Goal: Task Accomplishment & Management: Use online tool/utility

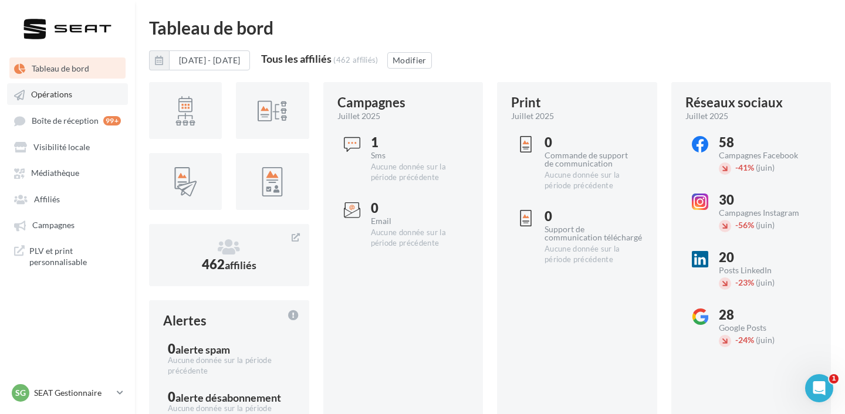
click at [66, 98] on span "Opérations" at bounding box center [51, 95] width 41 height 10
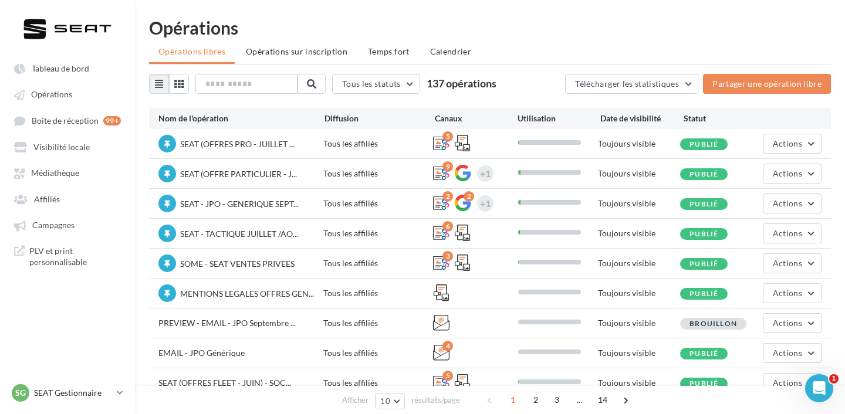
scroll to position [36, 0]
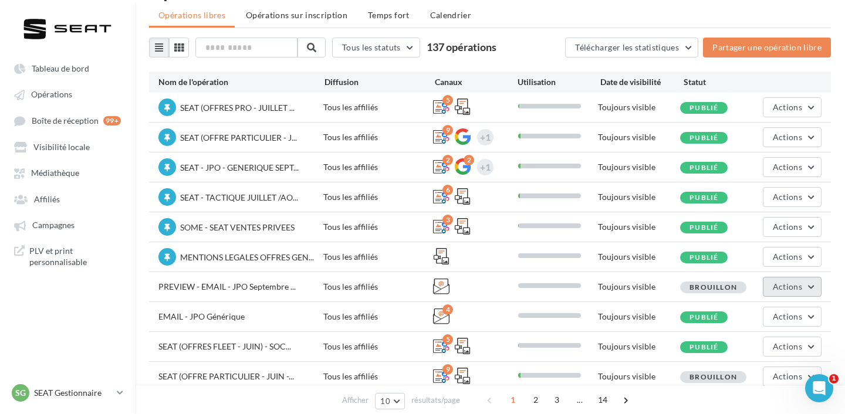
click at [775, 289] on span "Actions" at bounding box center [786, 287] width 29 height 10
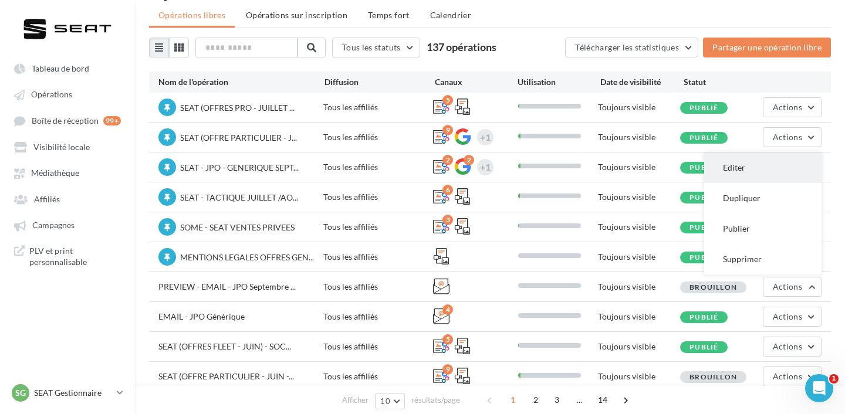
click at [747, 175] on button "Editer" at bounding box center [762, 167] width 117 height 30
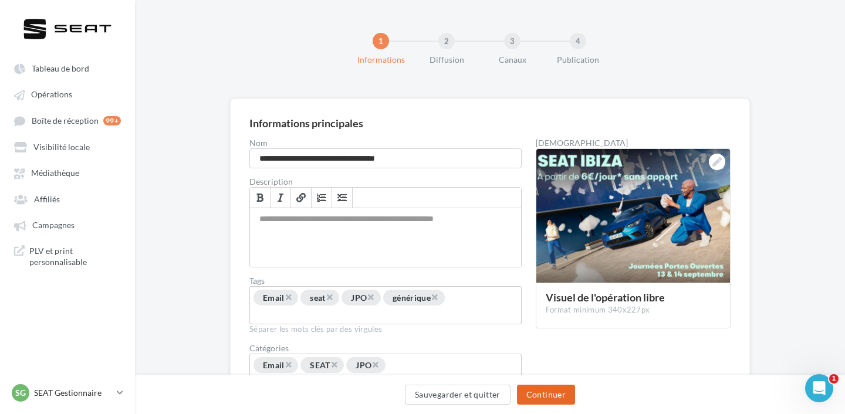
click at [553, 388] on button "Continuer" at bounding box center [546, 395] width 58 height 20
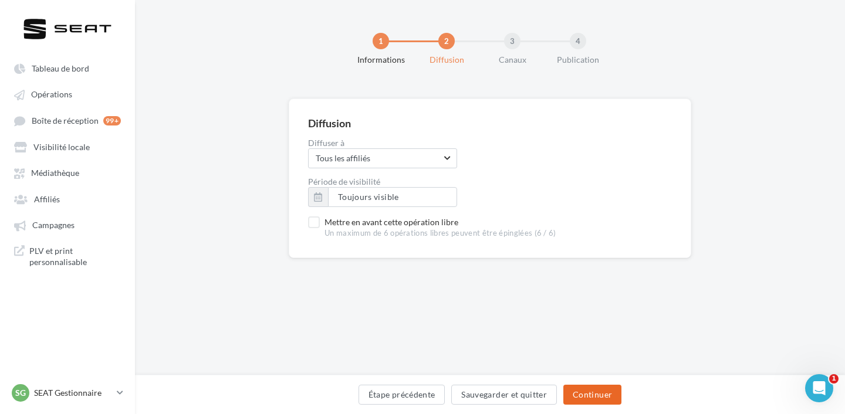
click at [599, 391] on button "Continuer" at bounding box center [592, 395] width 58 height 20
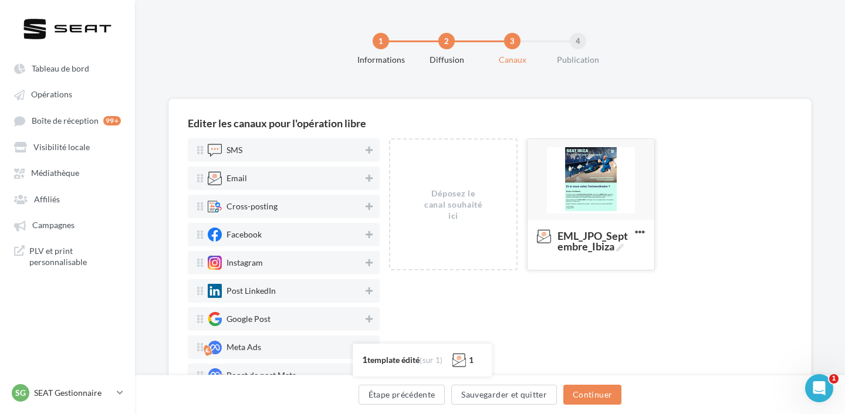
click at [589, 184] on div at bounding box center [590, 180] width 127 height 82
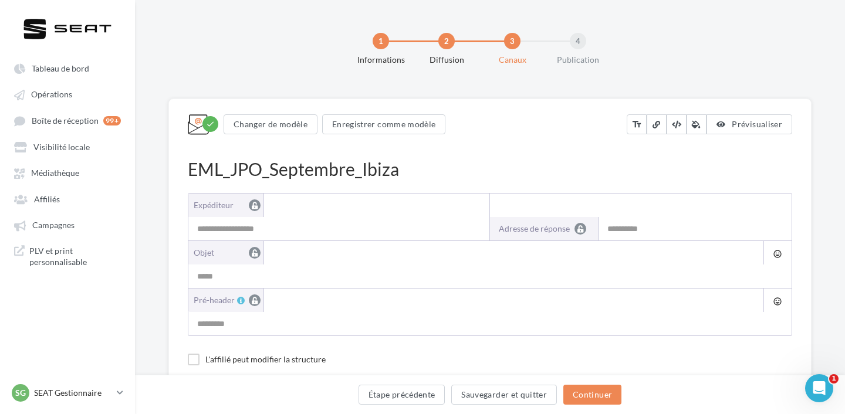
type input "**********"
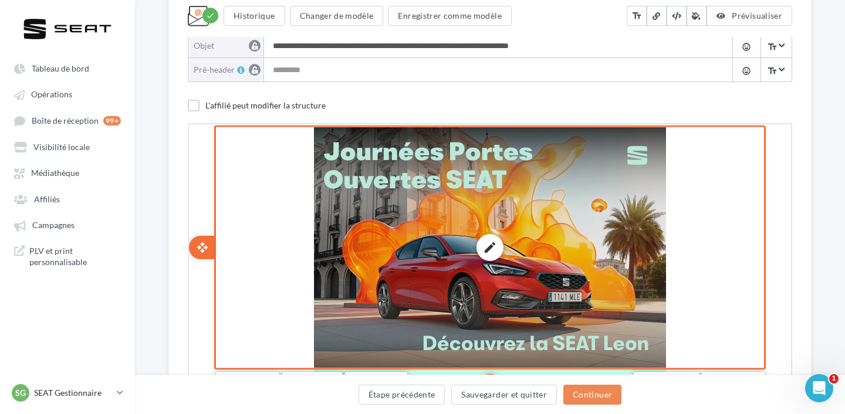
scroll to position [184, 0]
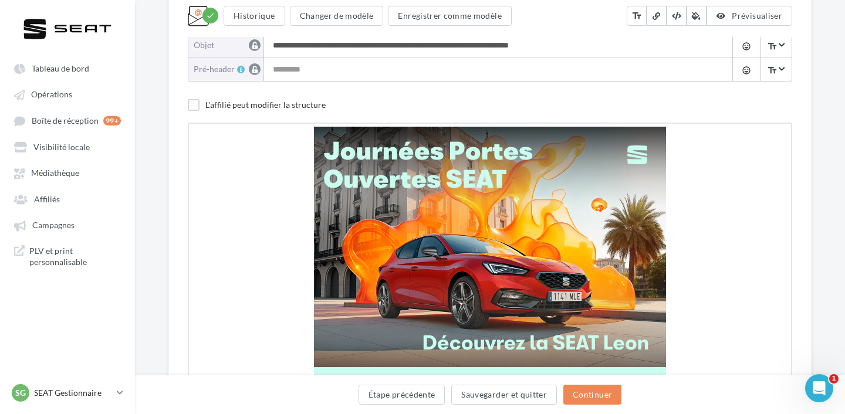
click at [386, 47] on input "**********" at bounding box center [495, 44] width 462 height 23
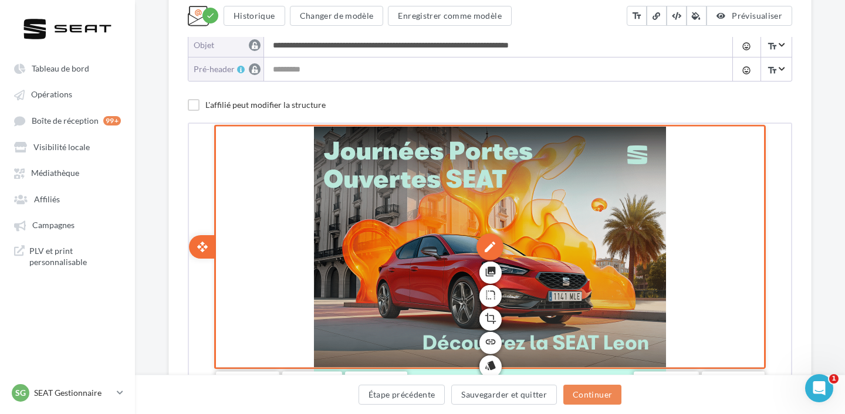
click at [489, 231] on div "edit photo_library rounded_corner crop link style" at bounding box center [489, 245] width 352 height 240
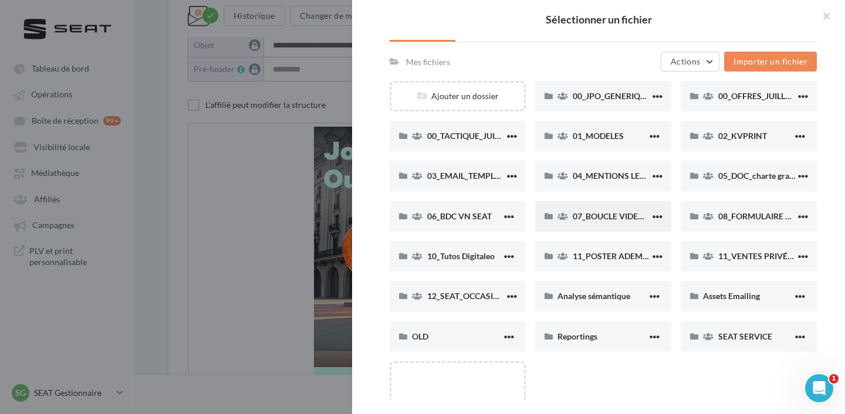
scroll to position [90, 0]
click at [714, 300] on div "Assets Emailing" at bounding box center [748, 295] width 90 height 12
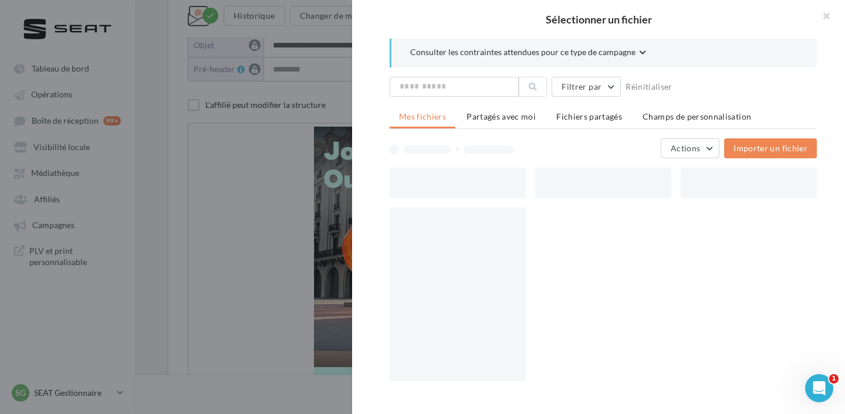
scroll to position [0, 0]
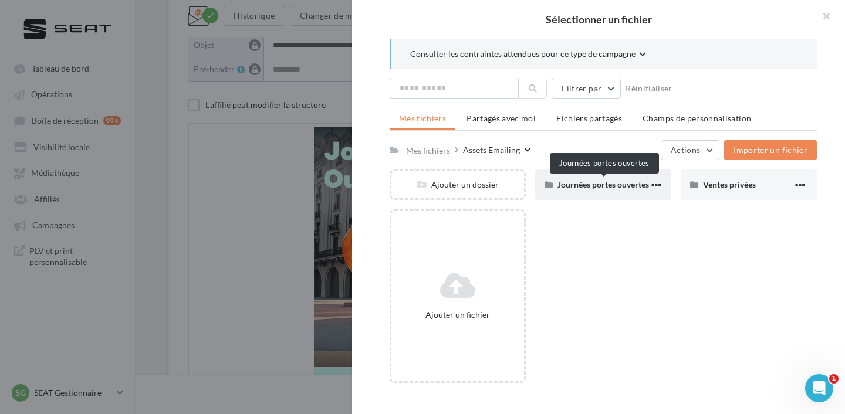
click at [606, 182] on span "Journées portes ouvertes" at bounding box center [602, 184] width 91 height 10
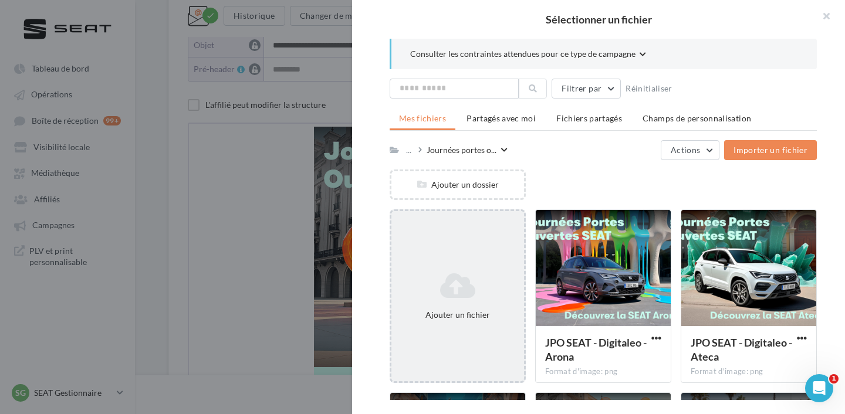
click at [469, 264] on div "Ajouter un fichier" at bounding box center [457, 296] width 136 height 174
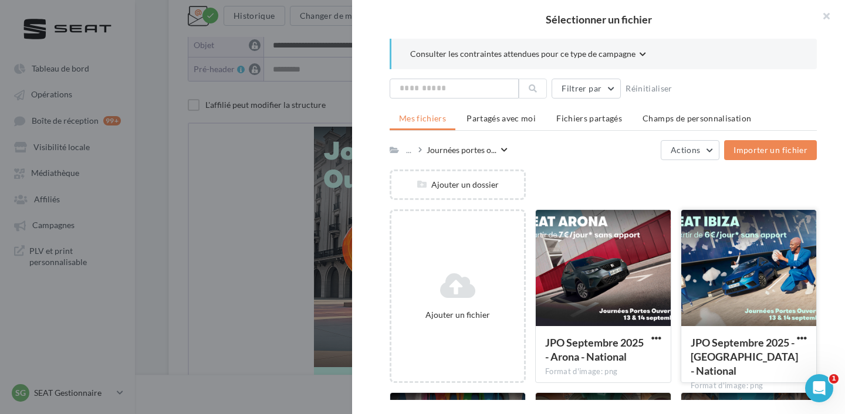
click at [731, 254] on div at bounding box center [748, 268] width 135 height 117
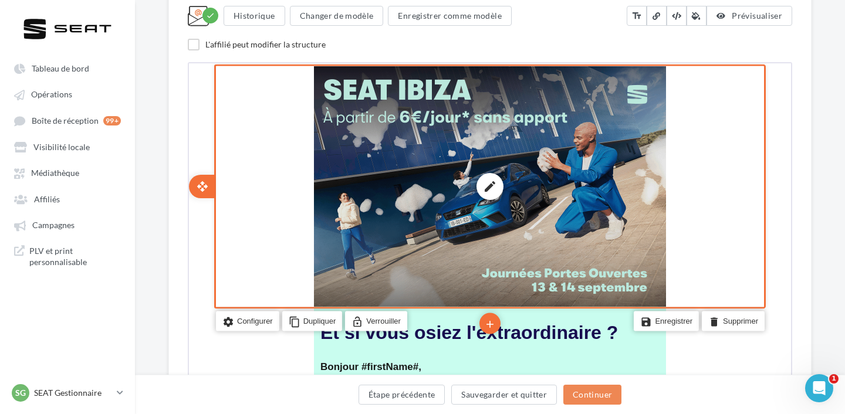
scroll to position [245, 0]
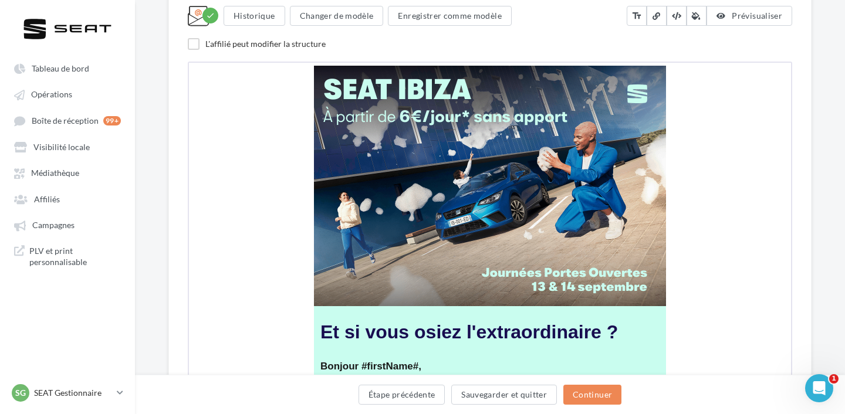
click at [811, 223] on div "**********" at bounding box center [489, 351] width 643 height 997
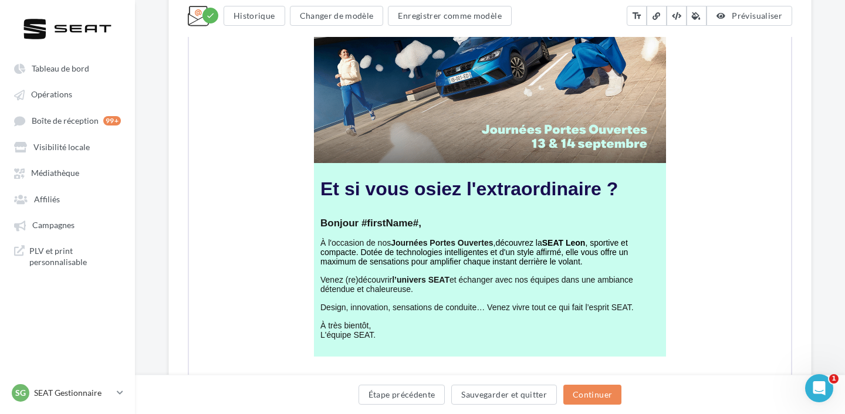
scroll to position [367, 0]
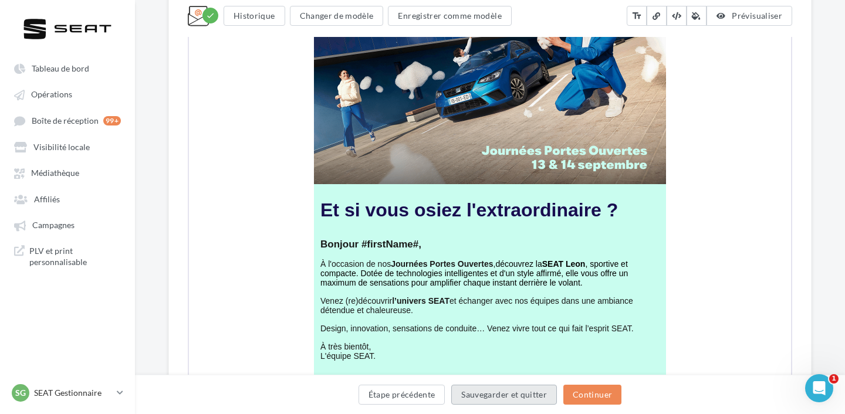
click at [473, 398] on button "Sauvegarder et quitter" at bounding box center [504, 395] width 106 height 20
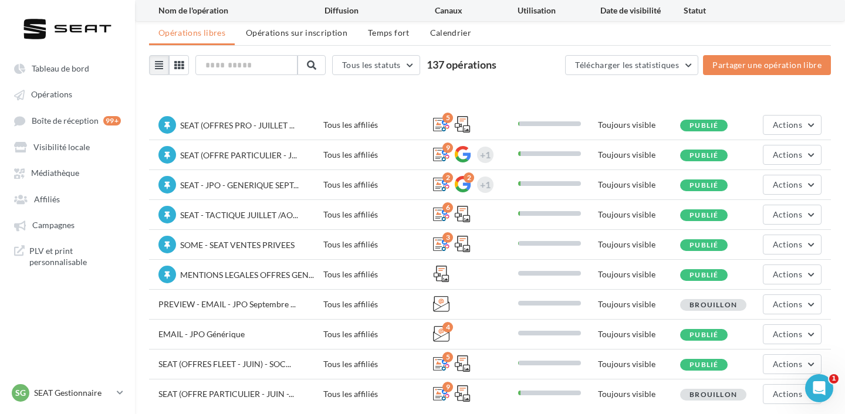
scroll to position [78, 0]
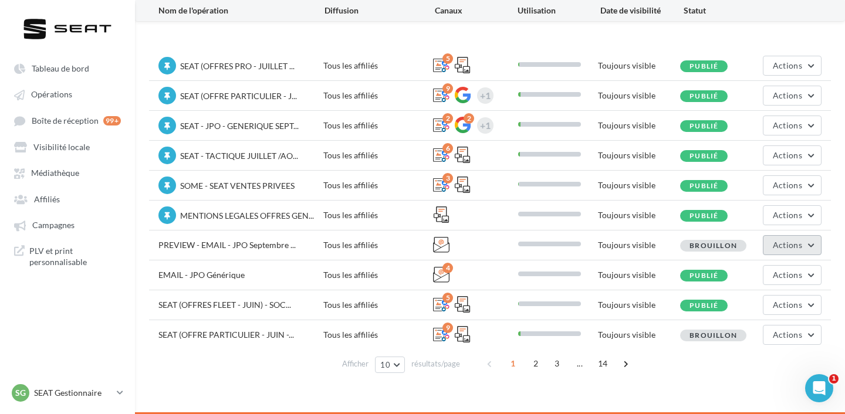
click at [786, 249] on span "Actions" at bounding box center [786, 245] width 29 height 10
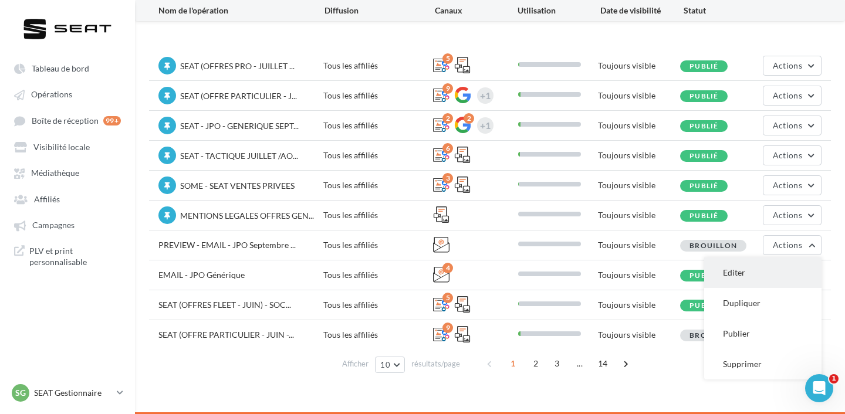
click at [769, 269] on button "Editer" at bounding box center [762, 272] width 117 height 30
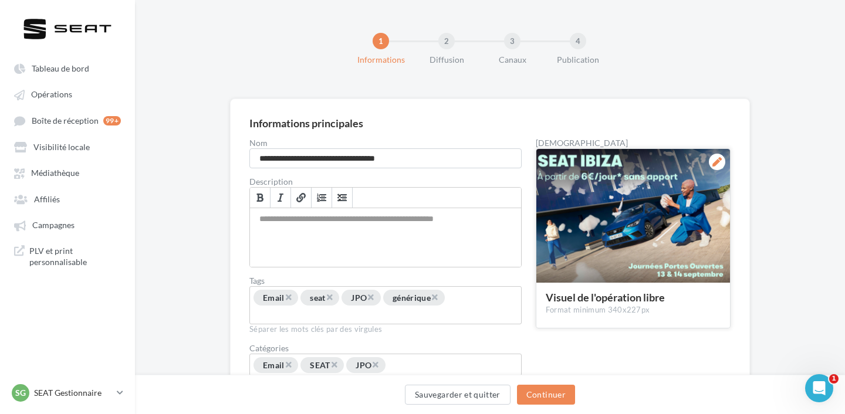
click at [723, 161] on div at bounding box center [716, 162] width 16 height 16
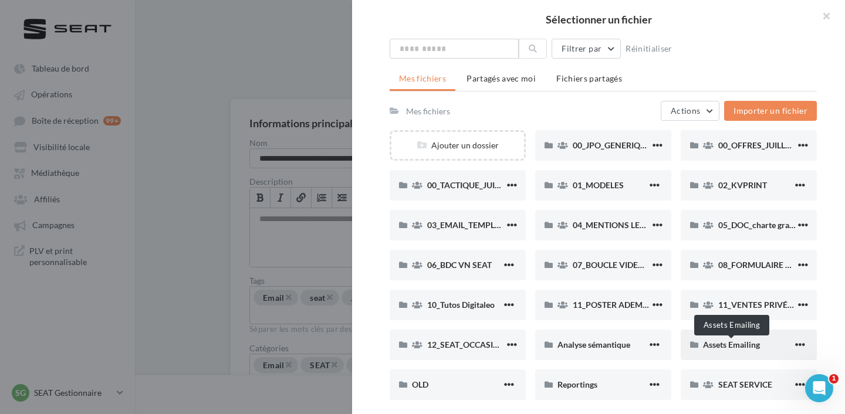
click at [724, 342] on span "Assets Emailing" at bounding box center [731, 345] width 57 height 10
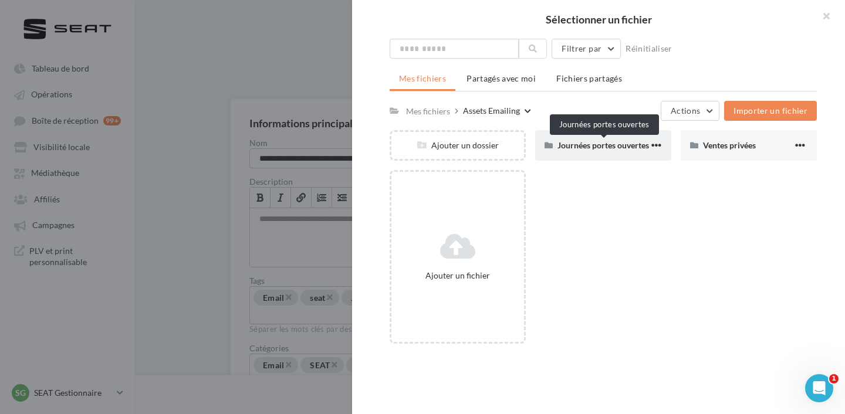
click at [571, 149] on span "Journées portes ouvertes" at bounding box center [602, 145] width 91 height 10
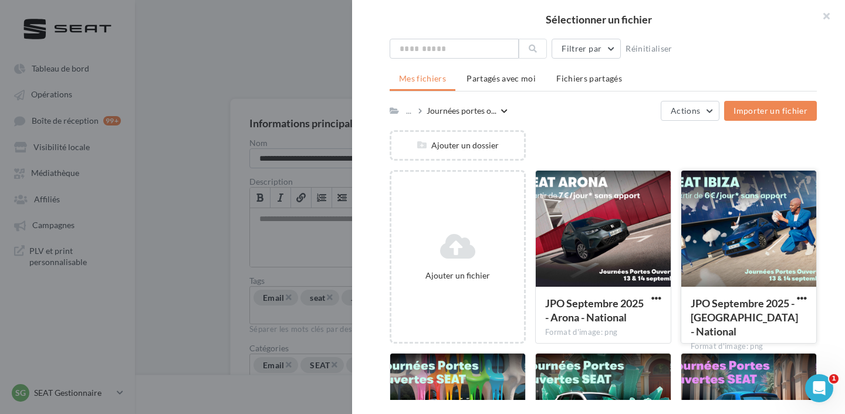
click at [739, 235] on div at bounding box center [748, 229] width 135 height 117
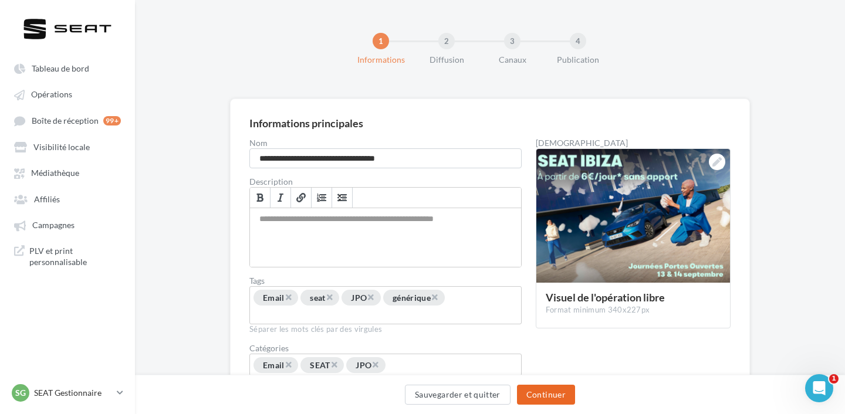
click at [554, 396] on button "Continuer" at bounding box center [546, 395] width 58 height 20
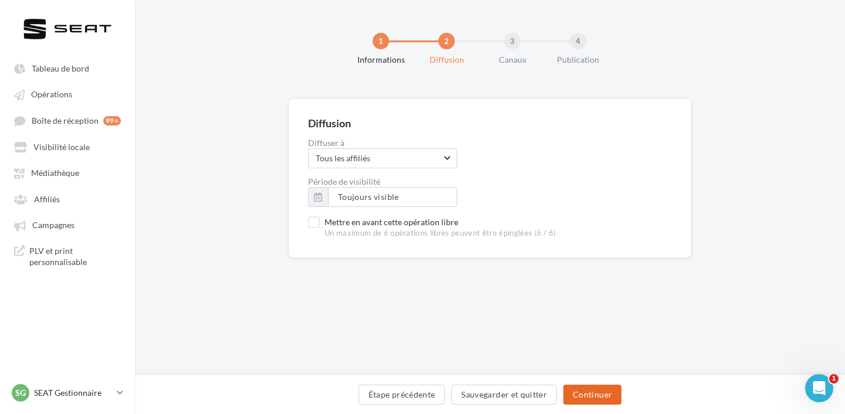
click at [578, 388] on button "Continuer" at bounding box center [592, 395] width 58 height 20
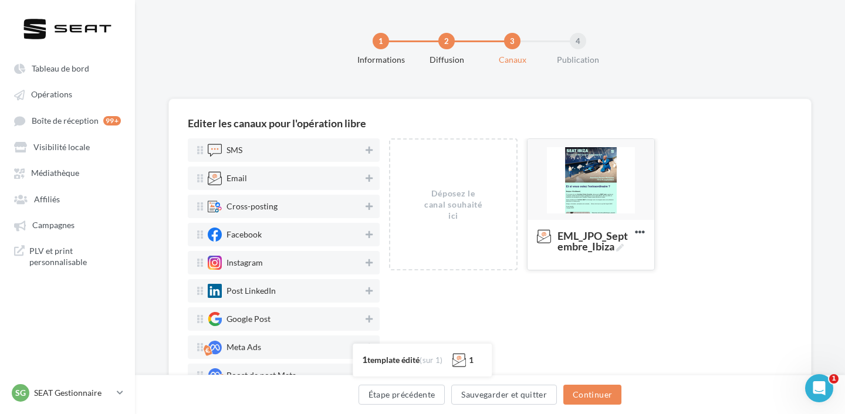
click at [564, 198] on div at bounding box center [590, 180] width 127 height 82
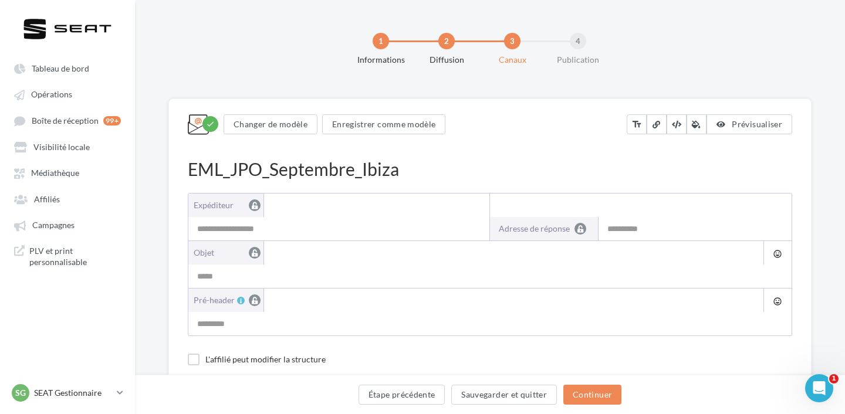
type input "**********"
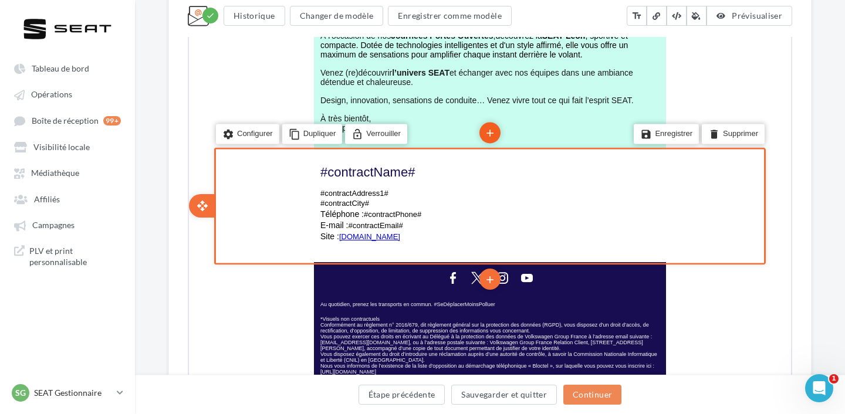
click at [487, 135] on icon "add" at bounding box center [489, 133] width 12 height 20
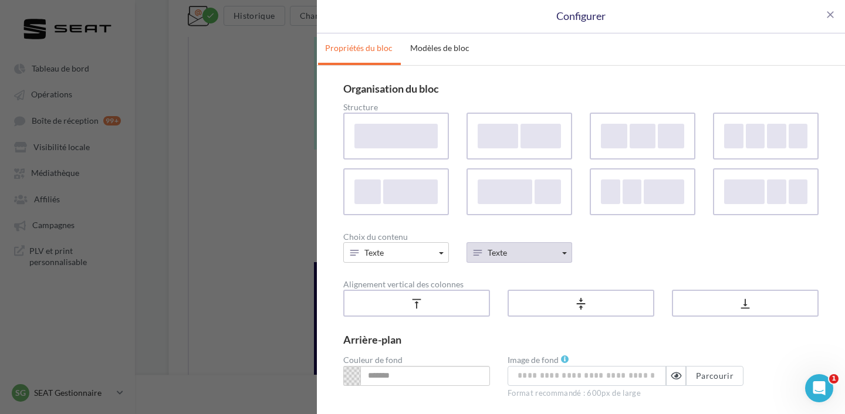
scroll to position [84, 0]
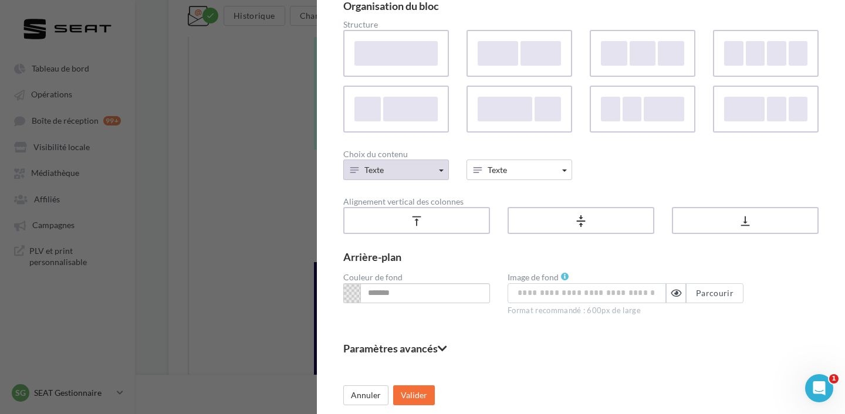
click at [425, 165] on button "Texte" at bounding box center [396, 170] width 106 height 21
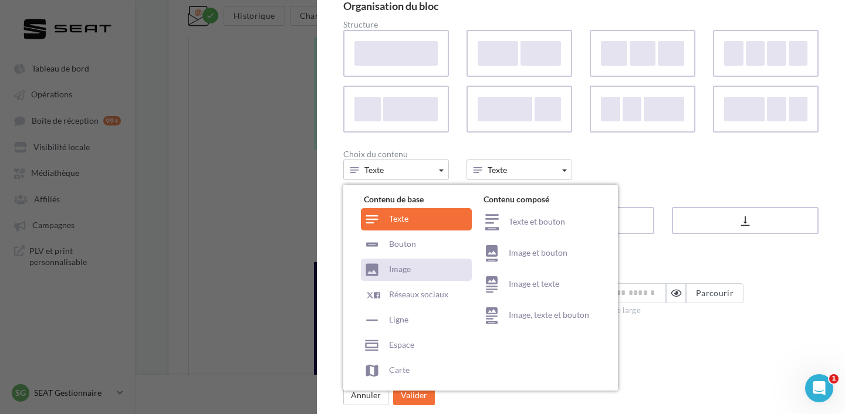
click at [434, 266] on div "Image" at bounding box center [416, 270] width 111 height 22
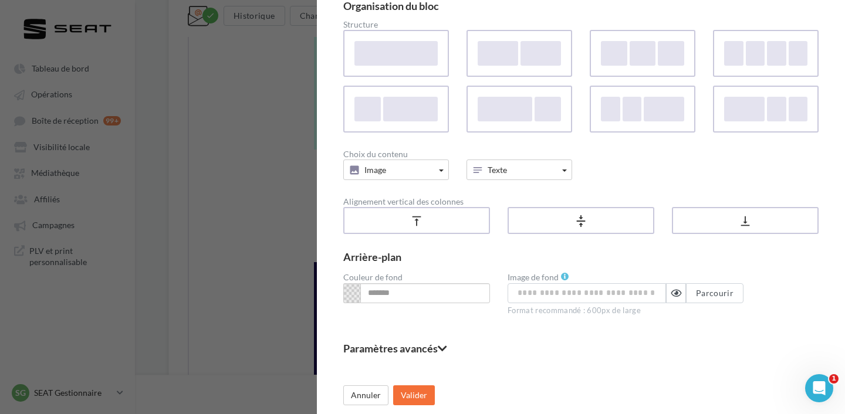
click at [352, 296] on span at bounding box center [351, 293] width 17 height 20
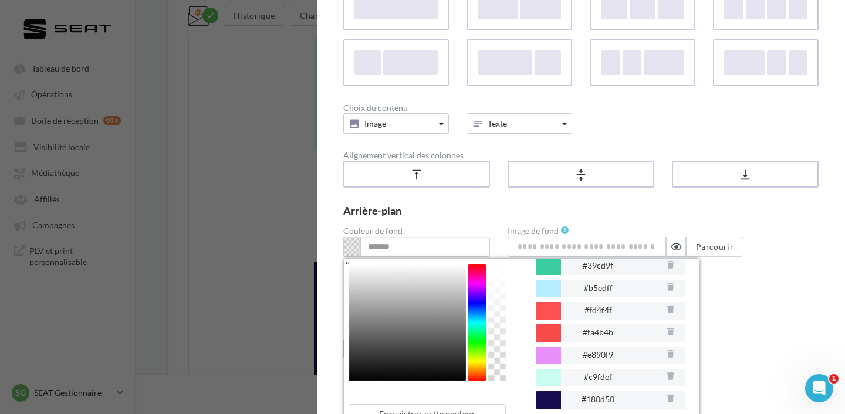
scroll to position [147, 0]
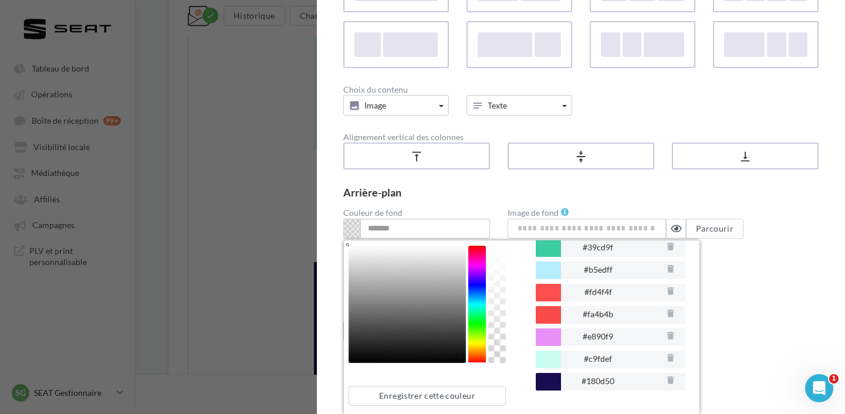
click at [552, 361] on div at bounding box center [547, 360] width 25 height 18
type input "*******"
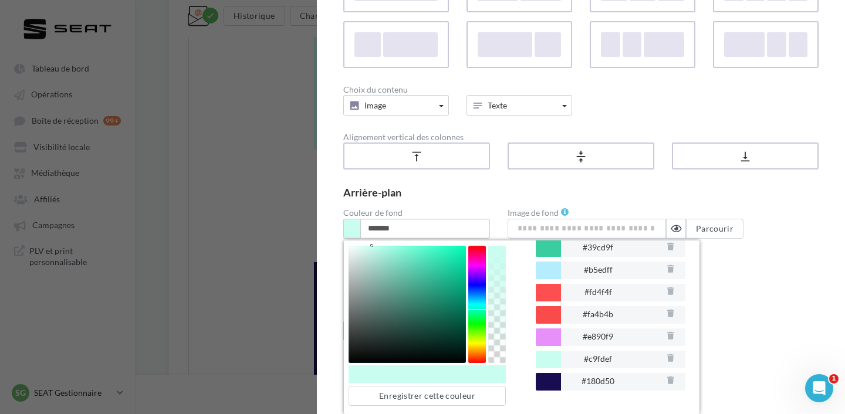
click at [786, 294] on div "Paramètres avancés Marges de la colonne 50px max Colonne 1 ** Colonne 2 ** Appl…" at bounding box center [580, 289] width 475 height 20
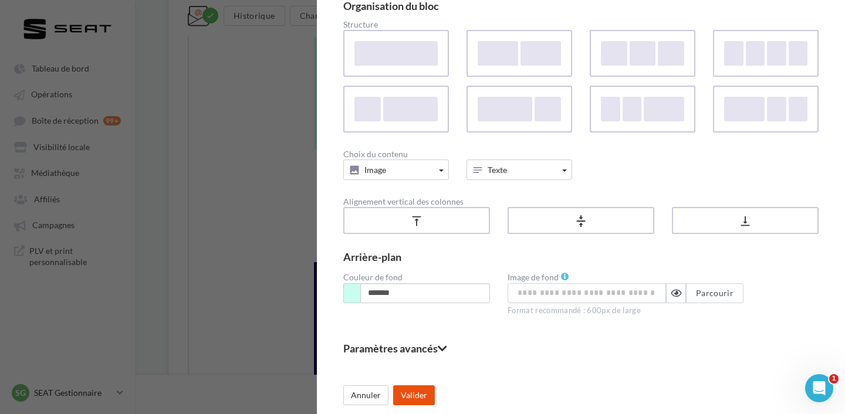
click at [407, 389] on button "Valider" at bounding box center [414, 395] width 42 height 20
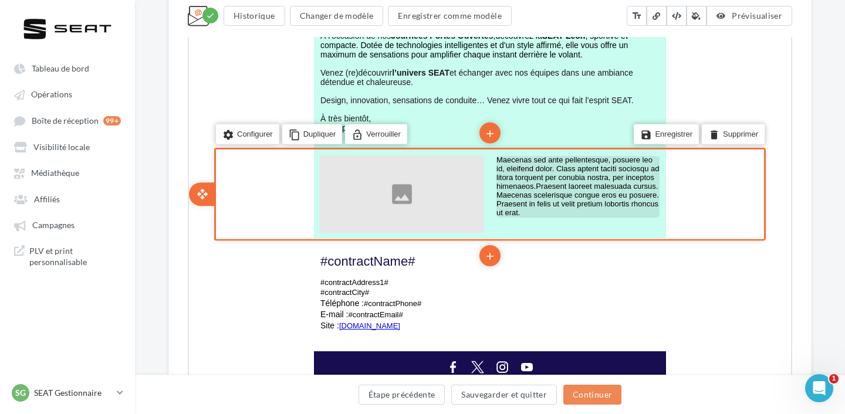
click at [525, 171] on p "Maecenas sed ante pellentesque, posuere leo id, eleifend dolor. Class aptent ta…" at bounding box center [576, 186] width 163 height 62
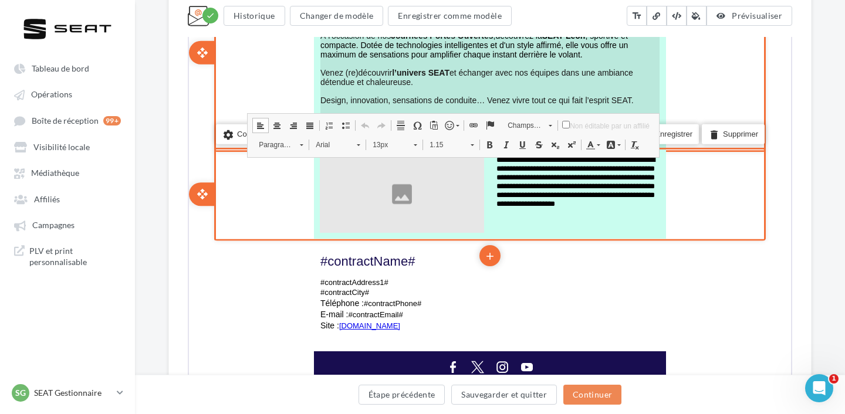
click at [499, 100] on span "Design, innovation, sensations de conduite… Venez vivre tout ce qui fait l’espr…" at bounding box center [475, 98] width 313 height 9
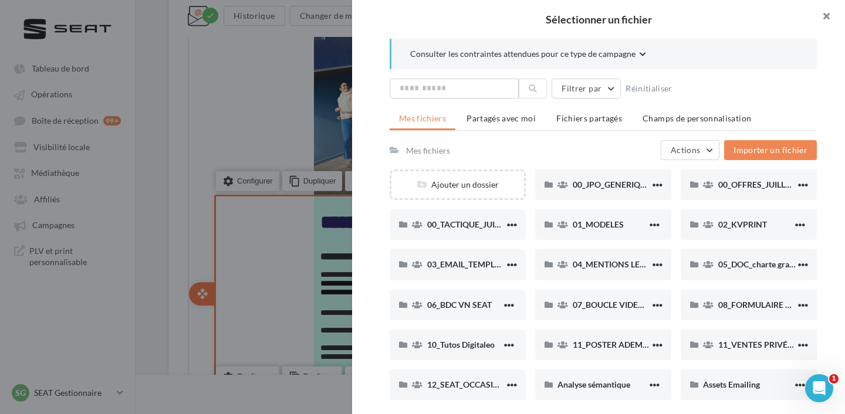
click at [832, 24] on button "button" at bounding box center [821, 17] width 47 height 35
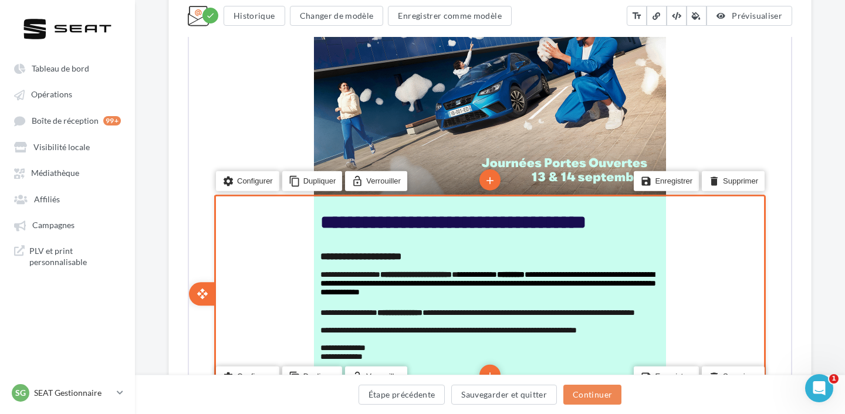
click at [832, 24] on div "**********" at bounding box center [490, 305] width 710 height 1123
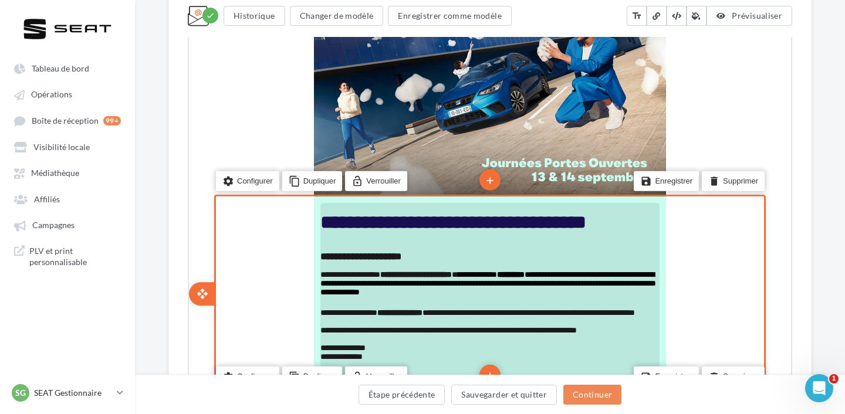
click at [411, 285] on span "**********" at bounding box center [486, 282] width 335 height 26
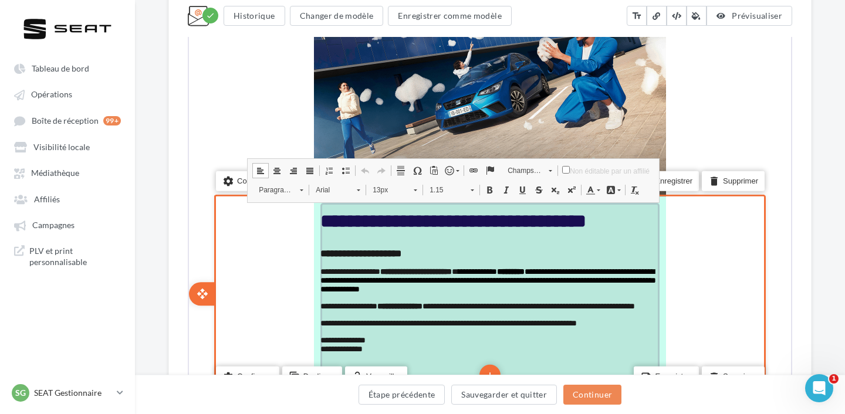
scroll to position [452, 0]
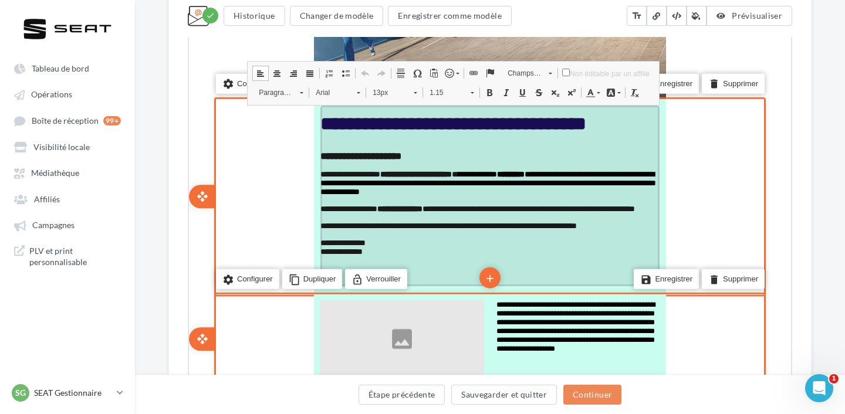
click at [430, 185] on span "**********" at bounding box center [486, 182] width 335 height 26
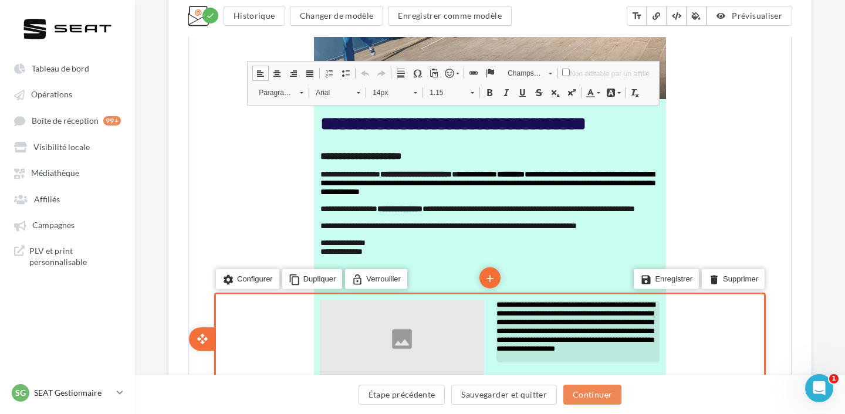
click at [519, 312] on p "**********" at bounding box center [576, 331] width 163 height 62
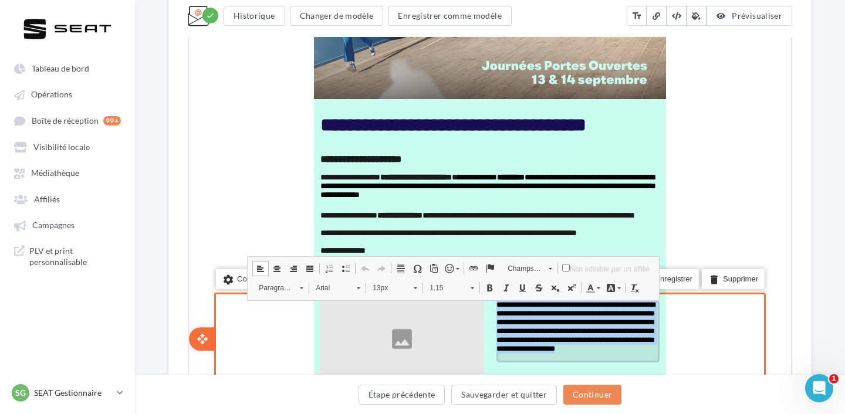
click at [388, 286] on span "13px" at bounding box center [385, 286] width 41 height 15
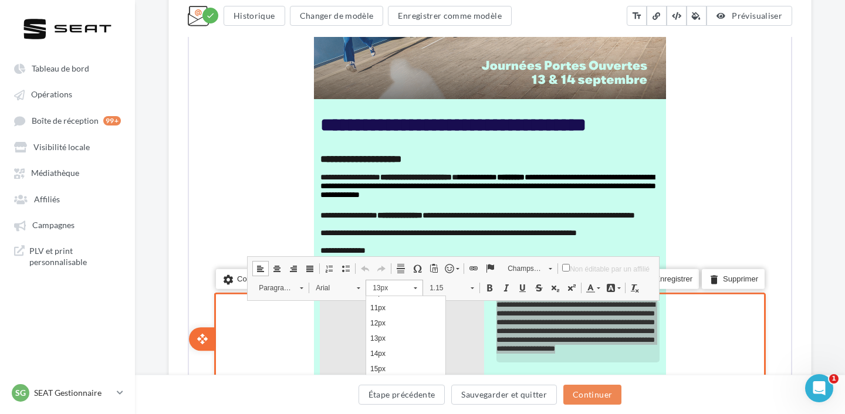
scroll to position [59, 0]
click at [395, 348] on link "14px" at bounding box center [405, 351] width 79 height 15
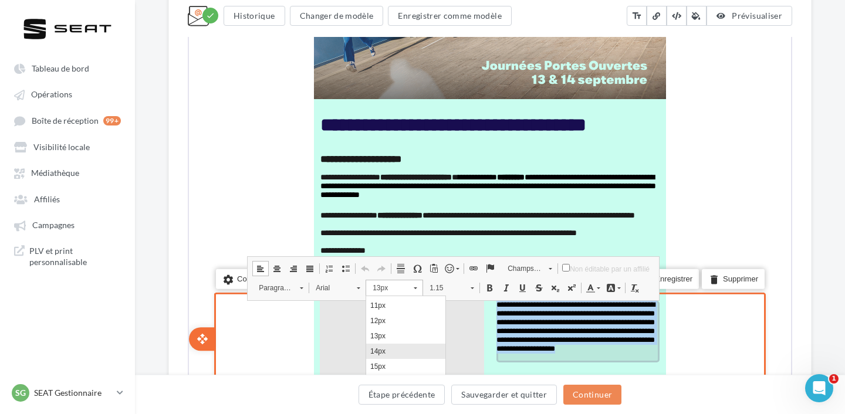
scroll to position [0, 0]
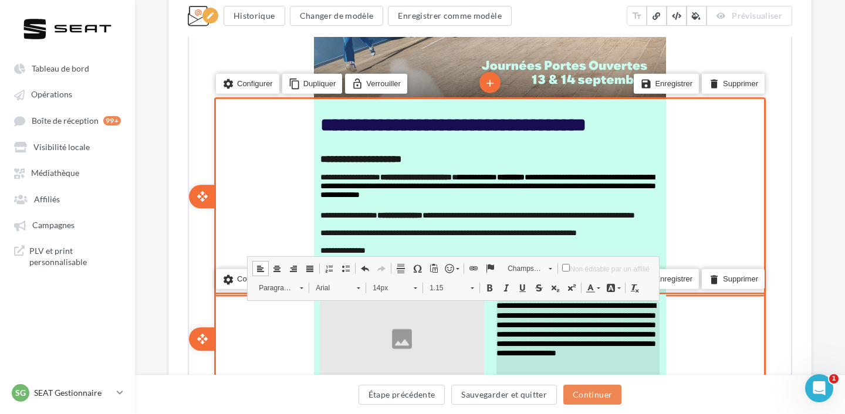
click at [764, 196] on div "**********" at bounding box center [488, 195] width 598 height 195
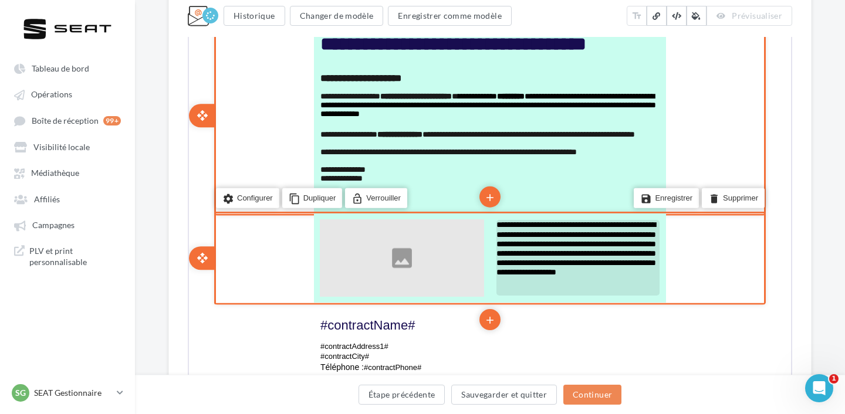
scroll to position [534, 0]
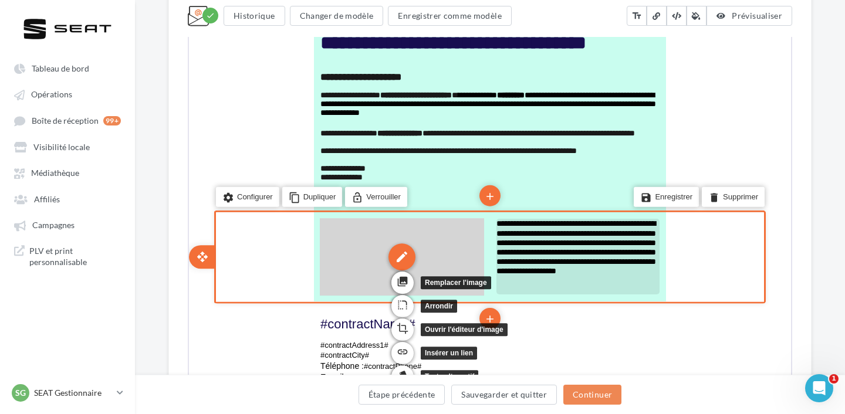
click at [405, 254] on div "edit" at bounding box center [400, 255] width 27 height 27
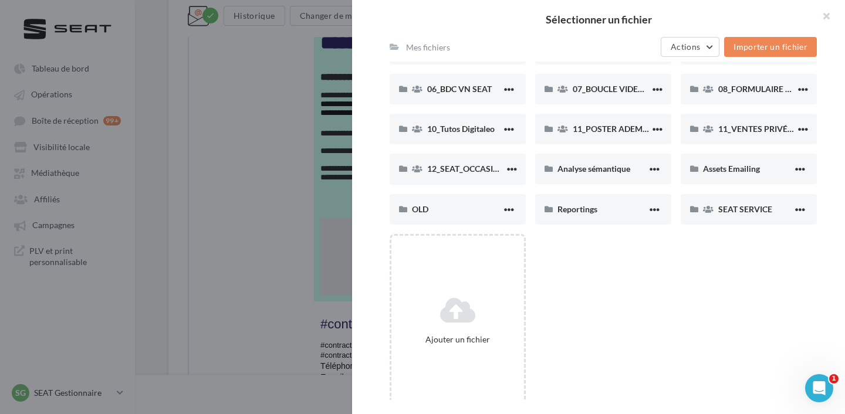
scroll to position [232, 0]
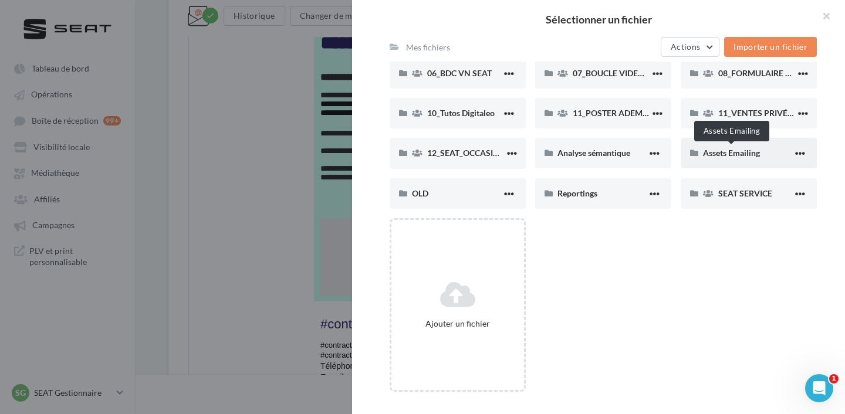
click at [748, 151] on span "Assets Emailing" at bounding box center [731, 153] width 57 height 10
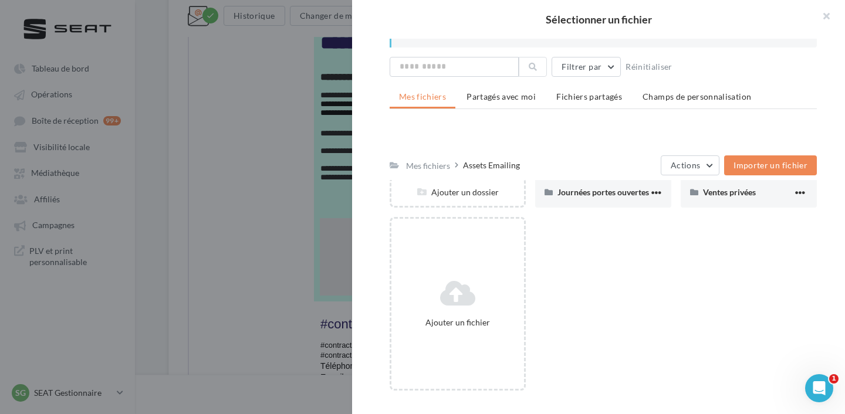
scroll to position [0, 0]
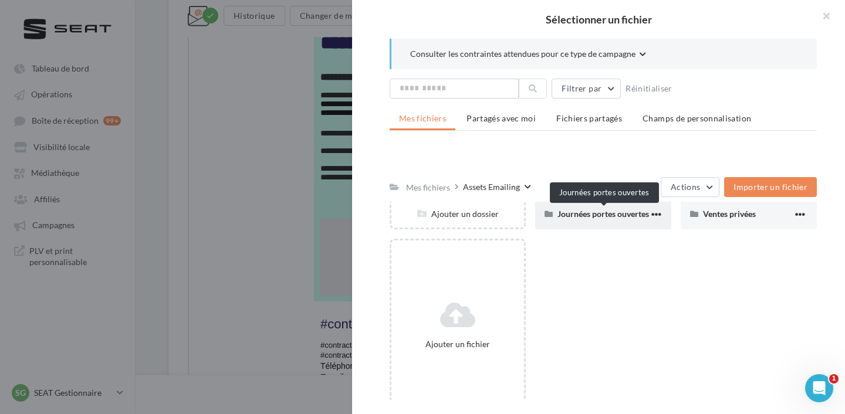
click at [569, 216] on span "Journées portes ouvertes" at bounding box center [602, 214] width 91 height 10
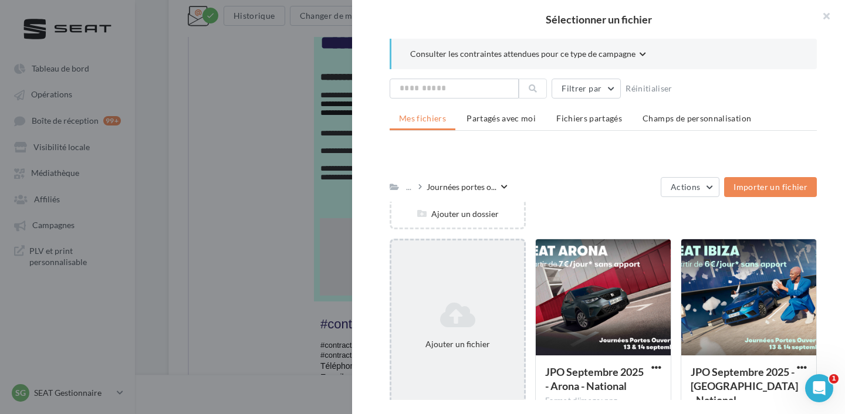
click at [459, 269] on div "Ajouter un fichier" at bounding box center [457, 326] width 136 height 174
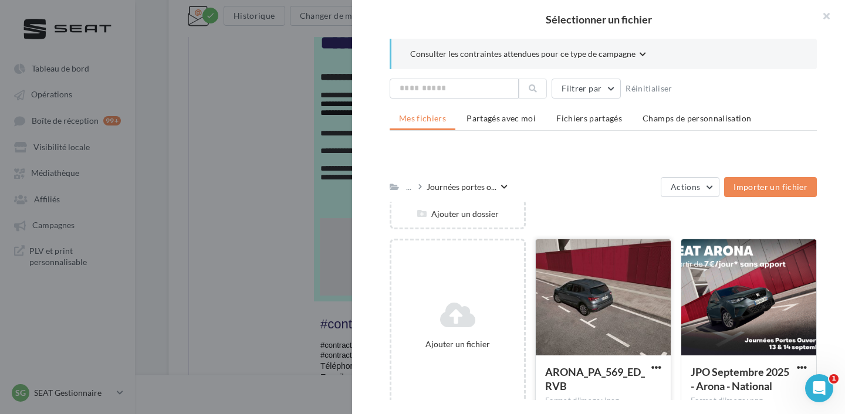
click at [591, 310] on div at bounding box center [602, 297] width 135 height 117
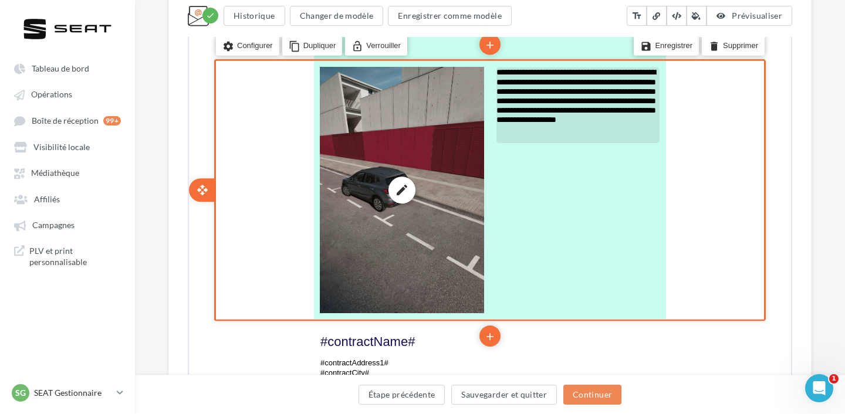
scroll to position [686, 0]
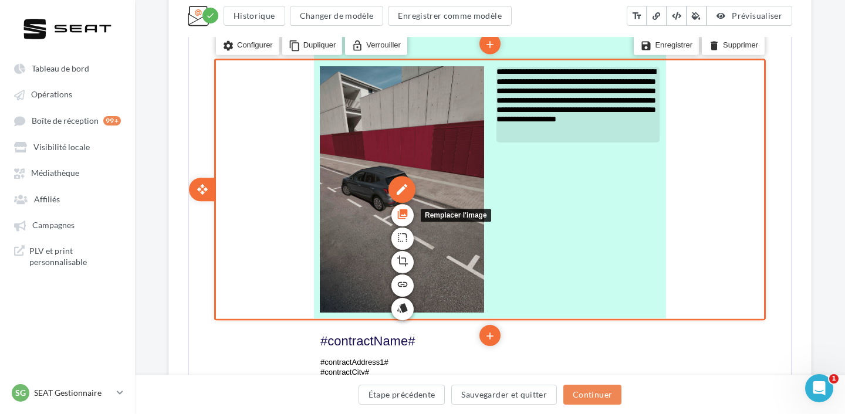
click at [404, 196] on div "edit" at bounding box center [400, 188] width 27 height 27
click at [405, 257] on icon "crop" at bounding box center [401, 260] width 12 height 20
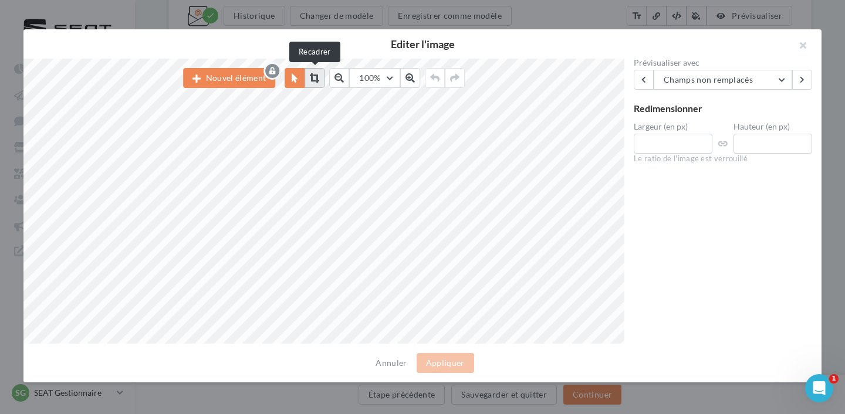
click at [306, 76] on button at bounding box center [314, 78] width 20 height 20
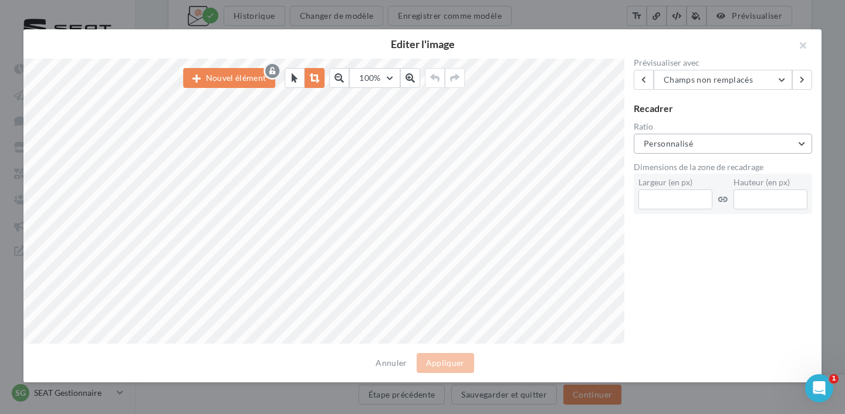
click at [738, 149] on button "Personnalisé" at bounding box center [722, 144] width 178 height 20
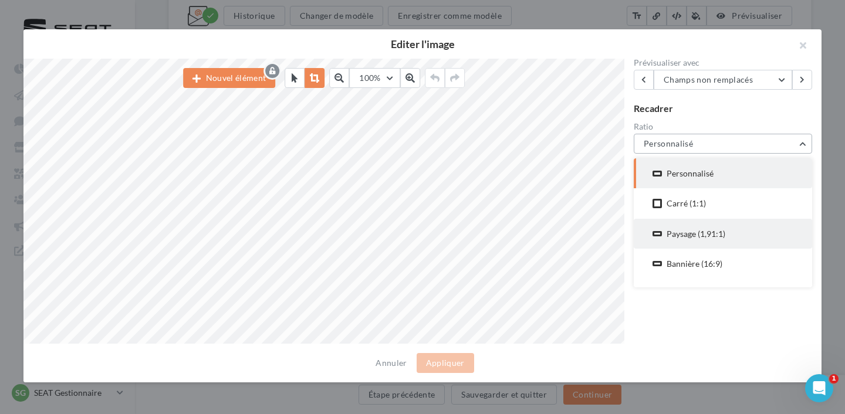
scroll to position [52, 0]
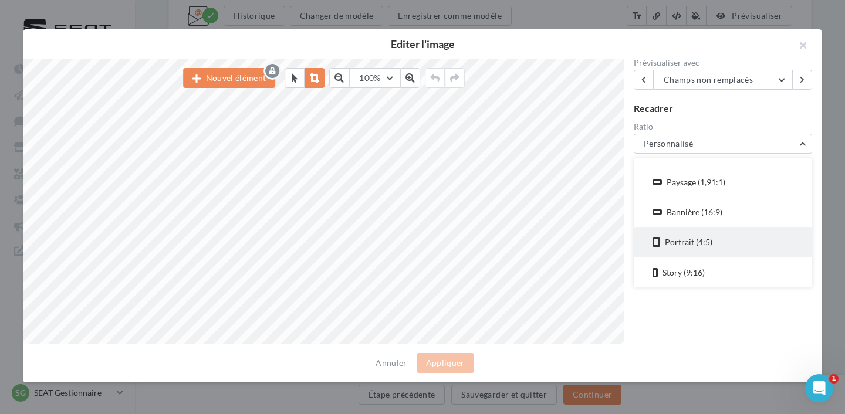
click at [729, 238] on div "Portrait (4:5)" at bounding box center [722, 241] width 141 height 11
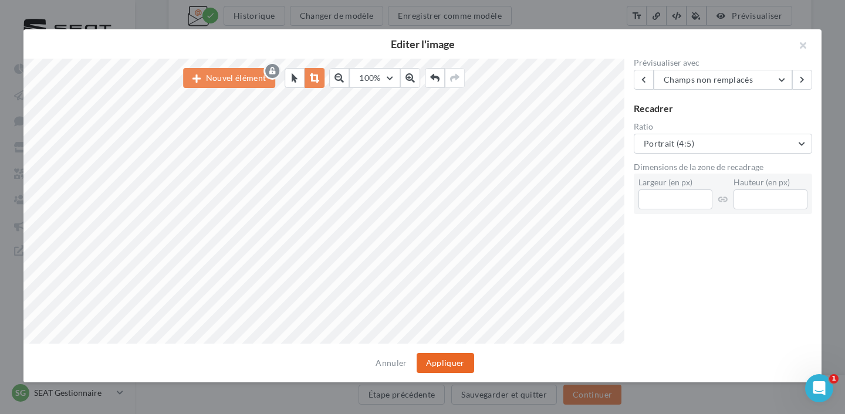
click at [448, 365] on button "Appliquer" at bounding box center [444, 363] width 57 height 20
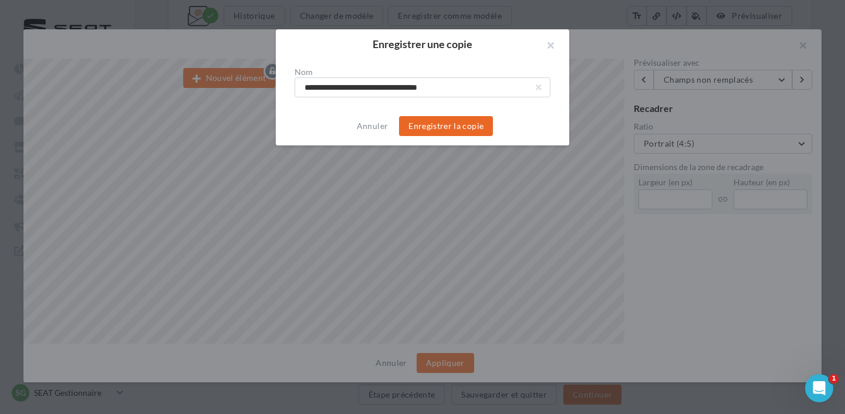
click at [459, 133] on button "Enregistrer la copie" at bounding box center [446, 126] width 94 height 20
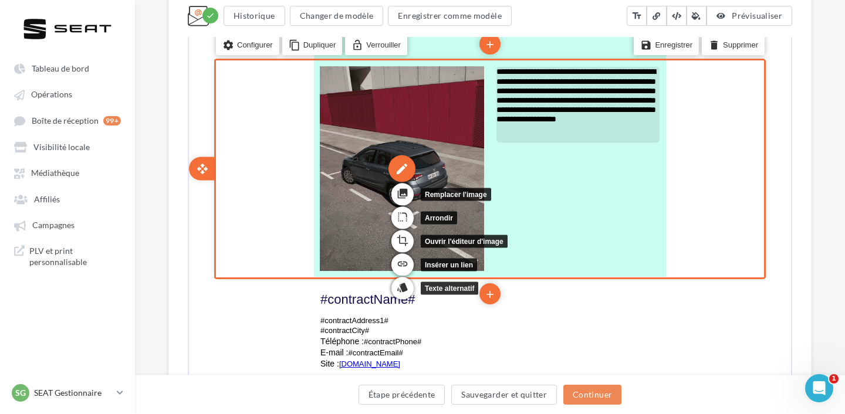
click at [396, 164] on div "edit" at bounding box center [400, 167] width 27 height 27
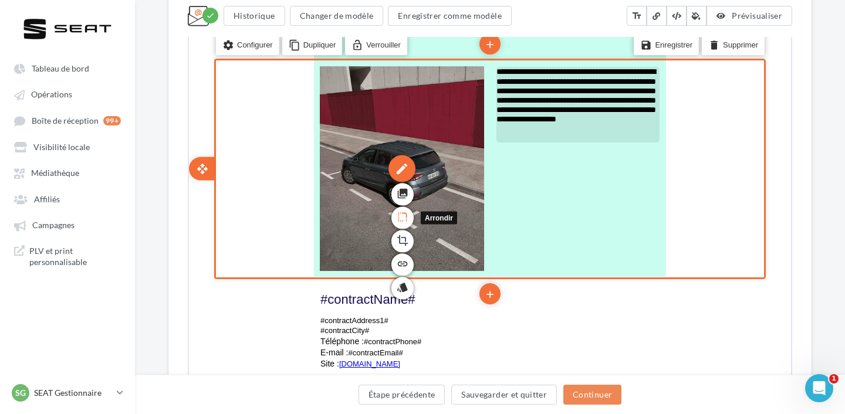
click at [402, 215] on icon "rounded_corner" at bounding box center [401, 216] width 12 height 20
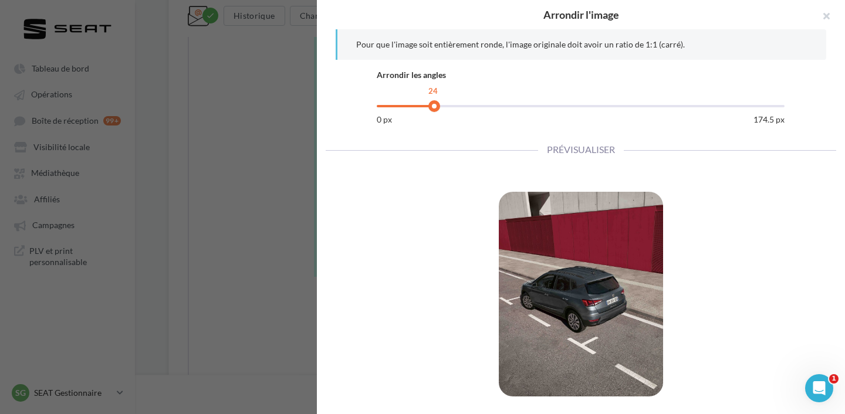
drag, startPoint x: 374, startPoint y: 101, endPoint x: 432, endPoint y: 106, distance: 58.8
click at [432, 106] on div "24" at bounding box center [581, 108] width 408 height 12
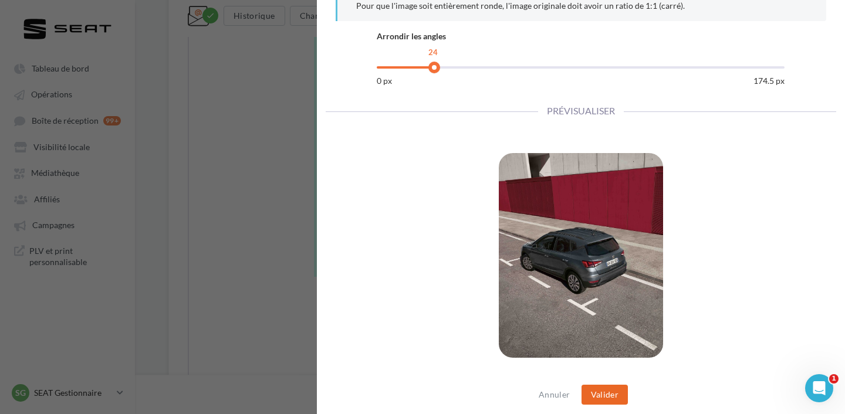
click at [603, 389] on button "Valider" at bounding box center [604, 395] width 46 height 20
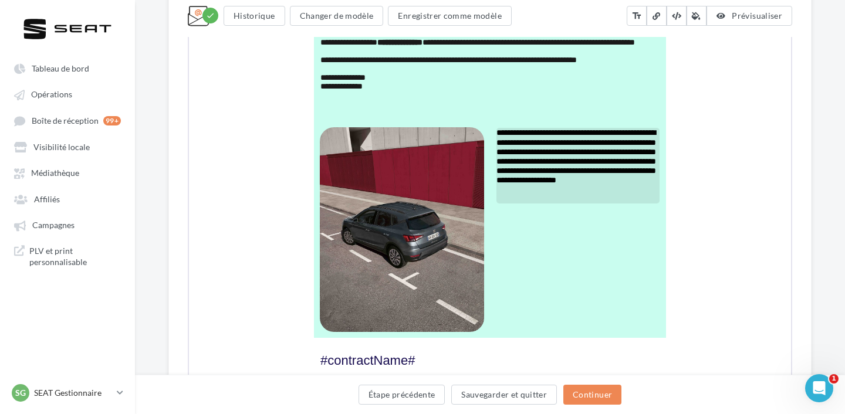
scroll to position [621, 0]
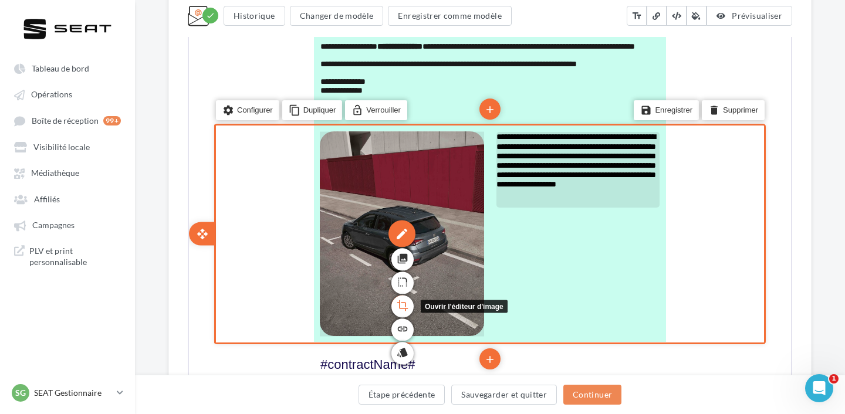
click at [403, 301] on icon "crop" at bounding box center [401, 304] width 12 height 20
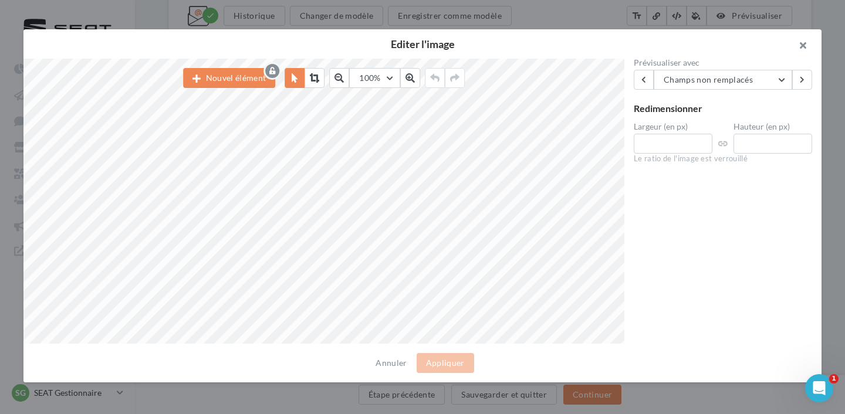
click at [794, 42] on button "button" at bounding box center [797, 46] width 47 height 35
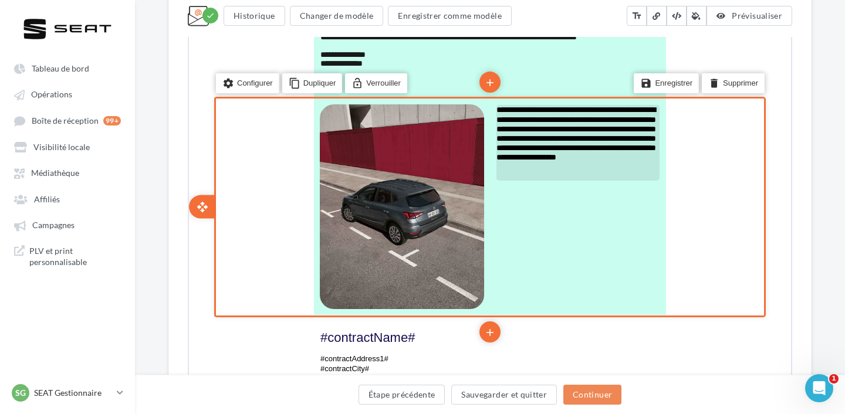
scroll to position [651, 0]
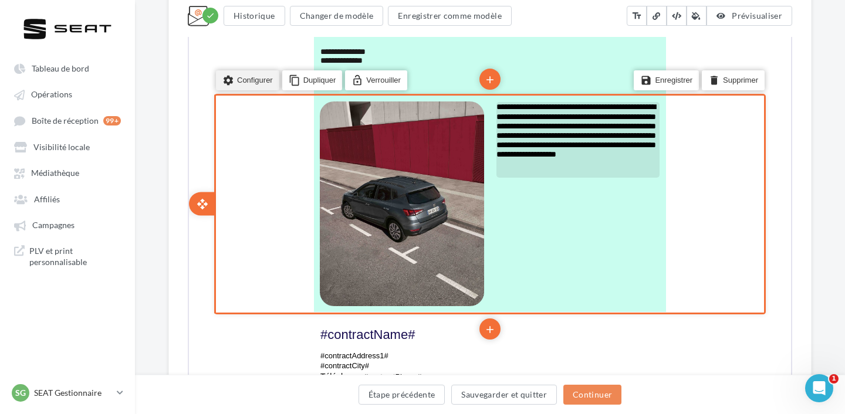
click at [253, 76] on li "settings Configurer" at bounding box center [246, 79] width 63 height 20
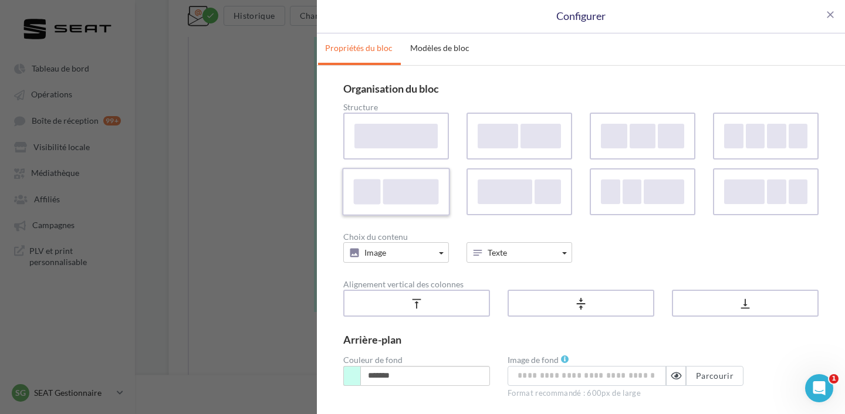
click at [422, 204] on div at bounding box center [410, 192] width 58 height 28
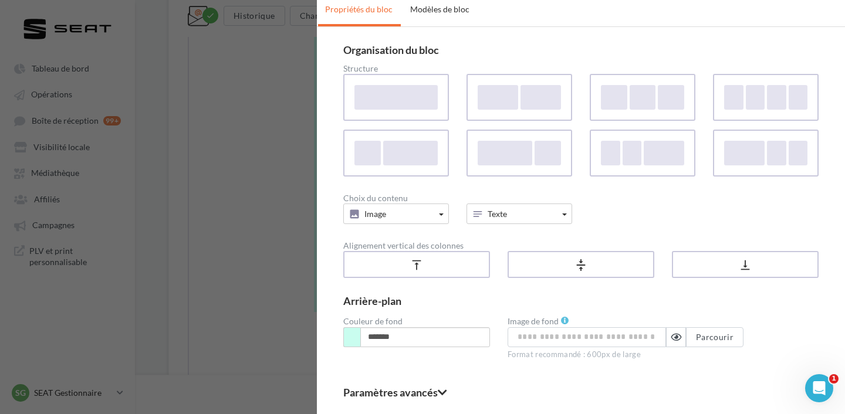
scroll to position [84, 0]
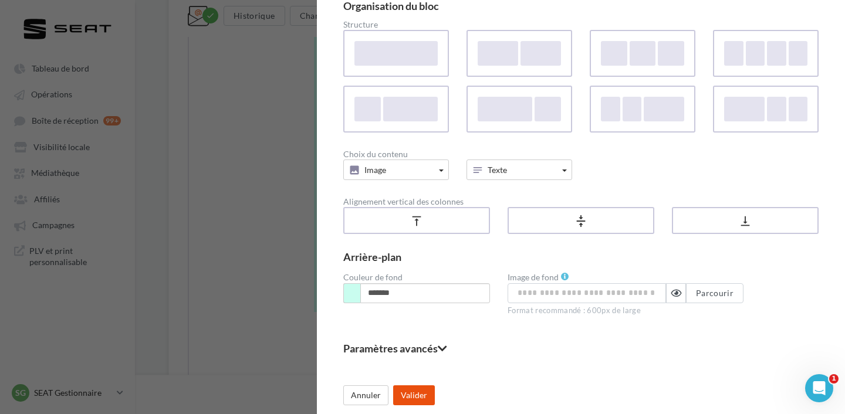
click at [421, 394] on button "Valider" at bounding box center [414, 395] width 42 height 20
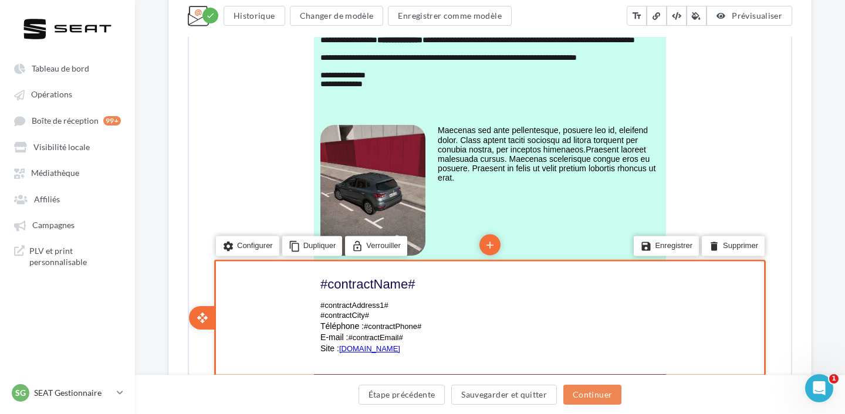
scroll to position [623, 0]
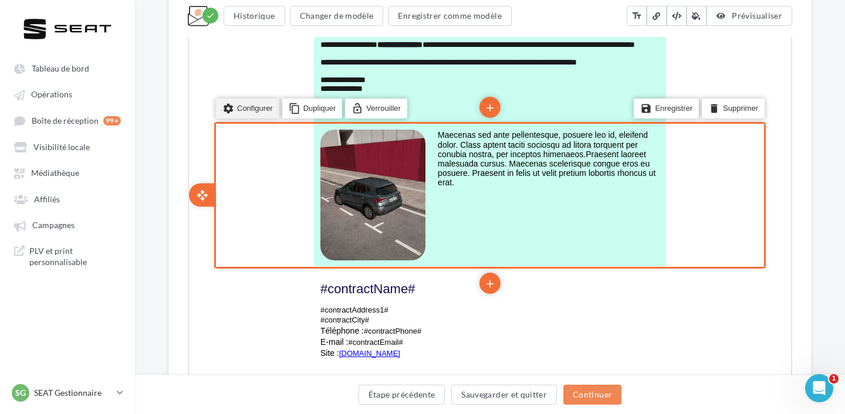
click at [253, 106] on li "settings Configurer" at bounding box center [246, 107] width 63 height 20
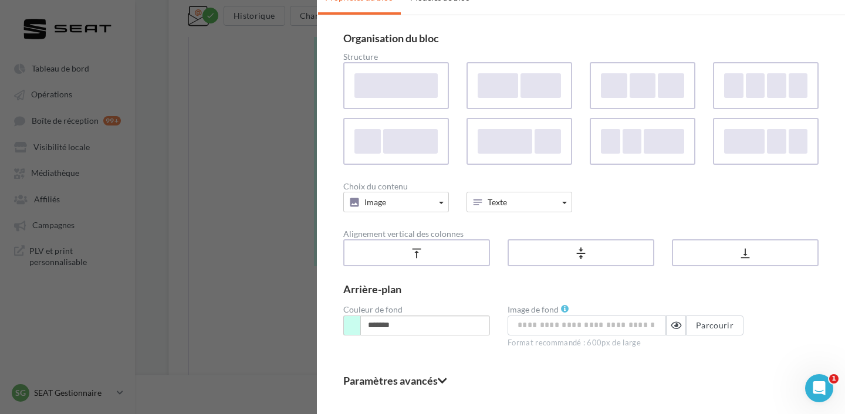
scroll to position [43, 0]
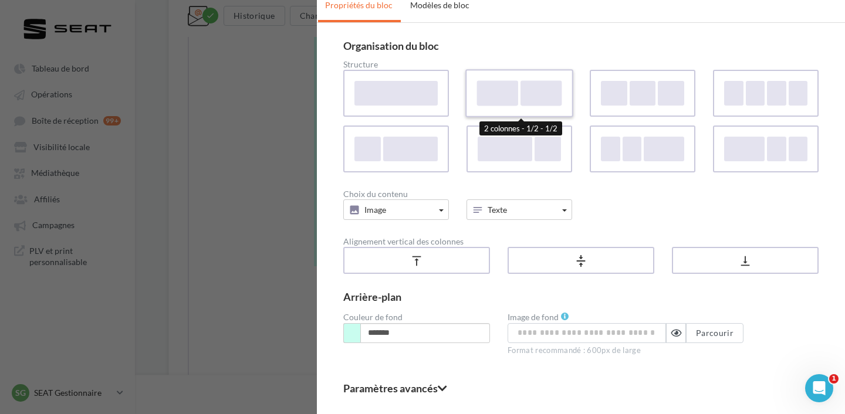
click at [504, 114] on label at bounding box center [519, 93] width 108 height 48
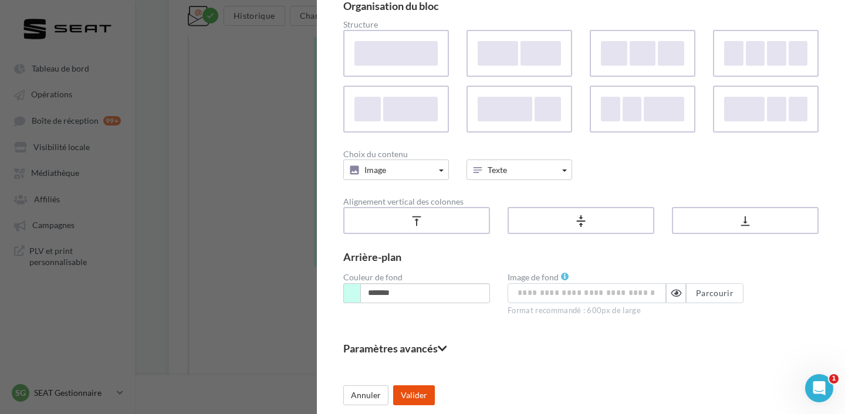
click at [420, 389] on button "Valider" at bounding box center [414, 395] width 42 height 20
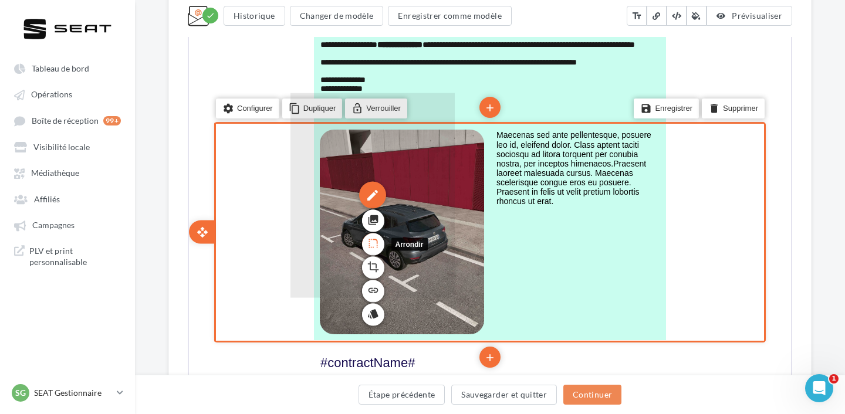
click at [373, 244] on icon "rounded_corner" at bounding box center [372, 242] width 12 height 20
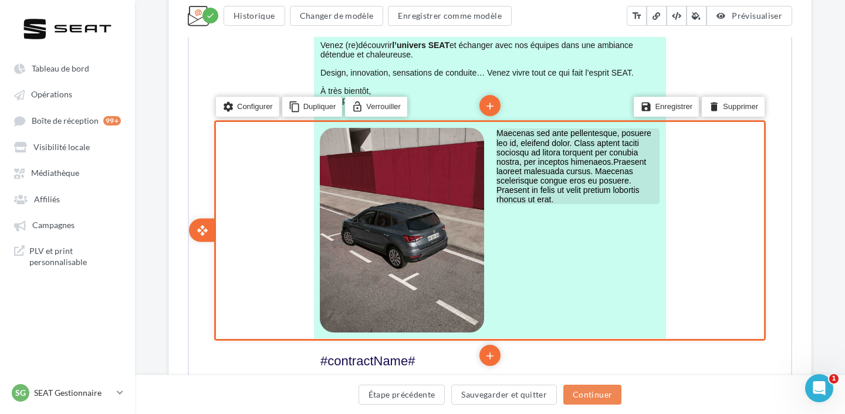
scroll to position [0, 0]
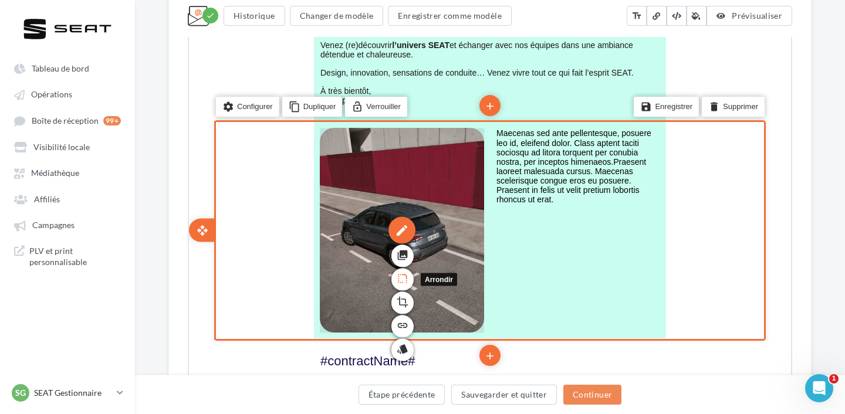
click at [405, 276] on icon "rounded_corner" at bounding box center [401, 277] width 12 height 20
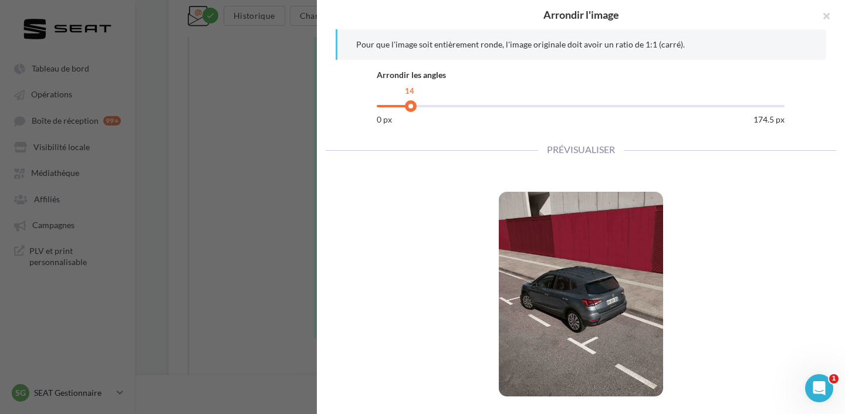
click at [410, 106] on div at bounding box center [581, 106] width 408 height 2
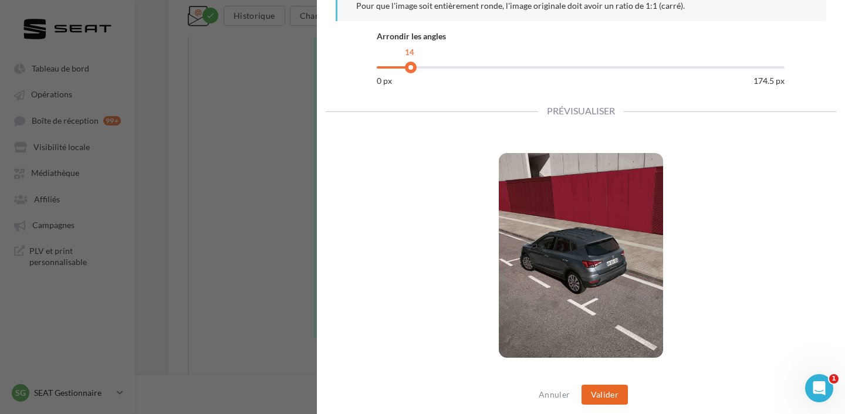
click at [599, 396] on button "Valider" at bounding box center [604, 395] width 46 height 20
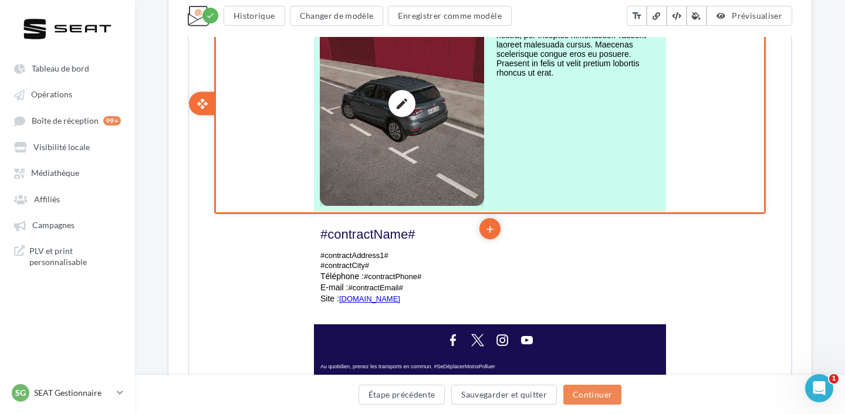
scroll to position [751, 0]
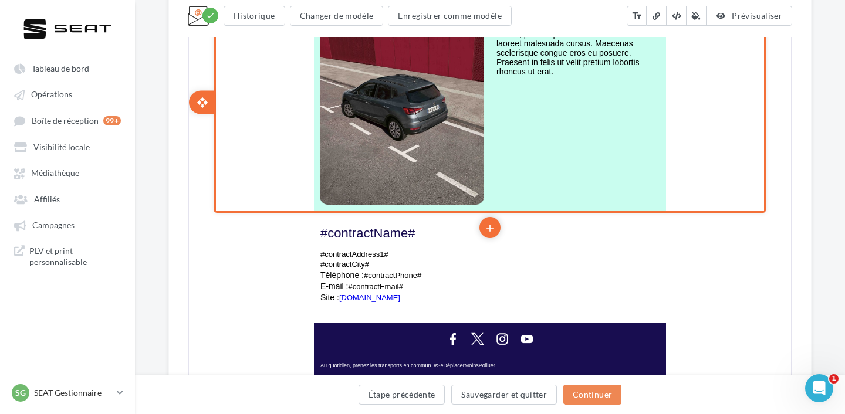
click at [541, 179] on td "edit photo_library rounded_corner crop link style Maecenas sed ante pellentesqu…" at bounding box center [489, 101] width 352 height 216
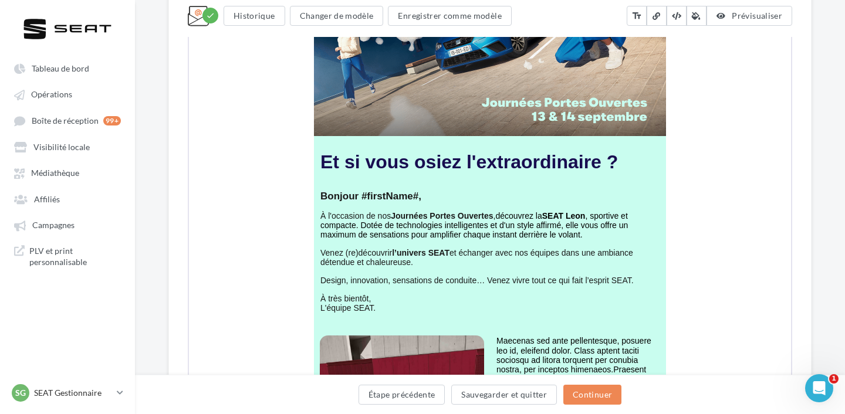
scroll to position [412, 0]
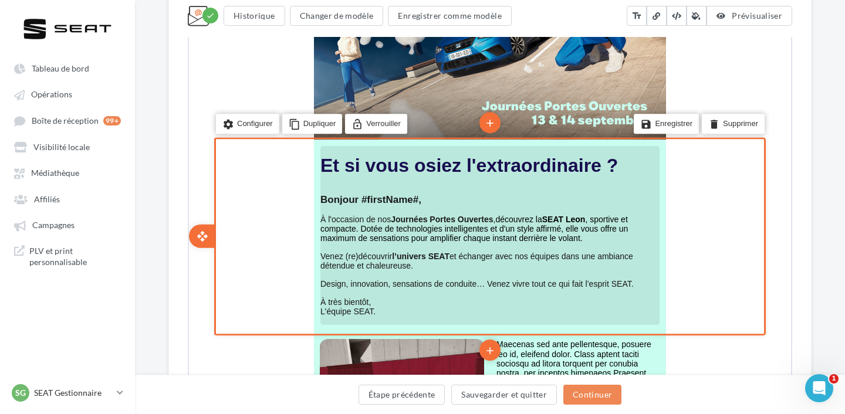
click at [594, 207] on p "À l'occasion de nos Journées Portes Ouvertes , découvrez la SEAT Leon , sportiv…" at bounding box center [488, 223] width 339 height 37
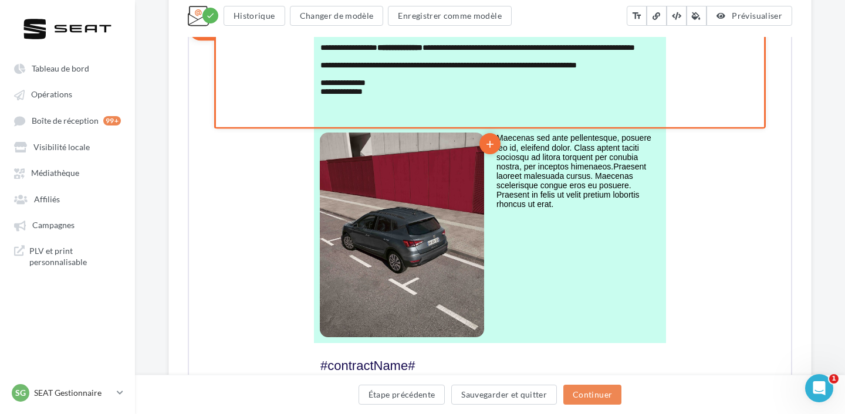
scroll to position [621, 0]
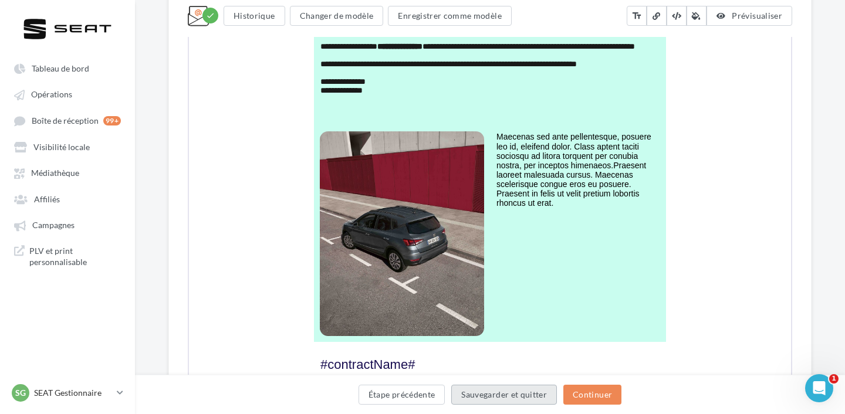
click at [496, 396] on button "Sauvegarder et quitter" at bounding box center [504, 395] width 106 height 20
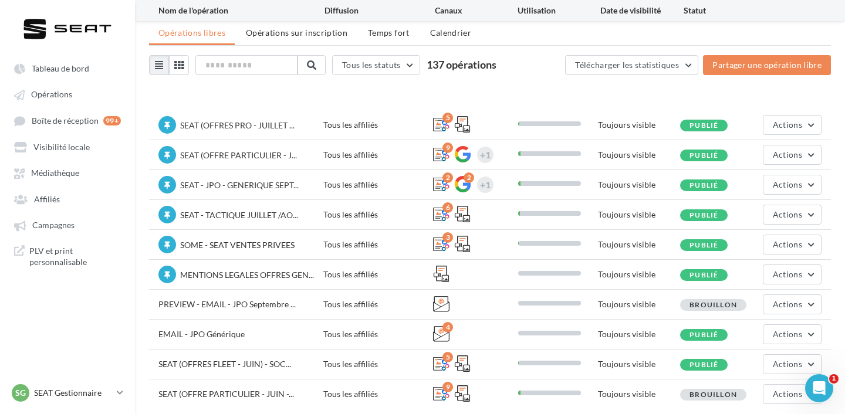
scroll to position [78, 0]
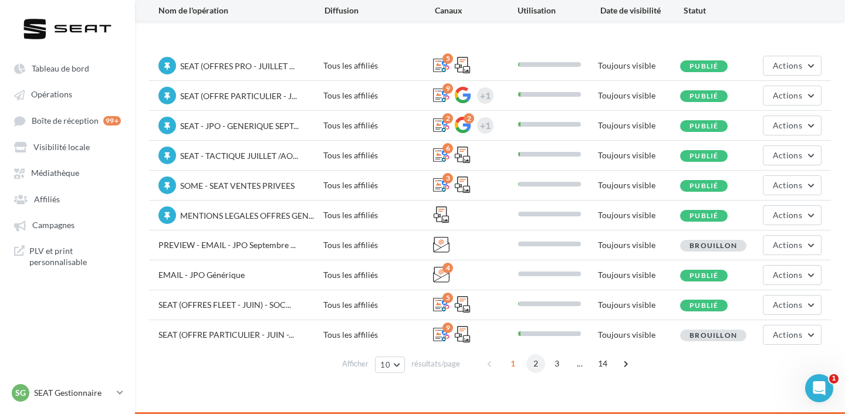
click at [542, 360] on span "2" at bounding box center [535, 363] width 19 height 19
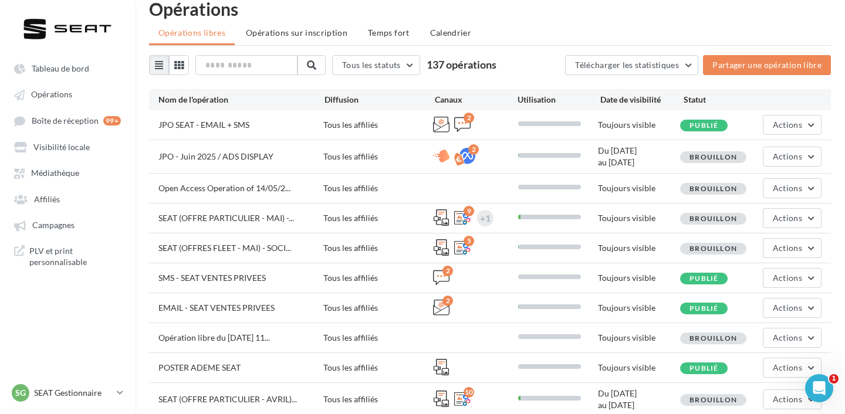
scroll to position [61, 0]
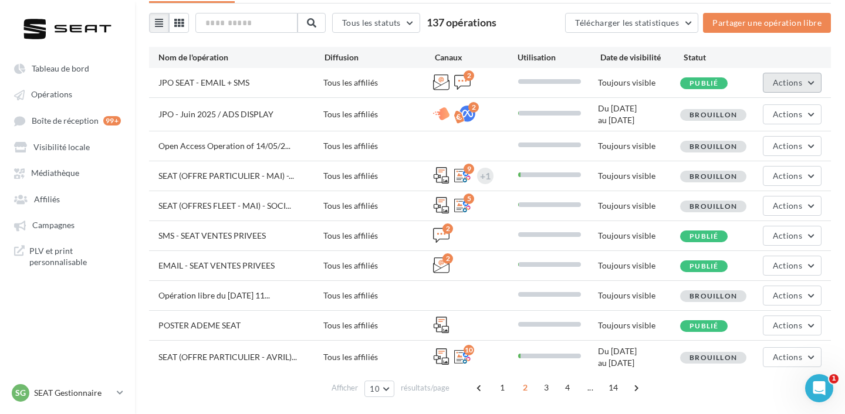
click at [788, 90] on button "Actions" at bounding box center [791, 83] width 59 height 20
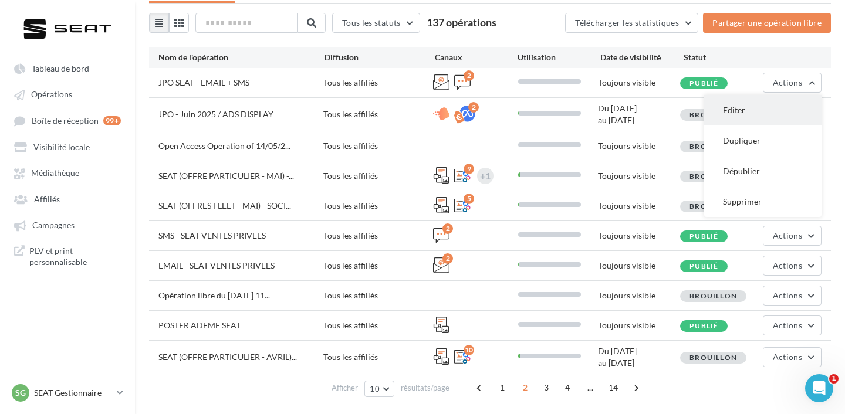
click at [775, 107] on button "Editer" at bounding box center [762, 110] width 117 height 30
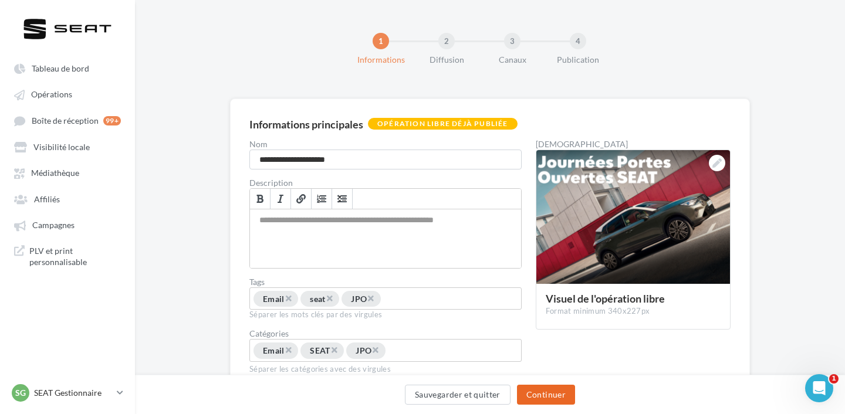
click at [562, 401] on button "Continuer" at bounding box center [546, 395] width 58 height 20
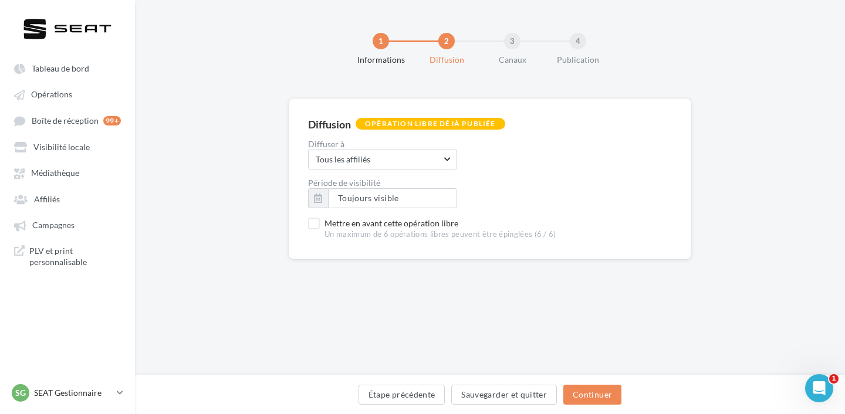
click at [562, 399] on div "Étape précédente Sauvegarder et quitter Continuer" at bounding box center [489, 397] width 691 height 25
click at [577, 396] on button "Continuer" at bounding box center [592, 395] width 58 height 20
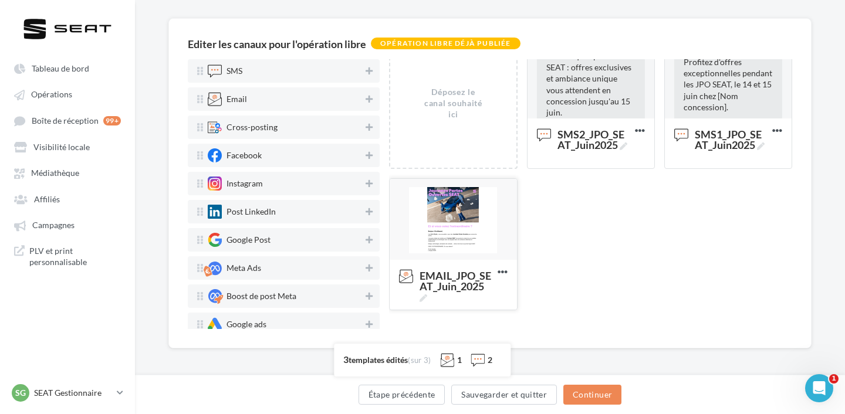
scroll to position [80, 0]
click at [472, 239] on div at bounding box center [452, 220] width 127 height 82
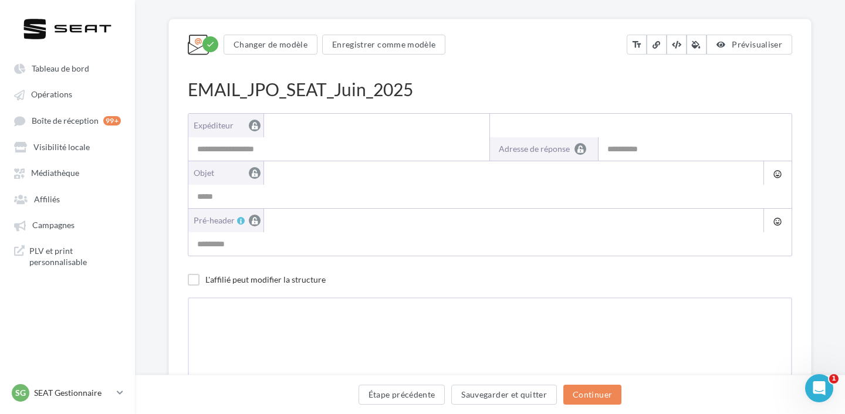
scroll to position [0, 0]
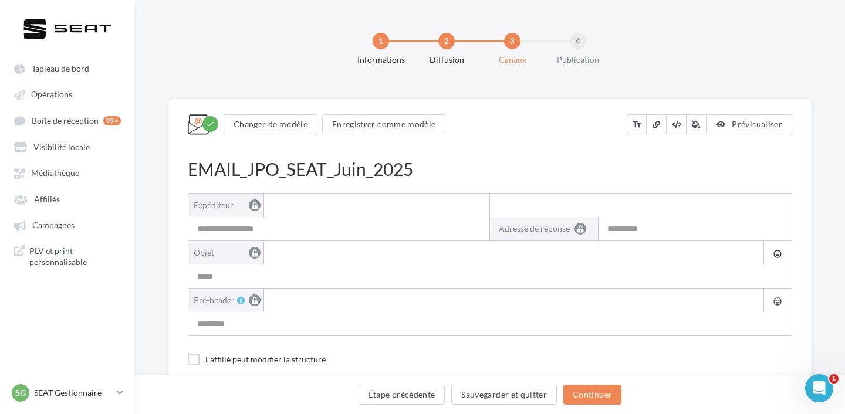
type input "**********"
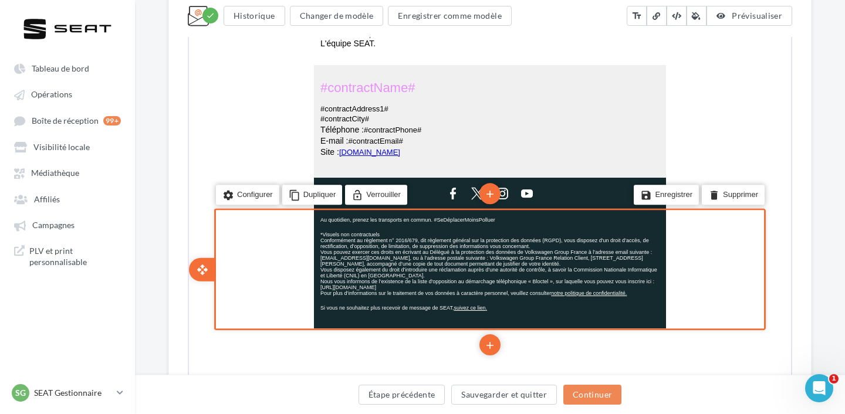
scroll to position [700, 0]
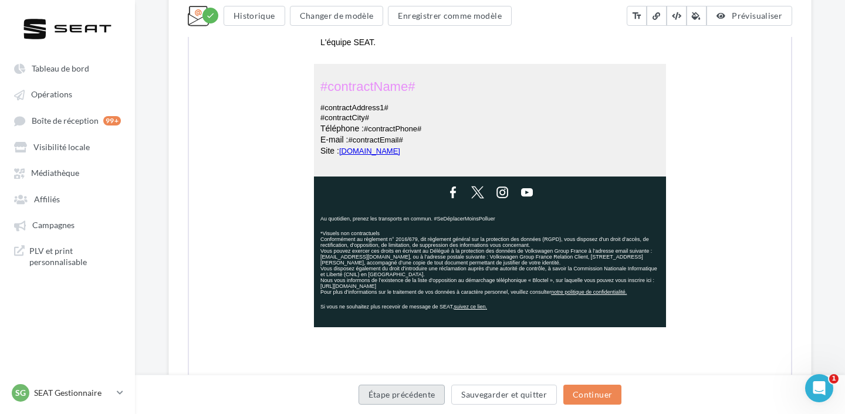
click at [409, 392] on button "Étape précédente" at bounding box center [401, 395] width 87 height 20
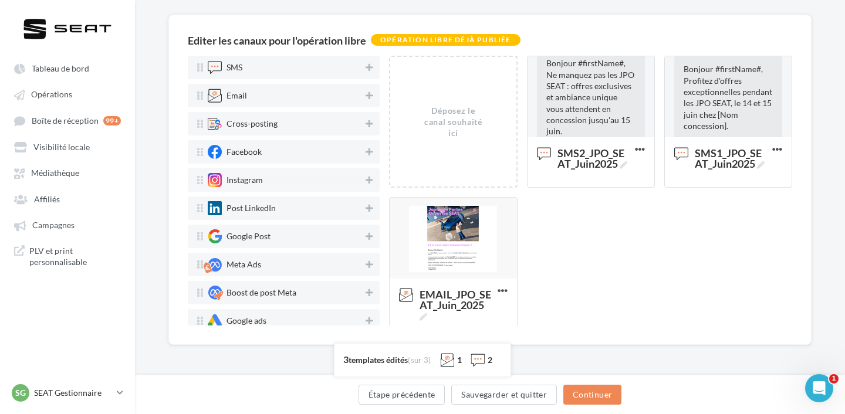
scroll to position [84, 0]
click at [406, 395] on button "Étape précédente" at bounding box center [401, 395] width 87 height 20
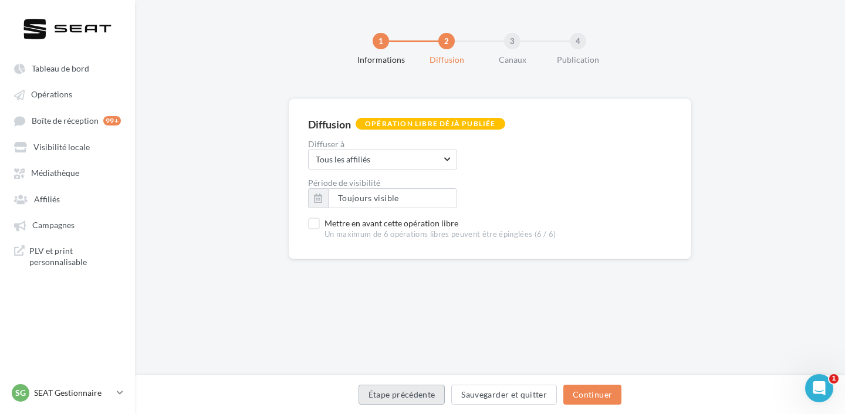
click at [406, 395] on button "Étape précédente" at bounding box center [401, 395] width 87 height 20
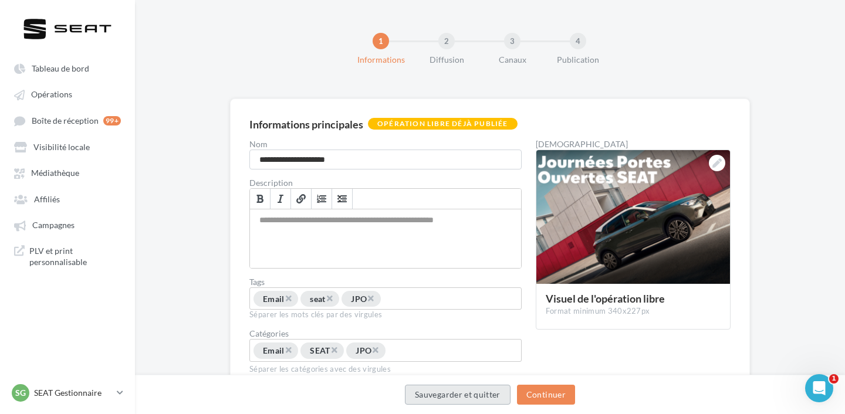
click at [445, 402] on button "Sauvegarder et quitter" at bounding box center [458, 395] width 106 height 20
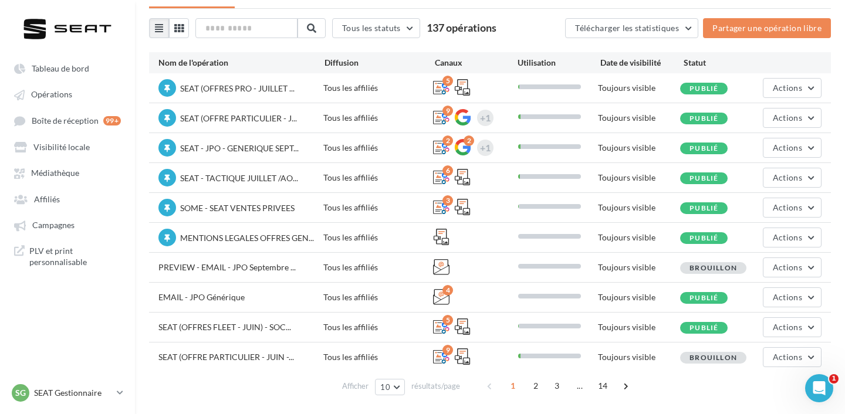
scroll to position [78, 0]
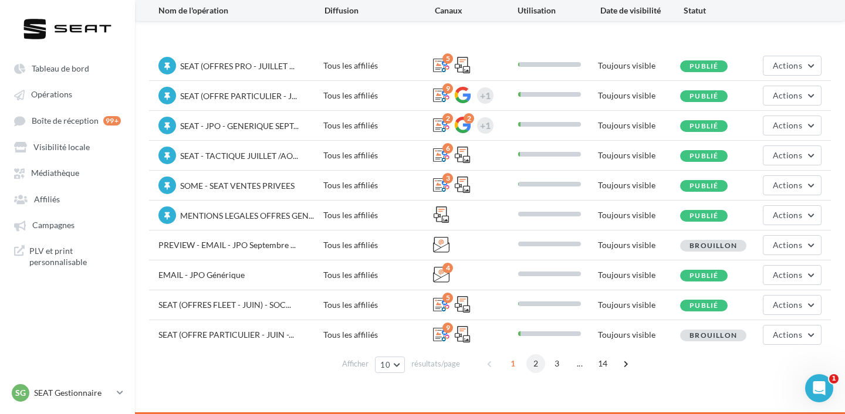
click at [532, 368] on span "2" at bounding box center [535, 363] width 19 height 19
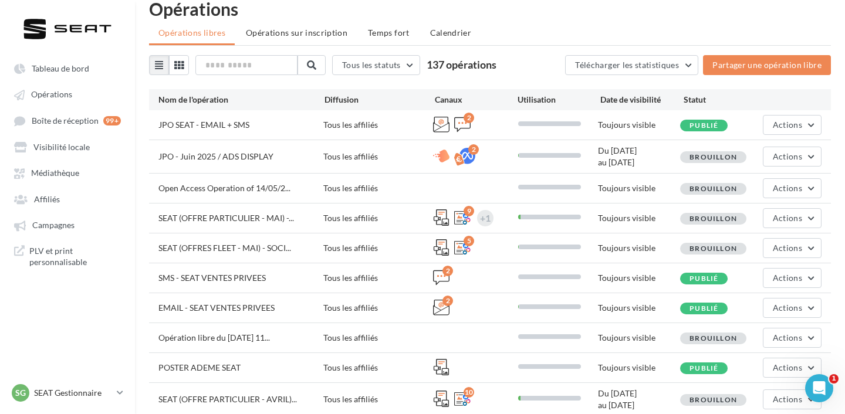
scroll to position [61, 0]
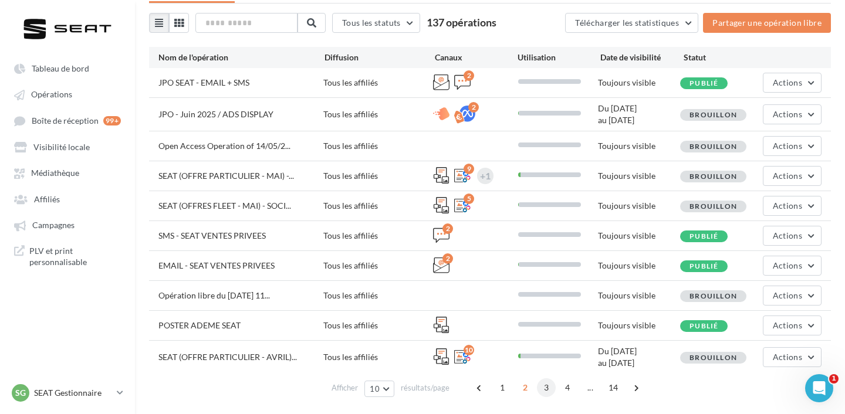
click at [540, 384] on span "3" at bounding box center [546, 387] width 19 height 19
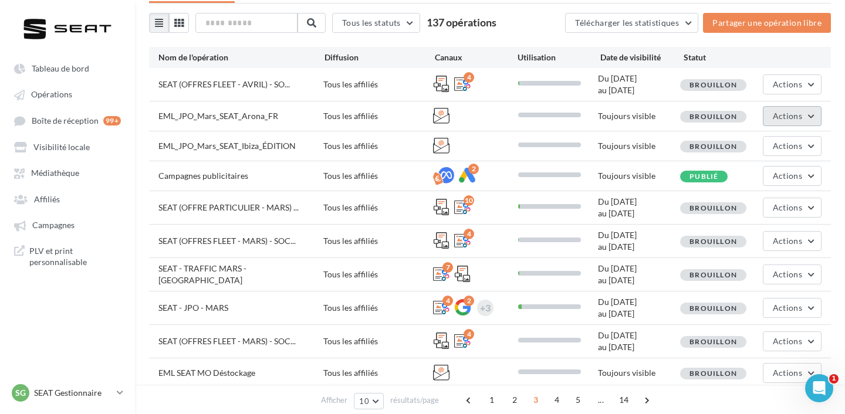
click at [785, 119] on span "Actions" at bounding box center [786, 116] width 29 height 10
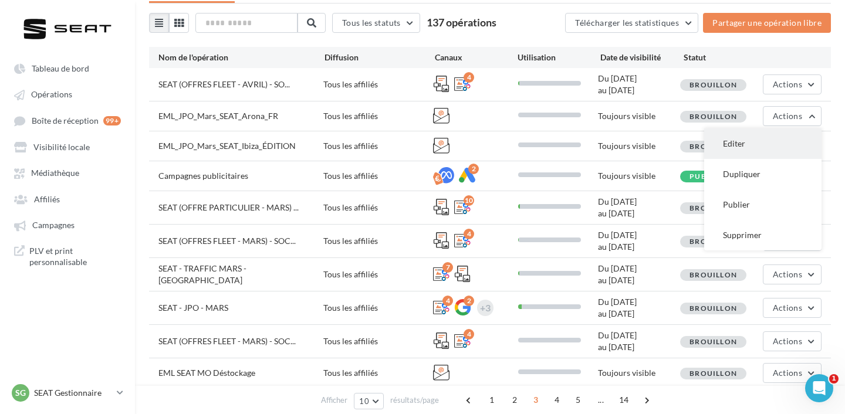
click at [783, 141] on button "Editer" at bounding box center [762, 143] width 117 height 30
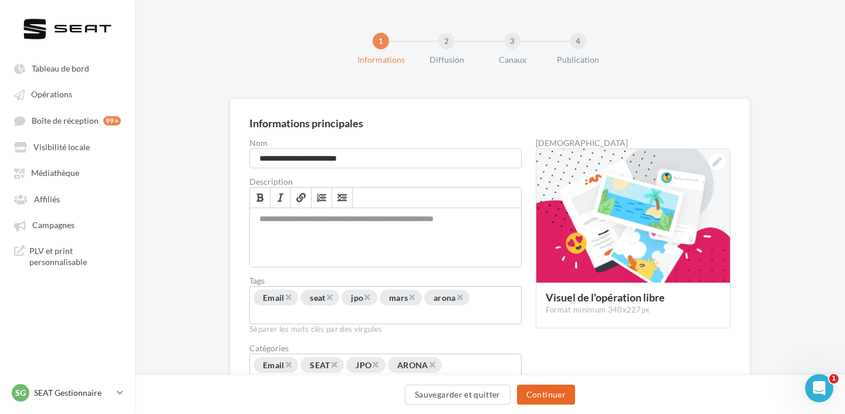
click at [547, 389] on button "Continuer" at bounding box center [546, 395] width 58 height 20
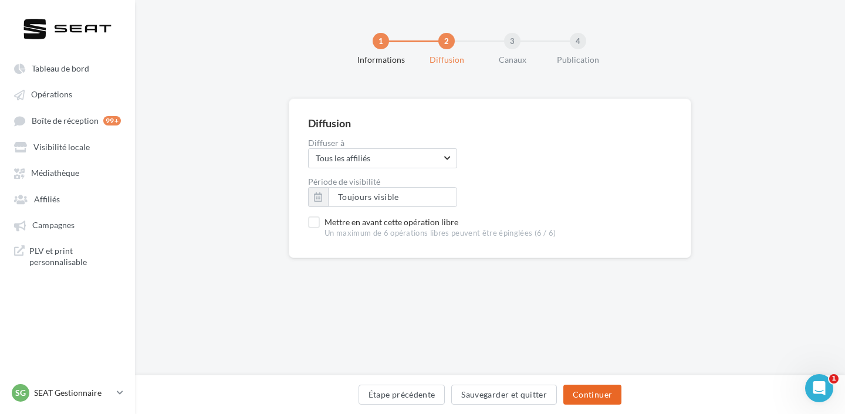
click at [571, 398] on button "Continuer" at bounding box center [592, 395] width 58 height 20
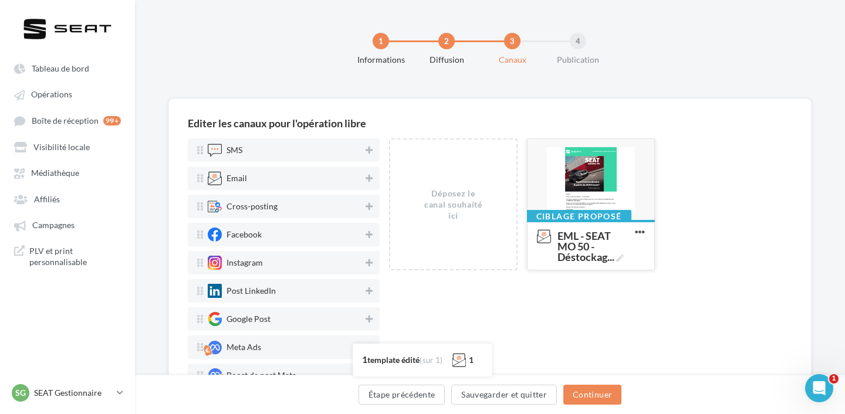
click at [618, 175] on div at bounding box center [590, 180] width 127 height 82
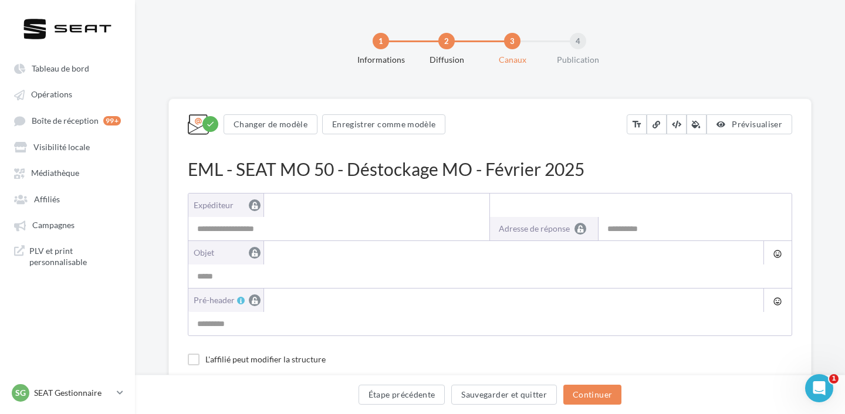
type input "**********"
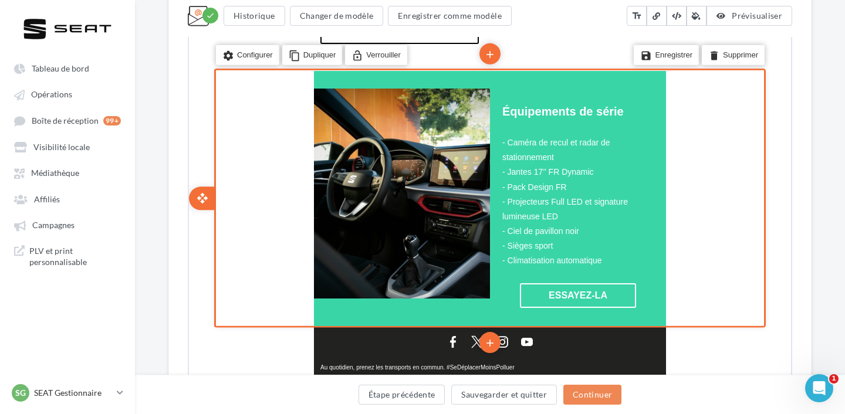
scroll to position [733, 0]
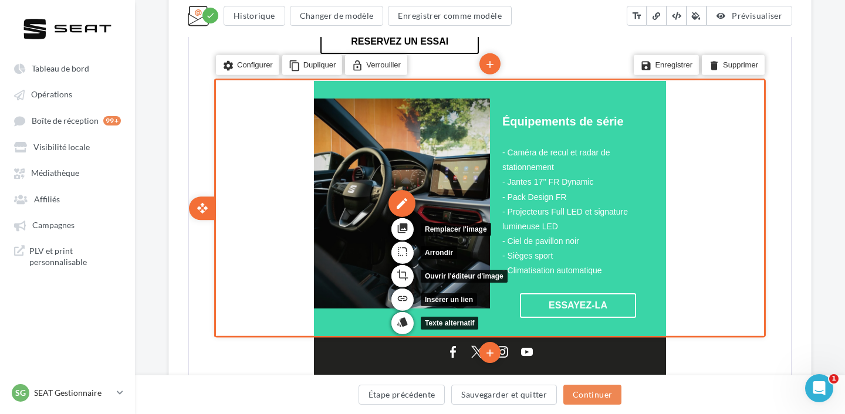
click at [408, 200] on div "edit" at bounding box center [400, 202] width 27 height 27
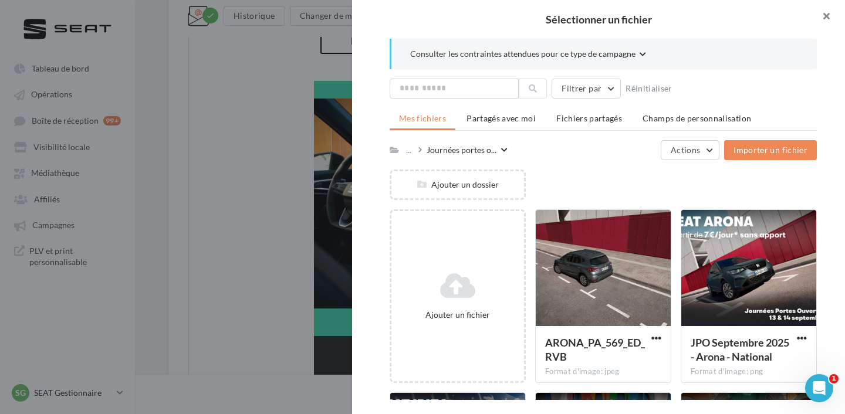
click at [827, 10] on button "button" at bounding box center [821, 17] width 47 height 35
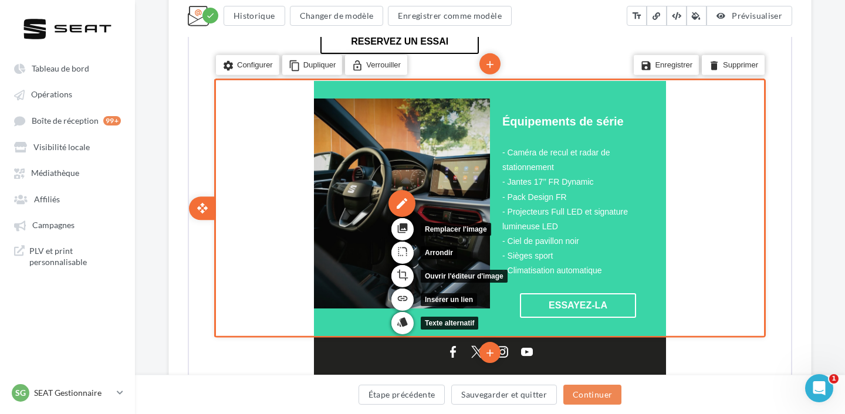
click at [402, 213] on div "edit" at bounding box center [400, 202] width 27 height 27
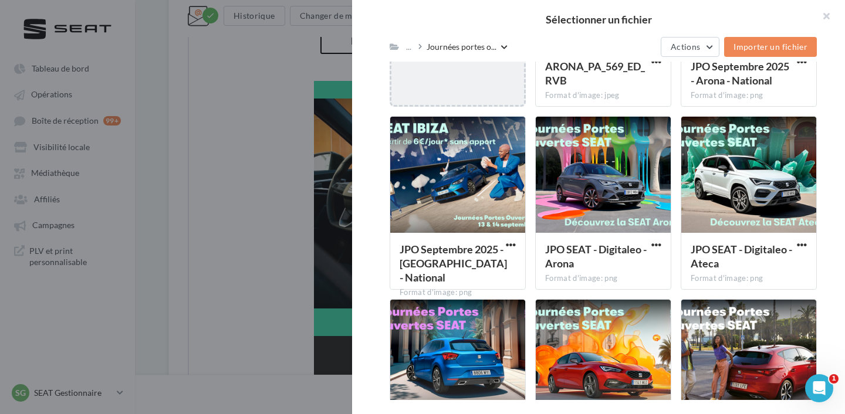
scroll to position [541, 0]
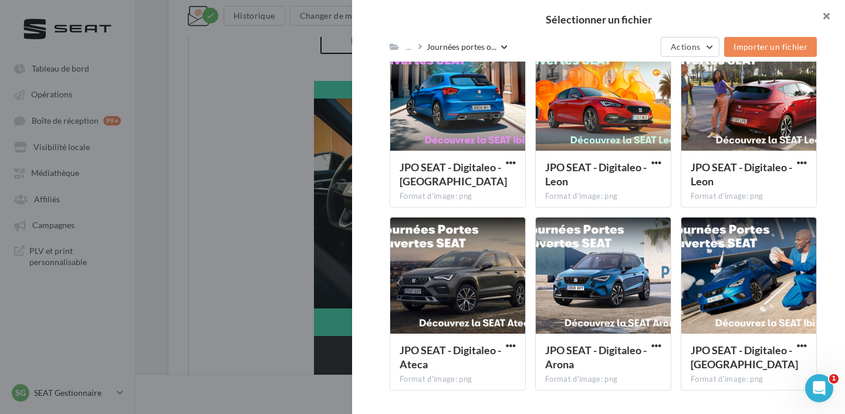
click at [829, 16] on button "button" at bounding box center [821, 17] width 47 height 35
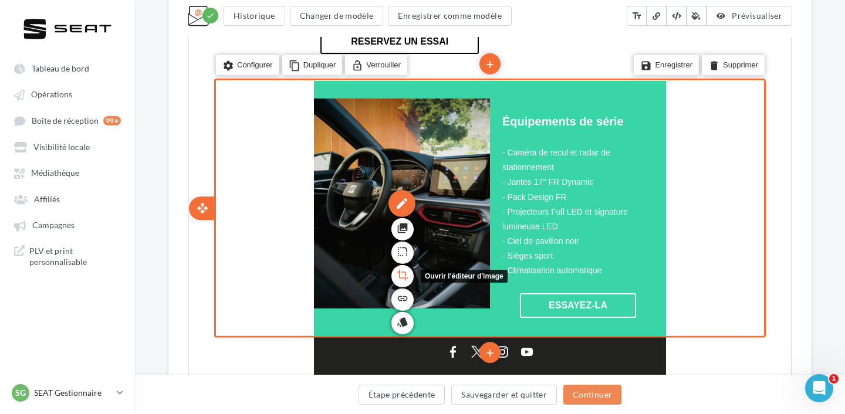
click at [406, 280] on icon "crop" at bounding box center [401, 274] width 12 height 20
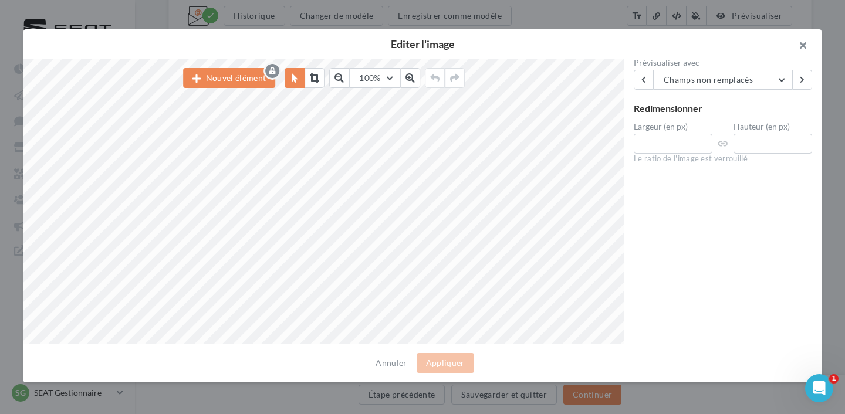
click at [807, 46] on button "button" at bounding box center [797, 46] width 47 height 35
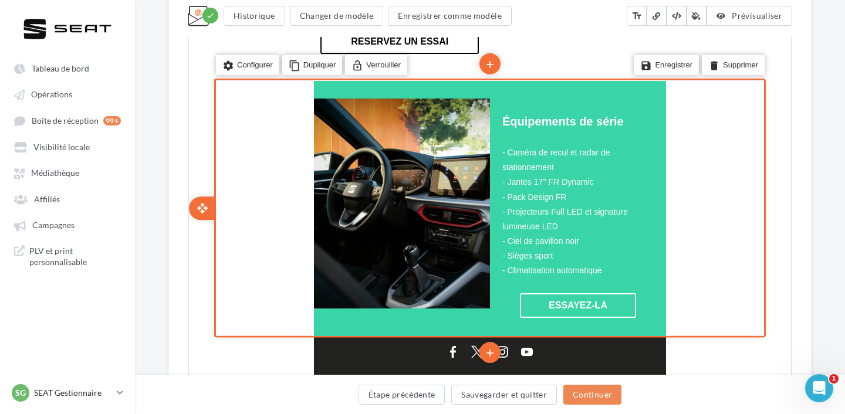
click at [422, 323] on td "edit photo_library rounded_corner crop link style Équipements de série - Caméra…" at bounding box center [489, 210] width 352 height 226
click at [563, 102] on td "Équipements de série - Caméra de recul et radar de stationnement - Jantes 17’’ …" at bounding box center [577, 210] width 176 height 226
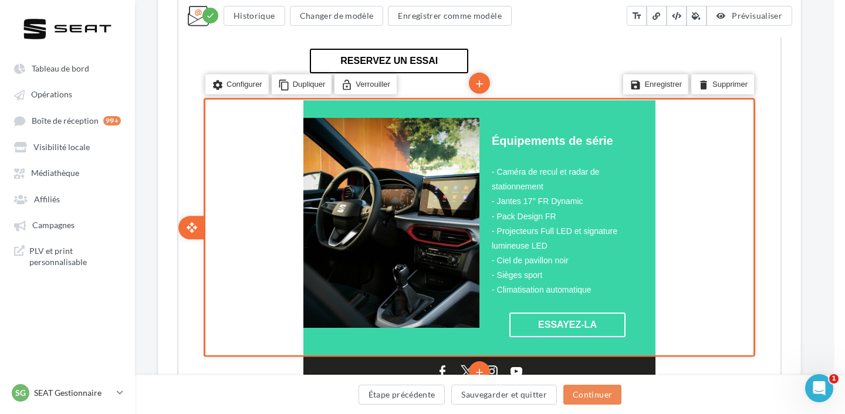
scroll to position [712, 11]
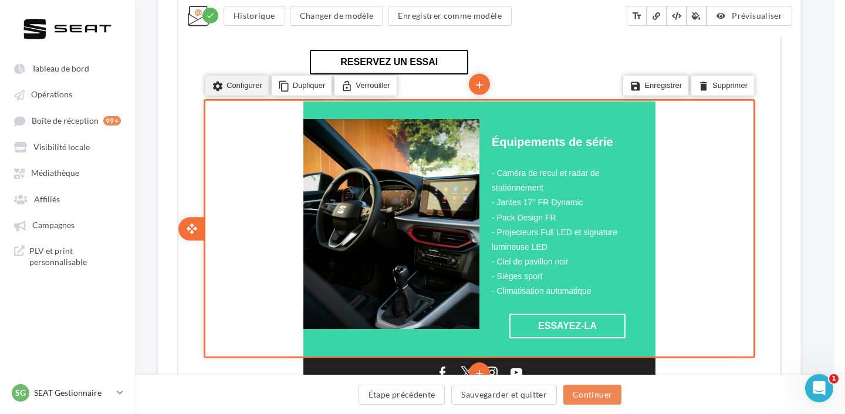
click at [228, 91] on li "settings Configurer" at bounding box center [235, 84] width 63 height 20
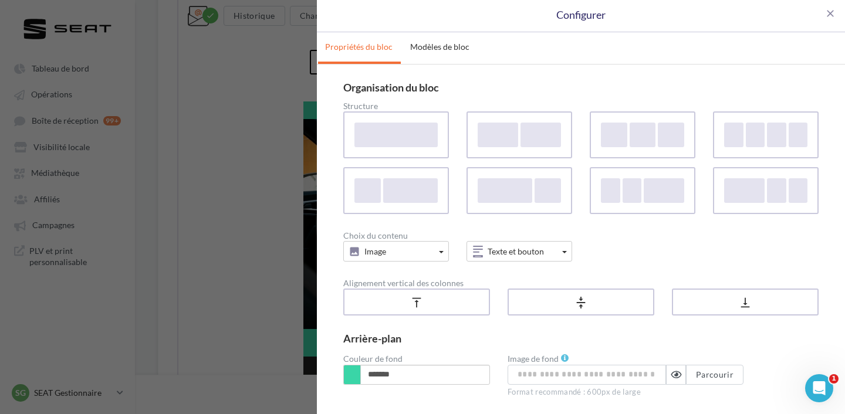
scroll to position [0, 0]
click at [435, 45] on link "Modèles de bloc" at bounding box center [439, 47] width 73 height 29
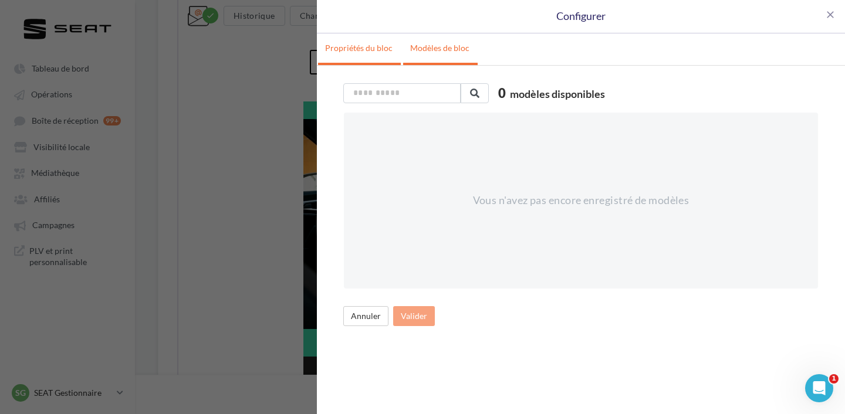
click at [363, 48] on link "Propriétés du bloc" at bounding box center [359, 47] width 82 height 29
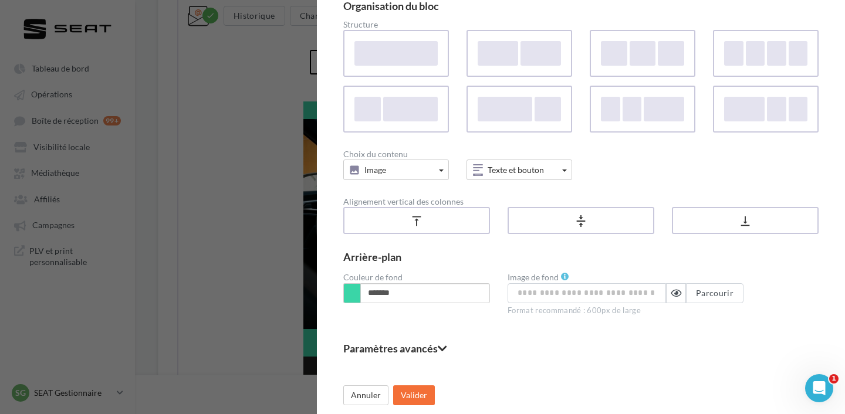
scroll to position [84, 0]
click at [447, 344] on icon at bounding box center [442, 348] width 9 height 11
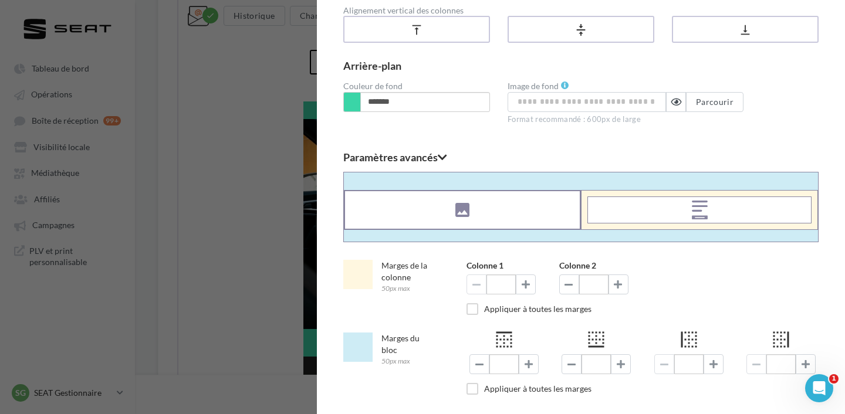
scroll to position [324, 0]
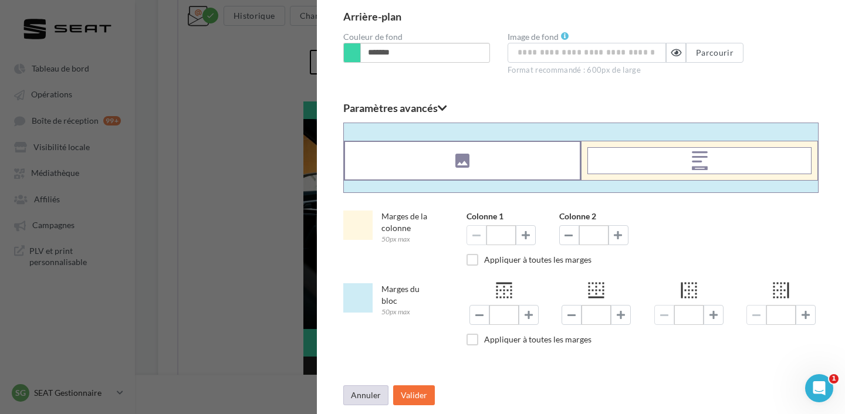
click at [371, 391] on button "Annuler" at bounding box center [365, 395] width 45 height 20
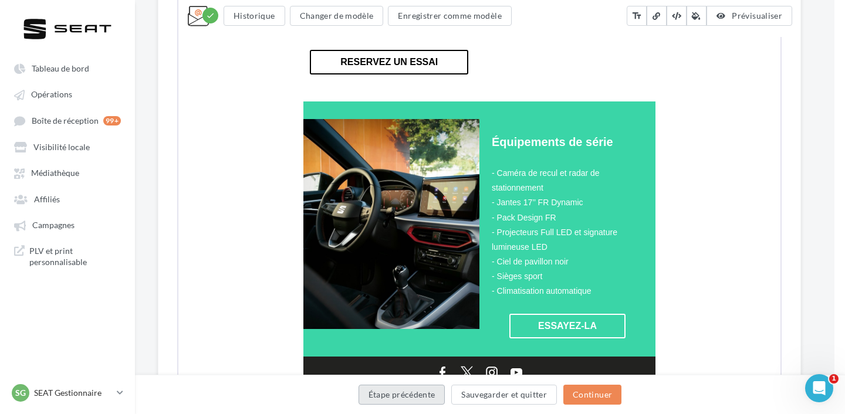
click at [388, 393] on button "Étape précédente" at bounding box center [401, 395] width 87 height 20
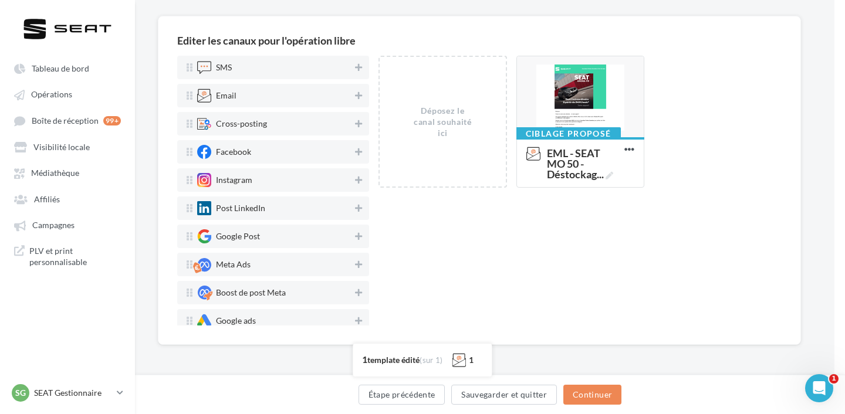
scroll to position [83, 11]
click at [388, 393] on button "Étape précédente" at bounding box center [401, 395] width 87 height 20
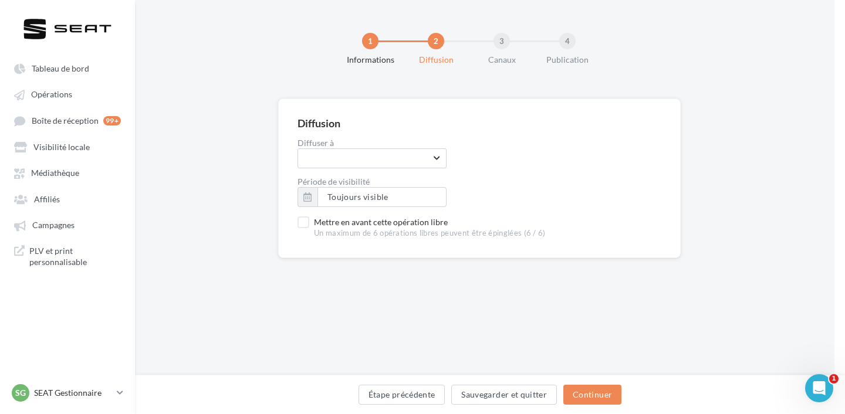
scroll to position [0, 11]
click at [388, 393] on button "Étape précédente" at bounding box center [401, 395] width 87 height 20
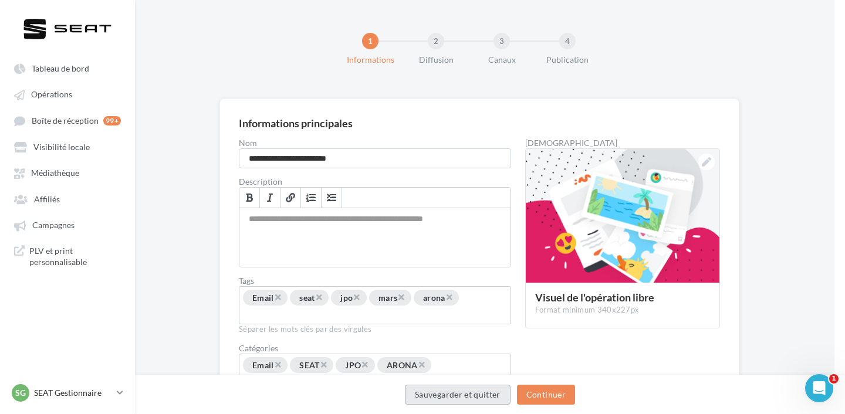
click at [466, 396] on button "Sauvegarder et quitter" at bounding box center [458, 395] width 106 height 20
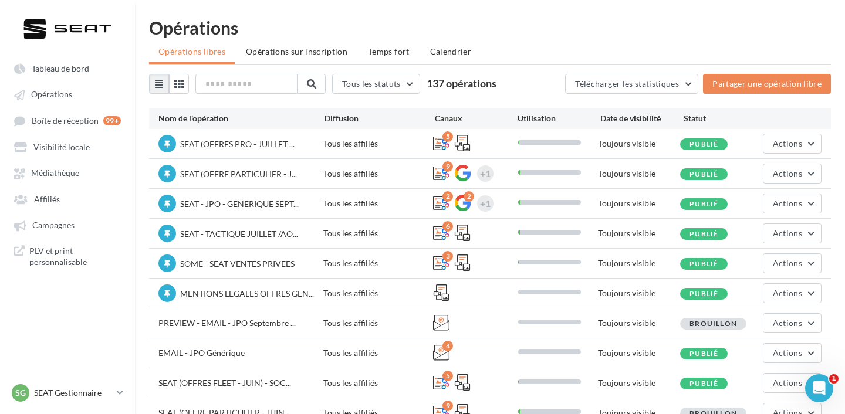
scroll to position [78, 0]
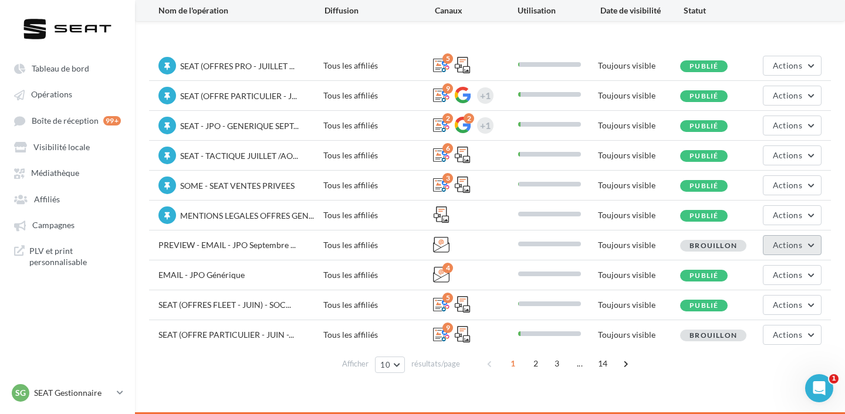
click at [766, 246] on button "Actions" at bounding box center [791, 245] width 59 height 20
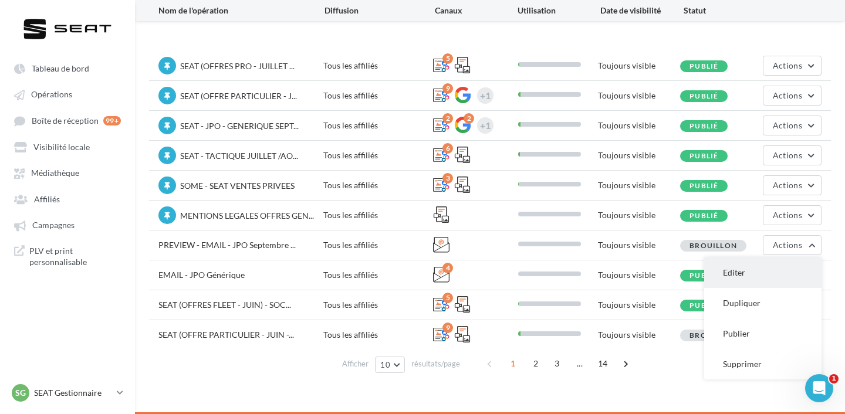
click at [769, 272] on button "Editer" at bounding box center [762, 272] width 117 height 30
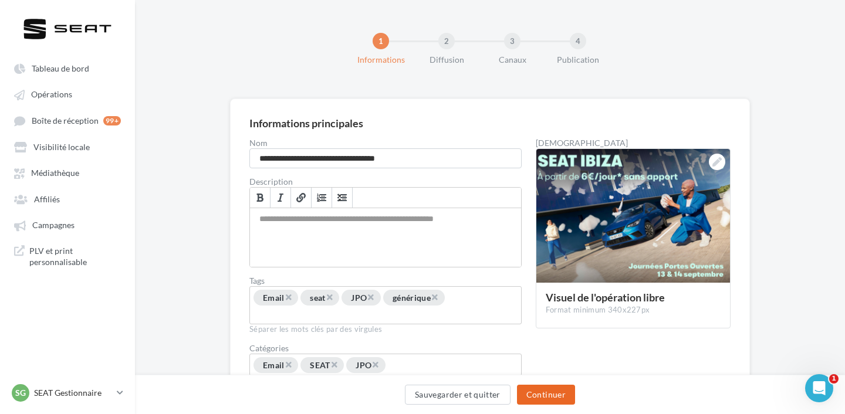
click at [547, 396] on button "Continuer" at bounding box center [546, 395] width 58 height 20
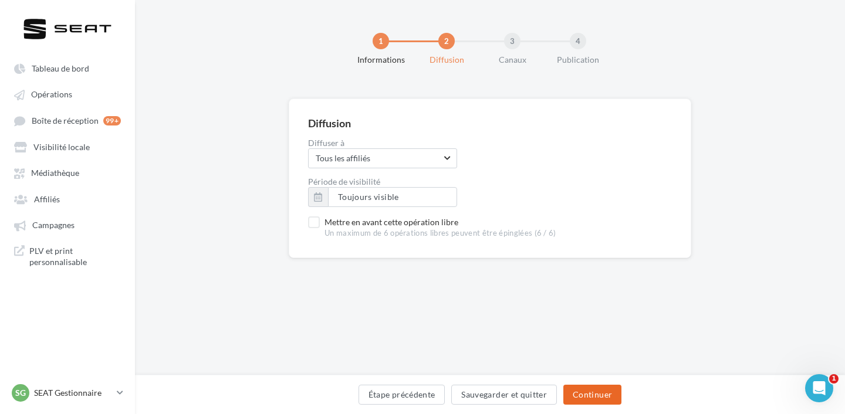
click at [581, 399] on button "Continuer" at bounding box center [592, 395] width 58 height 20
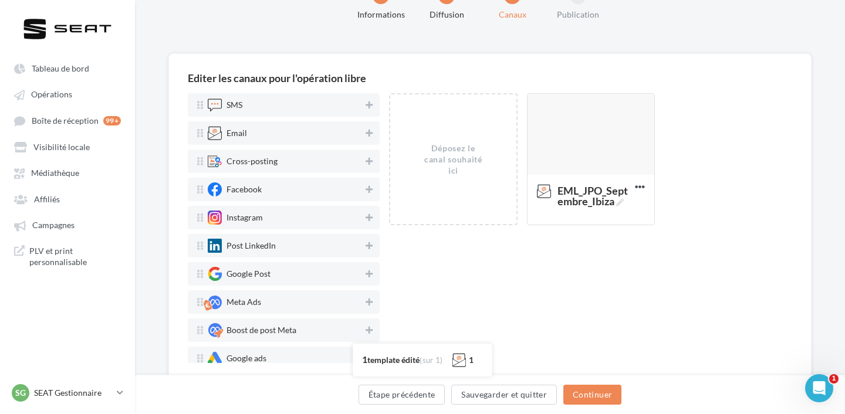
scroll to position [49, 0]
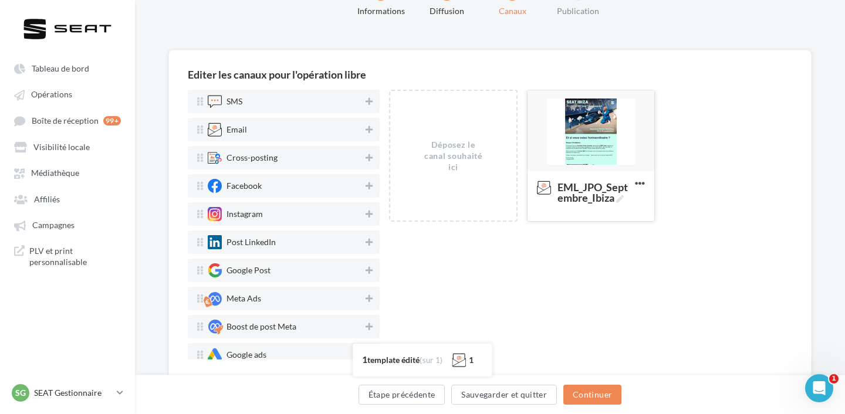
click at [608, 100] on div at bounding box center [590, 131] width 127 height 82
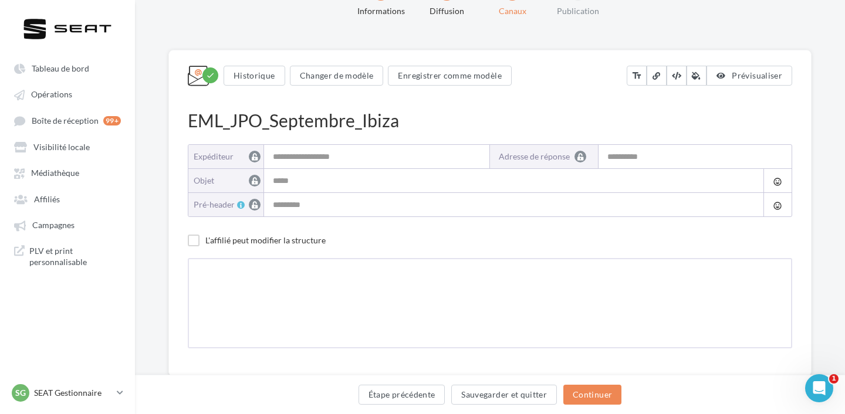
scroll to position [0, 0]
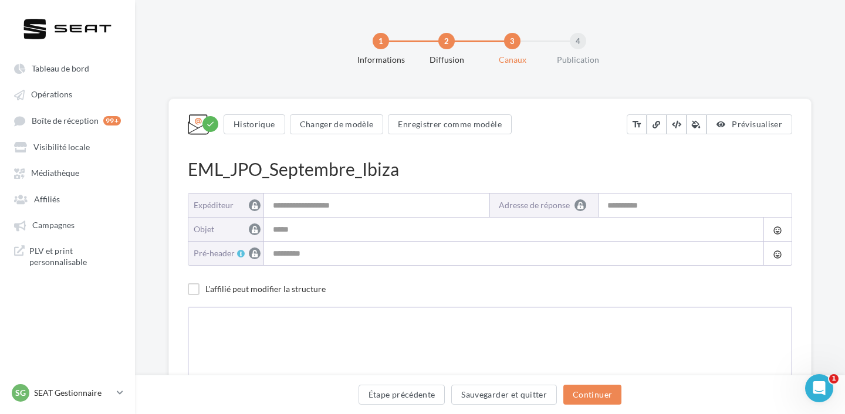
type input "**********"
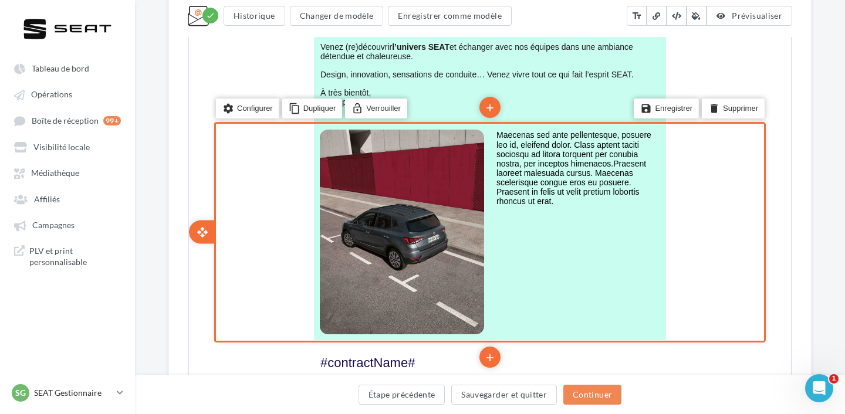
scroll to position [631, 0]
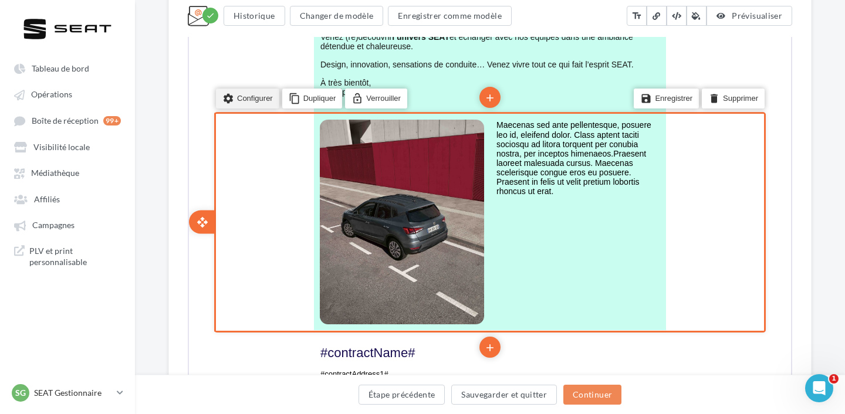
click at [246, 102] on li "settings Configurer" at bounding box center [246, 97] width 63 height 20
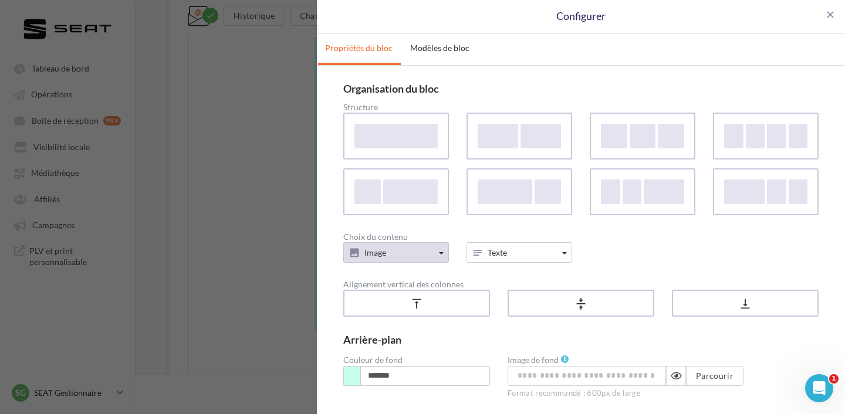
scroll to position [84, 0]
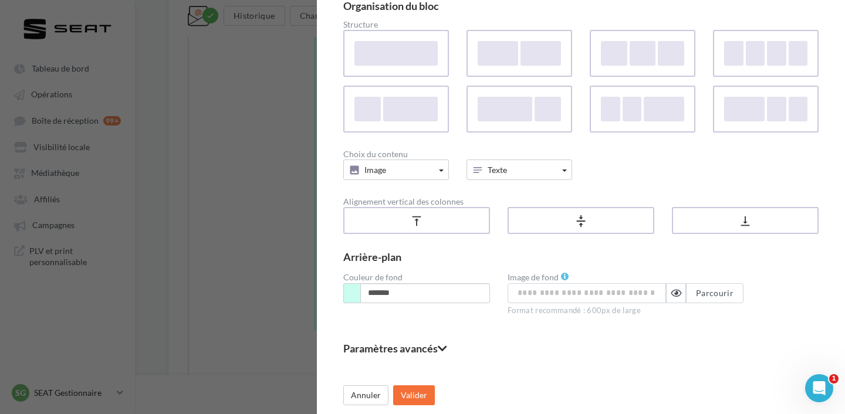
click at [384, 349] on fieldset "Paramètres avancés" at bounding box center [580, 348] width 475 height 11
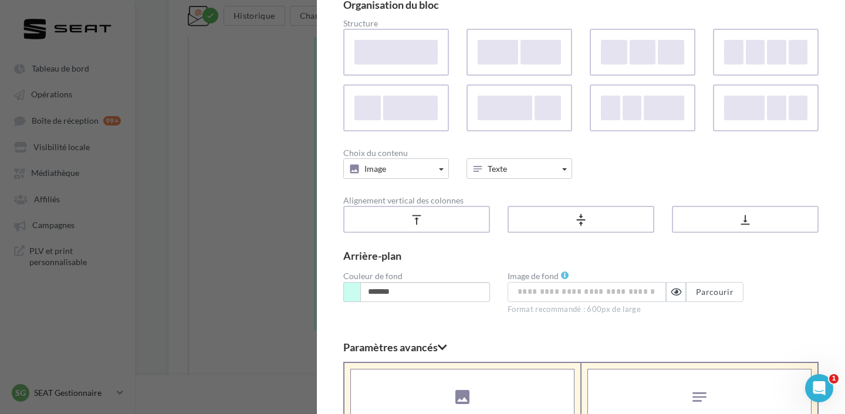
scroll to position [324, 0]
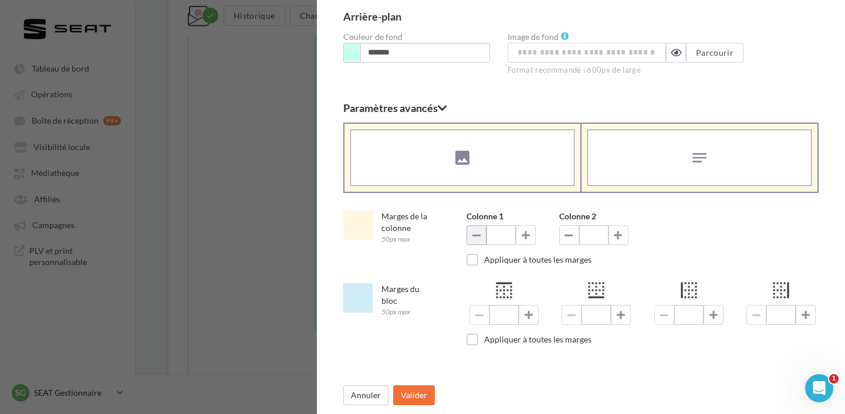
click at [476, 240] on button at bounding box center [476, 235] width 20 height 20
click at [531, 236] on button at bounding box center [526, 235] width 20 height 20
type input "**"
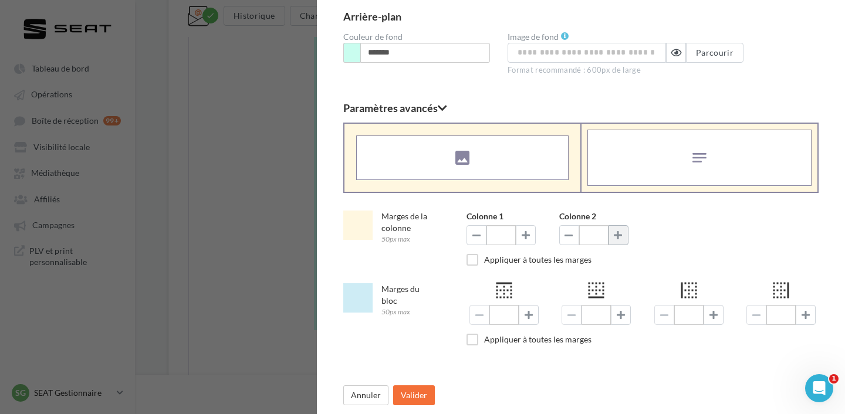
click at [624, 232] on button at bounding box center [618, 235] width 20 height 20
click at [568, 238] on span at bounding box center [568, 234] width 8 height 9
type input "**"
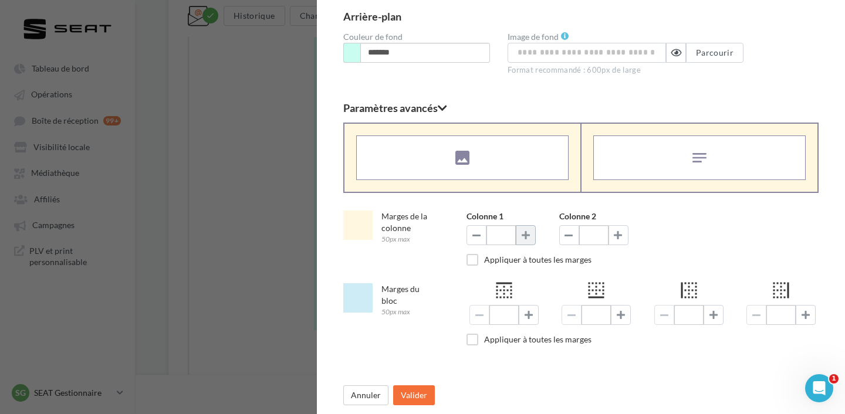
click at [527, 239] on span at bounding box center [525, 234] width 8 height 9
type input "**"
click at [623, 233] on button at bounding box center [618, 235] width 20 height 20
type input "**"
click at [415, 401] on button "Valider" at bounding box center [414, 395] width 42 height 20
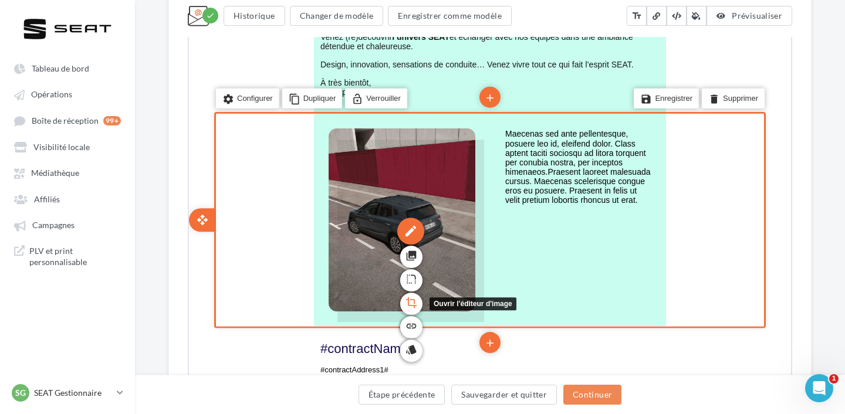
click at [409, 299] on icon "crop" at bounding box center [410, 301] width 12 height 20
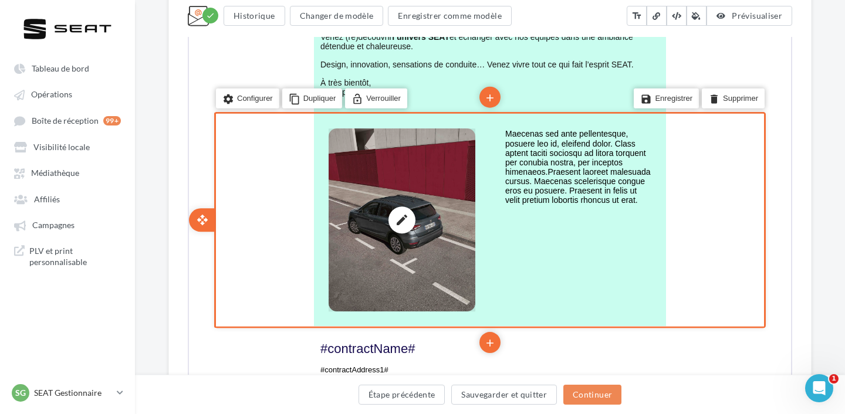
scroll to position [0, 0]
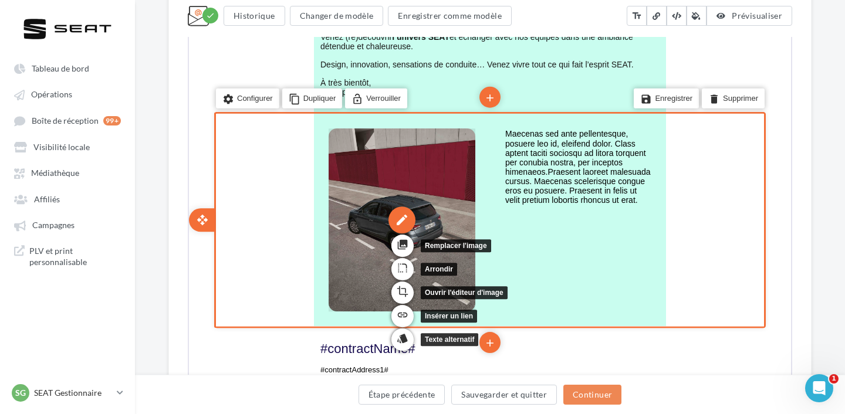
click at [395, 222] on div "edit" at bounding box center [400, 218] width 27 height 27
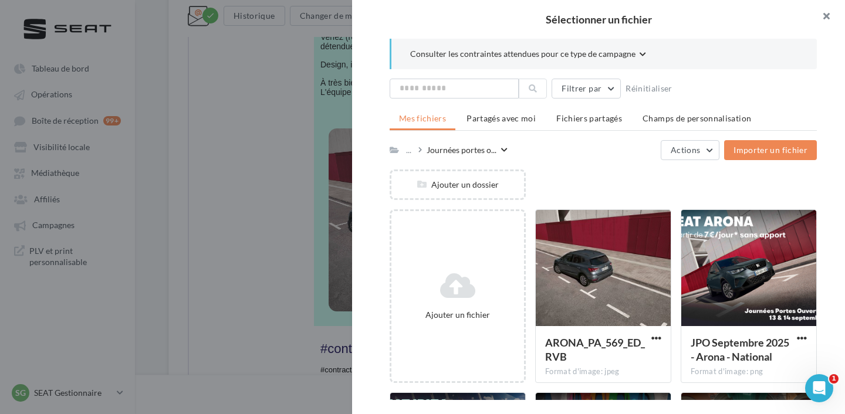
click at [829, 15] on button "button" at bounding box center [821, 17] width 47 height 35
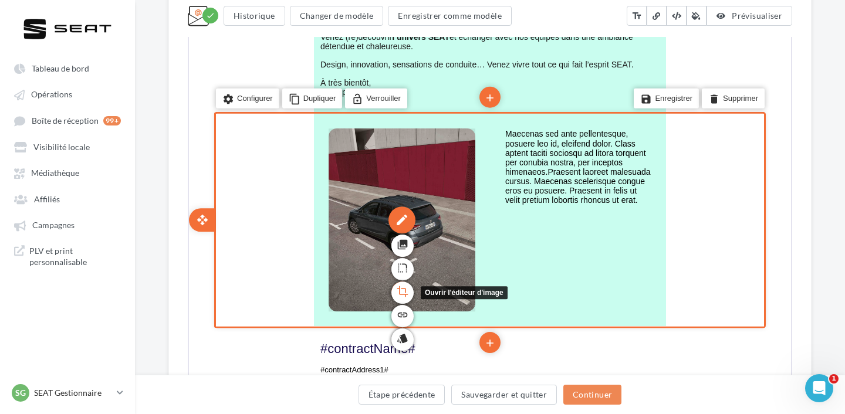
click at [400, 284] on icon "crop" at bounding box center [401, 290] width 12 height 20
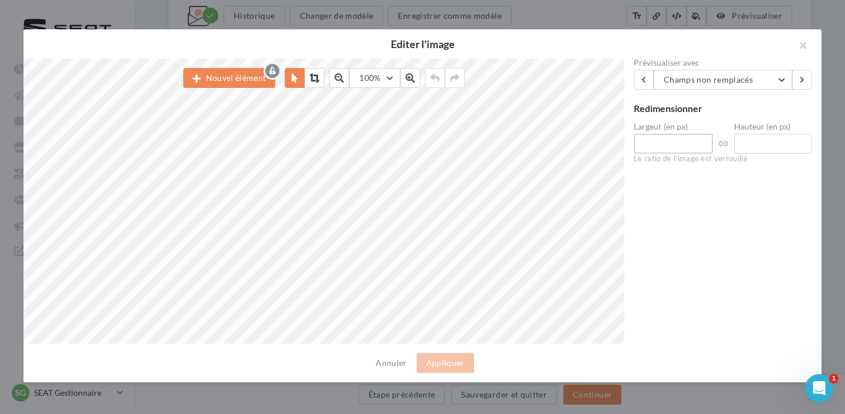
click at [595, 147] on div "Nouvel élément 100% 50 60 70 80 90 100 125 150 300 500 Prévisualiser avec Champ…" at bounding box center [417, 201] width 788 height 285
type input "****"
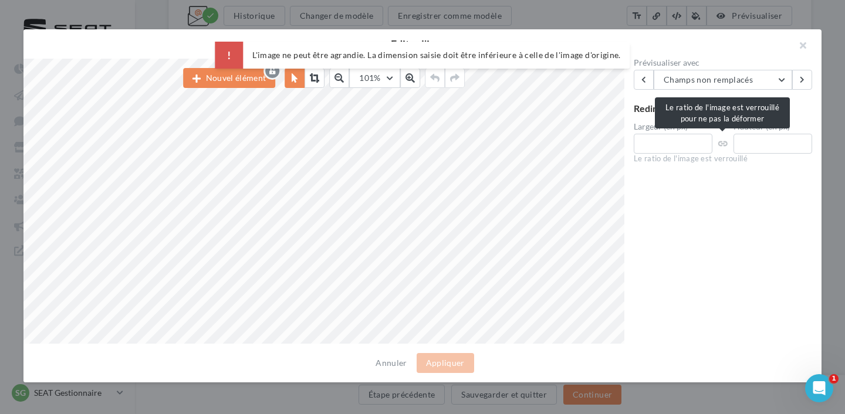
type input "****"
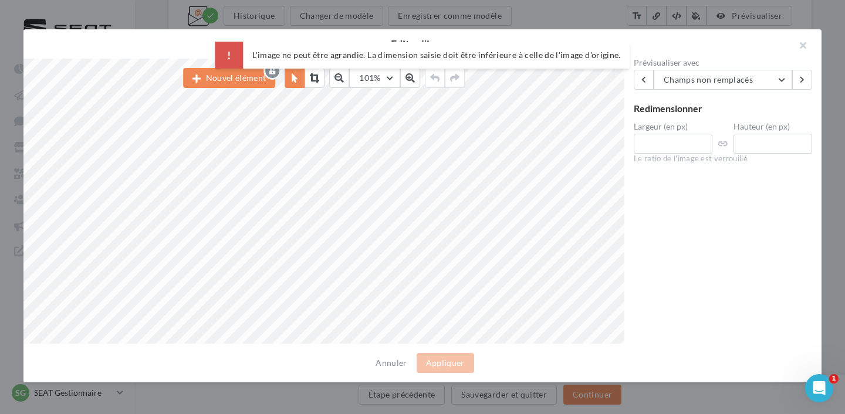
click at [736, 219] on div "Prévisualiser avec Champs non remplacés Champs non remplacés Valeurs par défaut…" at bounding box center [722, 202] width 197 height 286
click at [401, 359] on button "Annuler" at bounding box center [391, 363] width 40 height 14
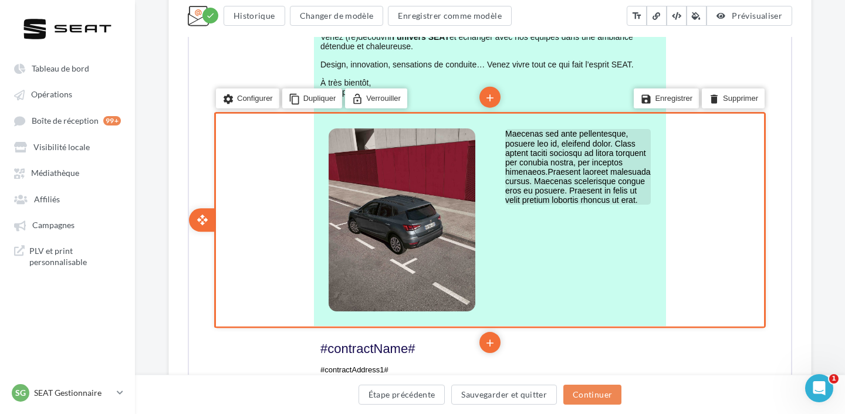
click at [548, 184] on span "Maecenas sed ante pellentesque, posuere leo id, eleifend dolor. Class aptent ta…" at bounding box center [576, 166] width 145 height 76
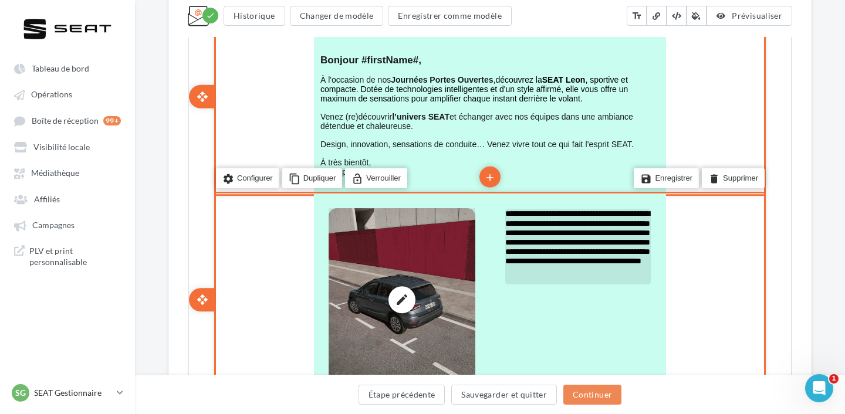
scroll to position [657, 0]
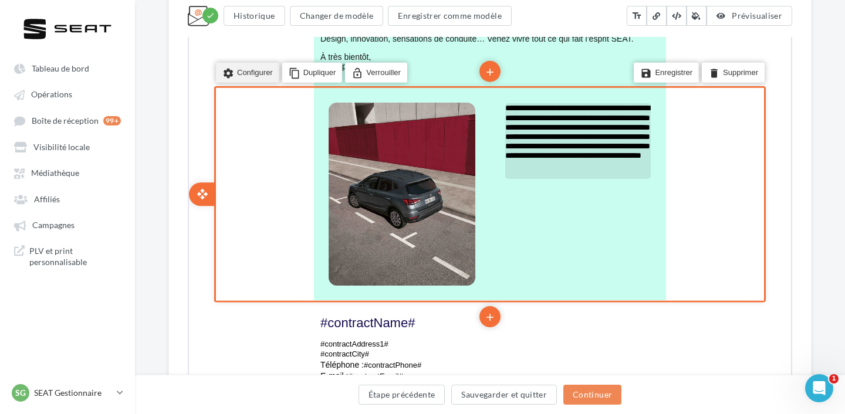
click at [249, 78] on li "settings Configurer" at bounding box center [246, 72] width 63 height 20
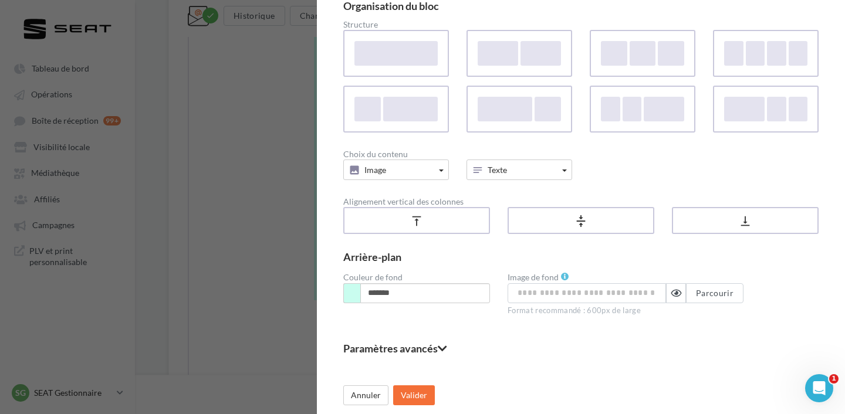
scroll to position [0, 0]
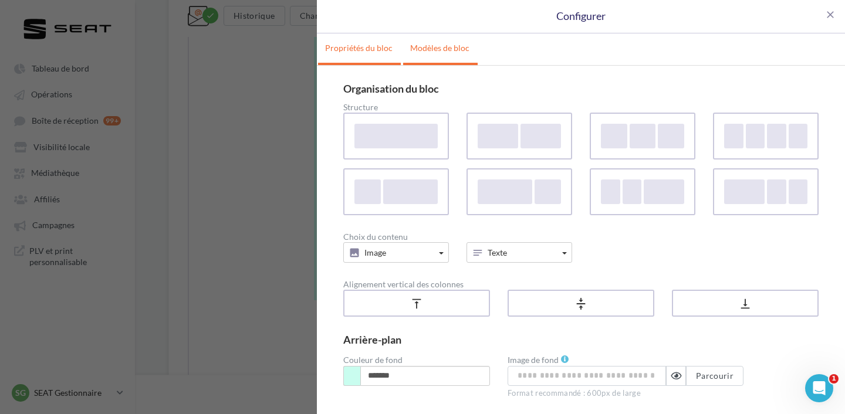
click at [436, 53] on link "Modèles de bloc" at bounding box center [439, 47] width 73 height 29
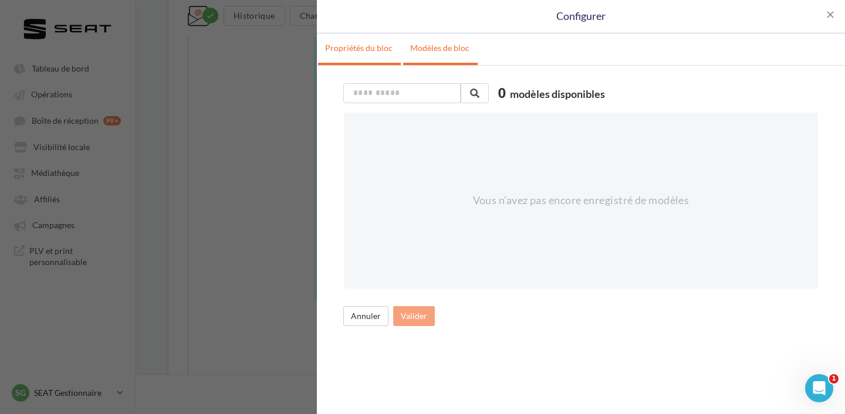
click at [372, 51] on link "Propriétés du bloc" at bounding box center [359, 47] width 82 height 29
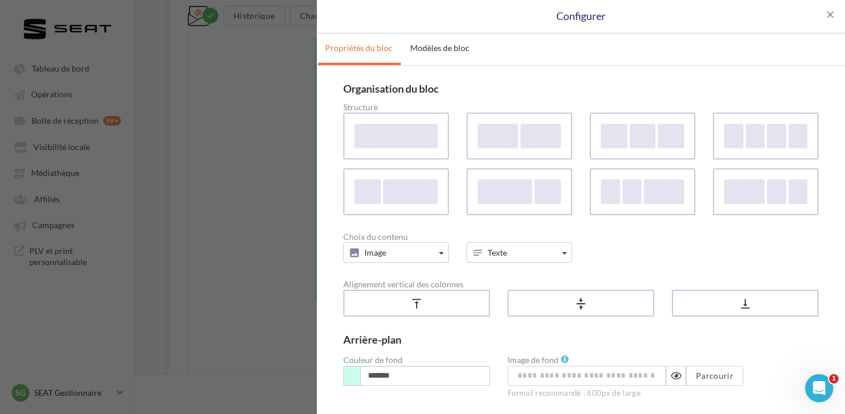
scroll to position [84, 0]
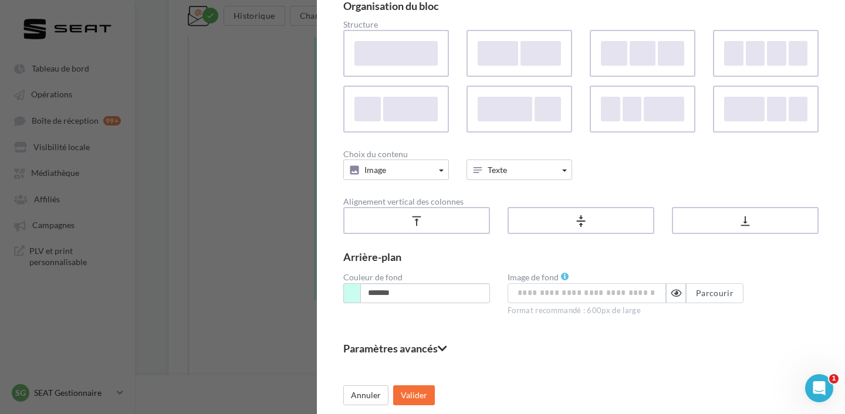
click at [377, 350] on fieldset "Paramètres avancés" at bounding box center [580, 348] width 475 height 11
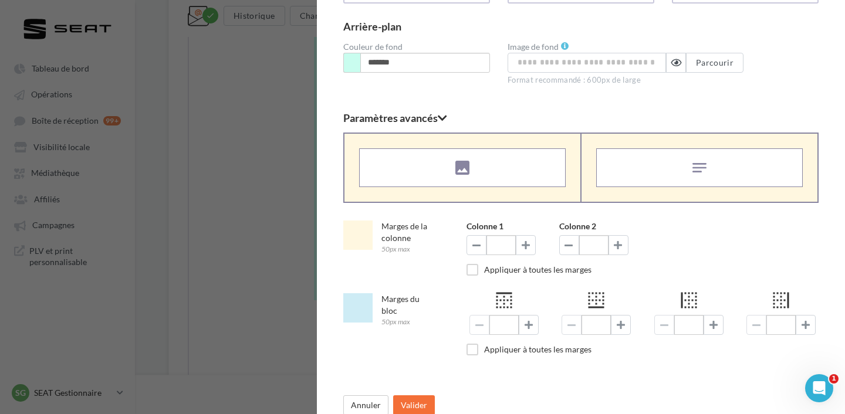
scroll to position [324, 0]
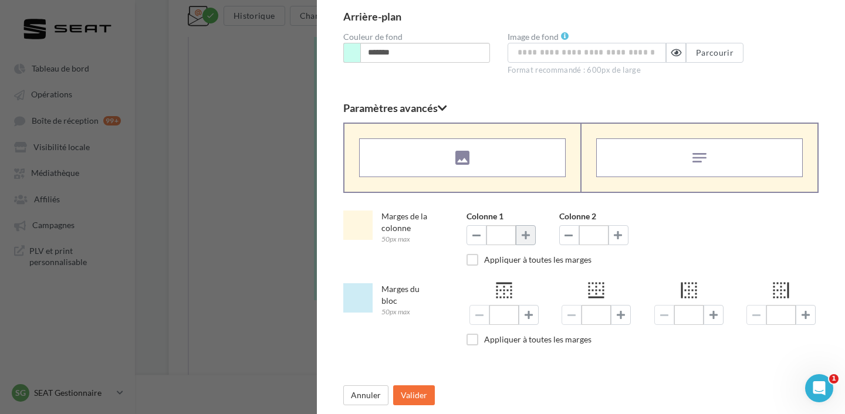
click at [525, 232] on span at bounding box center [525, 234] width 8 height 9
type input "**"
click at [622, 236] on button at bounding box center [618, 235] width 20 height 20
type input "**"
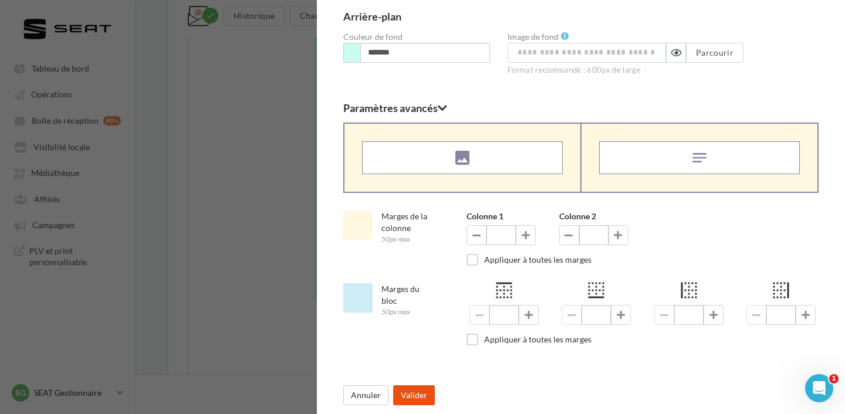
click at [406, 398] on button "Valider" at bounding box center [414, 395] width 42 height 20
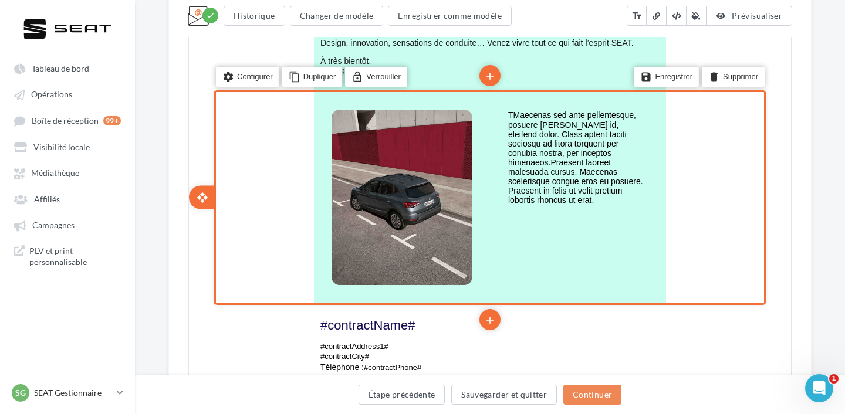
scroll to position [656, 0]
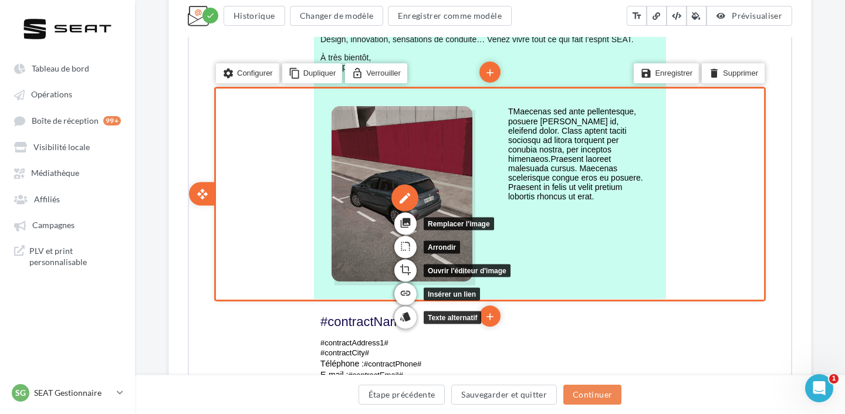
click at [405, 189] on div "edit" at bounding box center [403, 196] width 27 height 27
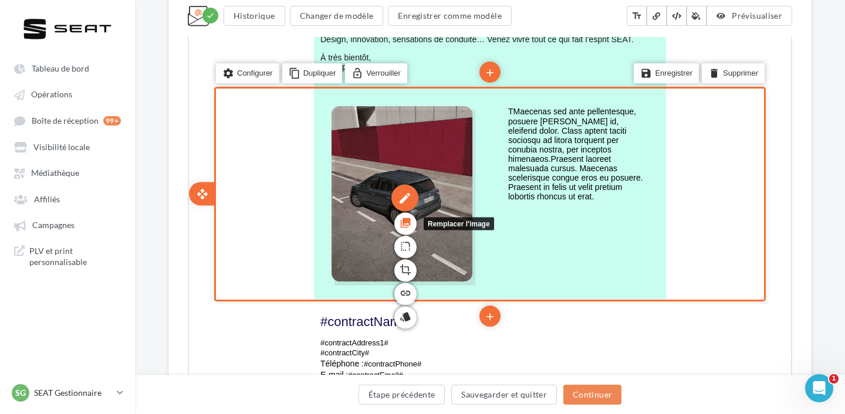
click at [402, 223] on icon "photo_library" at bounding box center [404, 221] width 12 height 20
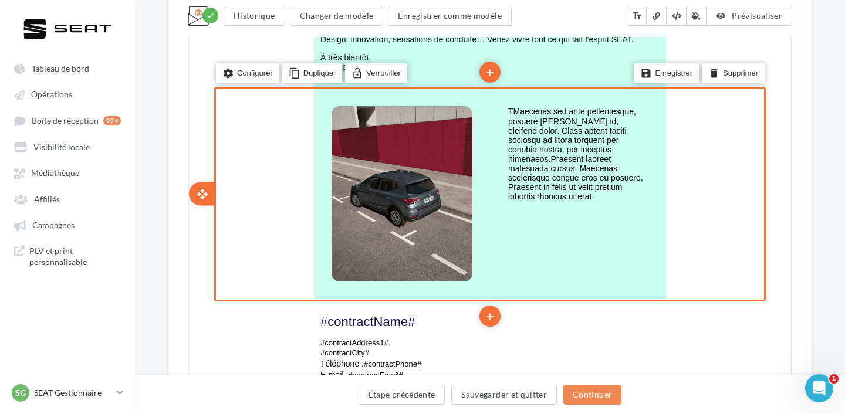
scroll to position [0, 0]
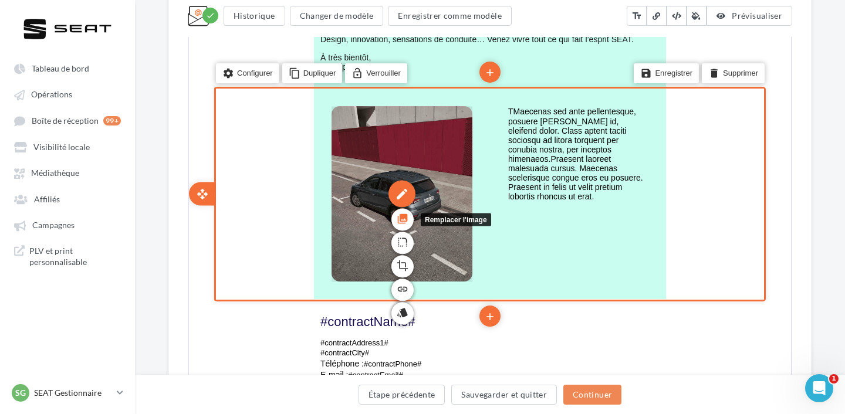
click at [402, 221] on icon "photo_library" at bounding box center [401, 218] width 12 height 20
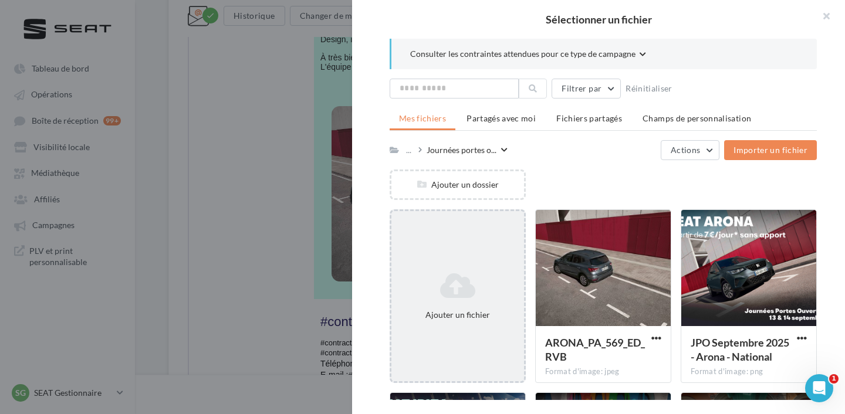
click at [477, 264] on div "Ajouter un fichier" at bounding box center [457, 296] width 136 height 174
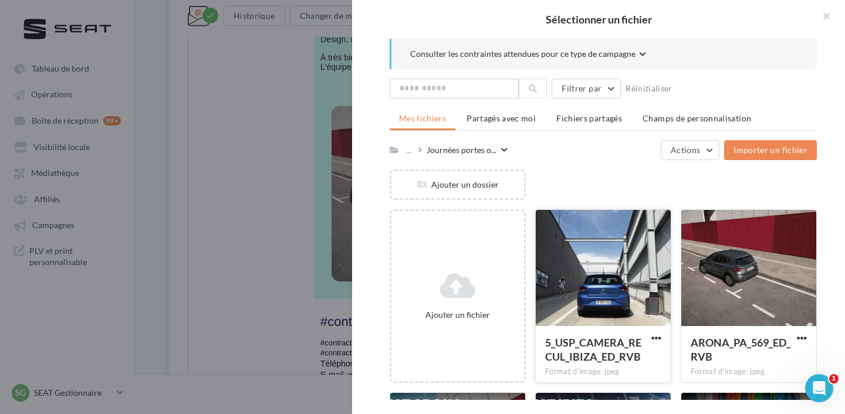
click at [618, 283] on div at bounding box center [602, 268] width 135 height 117
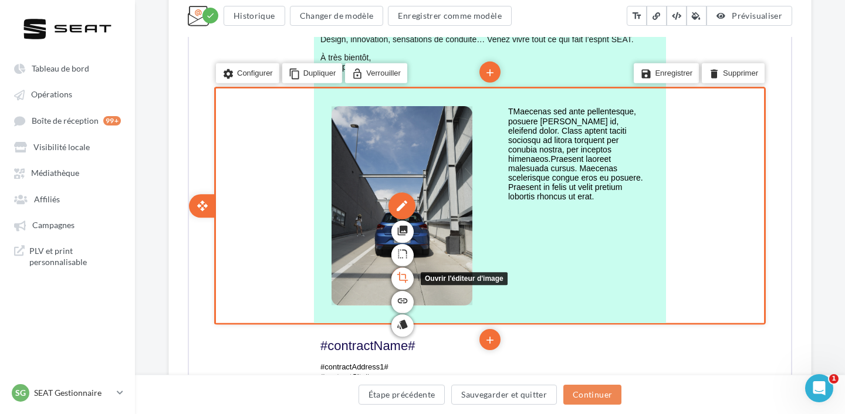
click at [401, 282] on icon "crop" at bounding box center [401, 276] width 12 height 20
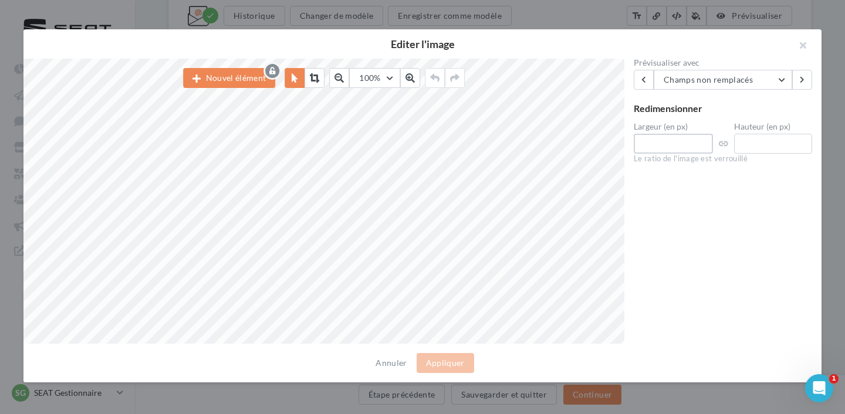
click at [693, 144] on input "****" at bounding box center [672, 144] width 79 height 20
click at [619, 143] on div "Nouvel élément 100% 50 60 70 80 90 100 125 150 300 500 Prévisualiser avec Champ…" at bounding box center [417, 201] width 788 height 285
type input "****"
drag, startPoint x: 784, startPoint y: 141, endPoint x: 685, endPoint y: 140, distance: 98.5
type input "****"
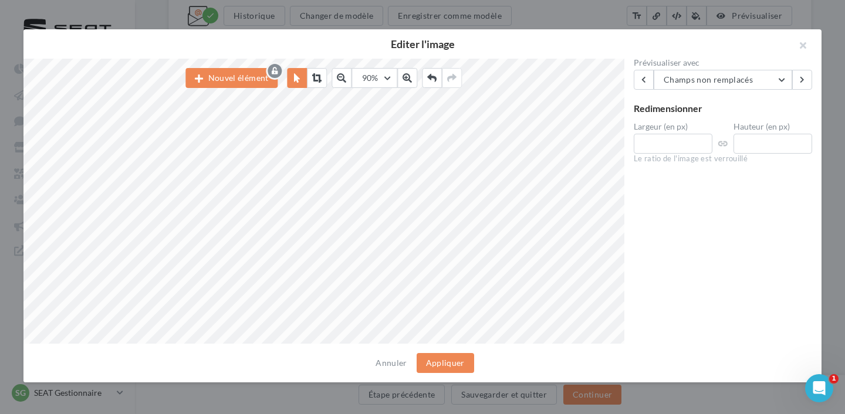
click at [693, 225] on div "Prévisualiser avec Champs non remplacés Champs non remplacés Valeurs par défaut…" at bounding box center [722, 202] width 197 height 286
click at [447, 367] on button "Appliquer" at bounding box center [444, 363] width 57 height 20
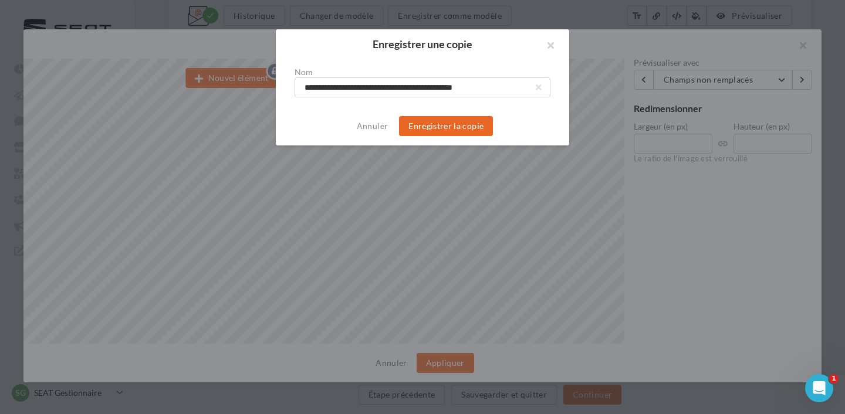
click at [463, 128] on button "Enregistrer la copie" at bounding box center [446, 126] width 94 height 20
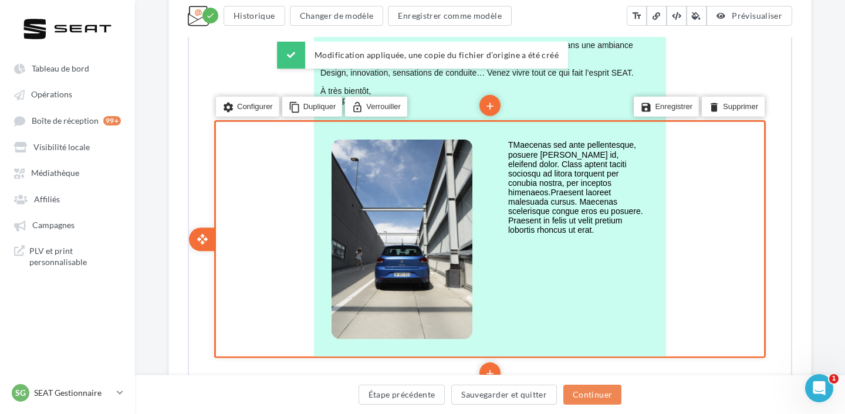
scroll to position [619, 0]
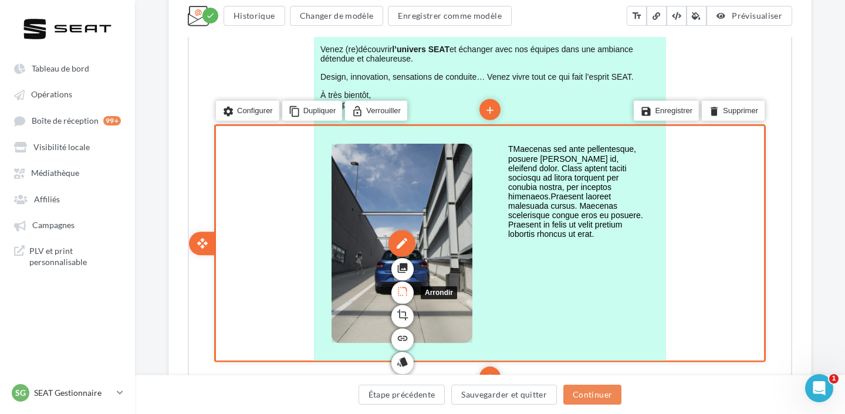
click at [400, 294] on icon "rounded_corner" at bounding box center [401, 290] width 12 height 20
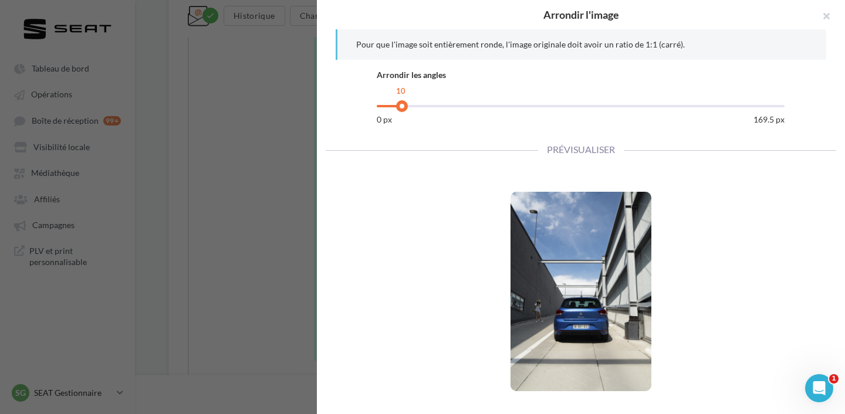
drag, startPoint x: 408, startPoint y: 107, endPoint x: 402, endPoint y: 107, distance: 5.9
click at [402, 107] on div at bounding box center [402, 106] width 12 height 12
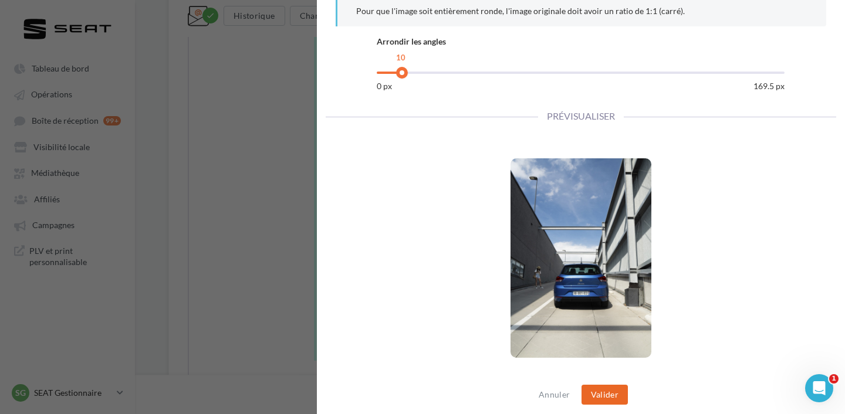
click at [611, 399] on button "Valider" at bounding box center [604, 395] width 46 height 20
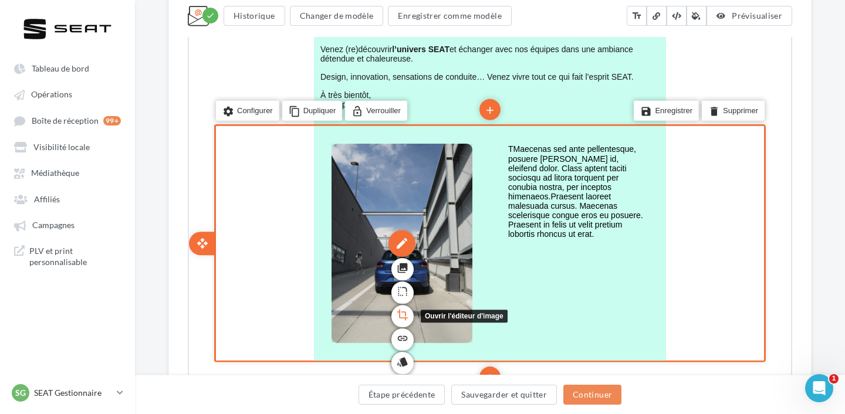
click at [398, 314] on icon "crop" at bounding box center [401, 314] width 12 height 20
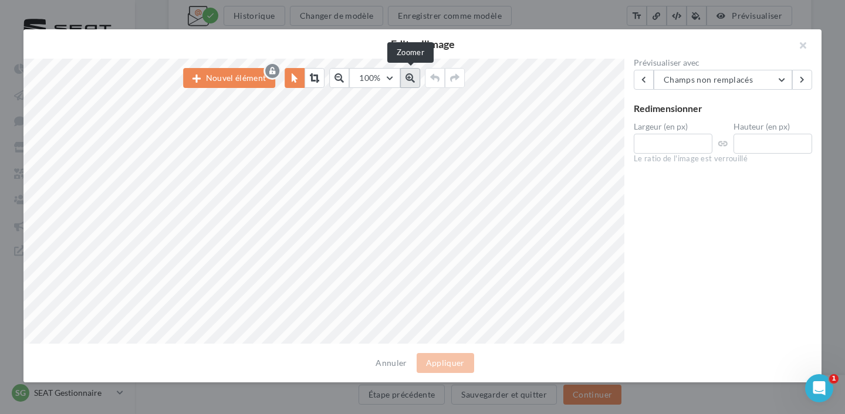
click at [411, 75] on icon at bounding box center [409, 77] width 9 height 9
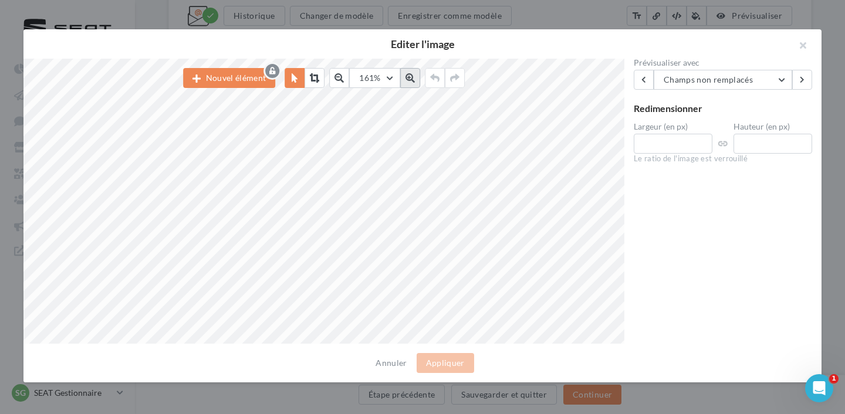
click at [411, 75] on icon at bounding box center [409, 77] width 9 height 9
click at [340, 78] on icon at bounding box center [338, 77] width 9 height 9
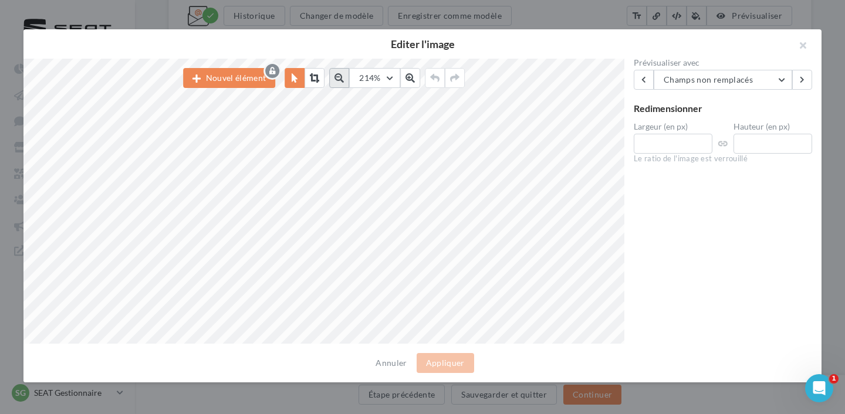
click at [340, 78] on icon at bounding box center [338, 77] width 9 height 9
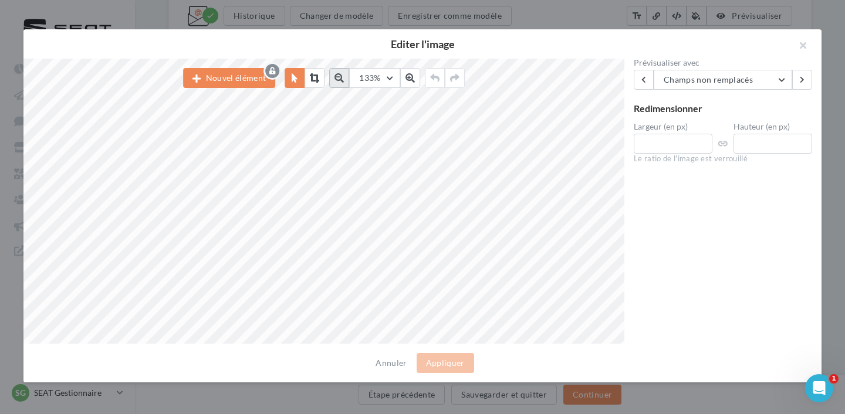
click at [340, 78] on icon at bounding box center [338, 77] width 9 height 9
click at [316, 77] on icon at bounding box center [314, 77] width 9 height 9
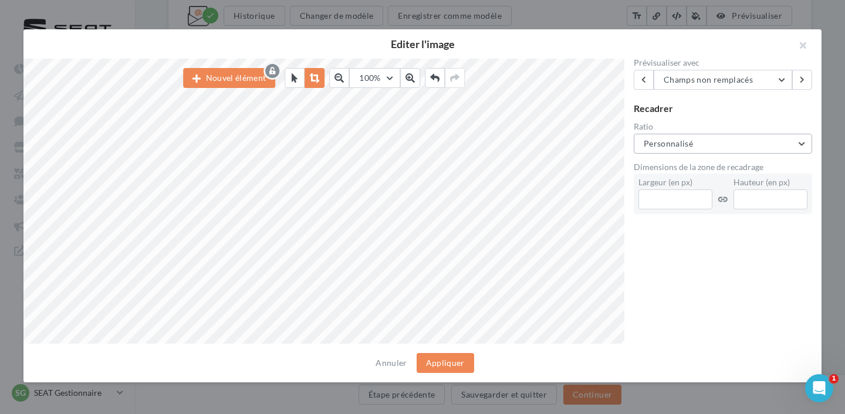
click at [690, 150] on button "Personnalisé" at bounding box center [722, 144] width 178 height 20
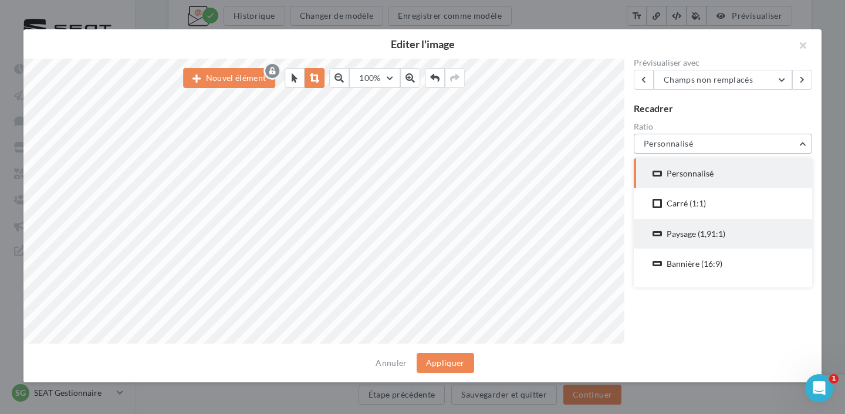
scroll to position [52, 0]
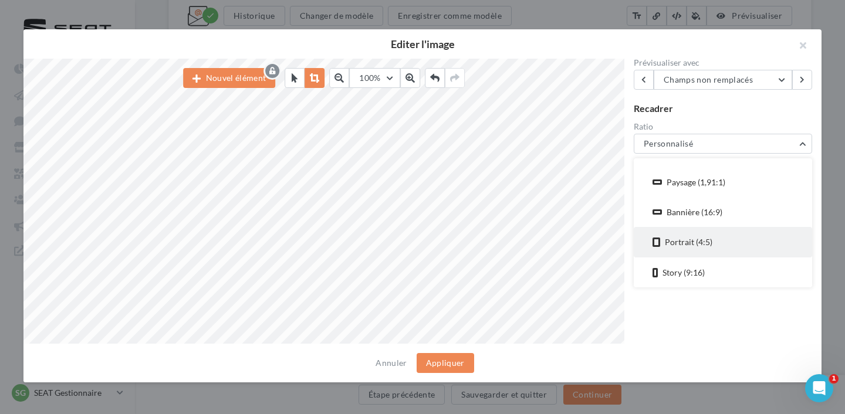
click at [714, 243] on div "Portrait (4:5)" at bounding box center [722, 241] width 141 height 11
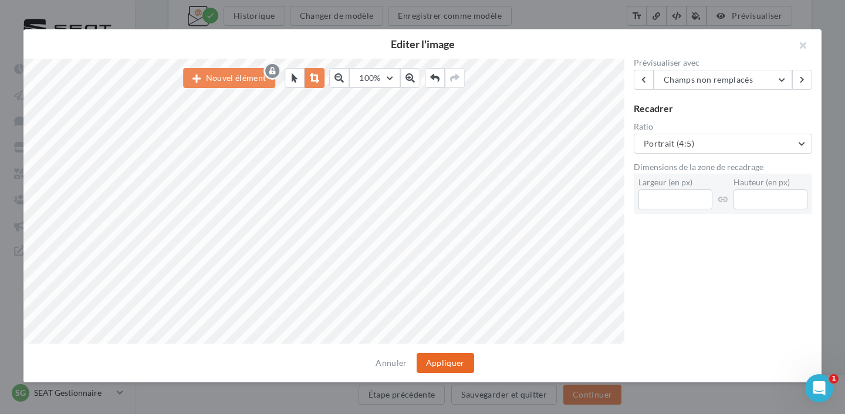
click at [459, 367] on button "Appliquer" at bounding box center [444, 363] width 57 height 20
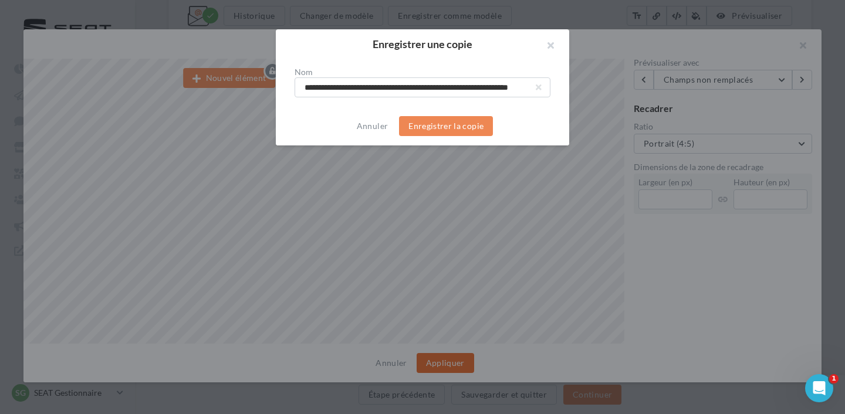
scroll to position [0, 53]
click at [456, 133] on button "Enregistrer la copie" at bounding box center [446, 126] width 94 height 20
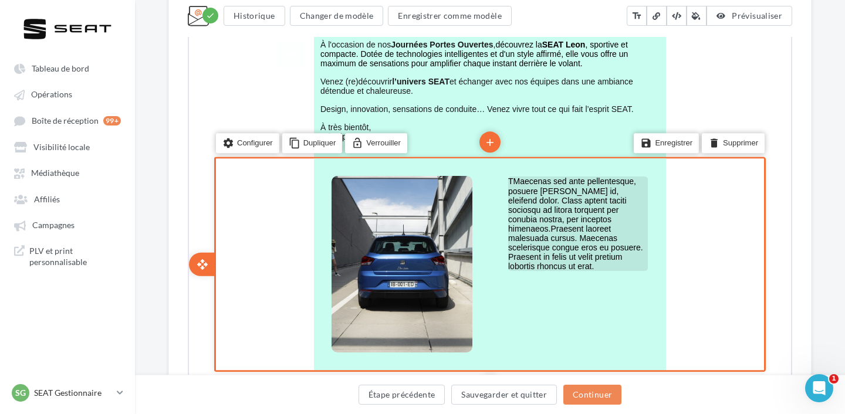
scroll to position [572, 0]
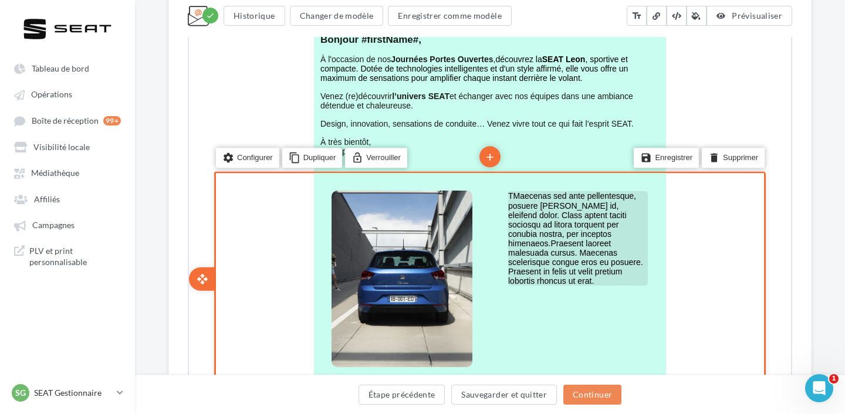
click at [582, 225] on span "TMaecenas sed ante pellentesque, posuere leo id, eleifend dolor. Class aptent t…" at bounding box center [574, 237] width 135 height 94
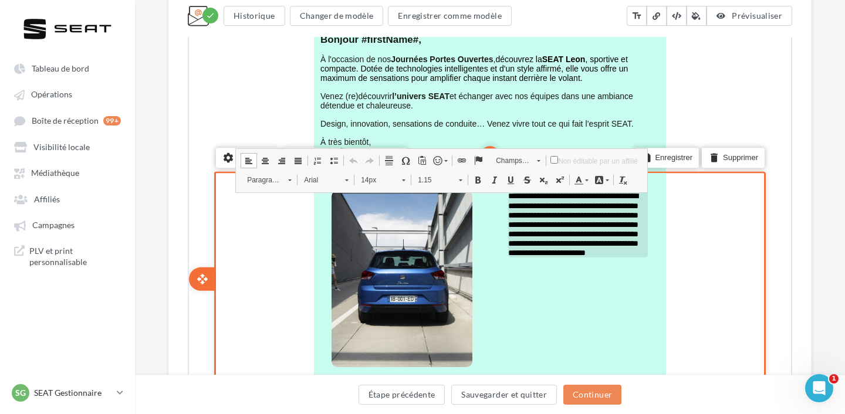
click at [550, 221] on span "**********" at bounding box center [572, 223] width 130 height 65
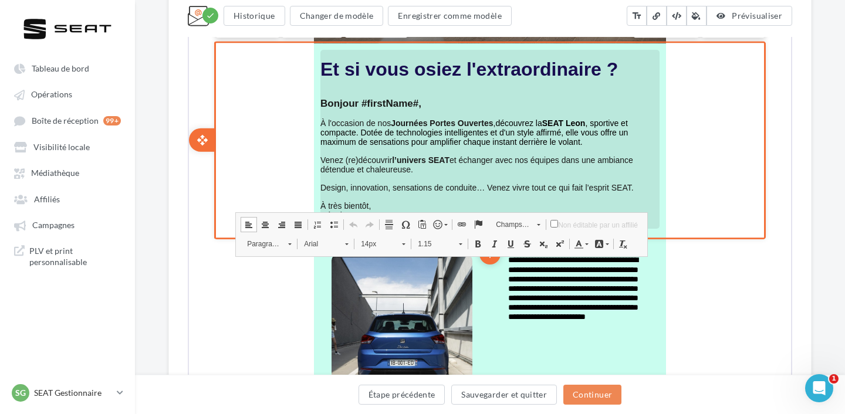
scroll to position [506, 0]
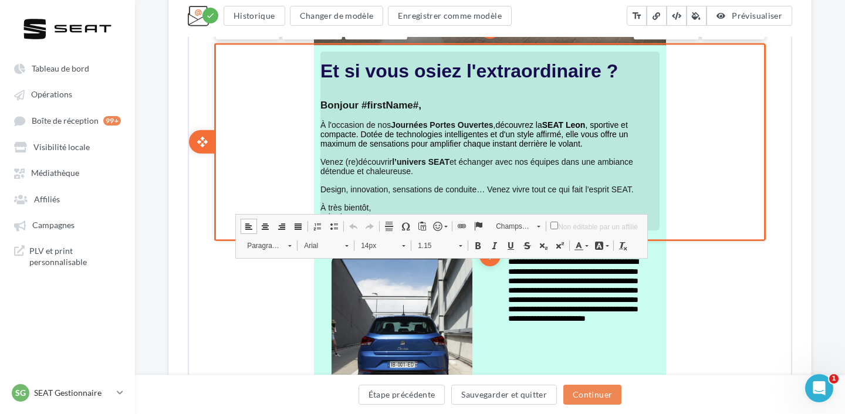
click at [453, 64] on span "Et si vous osiez l'extraordinaire ?" at bounding box center [467, 69] width 297 height 21
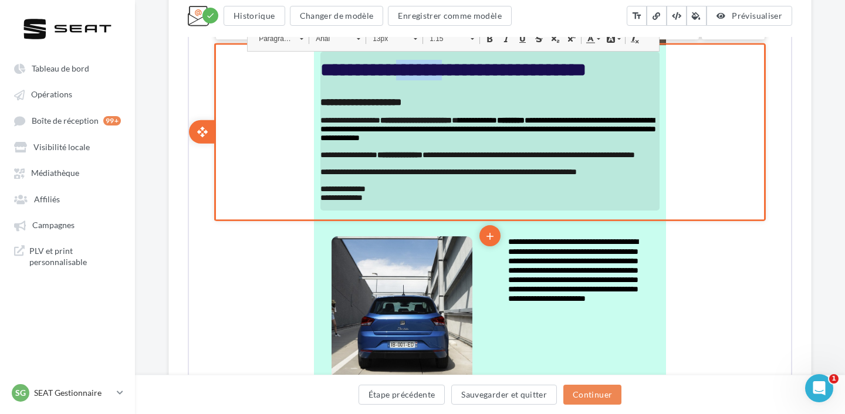
drag, startPoint x: 456, startPoint y: 71, endPoint x: 409, endPoint y: 71, distance: 46.9
click at [409, 71] on span "**********" at bounding box center [452, 68] width 266 height 19
copy span "******"
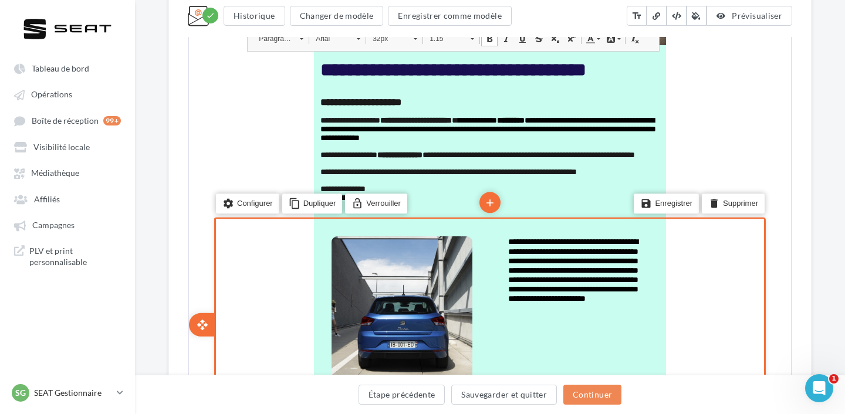
click at [501, 249] on td "**********" at bounding box center [577, 278] width 176 height 121
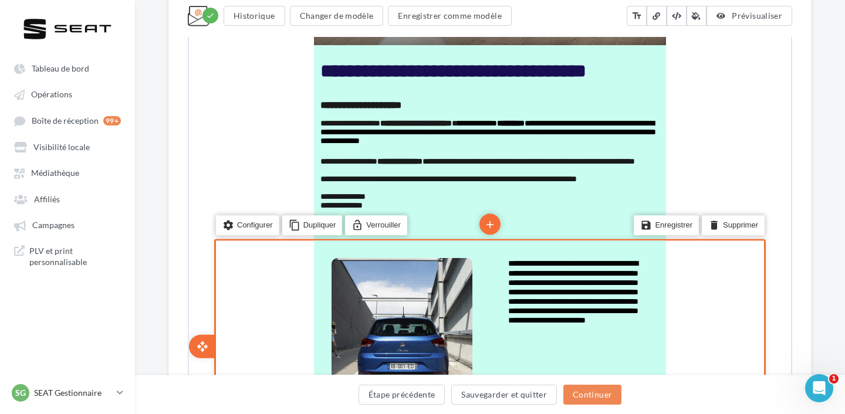
click at [504, 258] on td "**********" at bounding box center [577, 299] width 176 height 121
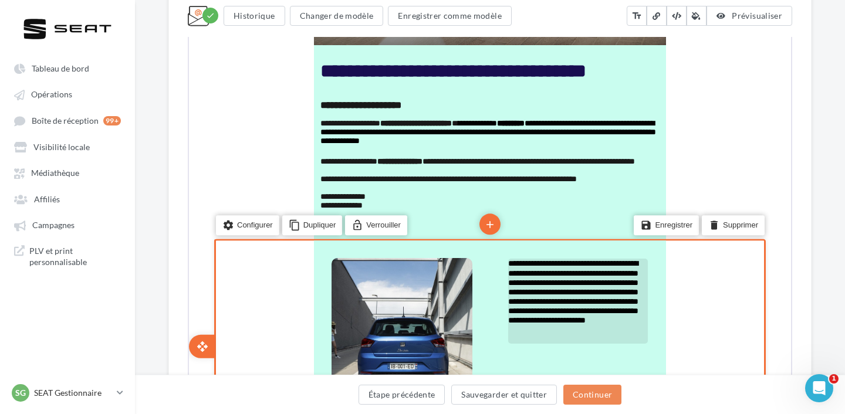
click at [507, 258] on span "**********" at bounding box center [572, 290] width 130 height 65
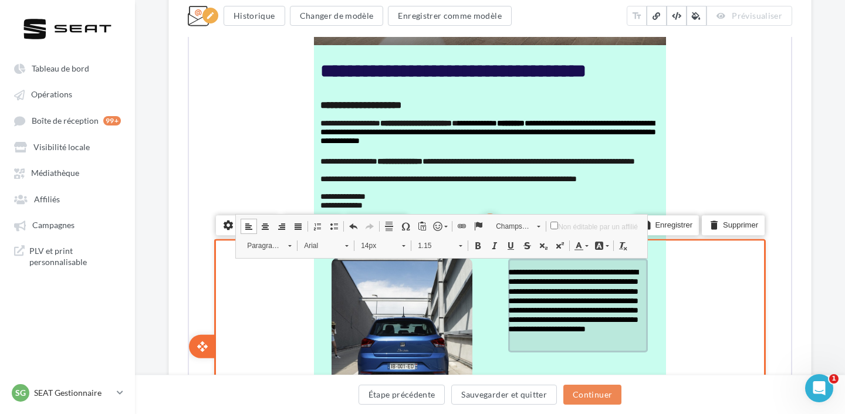
click at [522, 265] on p "false" at bounding box center [577, 261] width 140 height 9
paste div "false"
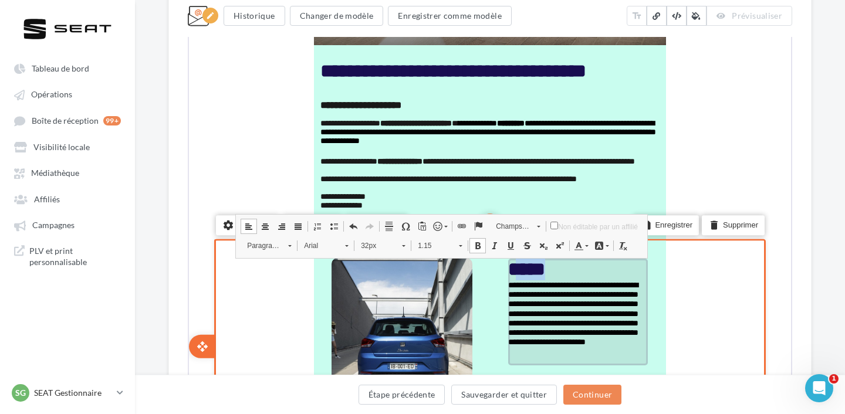
drag, startPoint x: 552, startPoint y: 269, endPoint x: 516, endPoint y: 269, distance: 35.8
click at [516, 269] on span "*****" at bounding box center [525, 268] width 37 height 19
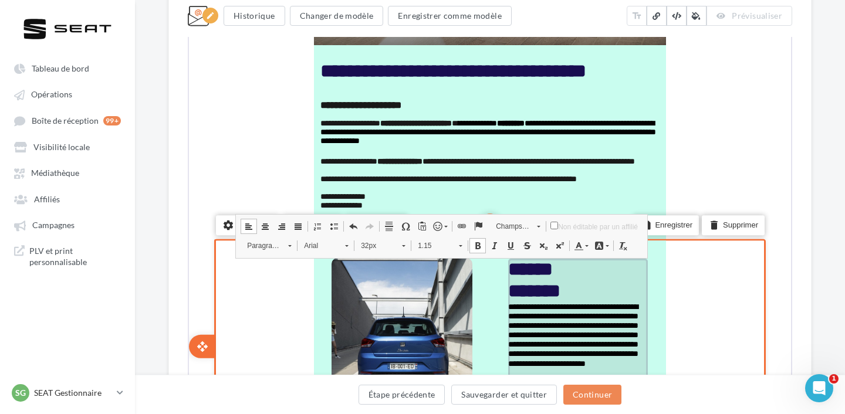
click at [518, 267] on span "******" at bounding box center [529, 268] width 45 height 19
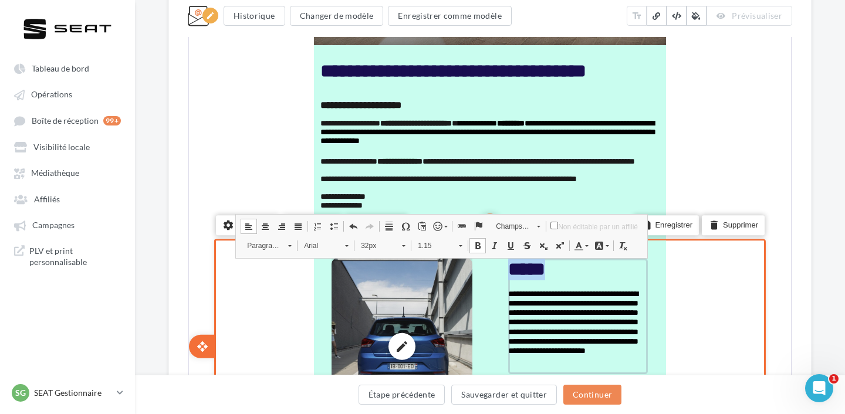
drag, startPoint x: 548, startPoint y: 272, endPoint x: 469, endPoint y: 268, distance: 79.3
click at [469, 268] on td "**********" at bounding box center [489, 344] width 352 height 211
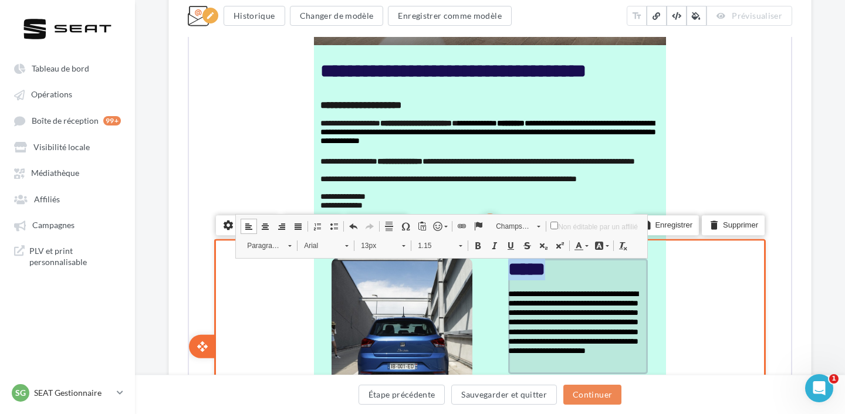
drag, startPoint x: 550, startPoint y: 262, endPoint x: 511, endPoint y: 262, distance: 39.3
click at [511, 262] on p "*****" at bounding box center [577, 268] width 140 height 22
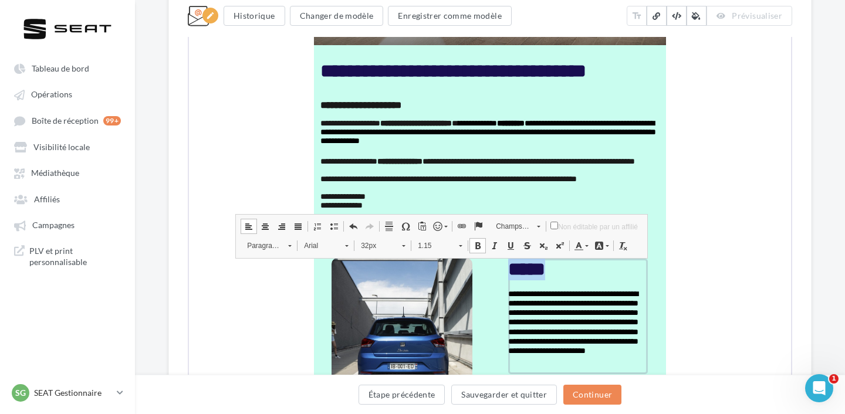
click at [401, 241] on span at bounding box center [402, 243] width 3 height 11
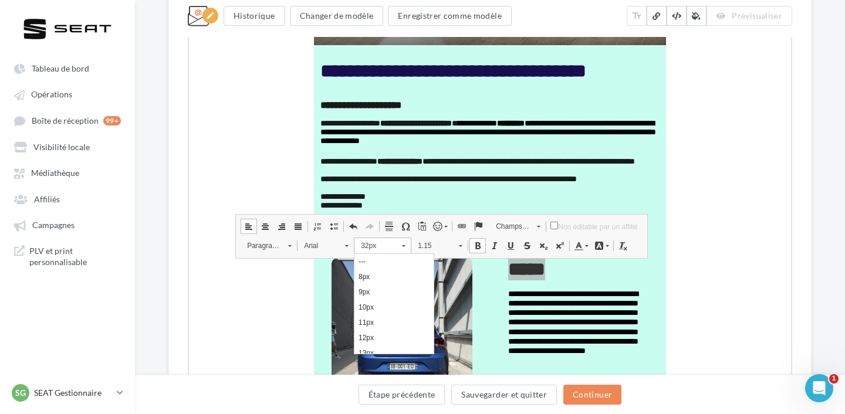
scroll to position [308, 0]
click at [401, 276] on link "28px" at bounding box center [393, 273] width 79 height 15
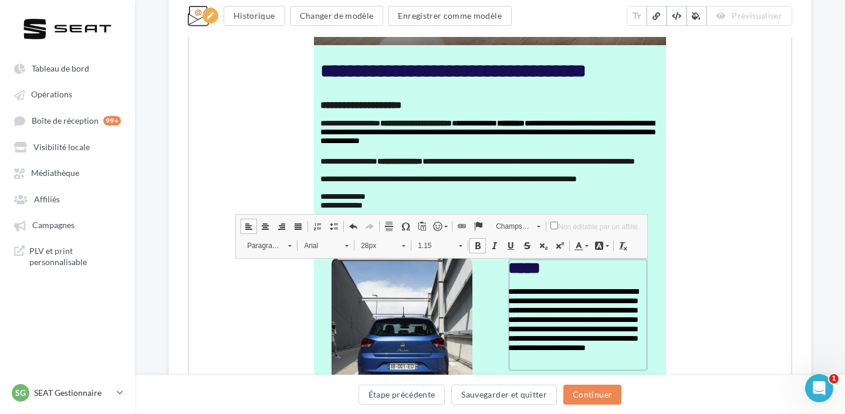
click at [383, 251] on span "28px" at bounding box center [374, 244] width 41 height 15
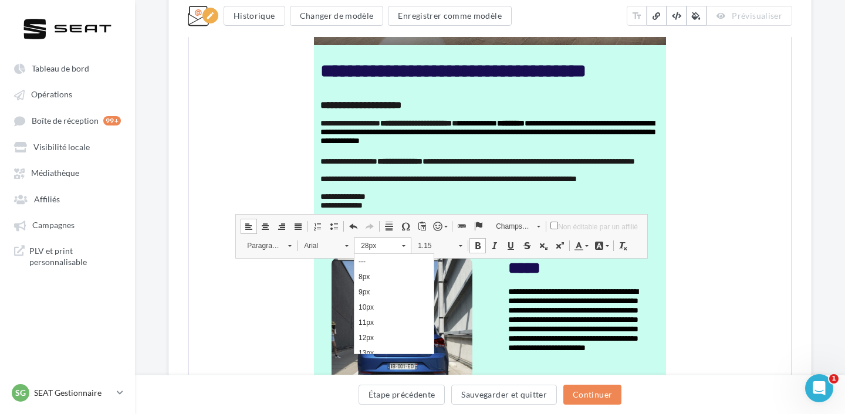
scroll to position [278, 0]
click at [386, 278] on link "26px" at bounding box center [393, 273] width 79 height 15
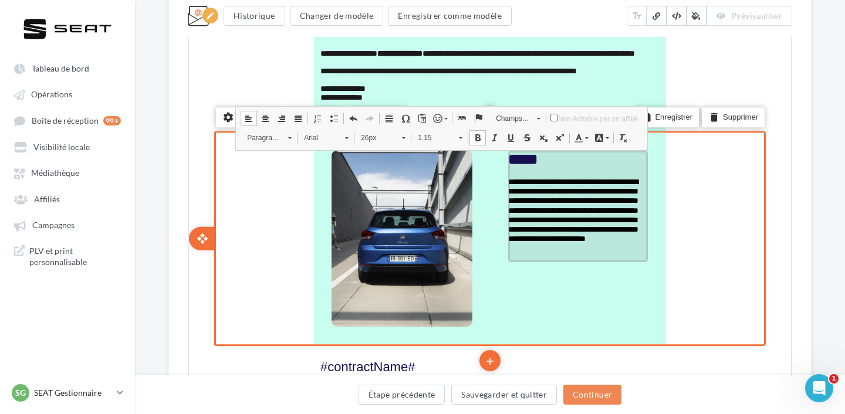
scroll to position [618, 0]
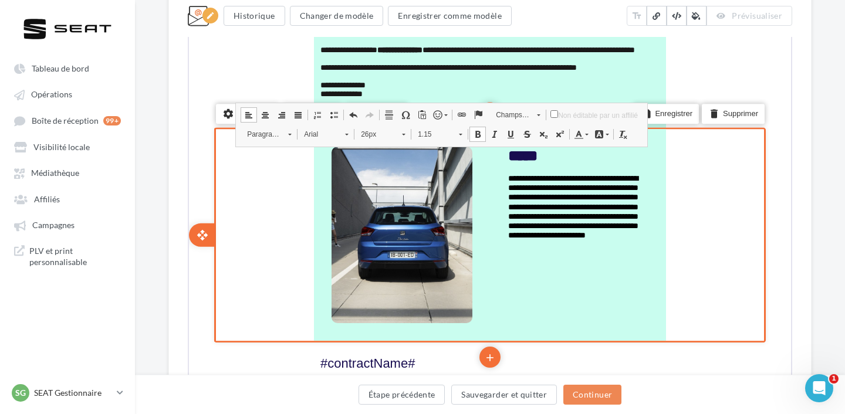
click at [786, 243] on div "**********" at bounding box center [488, 233] width 598 height 211
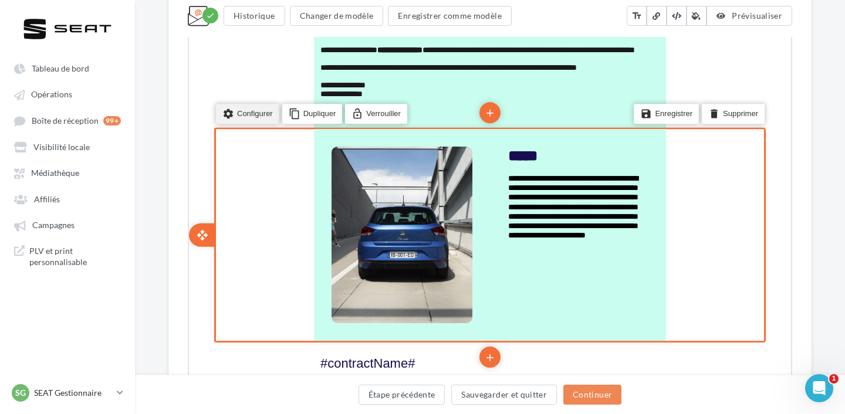
click at [256, 113] on li "settings Configurer" at bounding box center [246, 113] width 63 height 20
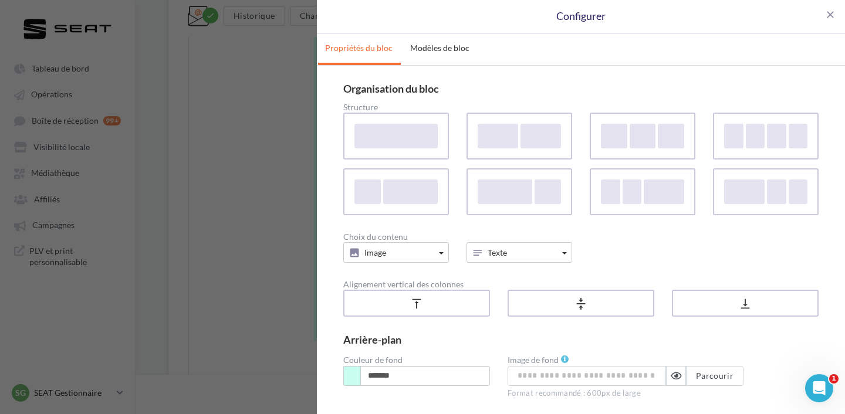
scroll to position [84, 0]
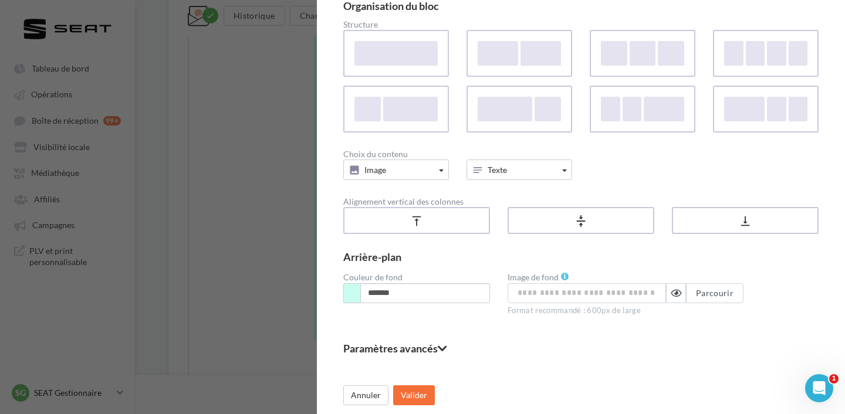
click at [391, 351] on fieldset "Paramètres avancés" at bounding box center [580, 348] width 475 height 11
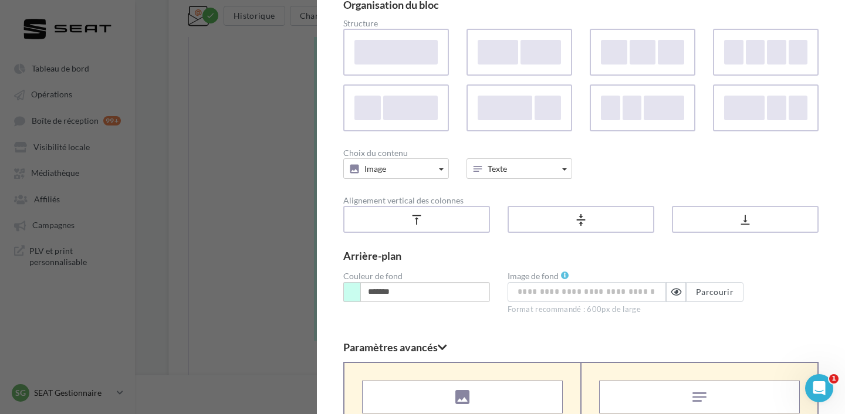
scroll to position [324, 0]
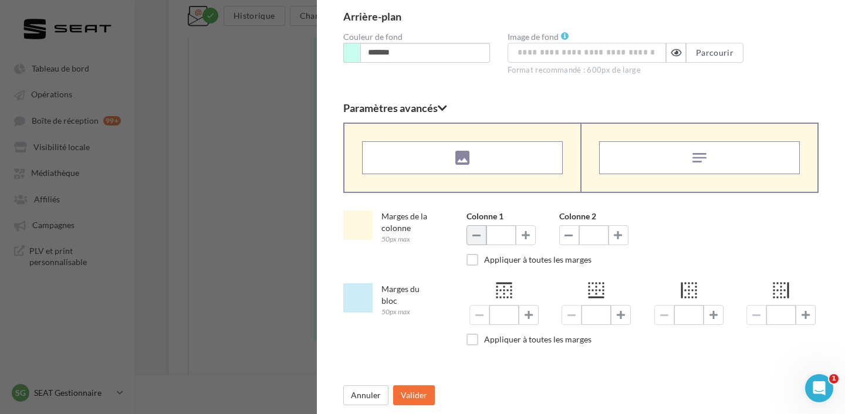
click at [477, 238] on span at bounding box center [476, 234] width 8 height 9
type input "**"
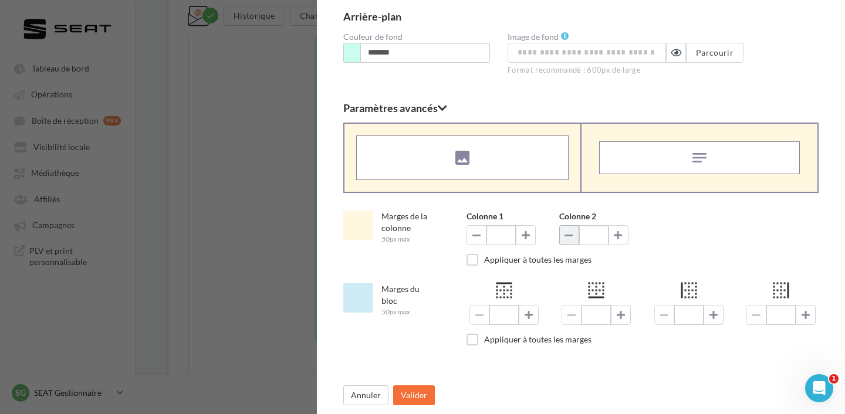
click at [570, 241] on button at bounding box center [569, 235] width 20 height 20
type input "**"
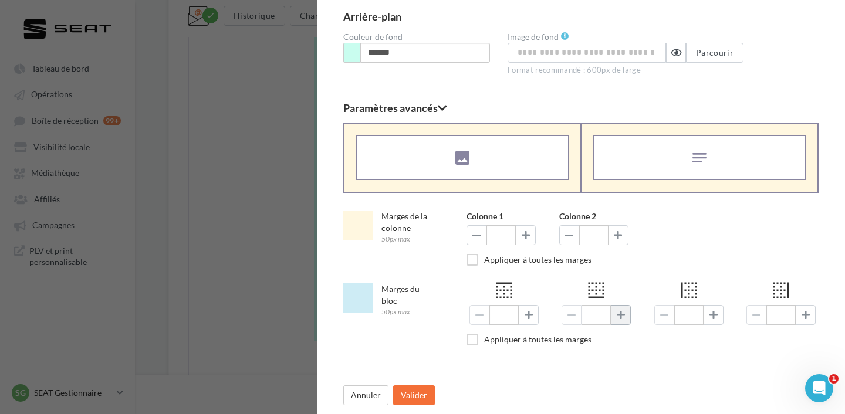
click at [620, 320] on button at bounding box center [621, 315] width 20 height 20
type input "**"
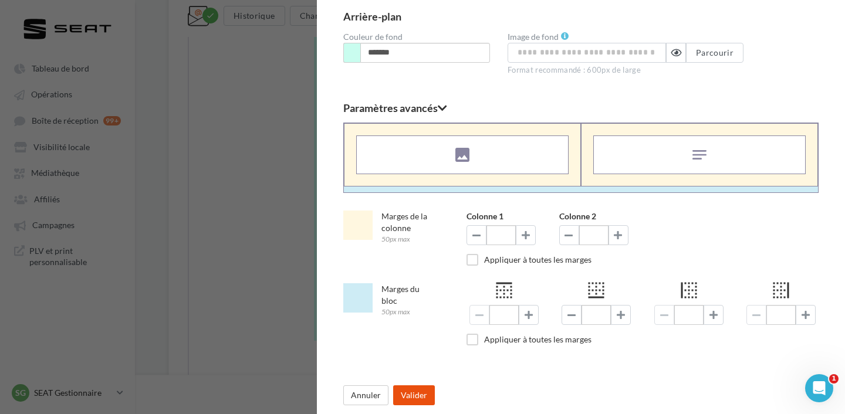
click at [418, 395] on button "Valider" at bounding box center [414, 395] width 42 height 20
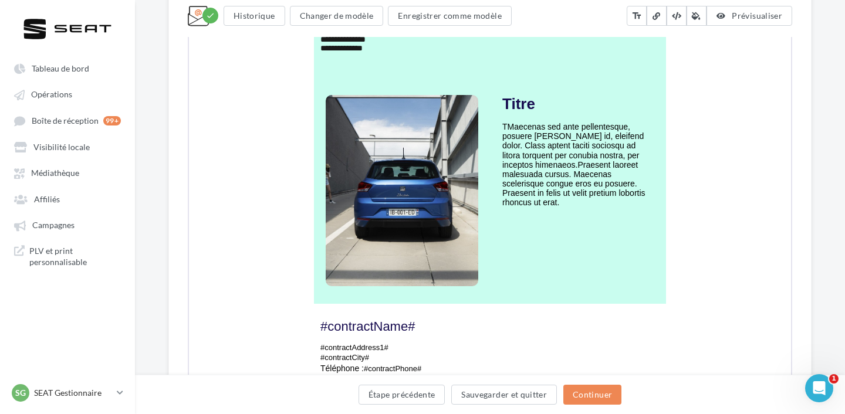
scroll to position [660, 0]
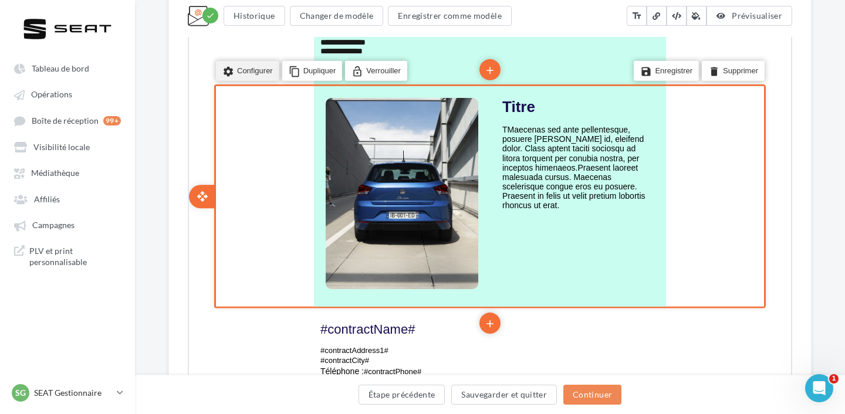
click at [255, 65] on li "settings Configurer" at bounding box center [246, 70] width 63 height 20
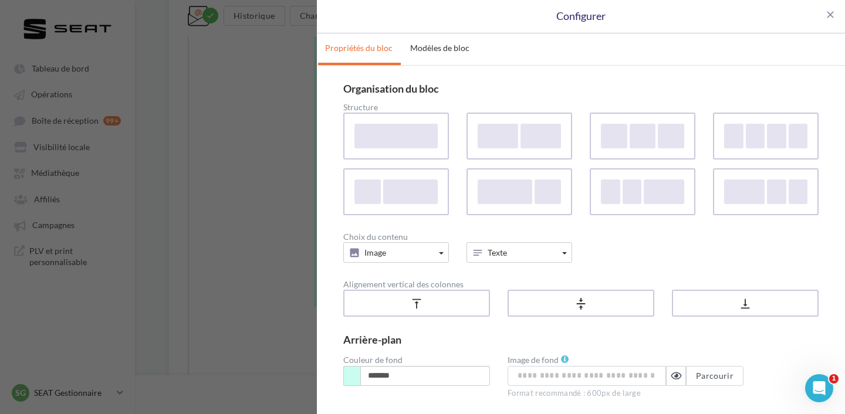
scroll to position [84, 0]
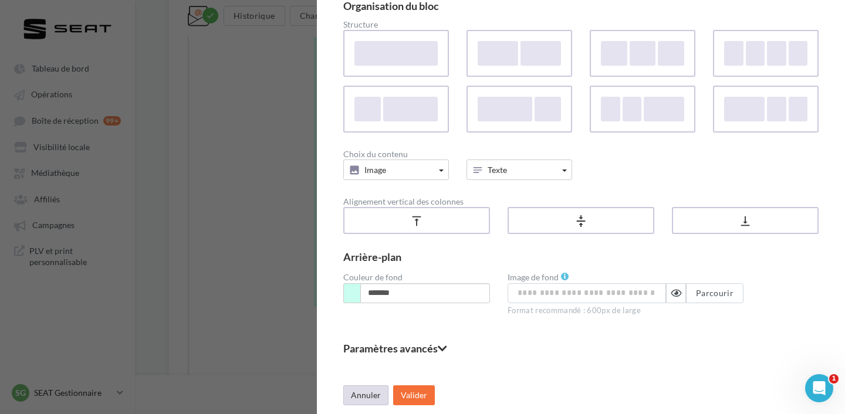
click at [360, 394] on button "Annuler" at bounding box center [365, 395] width 45 height 20
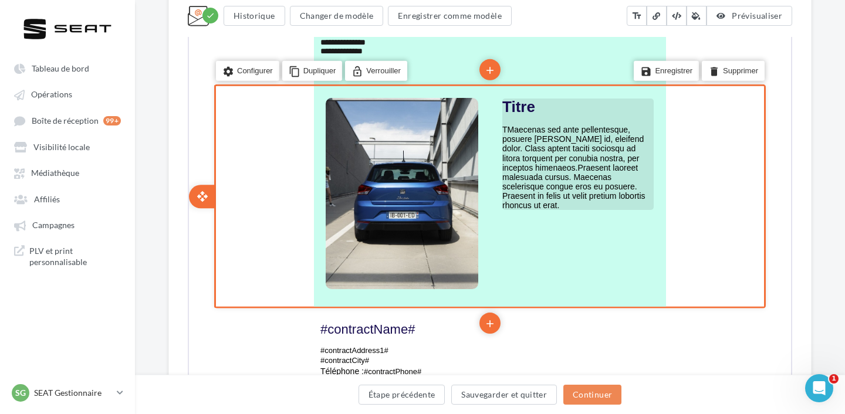
click at [531, 155] on span "TMaecenas sed ante pellentesque, posuere leo id, eleifend dolor. Class aptent t…" at bounding box center [572, 166] width 143 height 85
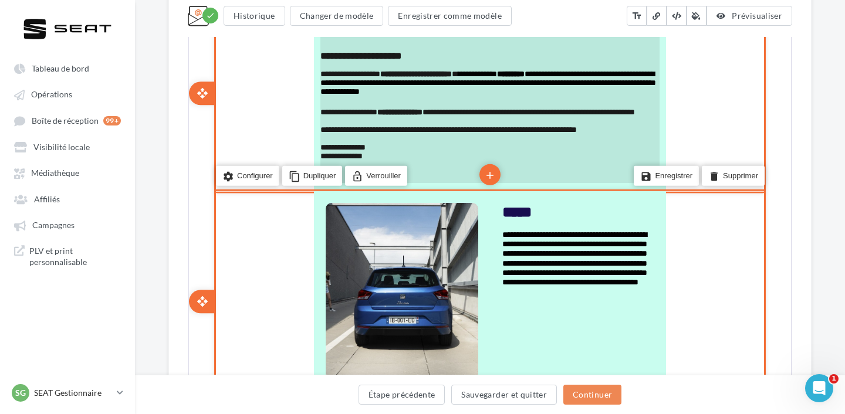
scroll to position [510, 0]
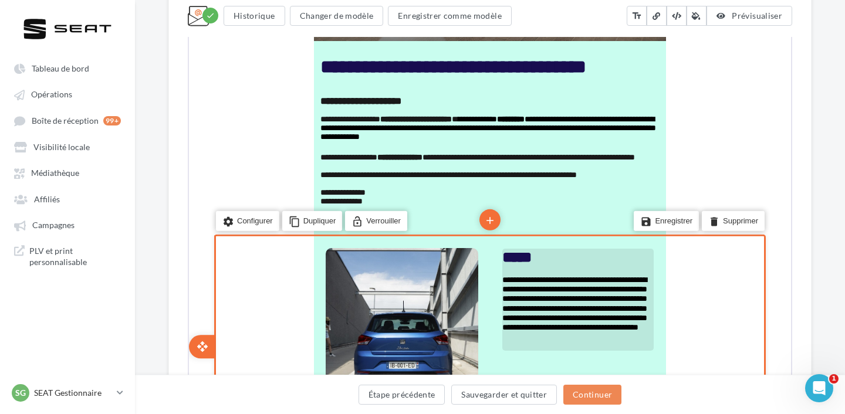
click at [528, 290] on span "**********" at bounding box center [573, 301] width 145 height 55
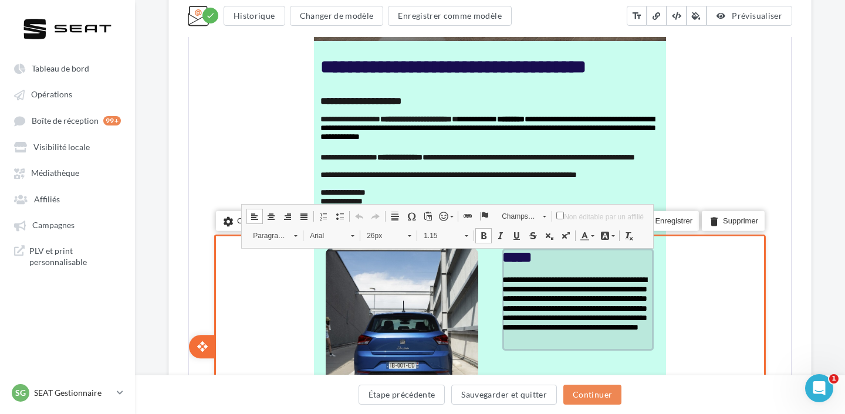
click at [528, 290] on span "**********" at bounding box center [573, 301] width 145 height 55
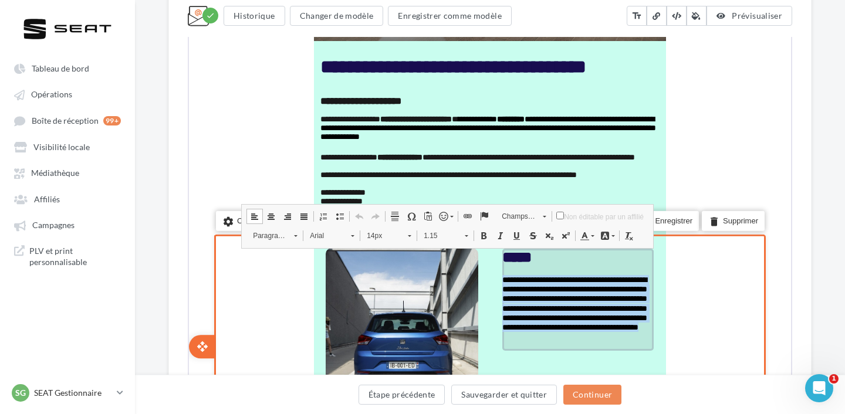
drag, startPoint x: 622, startPoint y: 345, endPoint x: 502, endPoint y: 280, distance: 136.7
click at [502, 280] on p "**********" at bounding box center [576, 302] width 151 height 57
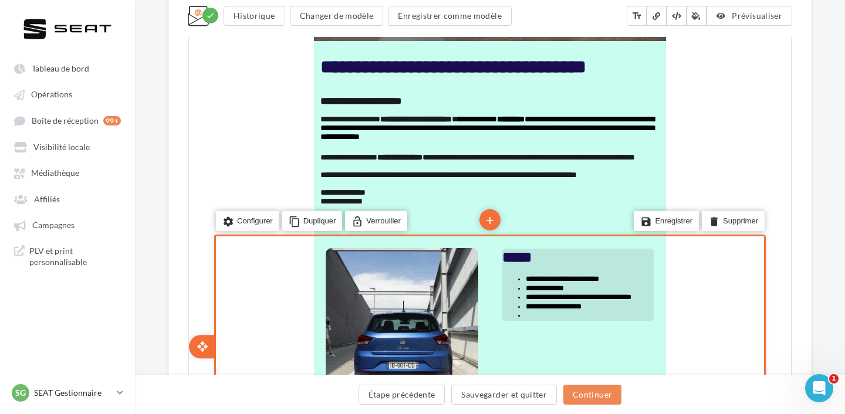
click at [534, 323] on td "**********" at bounding box center [577, 283] width 176 height 97
click at [533, 314] on li at bounding box center [588, 314] width 128 height 9
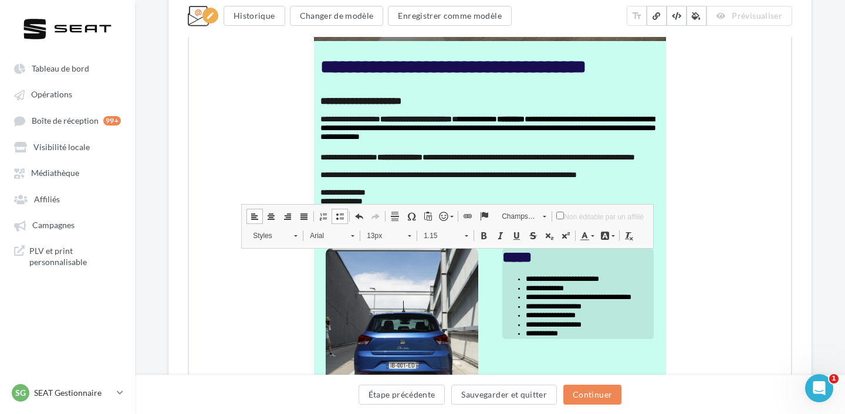
click at [806, 296] on div "**********" at bounding box center [489, 196] width 643 height 1217
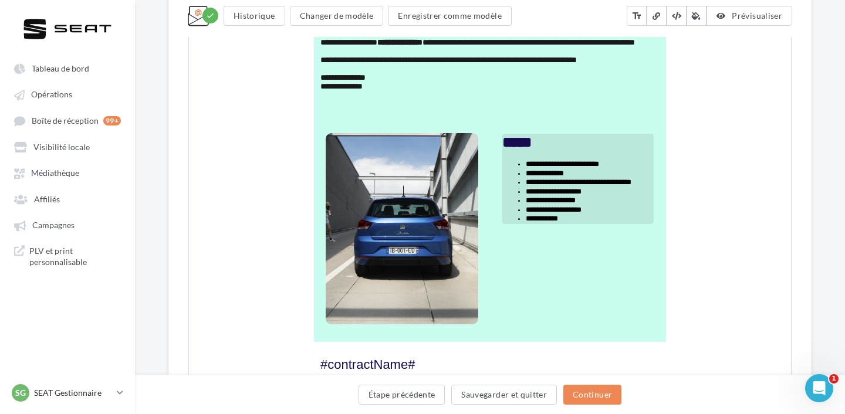
scroll to position [626, 0]
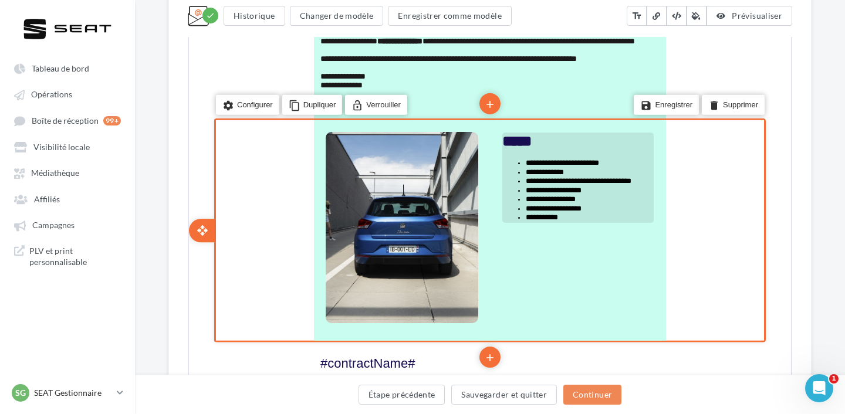
click at [581, 184] on li "**********" at bounding box center [588, 180] width 128 height 9
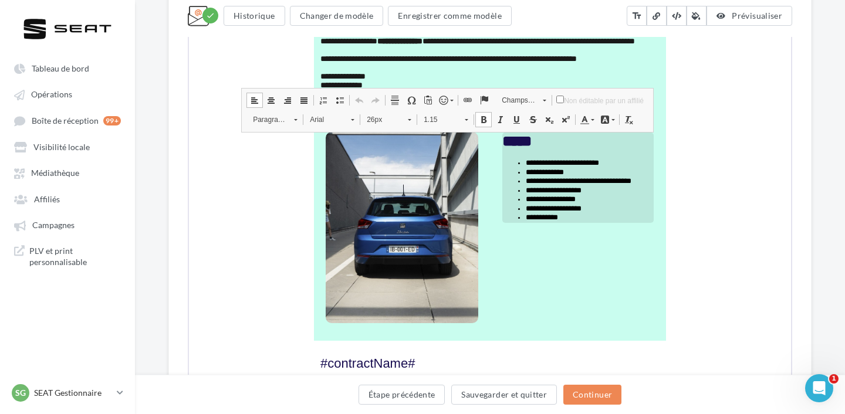
click at [842, 253] on div "**********" at bounding box center [490, 99] width 710 height 1254
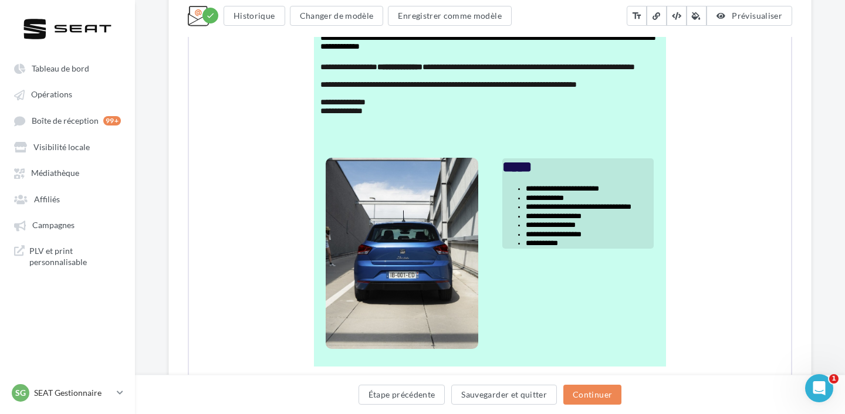
scroll to position [603, 0]
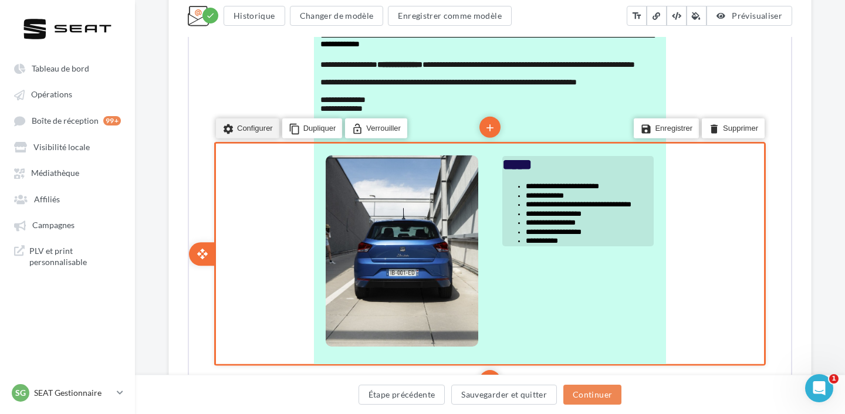
click at [261, 135] on li "settings Configurer" at bounding box center [246, 127] width 63 height 20
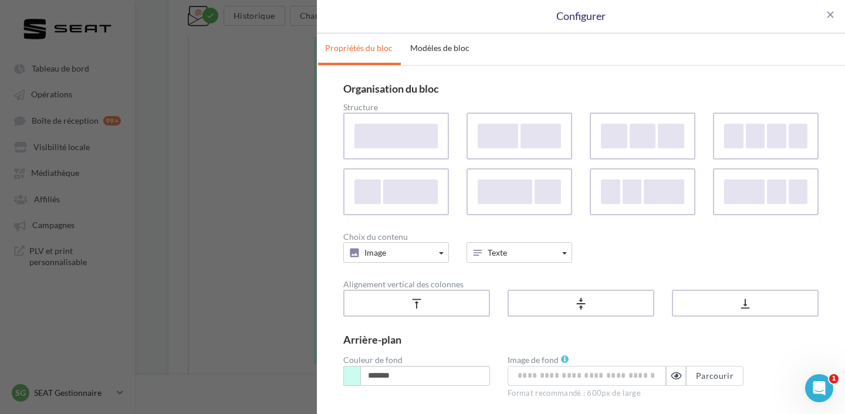
scroll to position [84, 0]
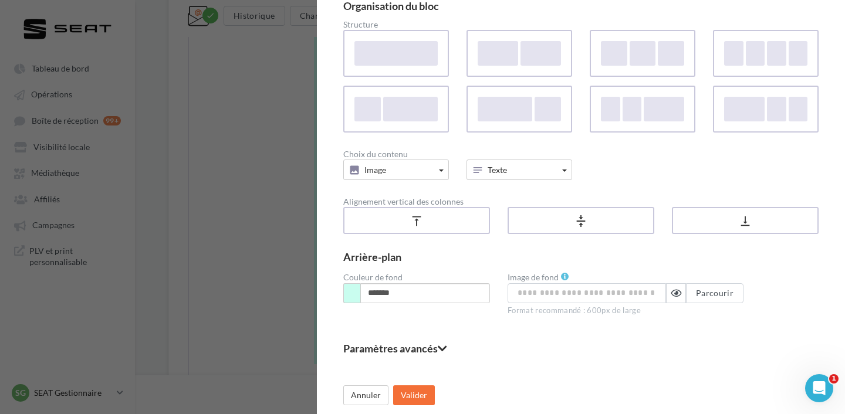
click at [423, 348] on fieldset "Paramètres avancés" at bounding box center [580, 348] width 475 height 11
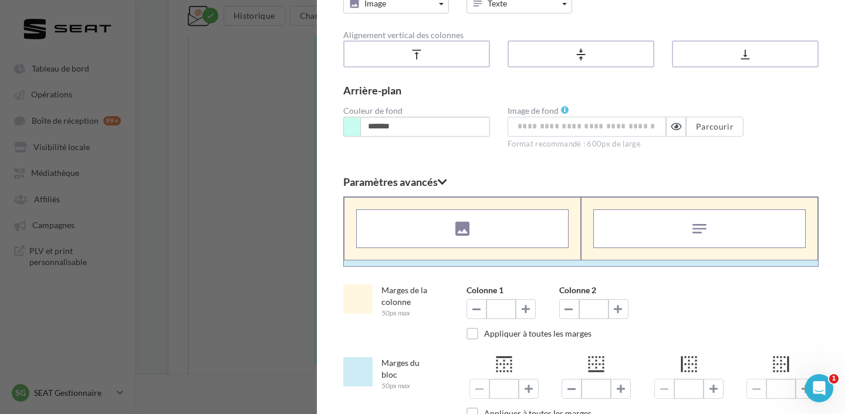
scroll to position [324, 0]
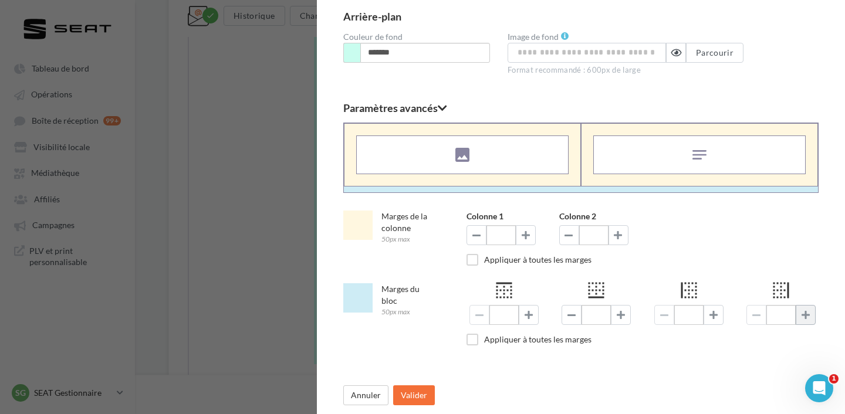
click at [800, 313] on button at bounding box center [805, 315] width 20 height 20
type input "**"
click at [422, 403] on button "Valider" at bounding box center [414, 395] width 42 height 20
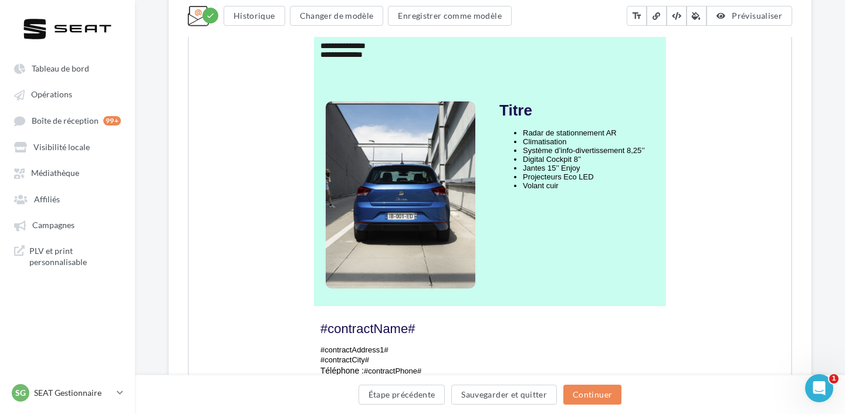
scroll to position [659, 0]
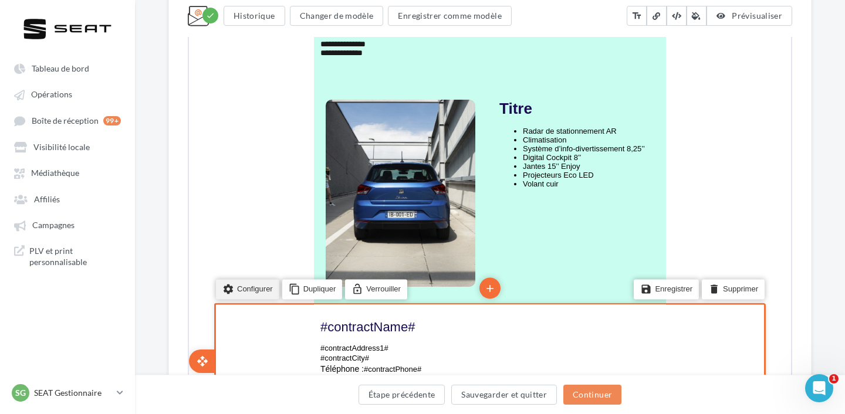
click at [261, 289] on li "settings Configurer" at bounding box center [246, 288] width 63 height 20
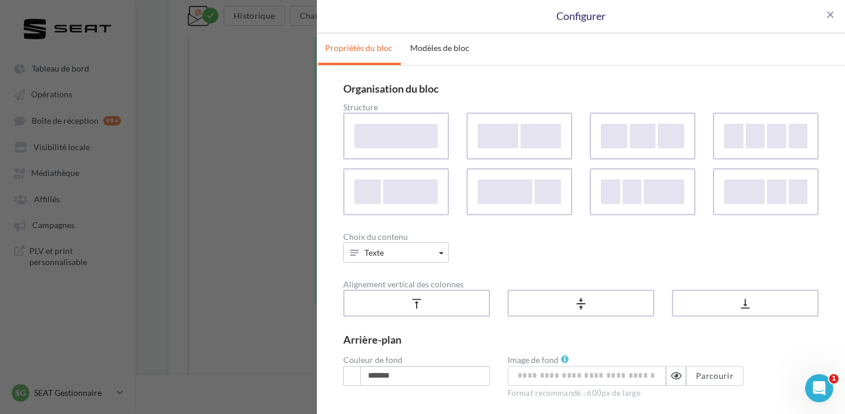
click at [221, 259] on div "close Configurer Propriétés du bloc Modèles de bloc Organisation du bloc Struct…" at bounding box center [422, 207] width 845 height 414
click at [832, 18] on span "close" at bounding box center [830, 15] width 12 height 12
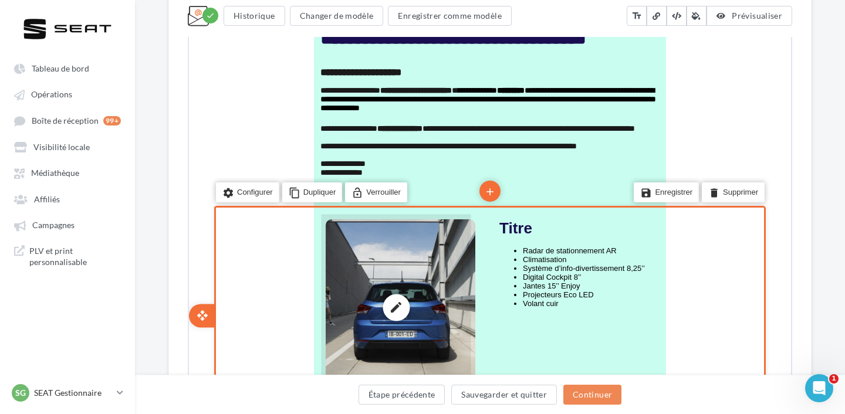
scroll to position [534, 0]
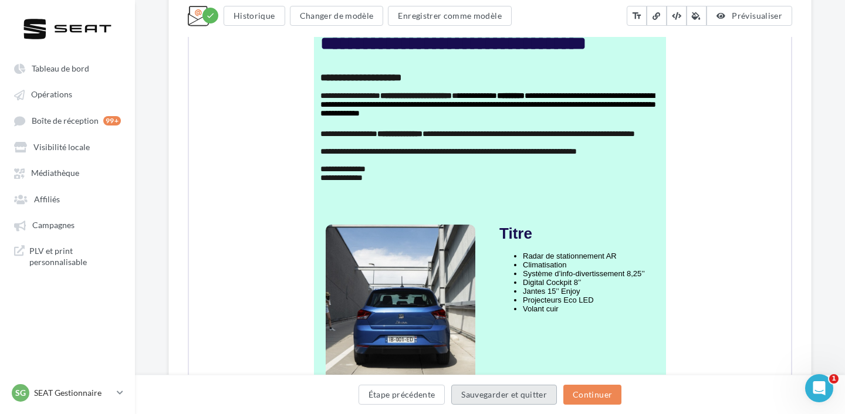
click at [476, 396] on button "Sauvegarder et quitter" at bounding box center [504, 395] width 106 height 20
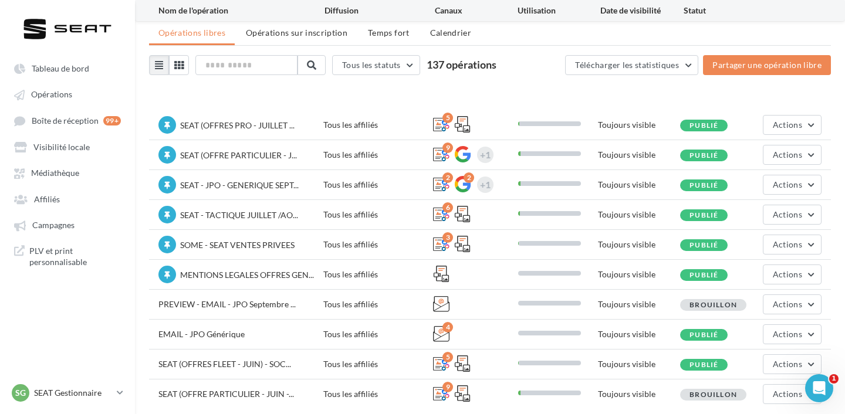
scroll to position [78, 0]
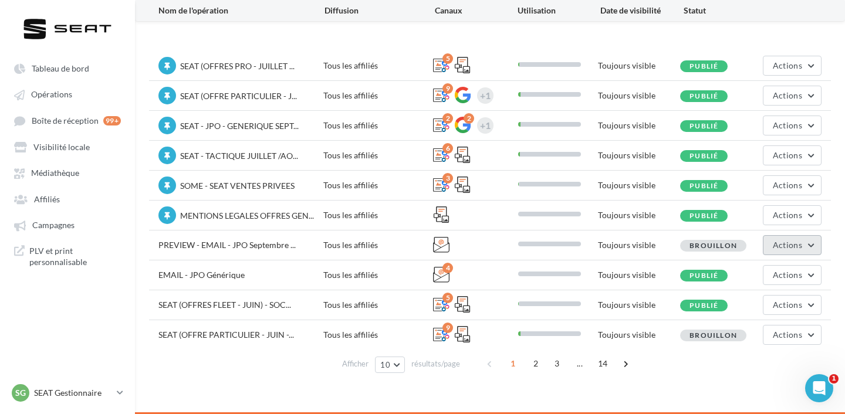
click at [794, 252] on button "Actions" at bounding box center [791, 245] width 59 height 20
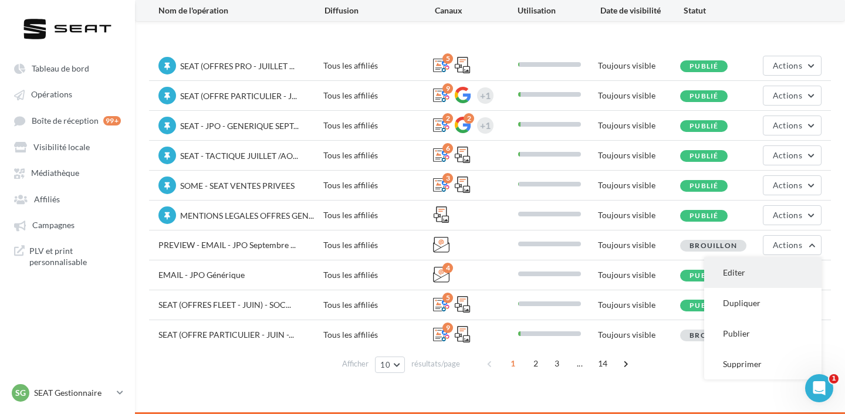
click at [779, 270] on button "Editer" at bounding box center [762, 272] width 117 height 30
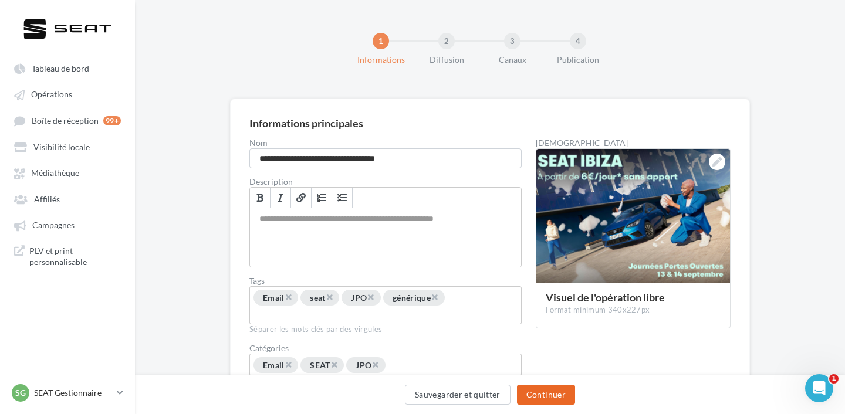
click at [544, 393] on button "Continuer" at bounding box center [546, 395] width 58 height 20
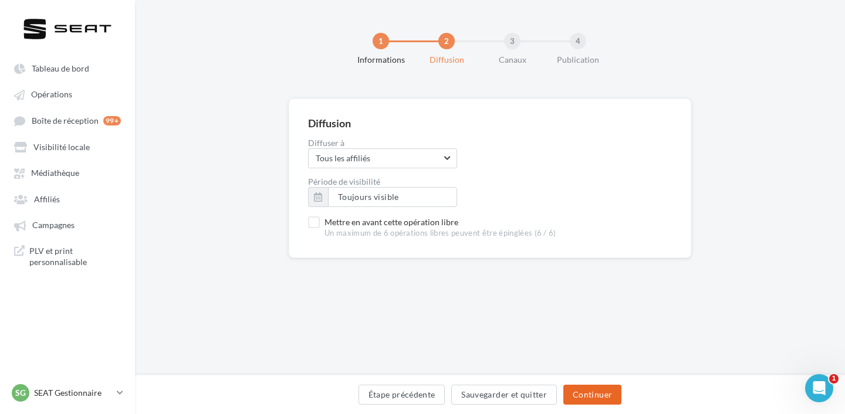
click at [602, 391] on button "Continuer" at bounding box center [592, 395] width 58 height 20
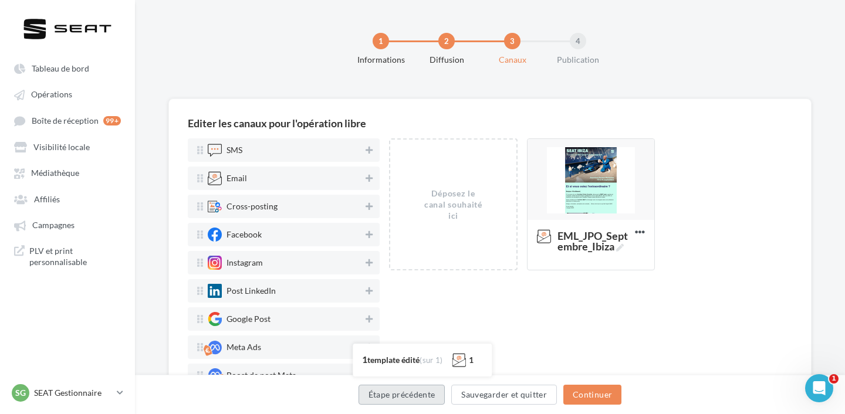
click at [416, 396] on button "Étape précédente" at bounding box center [401, 395] width 87 height 20
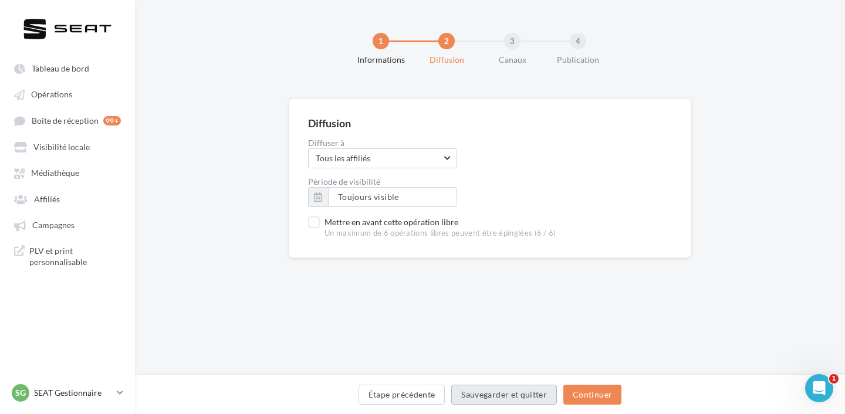
click at [483, 392] on button "Sauvegarder et quitter" at bounding box center [504, 395] width 106 height 20
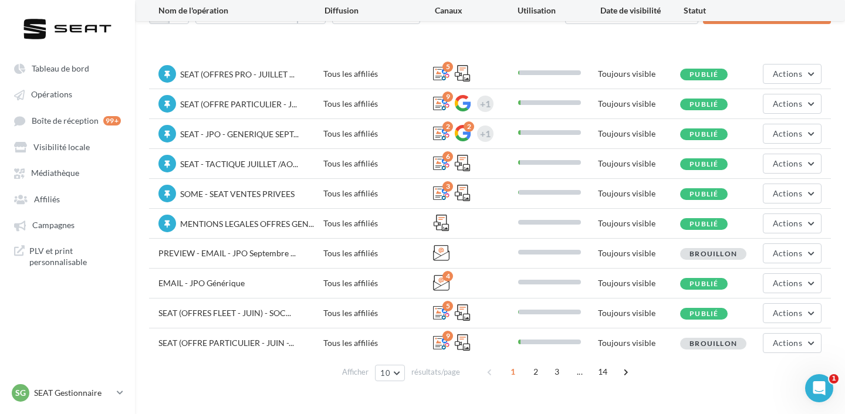
scroll to position [78, 0]
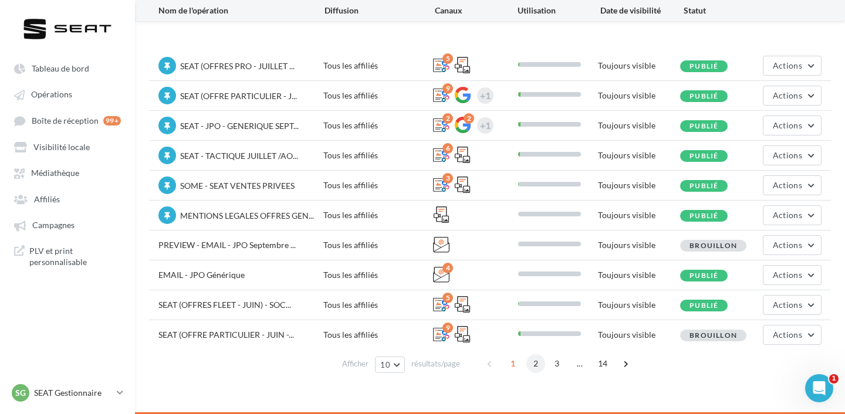
click at [535, 362] on span "2" at bounding box center [535, 363] width 19 height 19
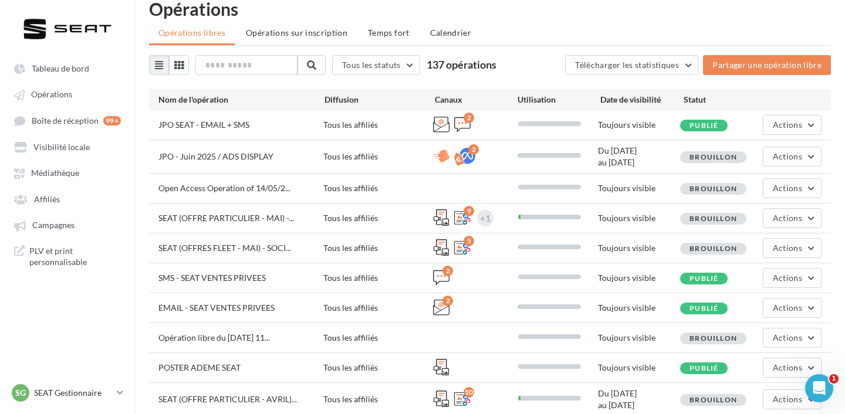
scroll to position [61, 0]
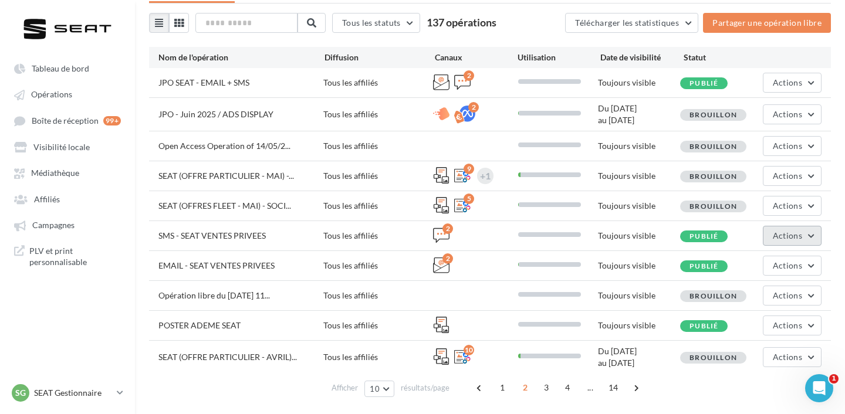
click at [772, 235] on button "Actions" at bounding box center [791, 236] width 59 height 20
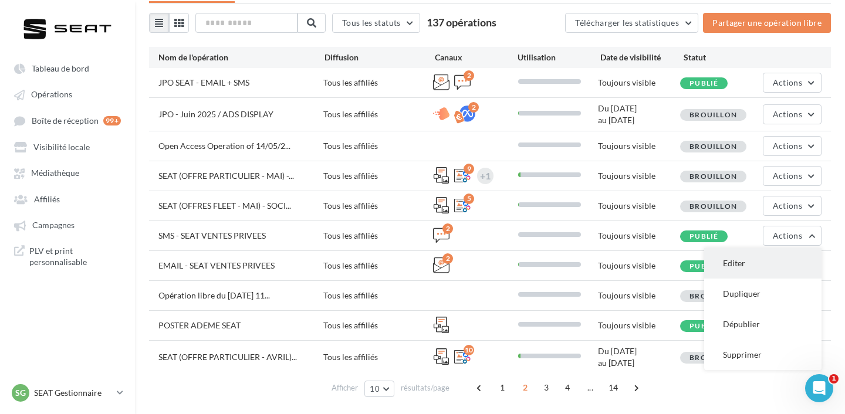
click at [759, 267] on button "Editer" at bounding box center [762, 263] width 117 height 30
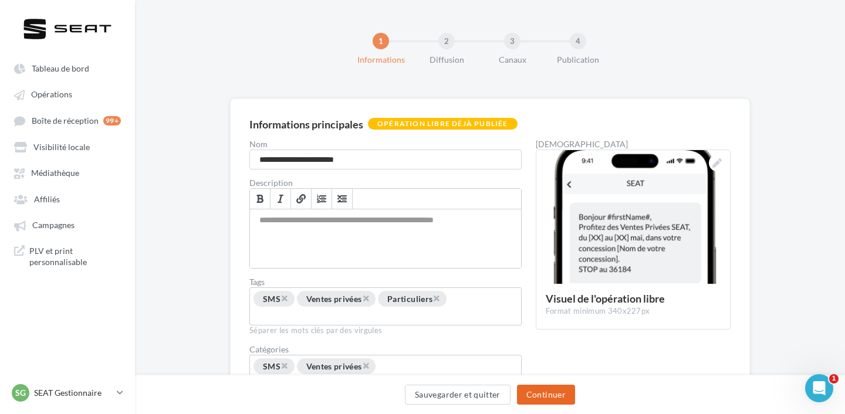
click at [539, 397] on button "Continuer" at bounding box center [546, 395] width 58 height 20
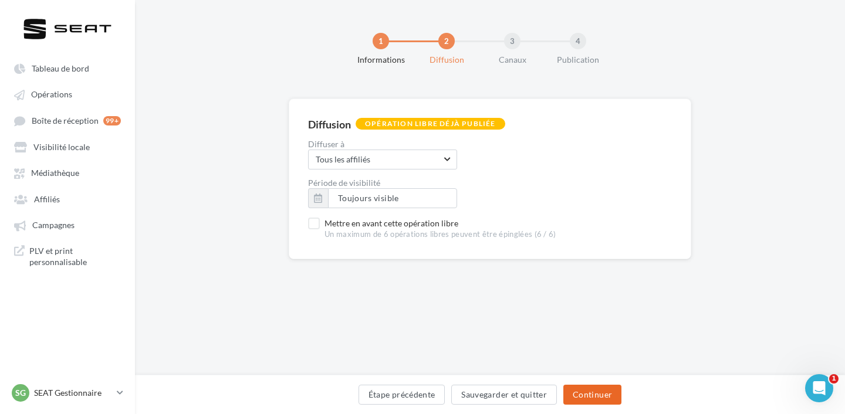
click at [580, 398] on button "Continuer" at bounding box center [592, 395] width 58 height 20
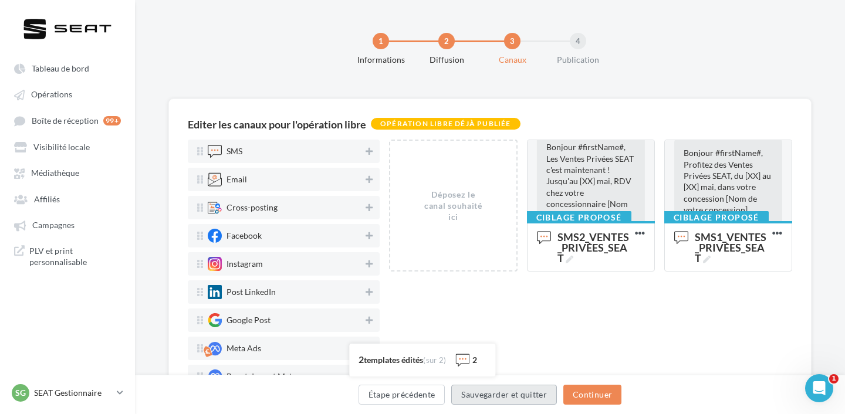
click at [503, 399] on button "Sauvegarder et quitter" at bounding box center [504, 395] width 106 height 20
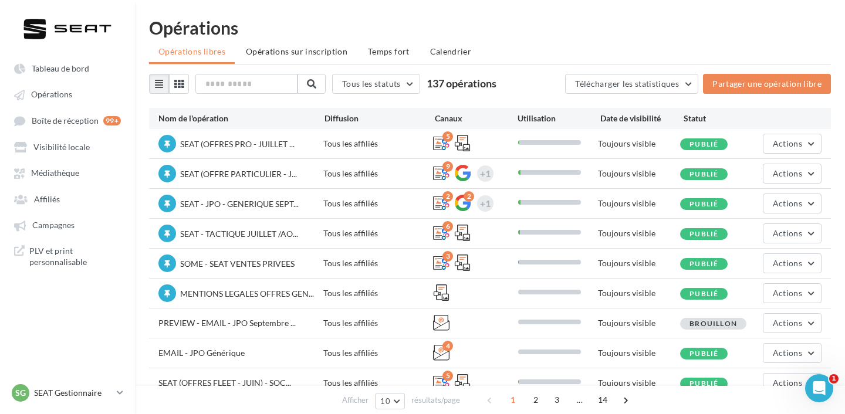
scroll to position [78, 0]
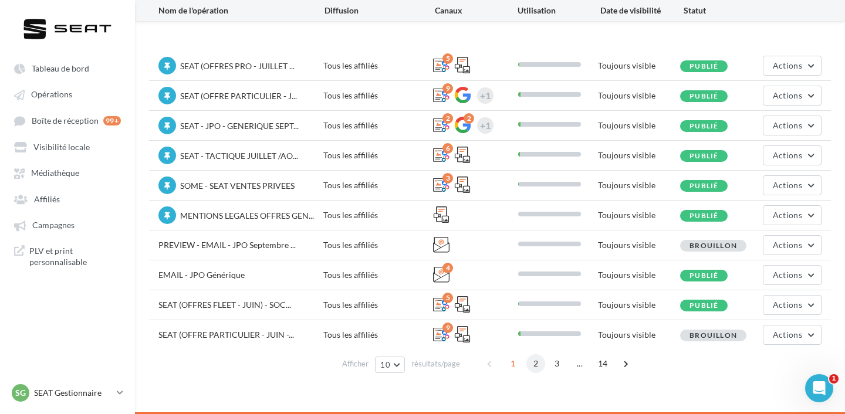
click at [538, 368] on span "2" at bounding box center [535, 363] width 19 height 19
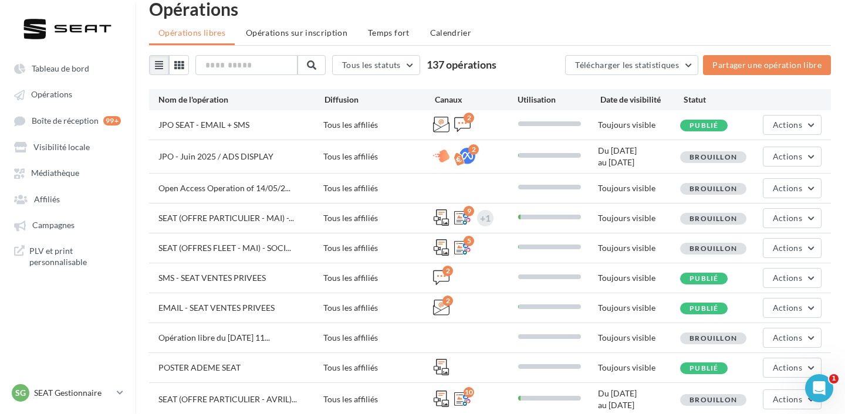
scroll to position [61, 0]
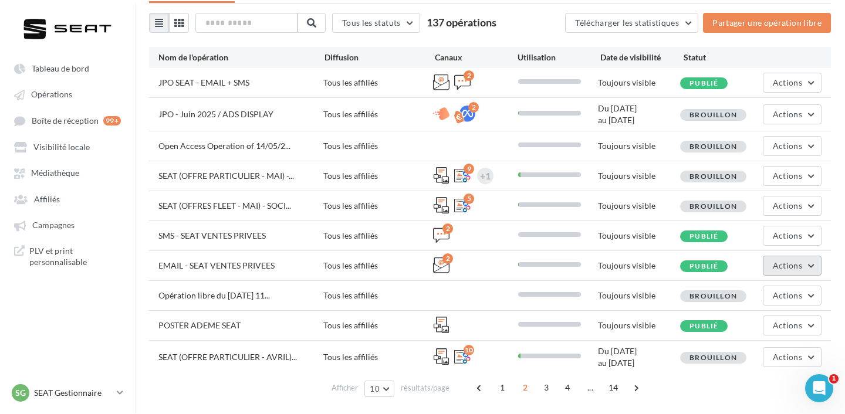
click at [802, 274] on button "Actions" at bounding box center [791, 266] width 59 height 20
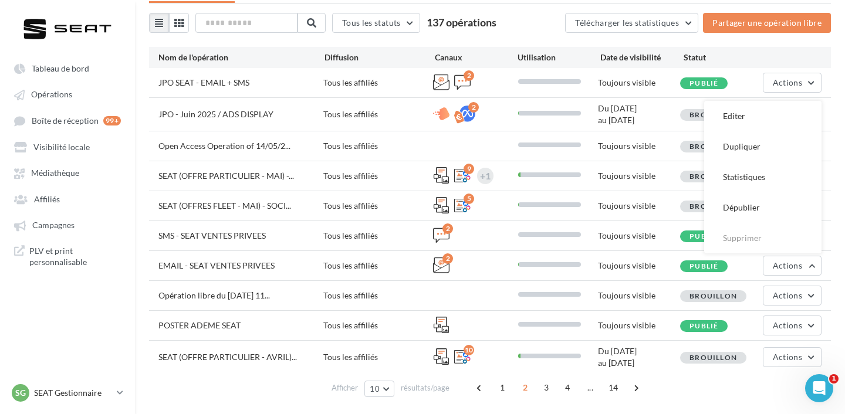
click at [729, 115] on button "Editer" at bounding box center [762, 116] width 117 height 30
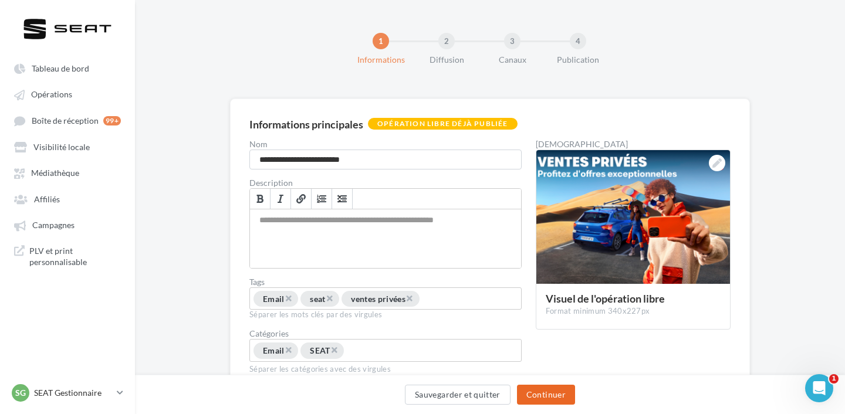
click at [570, 392] on button "Continuer" at bounding box center [546, 395] width 58 height 20
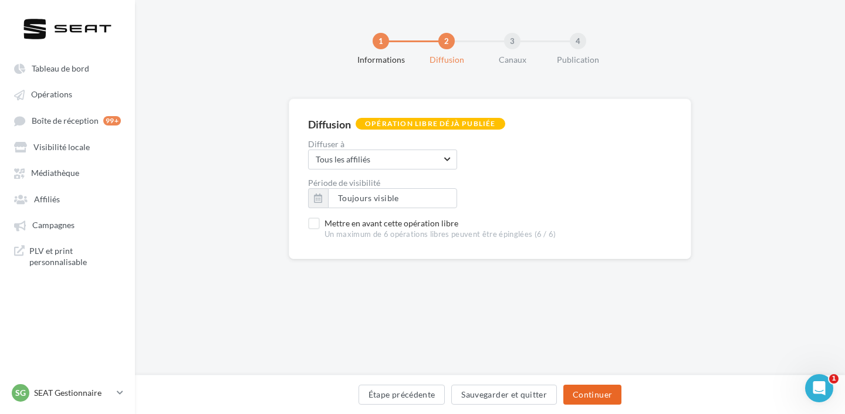
click at [582, 392] on button "Continuer" at bounding box center [592, 395] width 58 height 20
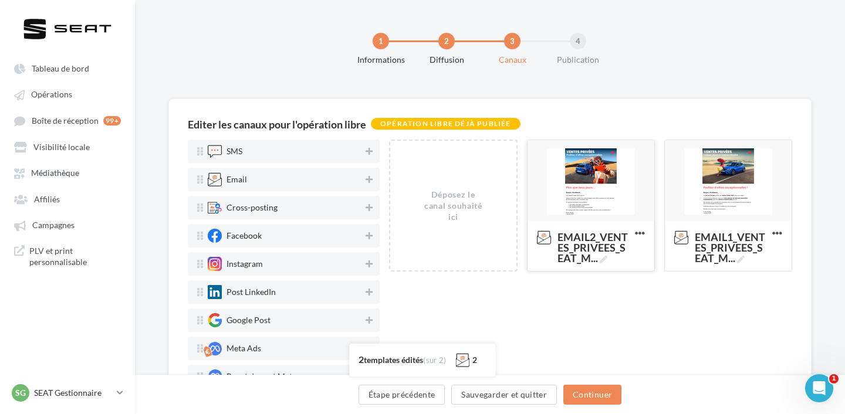
click at [611, 183] on div at bounding box center [590, 181] width 127 height 82
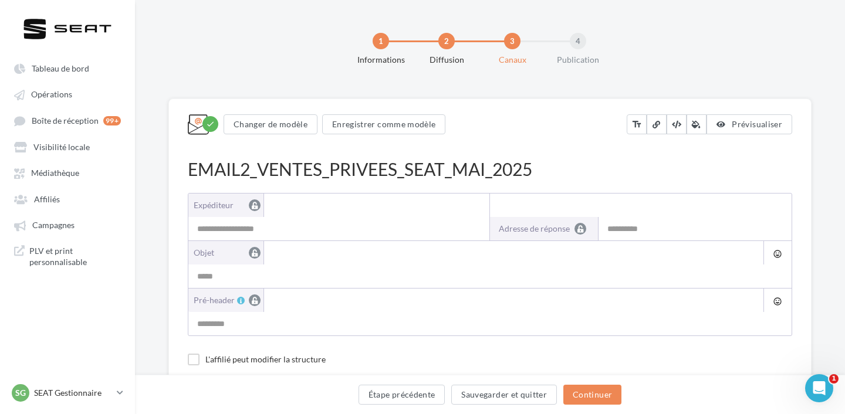
type input "**********"
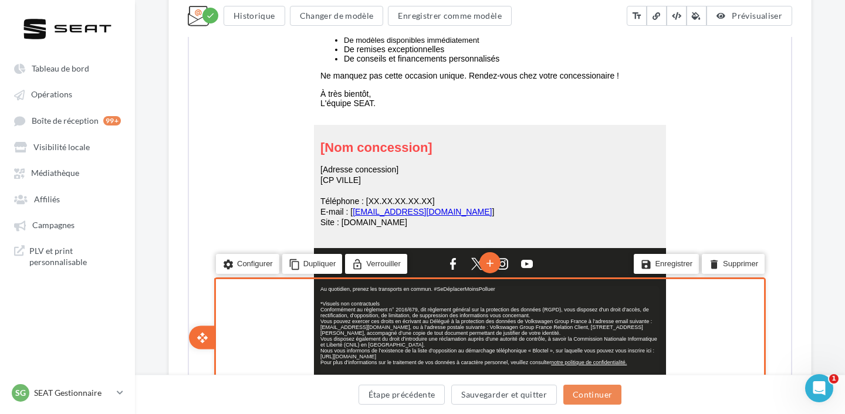
scroll to position [792, 0]
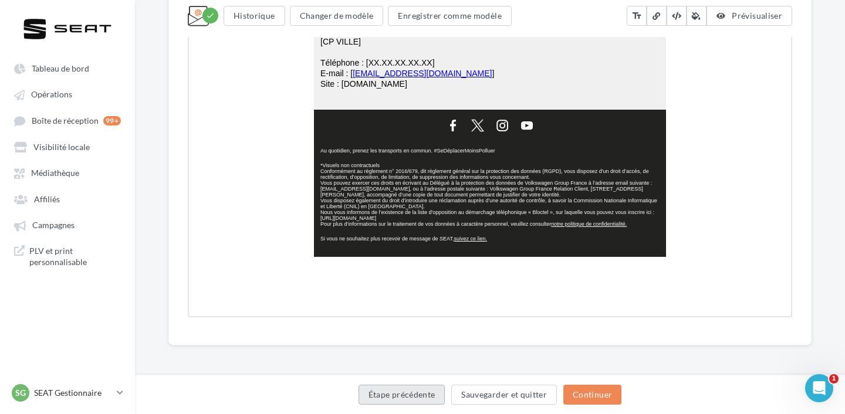
click at [397, 398] on button "Étape précédente" at bounding box center [401, 395] width 87 height 20
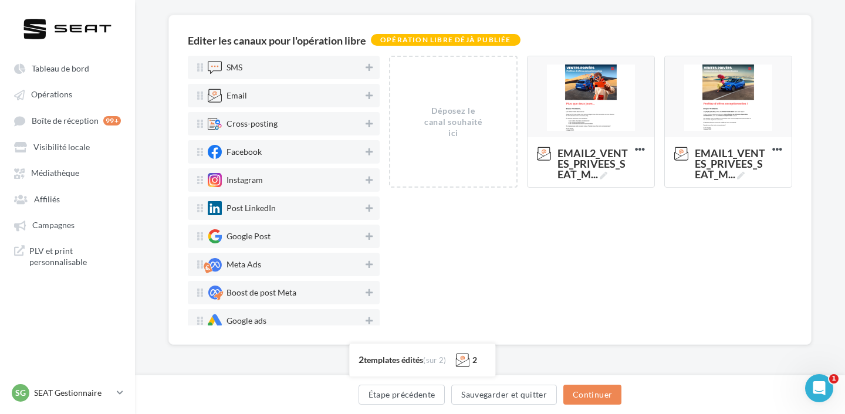
scroll to position [84, 0]
click at [522, 386] on button "Sauvegarder et quitter" at bounding box center [504, 395] width 106 height 20
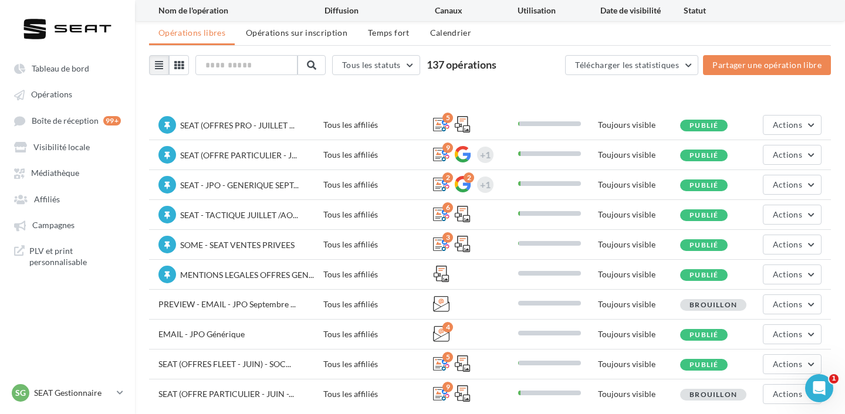
scroll to position [78, 0]
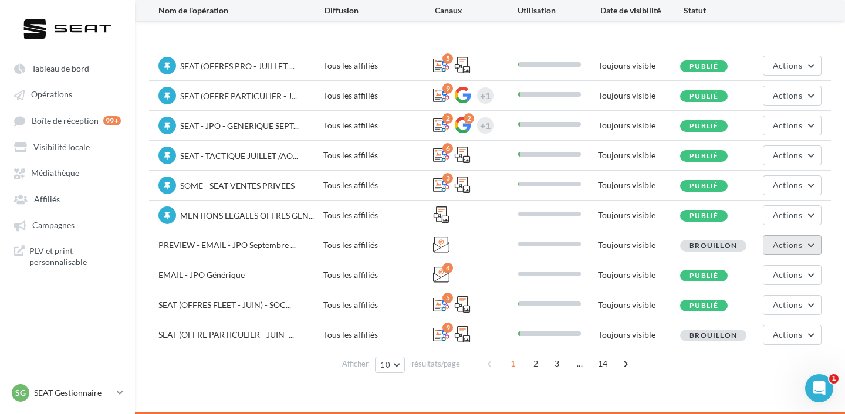
click at [771, 243] on button "Actions" at bounding box center [791, 245] width 59 height 20
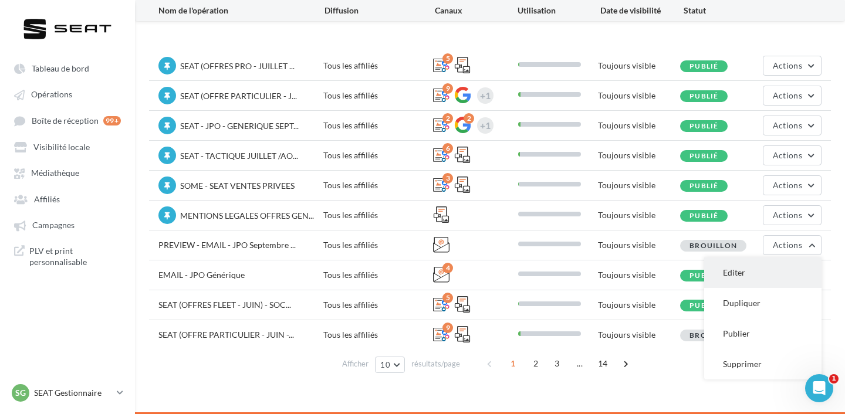
click at [761, 275] on button "Editer" at bounding box center [762, 272] width 117 height 30
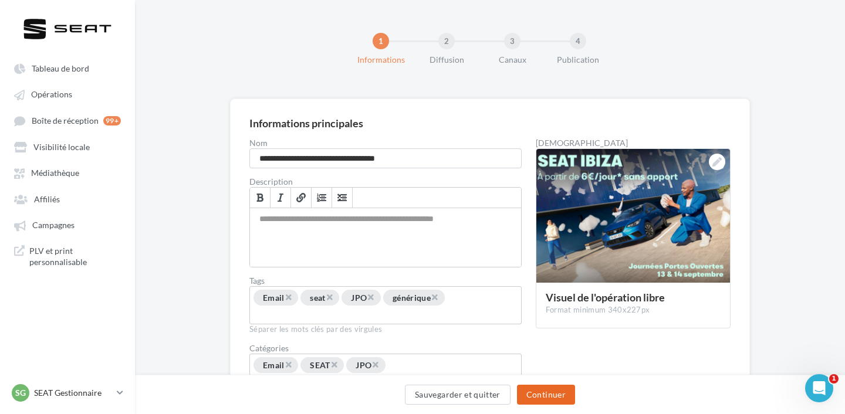
click at [555, 391] on button "Continuer" at bounding box center [546, 395] width 58 height 20
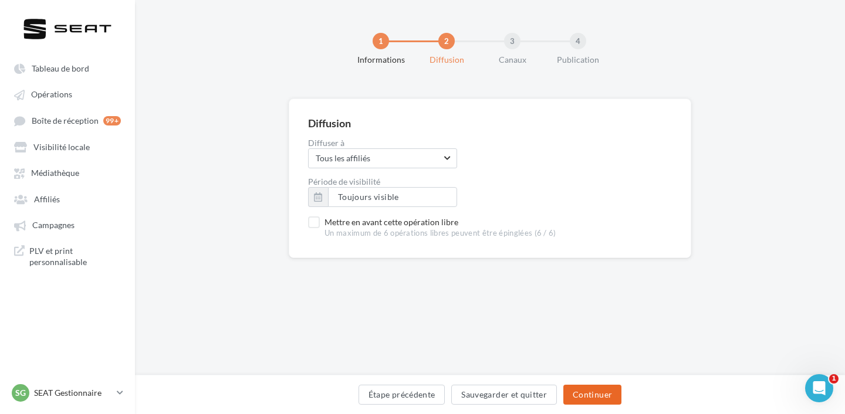
click at [599, 398] on button "Continuer" at bounding box center [592, 395] width 58 height 20
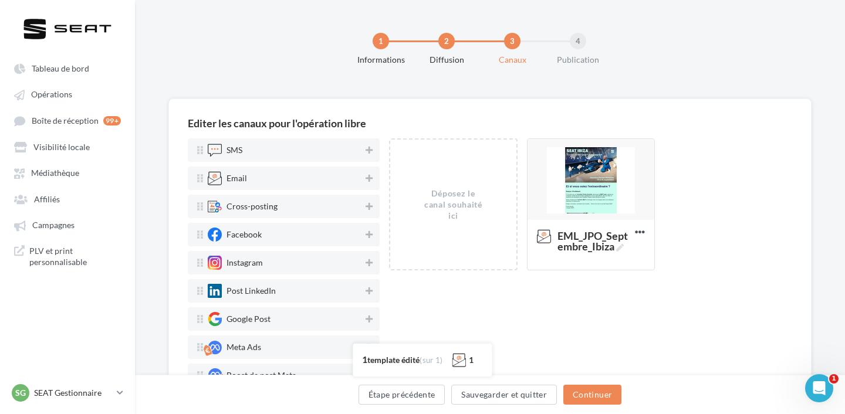
click at [456, 188] on div "Déposez le canal souhaité ici" at bounding box center [453, 205] width 63 height 34
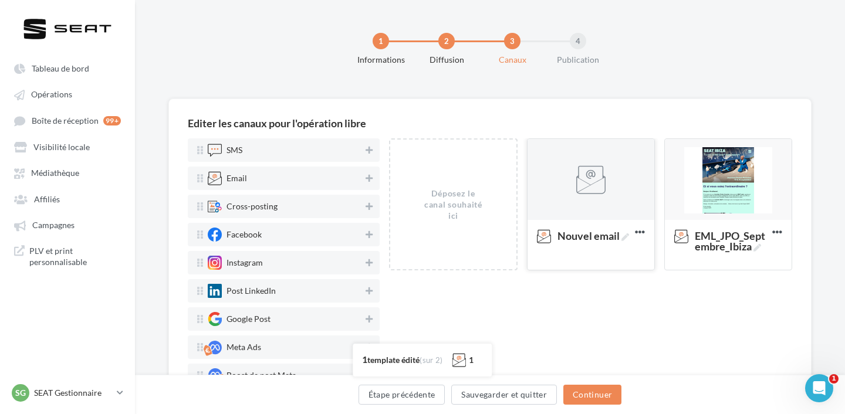
click at [600, 199] on div at bounding box center [590, 180] width 127 height 82
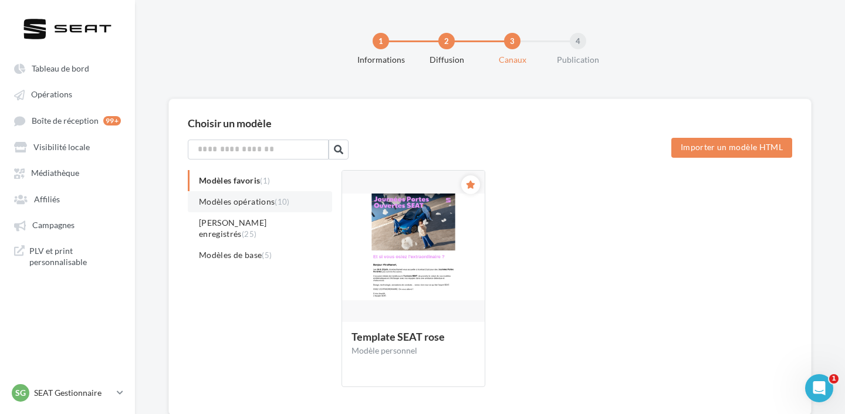
click at [260, 196] on span "Modèles opérations (10)" at bounding box center [244, 201] width 91 height 10
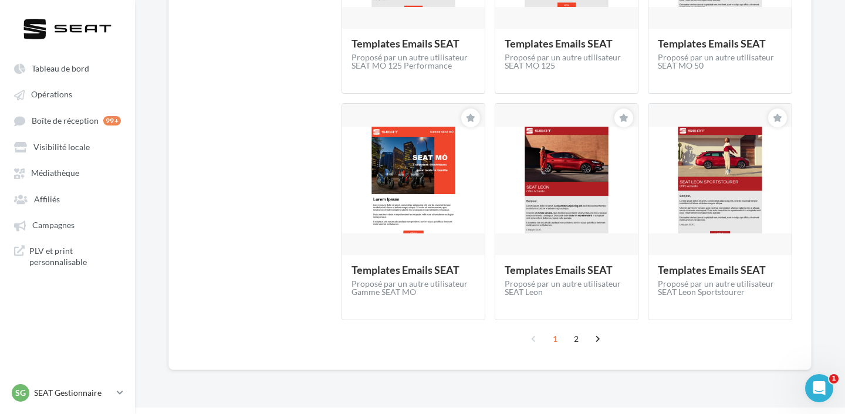
scroll to position [318, 0]
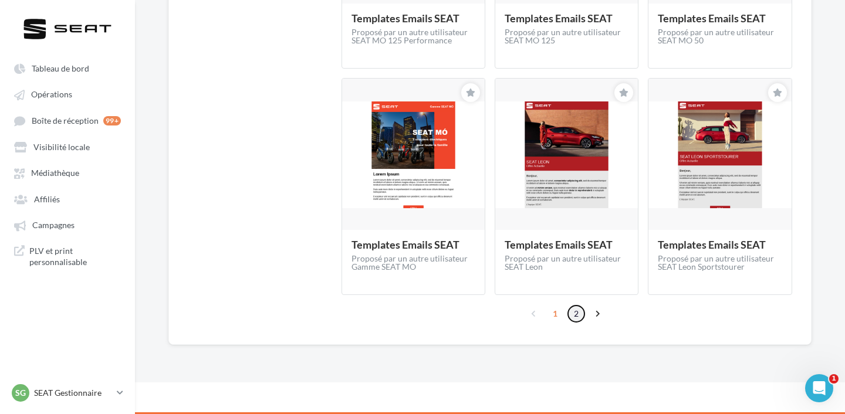
click at [579, 318] on link "2" at bounding box center [576, 313] width 19 height 19
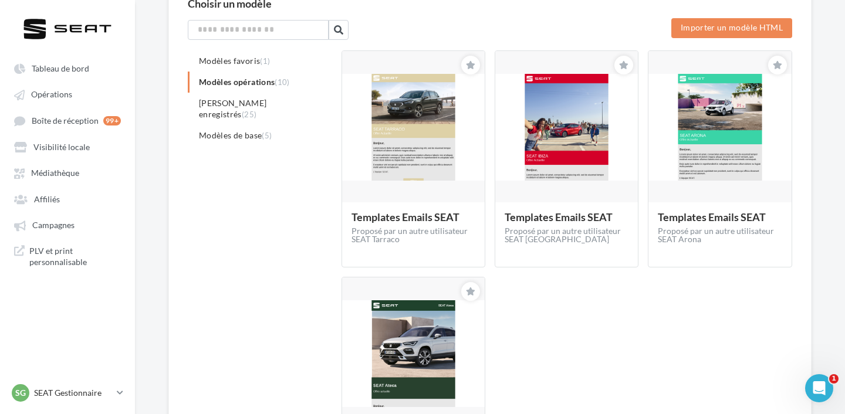
scroll to position [116, 0]
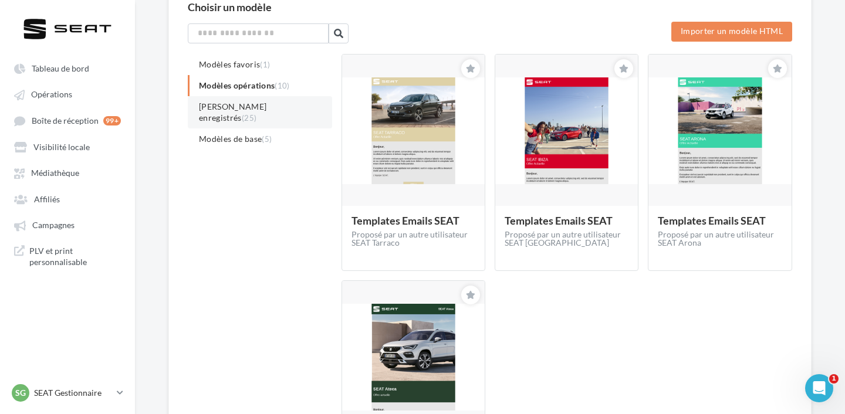
click at [239, 100] on li "Modèles enregistrés (25)" at bounding box center [260, 112] width 144 height 32
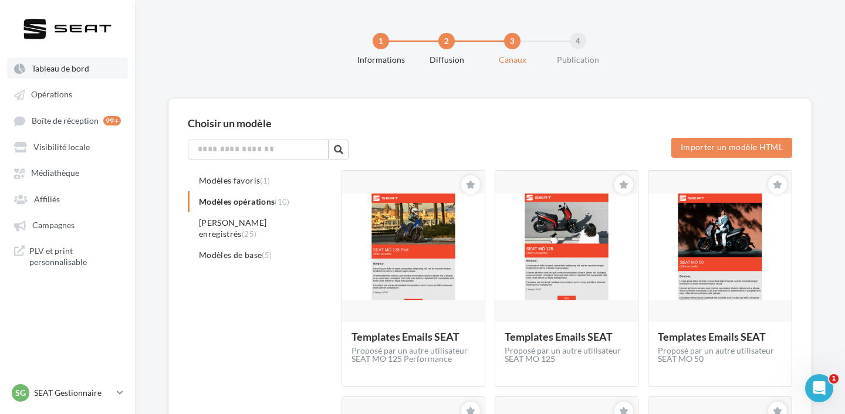
click at [74, 67] on span "Tableau de bord" at bounding box center [60, 68] width 57 height 10
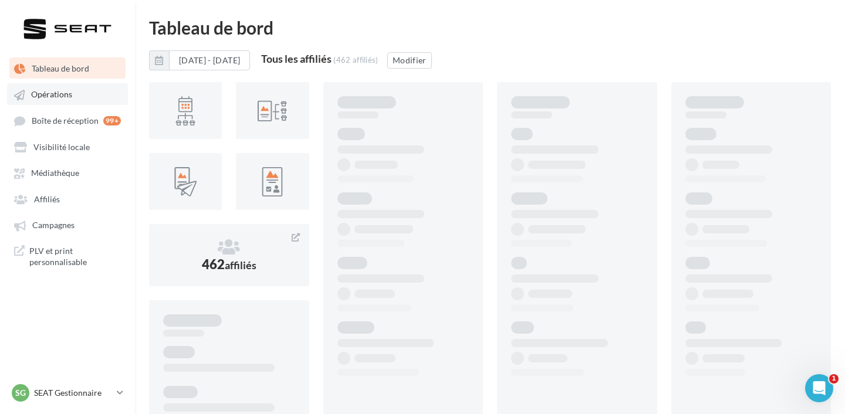
click at [54, 93] on span "Opérations" at bounding box center [51, 95] width 41 height 10
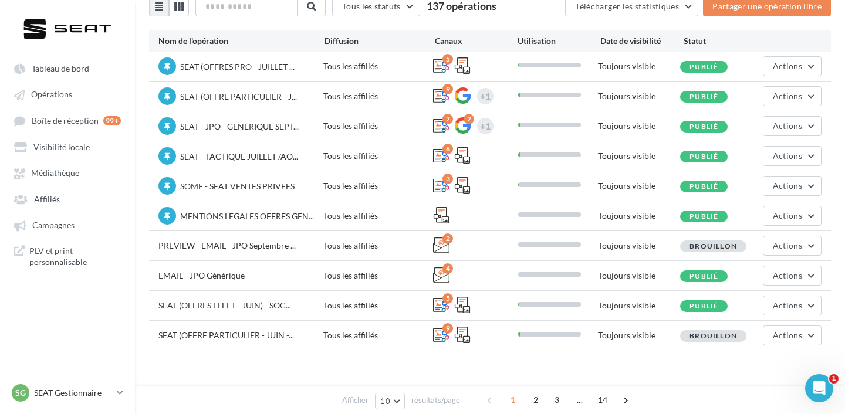
scroll to position [78, 0]
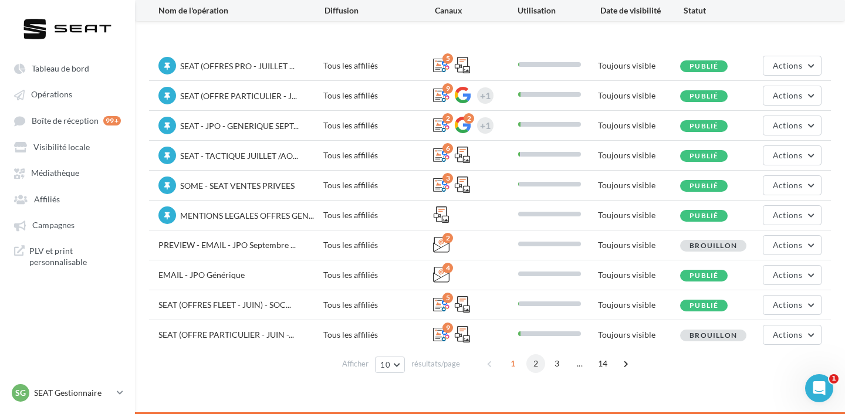
click at [534, 362] on span "2" at bounding box center [535, 363] width 19 height 19
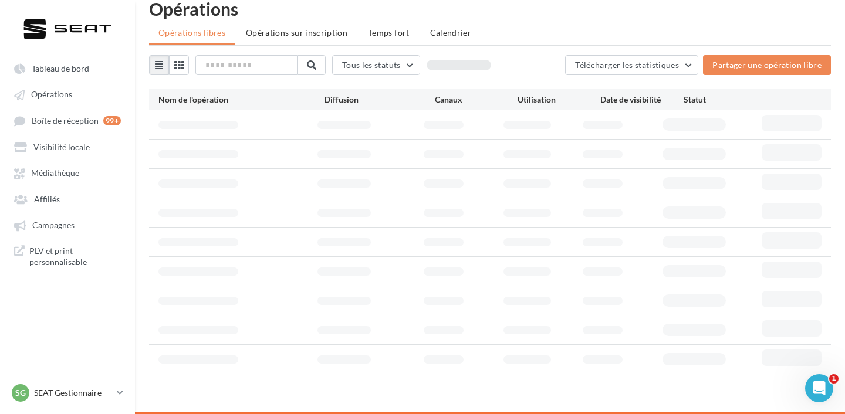
scroll to position [61, 0]
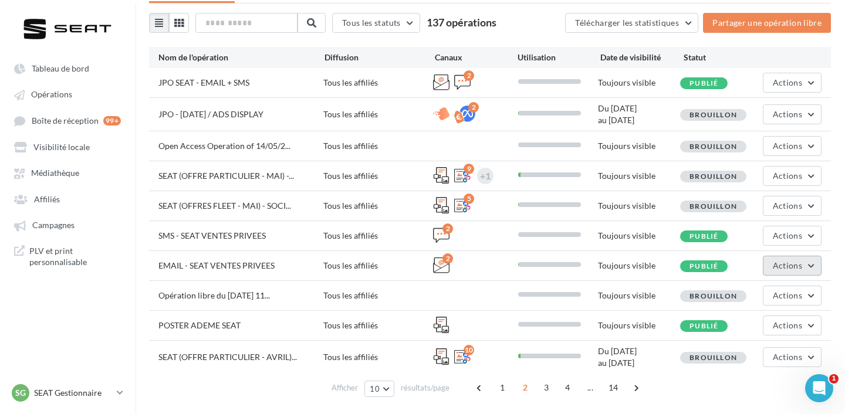
click at [782, 267] on span "Actions" at bounding box center [786, 265] width 29 height 10
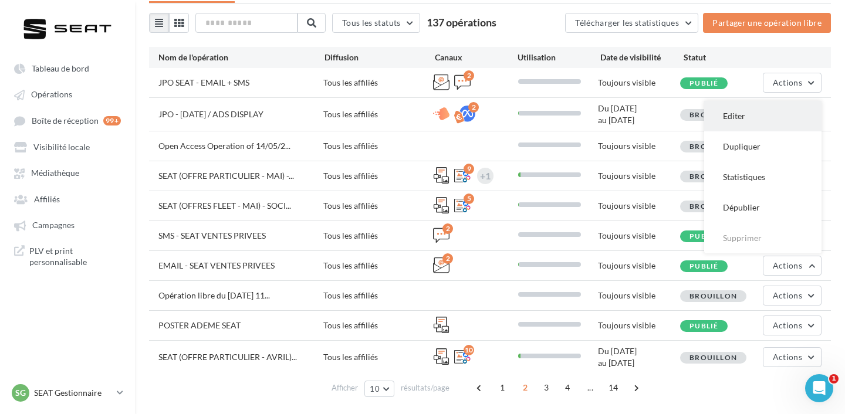
click at [769, 113] on button "Editer" at bounding box center [762, 116] width 117 height 30
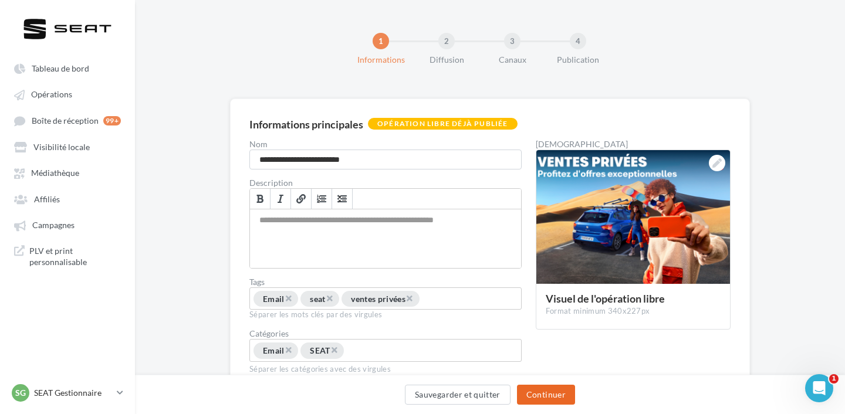
click at [565, 392] on button "Continuer" at bounding box center [546, 395] width 58 height 20
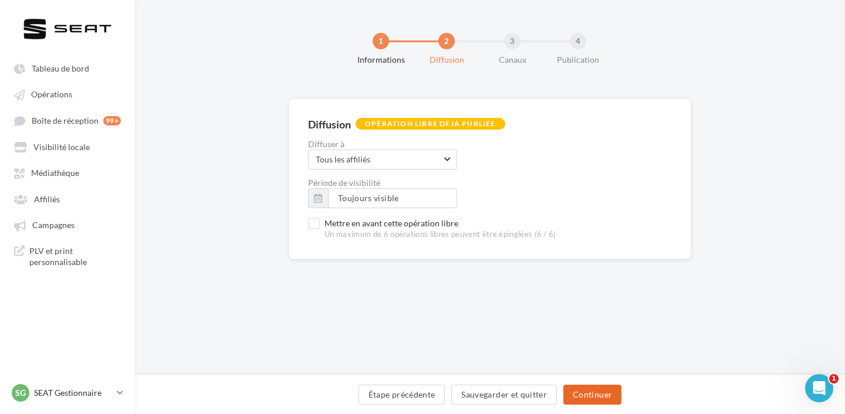
click at [585, 402] on button "Continuer" at bounding box center [592, 395] width 58 height 20
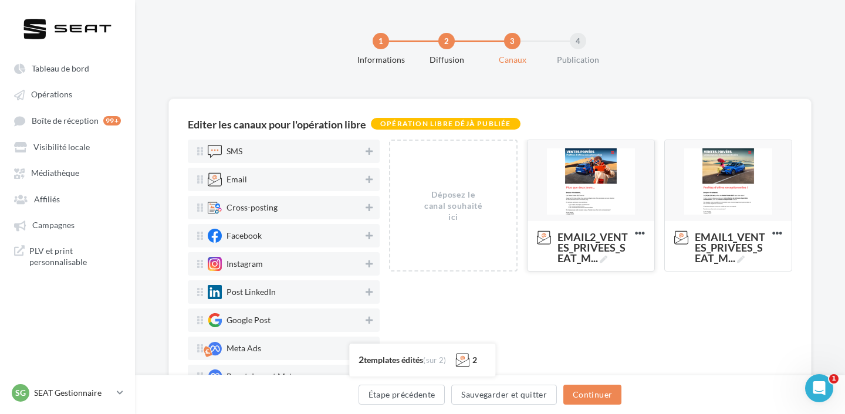
click at [593, 184] on div at bounding box center [590, 181] width 127 height 82
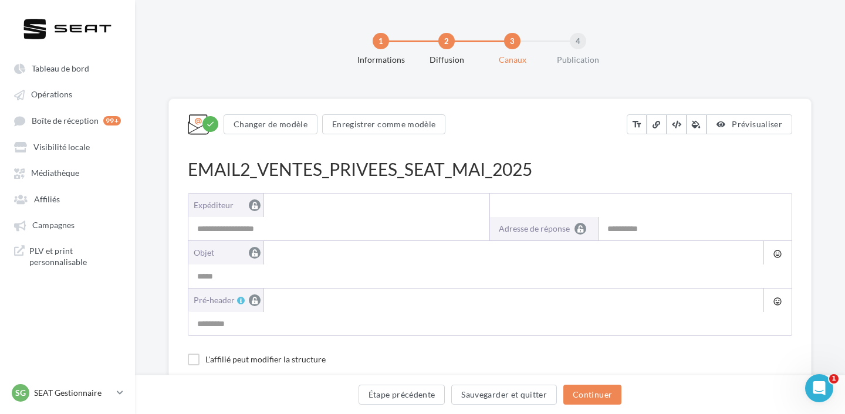
type input "**********"
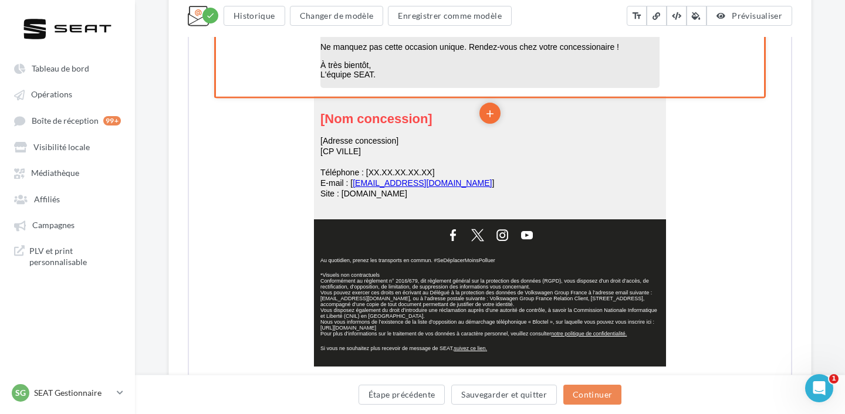
scroll to position [792, 0]
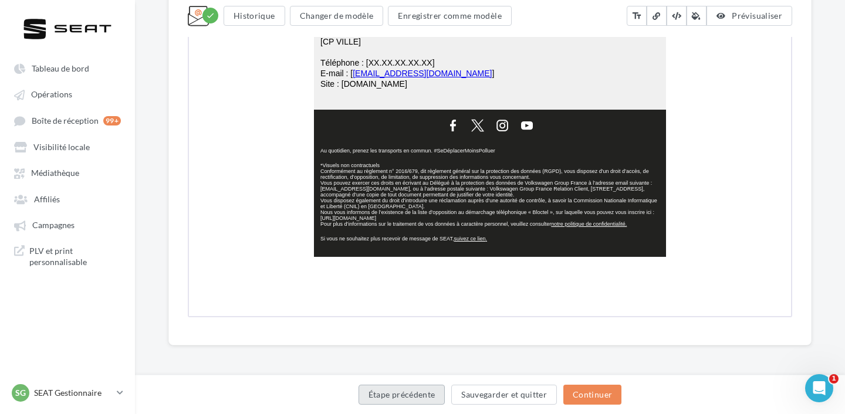
click at [419, 396] on button "Étape précédente" at bounding box center [401, 395] width 87 height 20
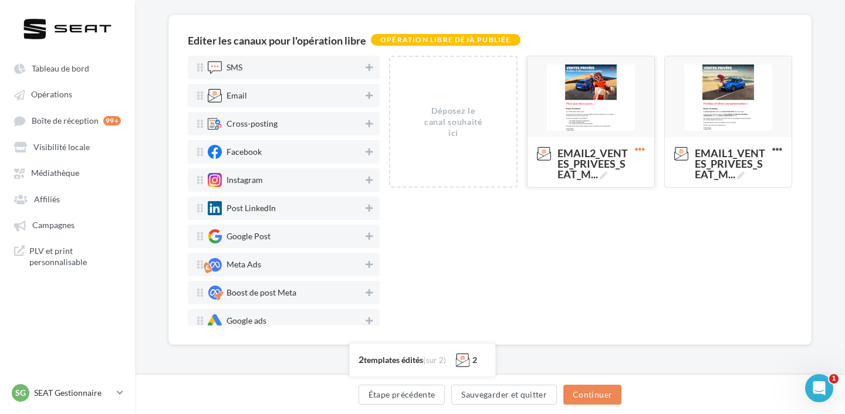
click at [638, 147] on icon at bounding box center [639, 149] width 29 height 29
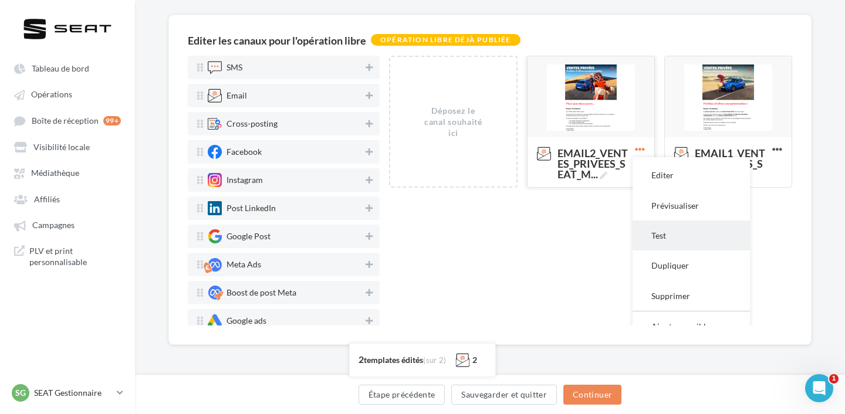
scroll to position [18, 0]
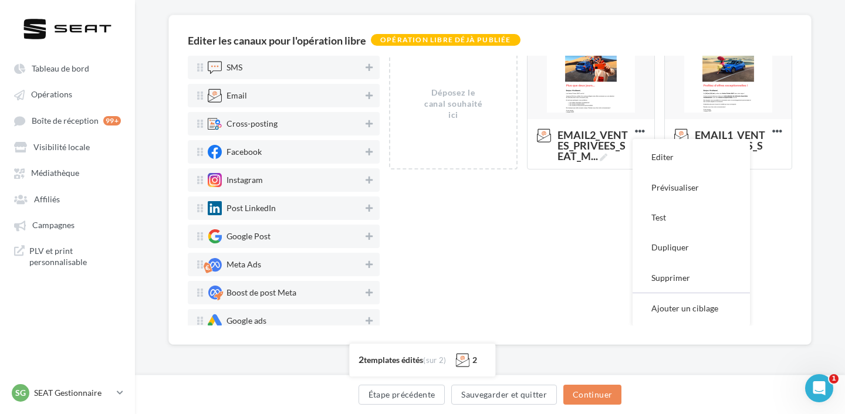
click at [496, 294] on div "Déposez le canal souhaité ici EMAIL2_VENTES_PRIVEES_SEAT_M ... Editer Prévisual…" at bounding box center [590, 191] width 403 height 270
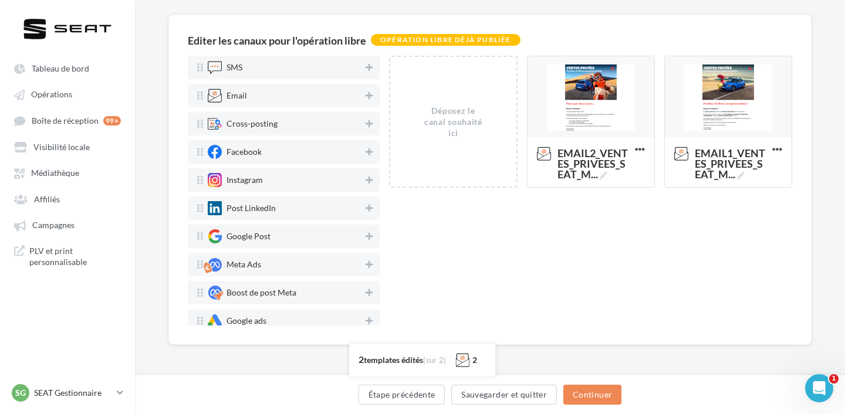
scroll to position [0, 0]
click at [422, 396] on button "Étape précédente" at bounding box center [401, 395] width 87 height 20
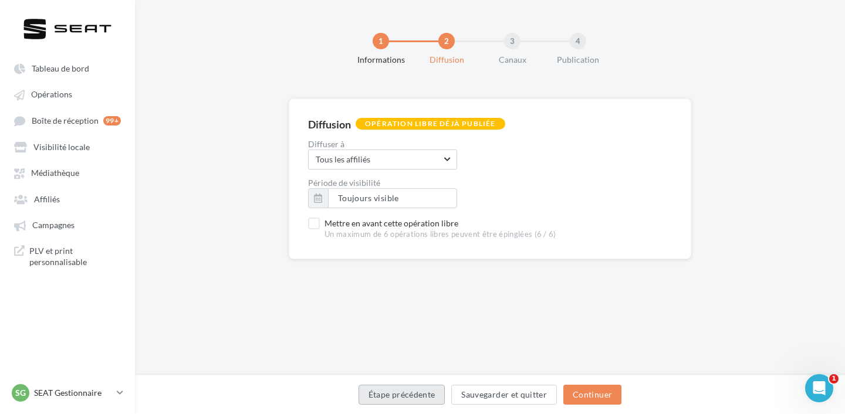
click at [422, 396] on button "Étape précédente" at bounding box center [401, 395] width 87 height 20
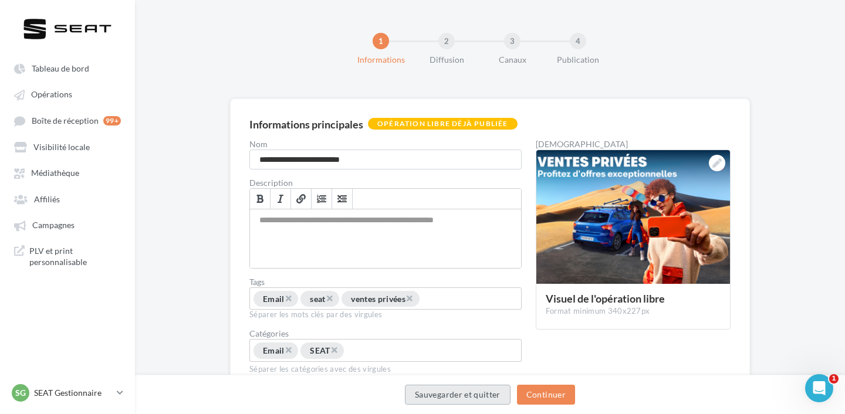
click at [422, 396] on button "Sauvegarder et quitter" at bounding box center [458, 395] width 106 height 20
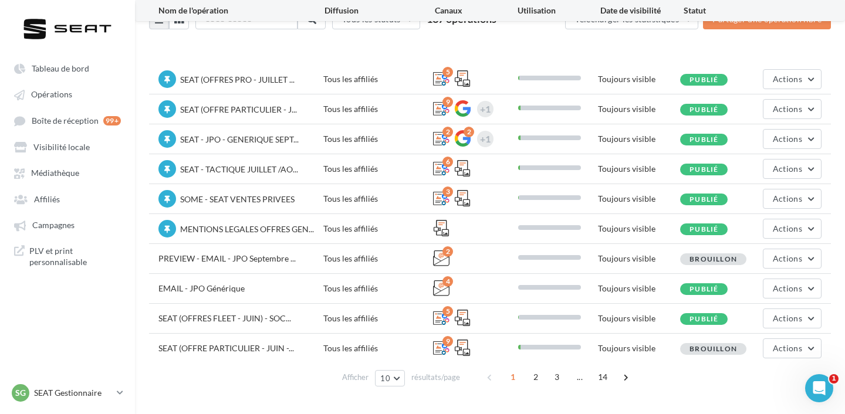
scroll to position [68, 0]
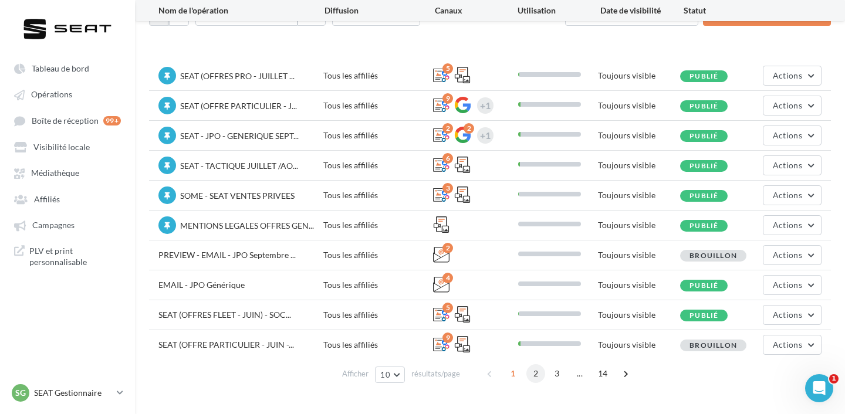
click at [531, 379] on span "2" at bounding box center [535, 373] width 19 height 19
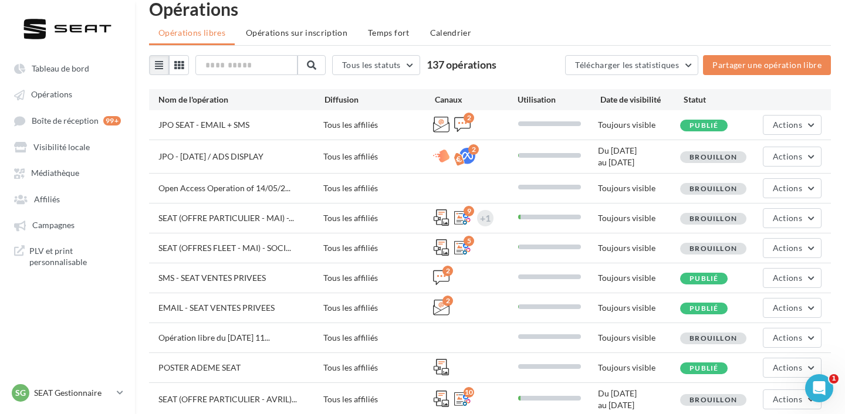
scroll to position [61, 0]
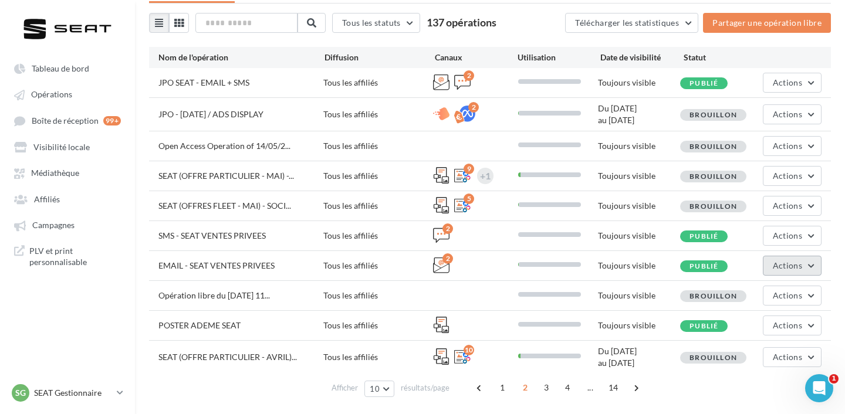
click at [785, 265] on span "Actions" at bounding box center [786, 265] width 29 height 10
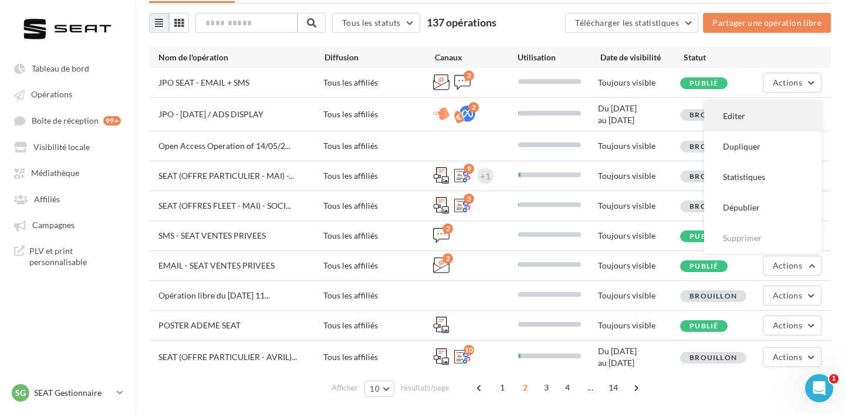
click at [761, 119] on button "Editer" at bounding box center [762, 116] width 117 height 30
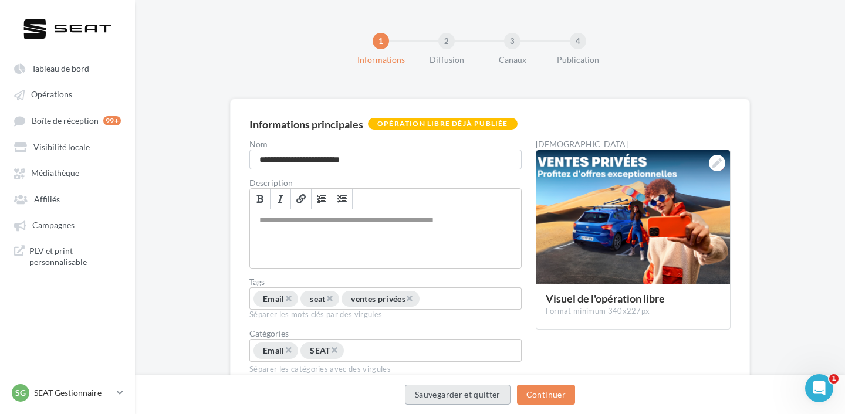
click at [449, 395] on button "Sauvegarder et quitter" at bounding box center [458, 395] width 106 height 20
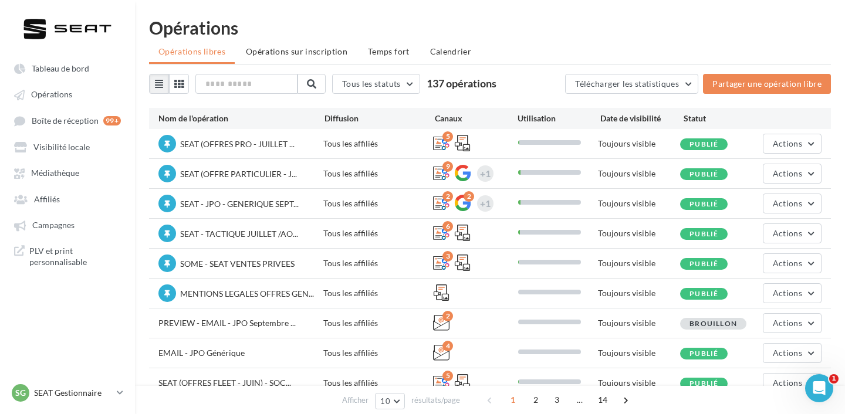
scroll to position [78, 0]
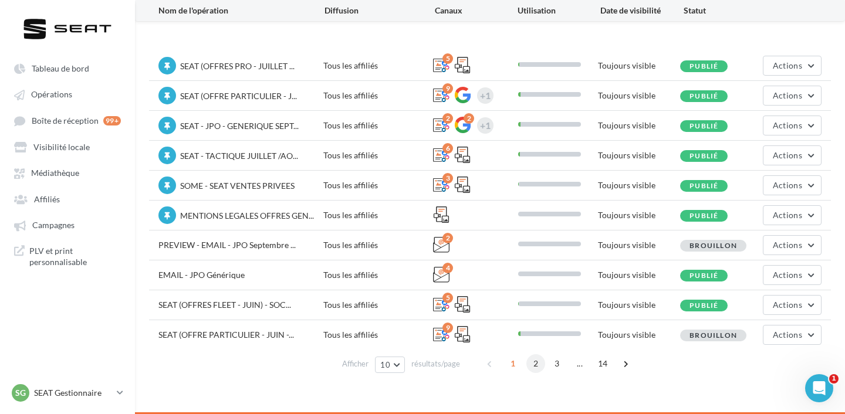
click at [535, 366] on span "2" at bounding box center [535, 363] width 19 height 19
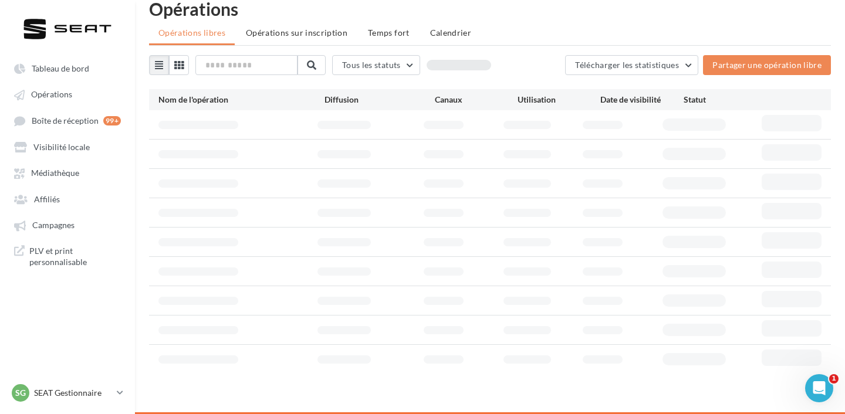
scroll to position [61, 0]
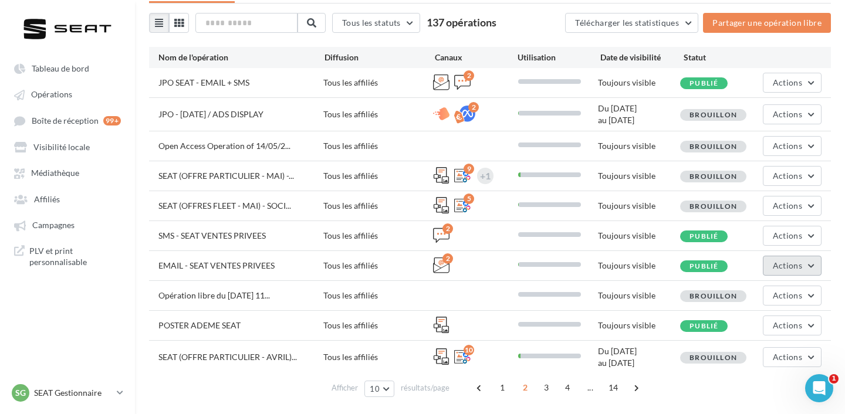
click at [778, 266] on span "Actions" at bounding box center [786, 265] width 29 height 10
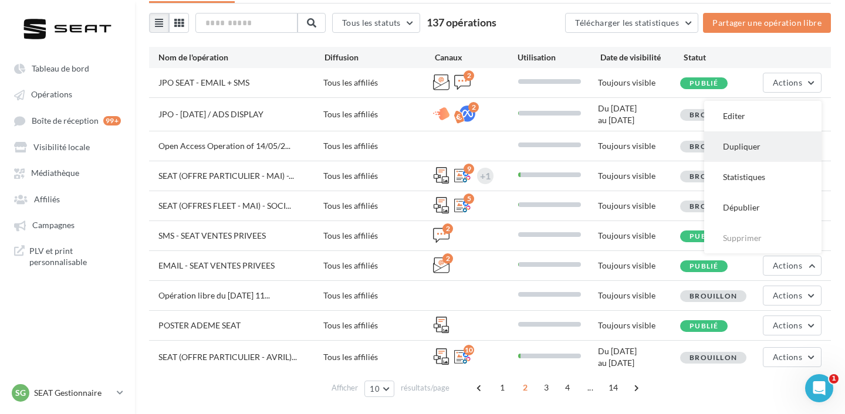
click at [757, 153] on button "Dupliquer" at bounding box center [762, 146] width 117 height 30
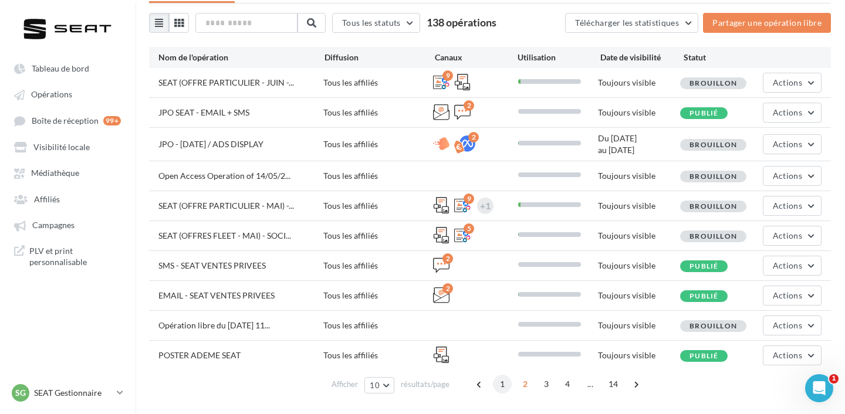
click at [503, 388] on span "1" at bounding box center [502, 384] width 19 height 19
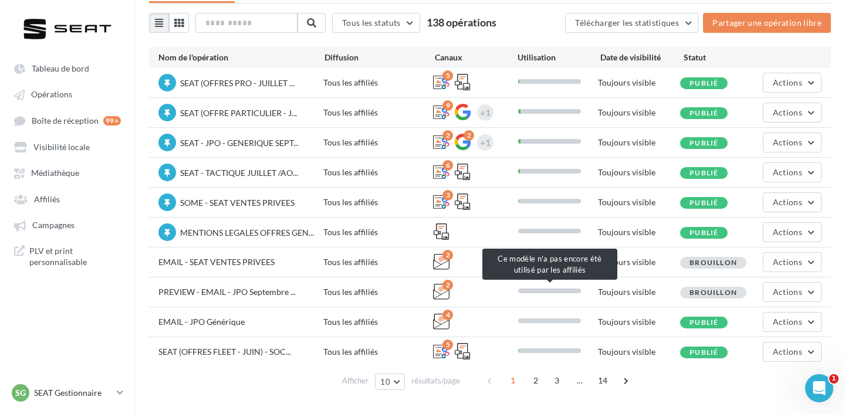
scroll to position [78, 0]
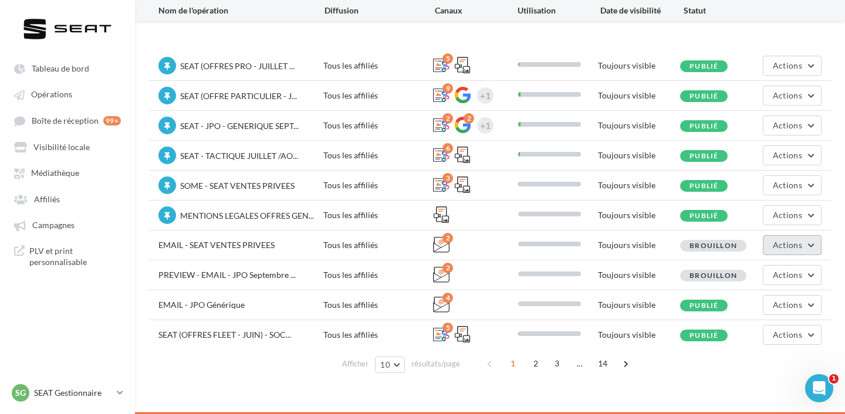
click at [809, 245] on button "Actions" at bounding box center [791, 245] width 59 height 20
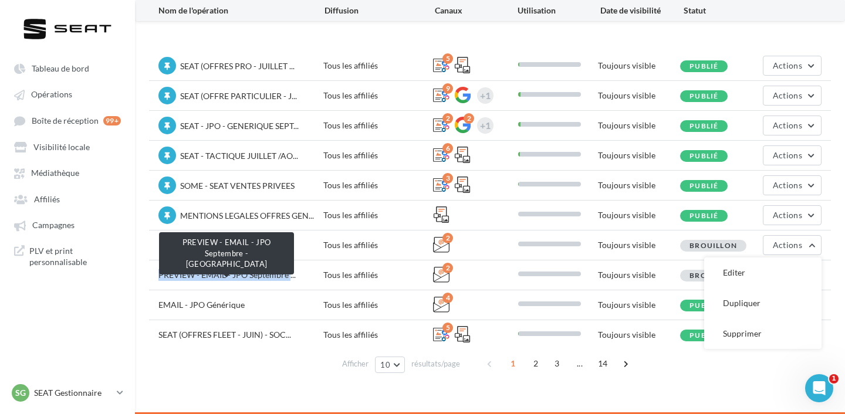
drag, startPoint x: 160, startPoint y: 275, endPoint x: 289, endPoint y: 271, distance: 129.1
click at [289, 271] on span "PREVIEW - EMAIL - JPO Septembre ..." at bounding box center [226, 275] width 137 height 10
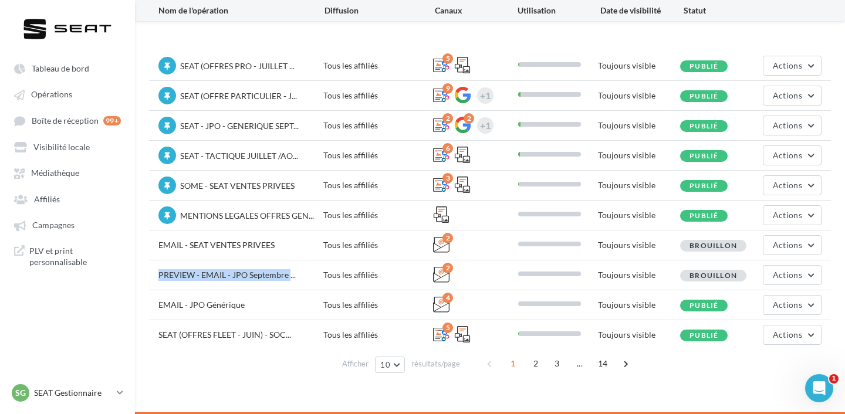
copy span "PREVIEW - EMAIL - JPO Septembre"
click at [799, 239] on button "Actions" at bounding box center [791, 245] width 59 height 20
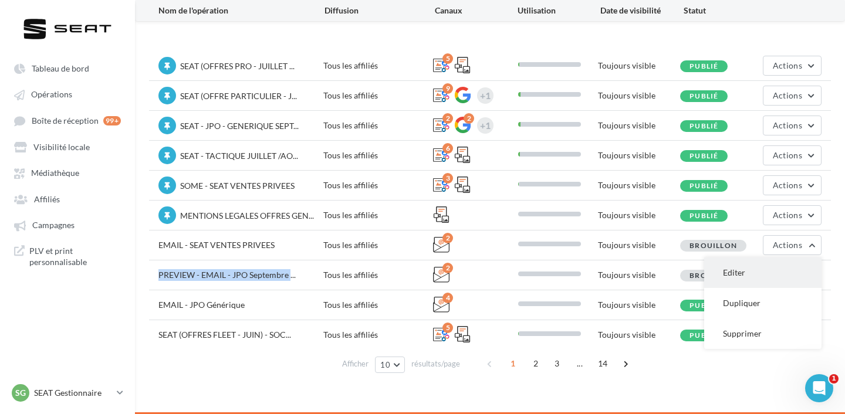
click at [751, 269] on button "Editer" at bounding box center [762, 272] width 117 height 30
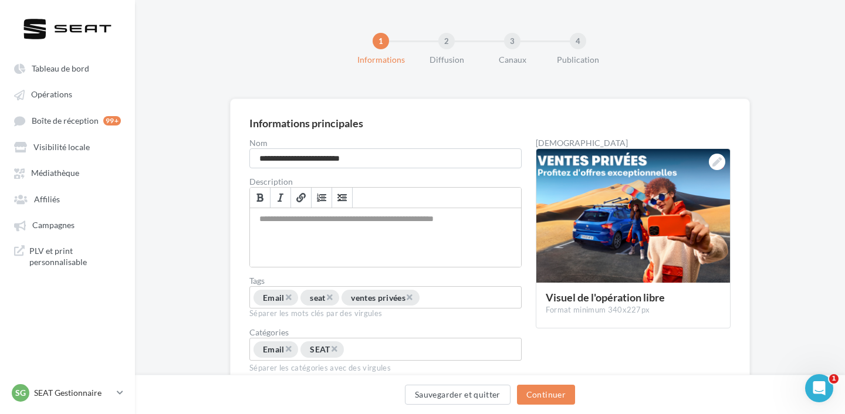
click at [402, 168] on div "**********" at bounding box center [392, 256] width 286 height 235
click at [394, 161] on input "**********" at bounding box center [385, 158] width 272 height 20
paste input "****"
type input "**********"
click at [552, 388] on button "Continuer" at bounding box center [546, 395] width 58 height 20
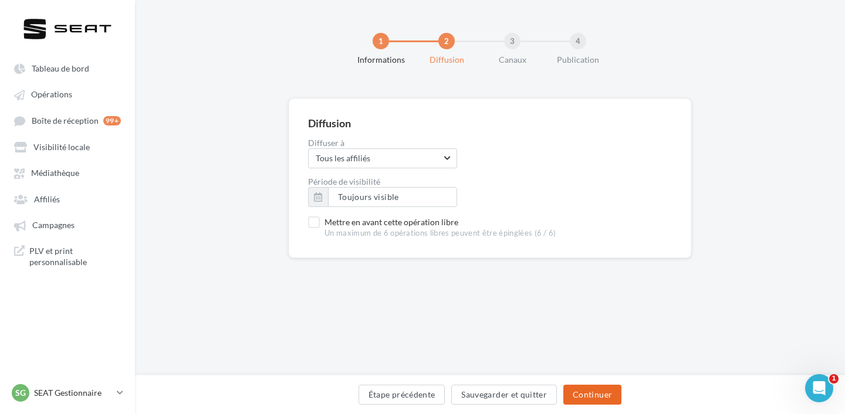
click at [604, 399] on button "Continuer" at bounding box center [592, 395] width 58 height 20
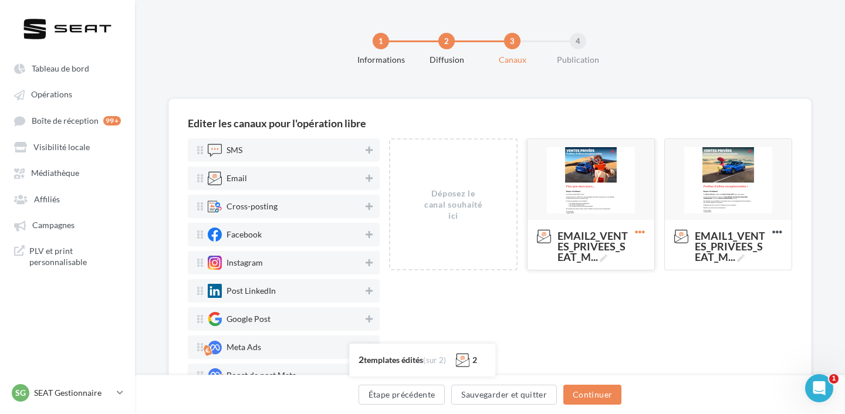
click at [642, 230] on icon at bounding box center [639, 232] width 29 height 29
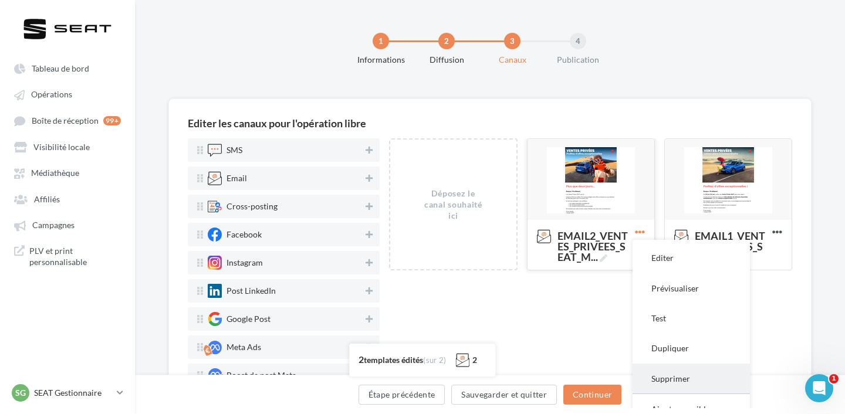
click at [670, 379] on button "Supprimer" at bounding box center [690, 379] width 117 height 30
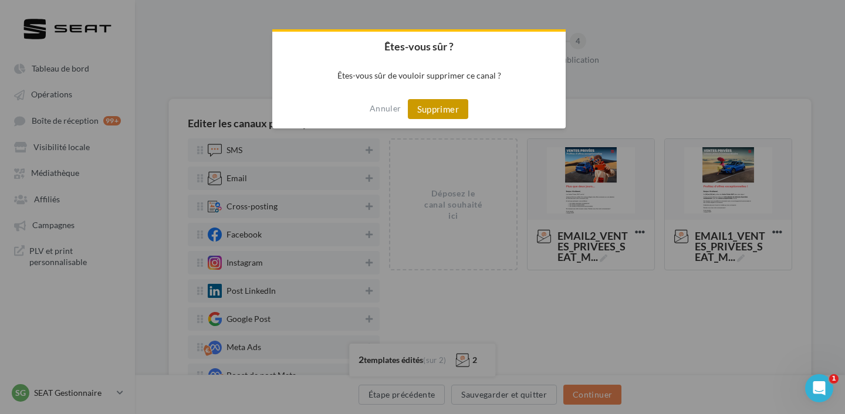
click at [440, 111] on button "Supprimer" at bounding box center [438, 109] width 60 height 20
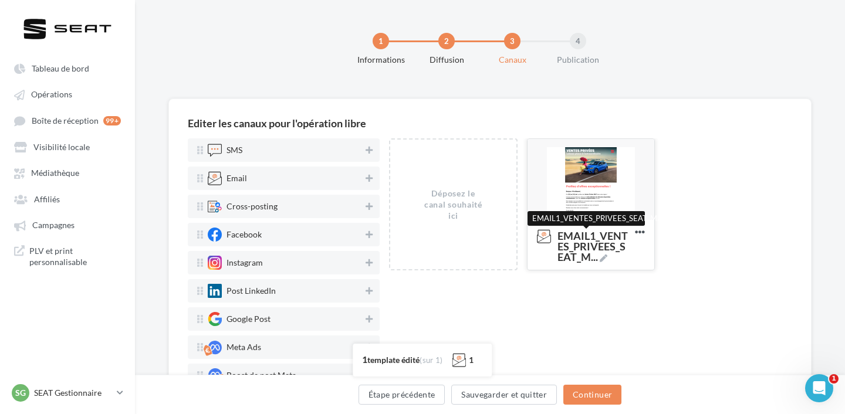
click at [605, 257] on icon at bounding box center [603, 259] width 8 height 8
click at [605, 257] on textarea "EMAIL1_VENTES_PRIVEES_SEAT_M ... EMAIL1_VENTES_PRIVEES_SEAT_MAI_2025" at bounding box center [578, 247] width 95 height 46
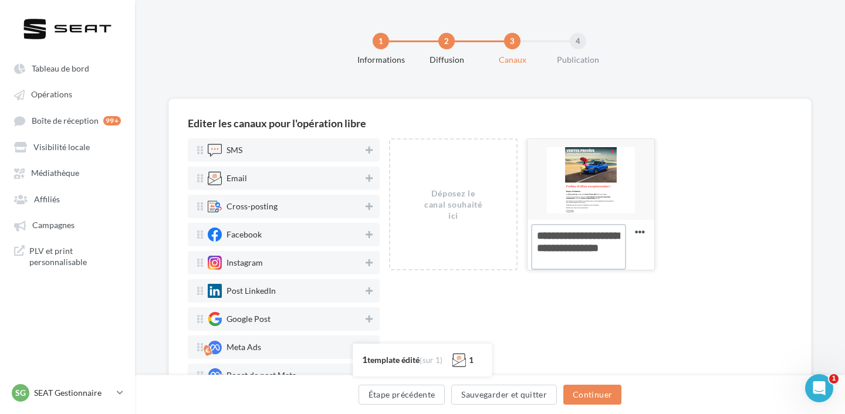
drag, startPoint x: 591, startPoint y: 260, endPoint x: 553, endPoint y: 234, distance: 46.4
click at [553, 234] on textarea "EMAIL1_VENTES_PRIVEES_SEAT_M ..." at bounding box center [578, 247] width 95 height 46
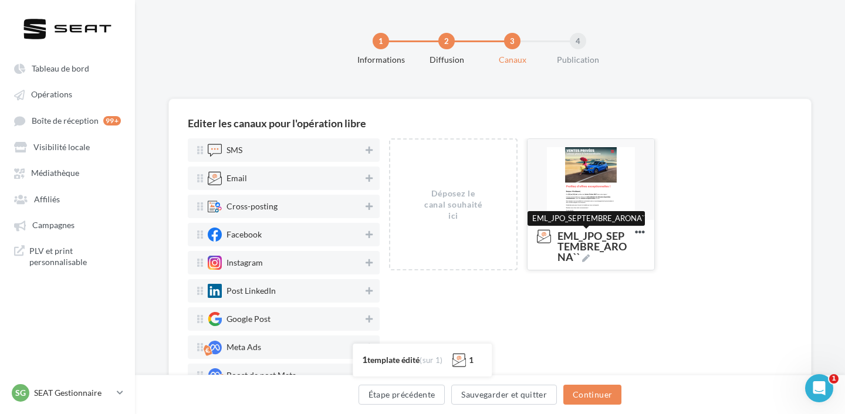
click at [591, 255] on span "EML_JPO_SEPTEMBRE_ARONA``" at bounding box center [593, 246] width 73 height 32
click at [591, 255] on textarea "EML_JPO_SEPTEMBRE_ARONA`` EML_JPO_SEPTEMBRE_ARONA``" at bounding box center [578, 240] width 95 height 33
click at [586, 262] on span "EML_JPO_SEPTEMBRE_ARONA`" at bounding box center [593, 246] width 73 height 32
click at [586, 257] on textarea "EML_JPO_SEPTEMBRE_ARONA` EML_JPO_SEPTEMBRE_ARONA`" at bounding box center [578, 240] width 95 height 33
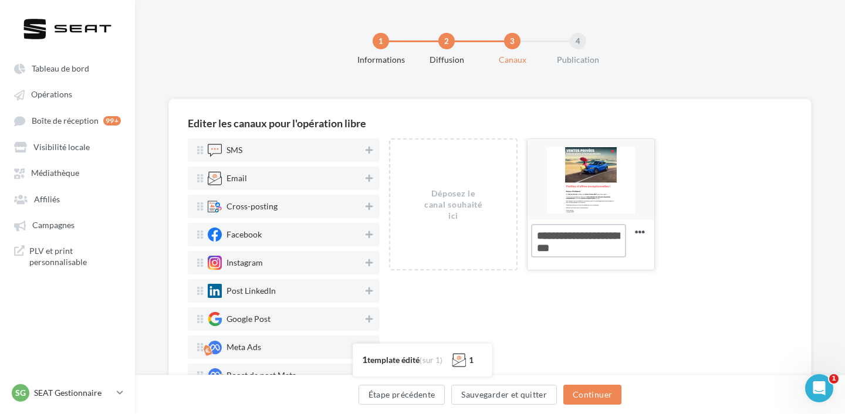
type textarea "**********"
click at [596, 171] on div at bounding box center [590, 180] width 127 height 82
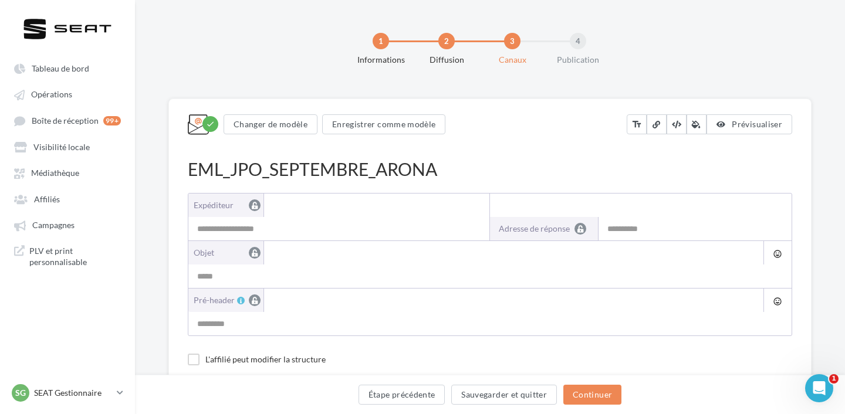
type input "**********"
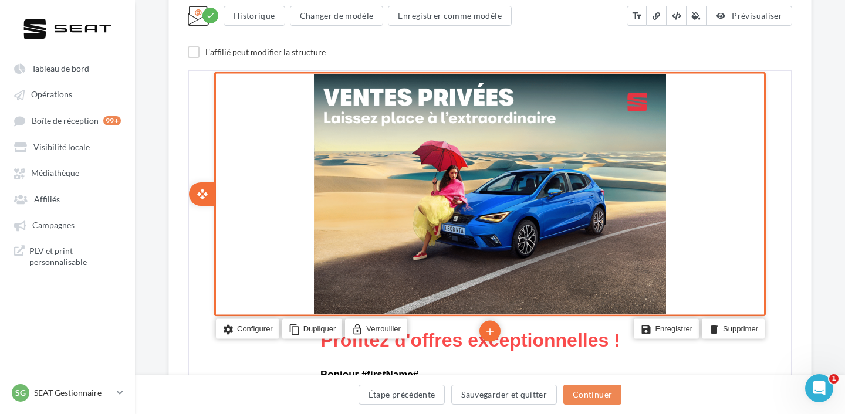
scroll to position [242, 0]
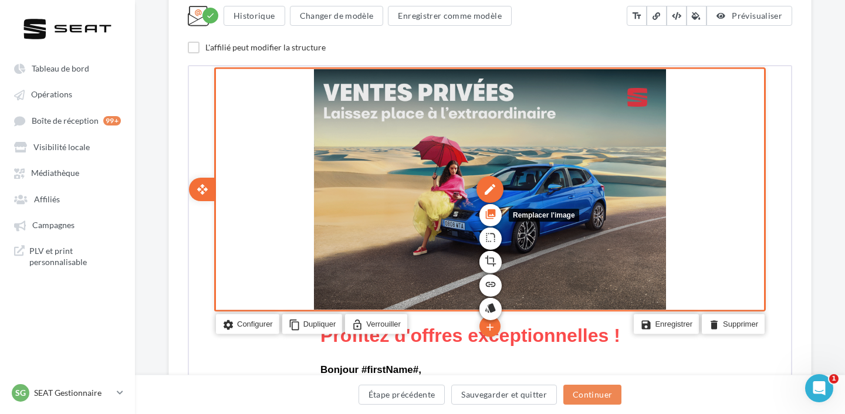
click at [488, 218] on icon "photo_library" at bounding box center [489, 212] width 12 height 20
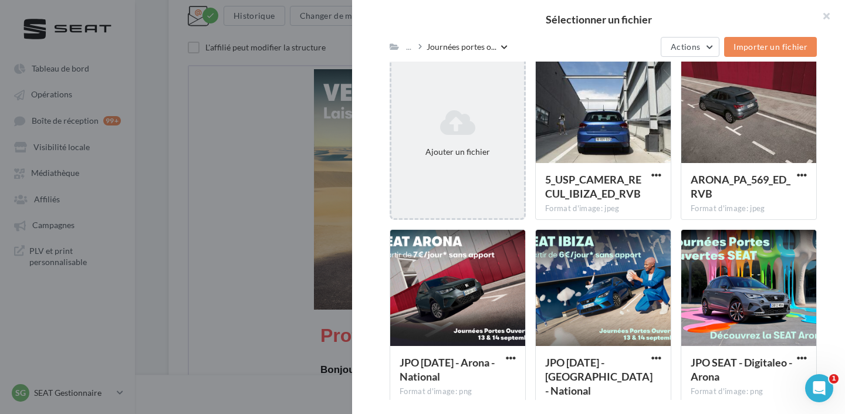
scroll to position [168, 0]
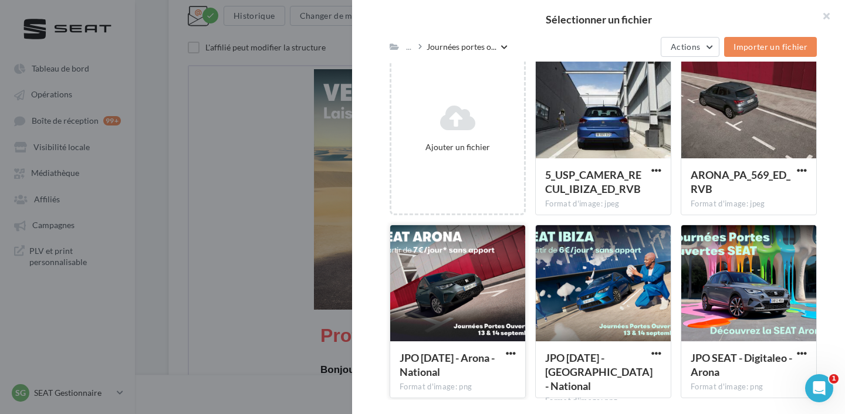
click at [481, 287] on div at bounding box center [457, 283] width 135 height 117
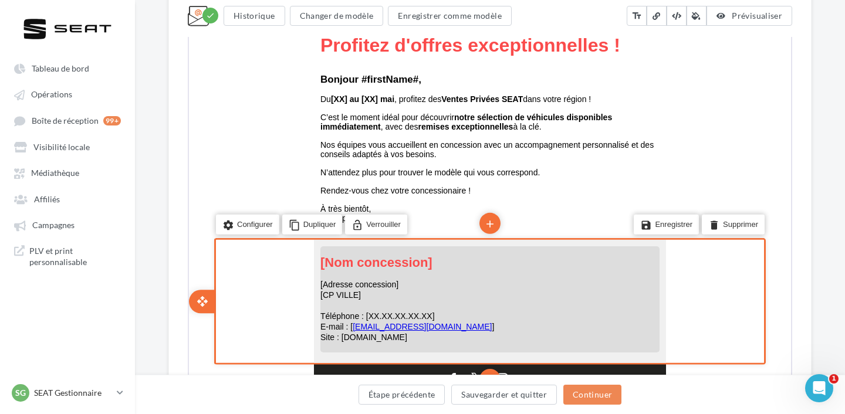
scroll to position [529, 0]
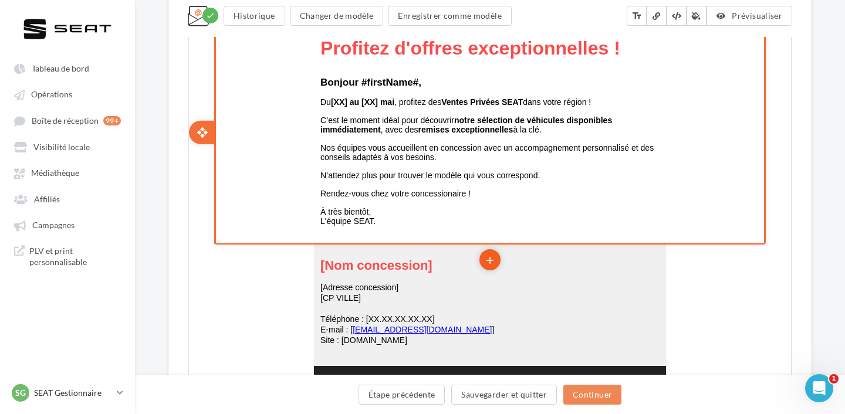
click at [486, 256] on icon "add" at bounding box center [489, 259] width 12 height 20
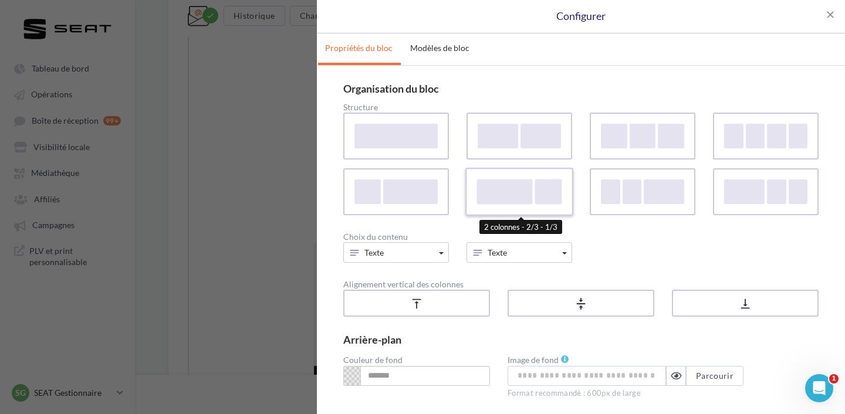
scroll to position [84, 0]
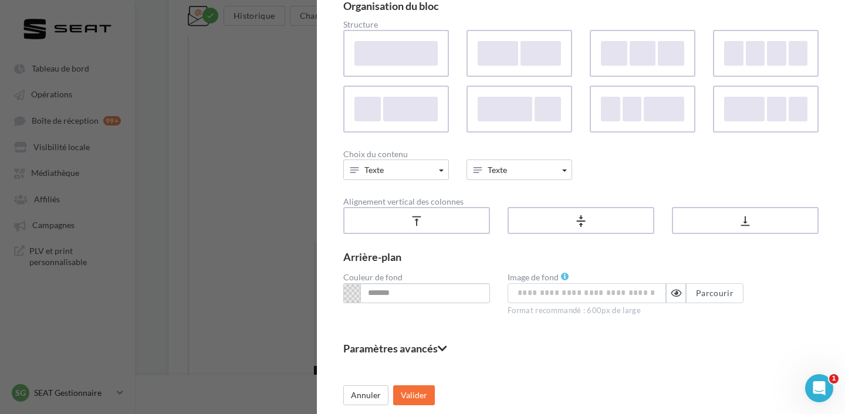
click at [425, 155] on div "Choix du contenu" at bounding box center [580, 154] width 475 height 8
click at [425, 162] on button "Texte" at bounding box center [396, 170] width 106 height 21
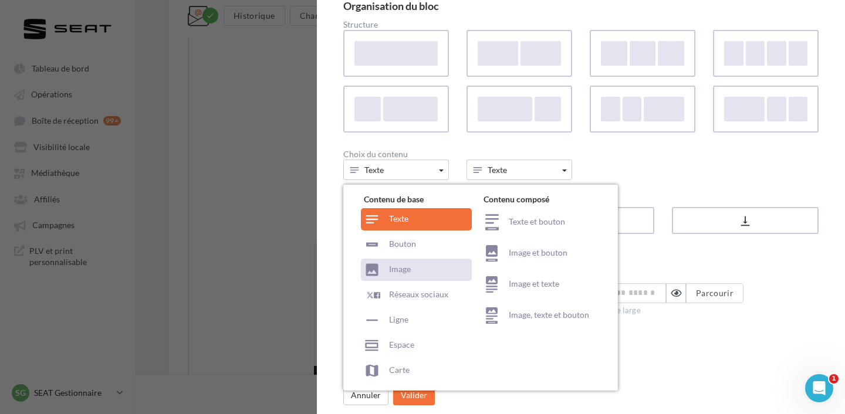
click at [433, 269] on div "Image" at bounding box center [416, 270] width 111 height 22
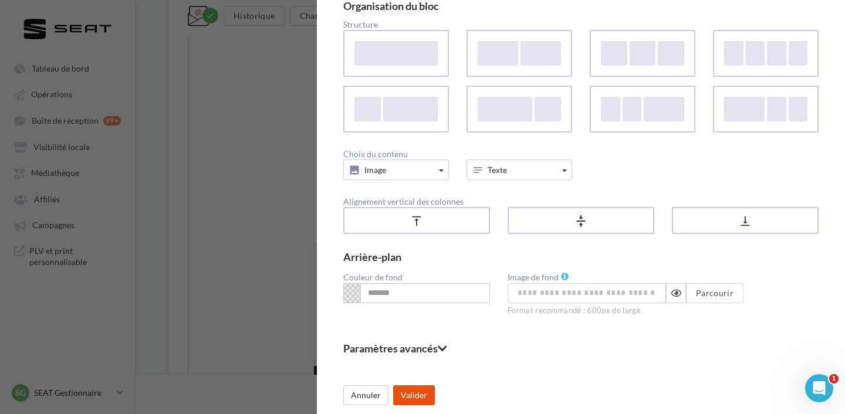
click at [418, 392] on button "Valider" at bounding box center [414, 395] width 42 height 20
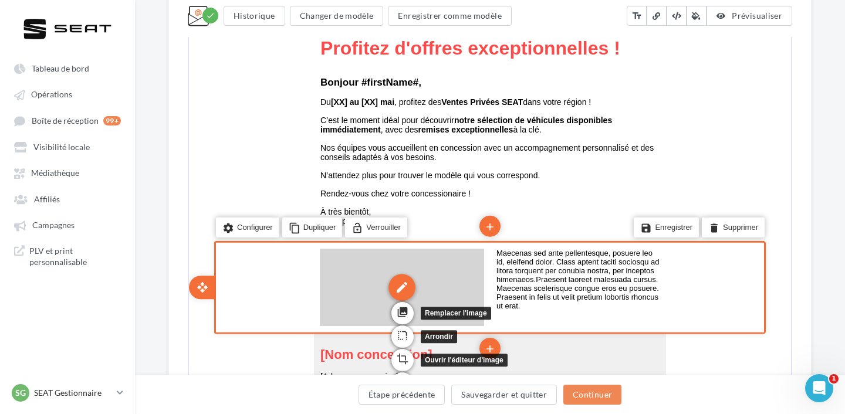
click at [398, 287] on div "edit" at bounding box center [400, 286] width 27 height 27
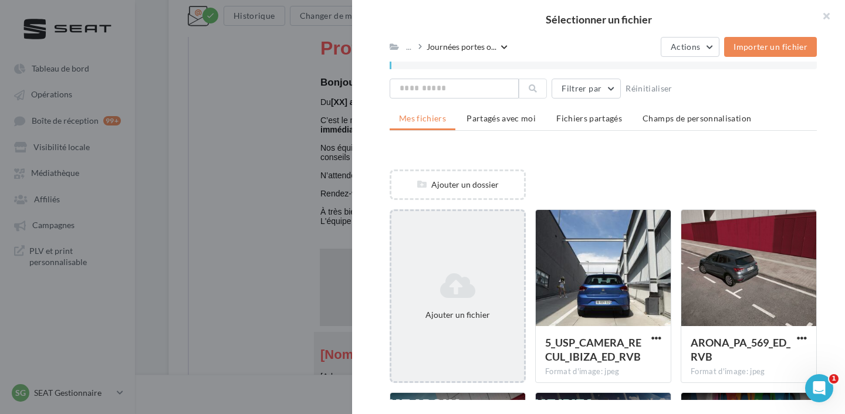
scroll to position [189, 0]
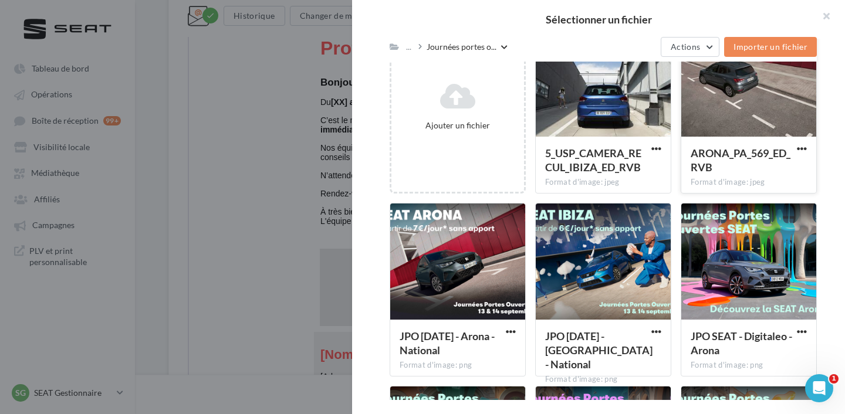
click at [731, 113] on div at bounding box center [748, 79] width 135 height 117
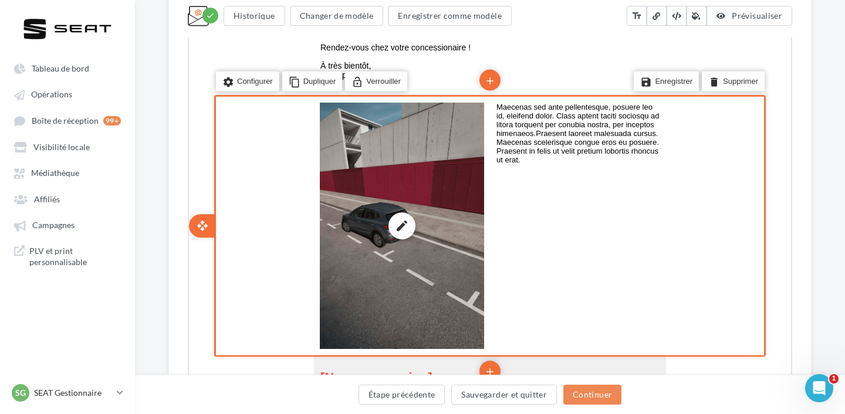
scroll to position [690, 0]
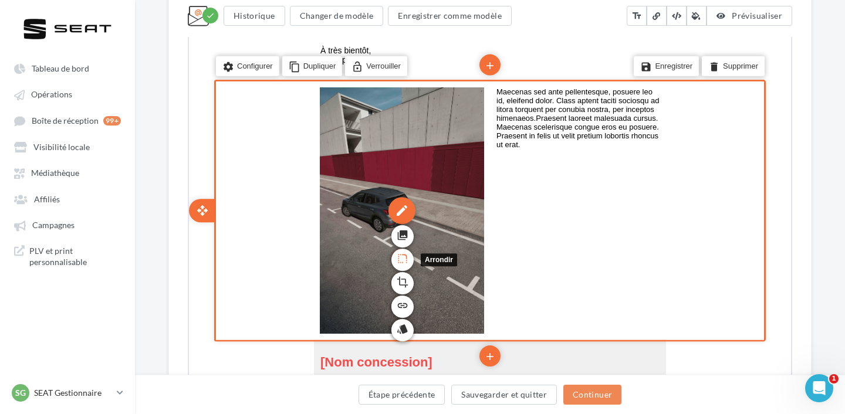
click at [403, 255] on icon "rounded_corner" at bounding box center [401, 257] width 12 height 20
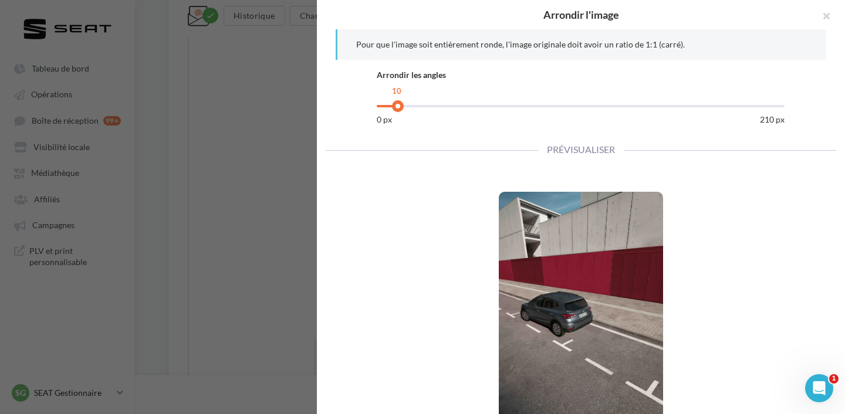
drag, startPoint x: 402, startPoint y: 108, endPoint x: 396, endPoint y: 108, distance: 6.5
click at [396, 108] on div "10" at bounding box center [581, 108] width 408 height 12
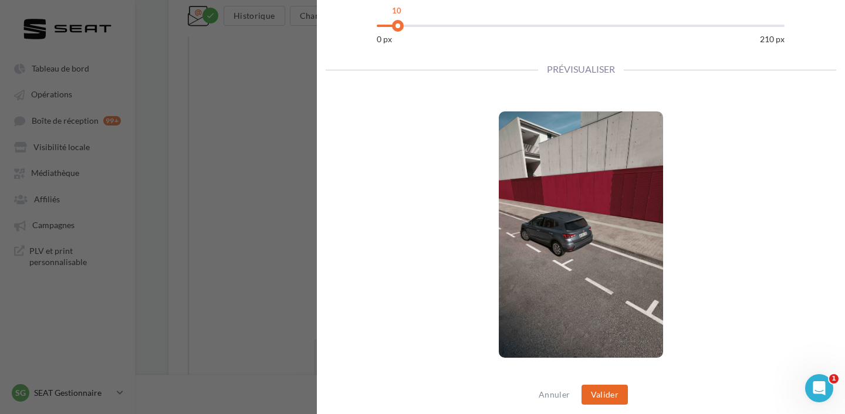
click at [613, 390] on button "Valider" at bounding box center [604, 395] width 46 height 20
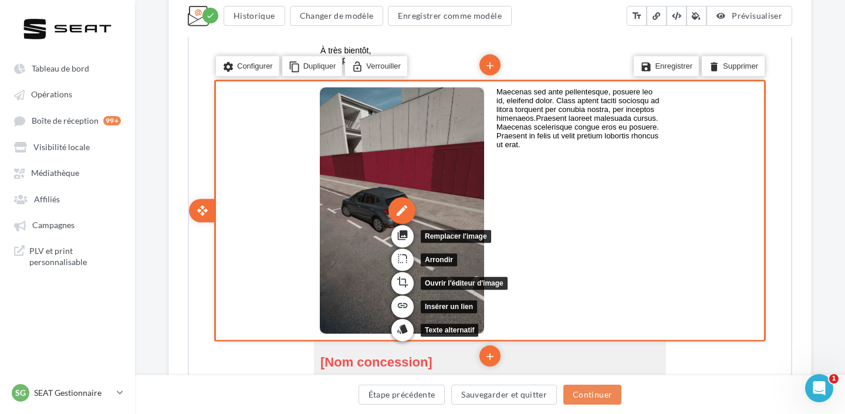
click at [403, 208] on div "edit" at bounding box center [400, 209] width 27 height 27
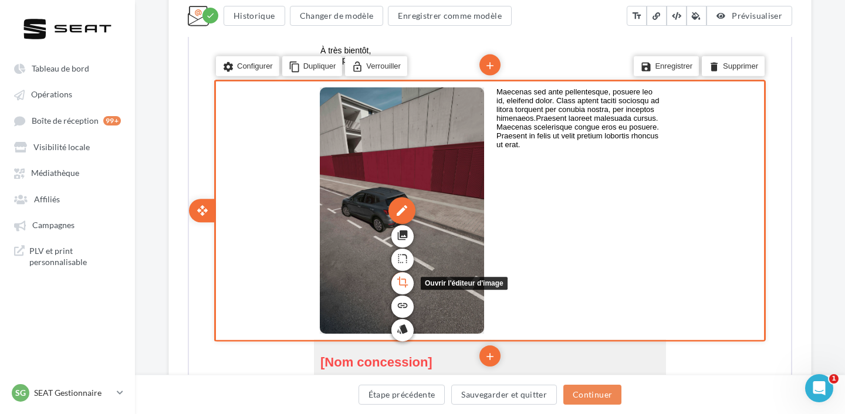
click at [406, 279] on icon "crop" at bounding box center [401, 281] width 12 height 20
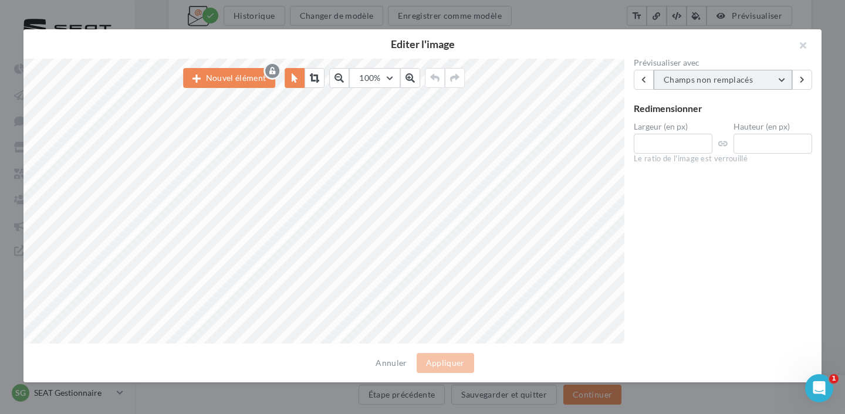
click at [680, 86] on button "Champs non remplacés" at bounding box center [722, 80] width 138 height 20
click at [320, 73] on button at bounding box center [314, 78] width 20 height 20
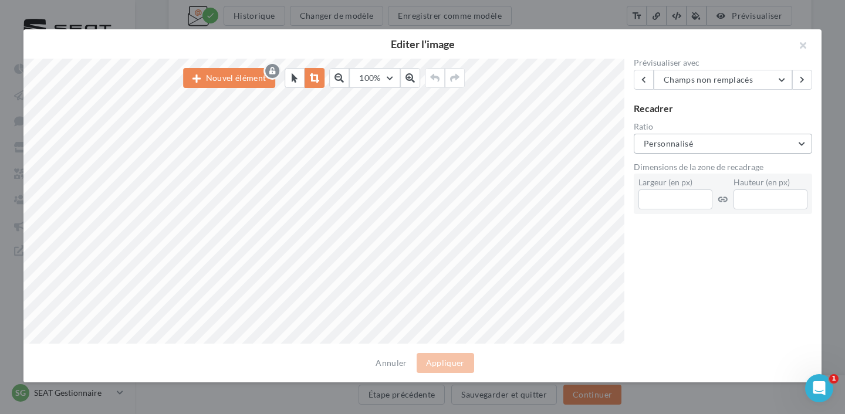
click at [728, 138] on button "Personnalisé" at bounding box center [722, 144] width 178 height 20
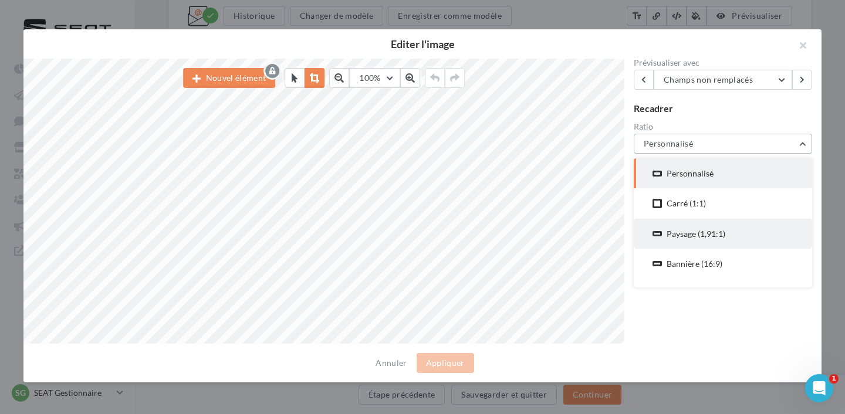
scroll to position [52, 0]
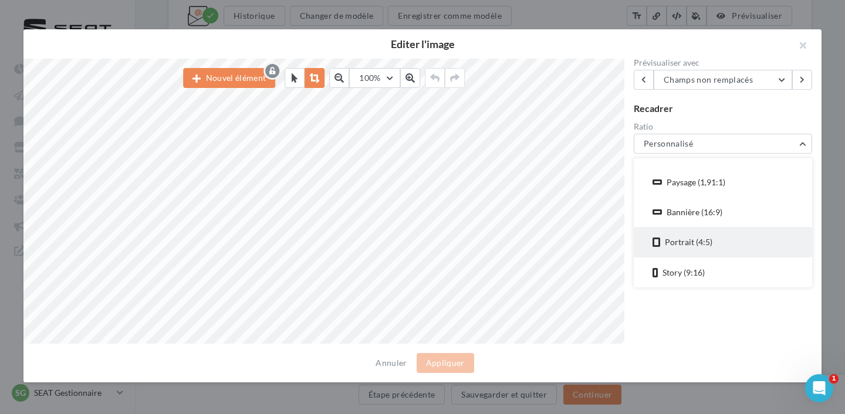
click at [702, 236] on div "Portrait (4:5)" at bounding box center [688, 241] width 48 height 11
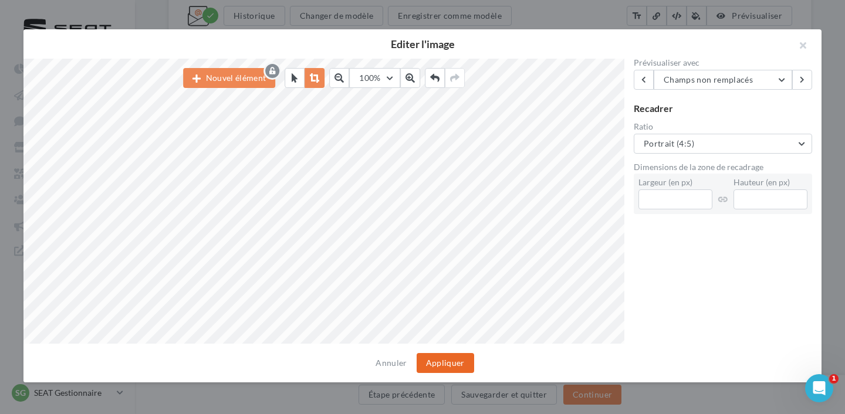
click at [445, 359] on button "Appliquer" at bounding box center [444, 363] width 57 height 20
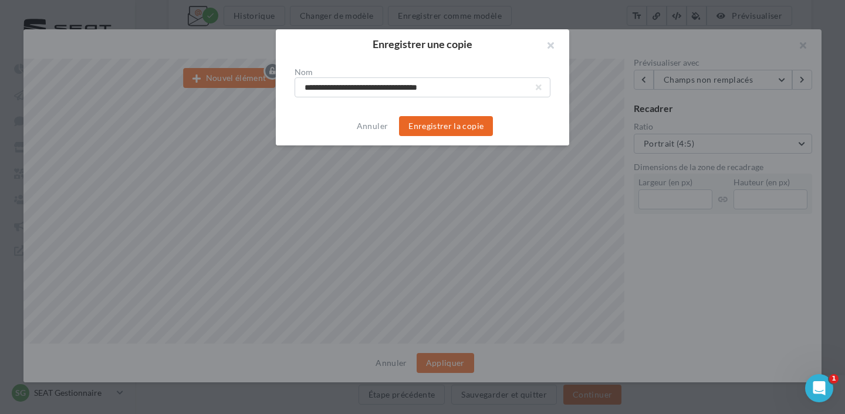
click at [449, 126] on button "Enregistrer la copie" at bounding box center [446, 126] width 94 height 20
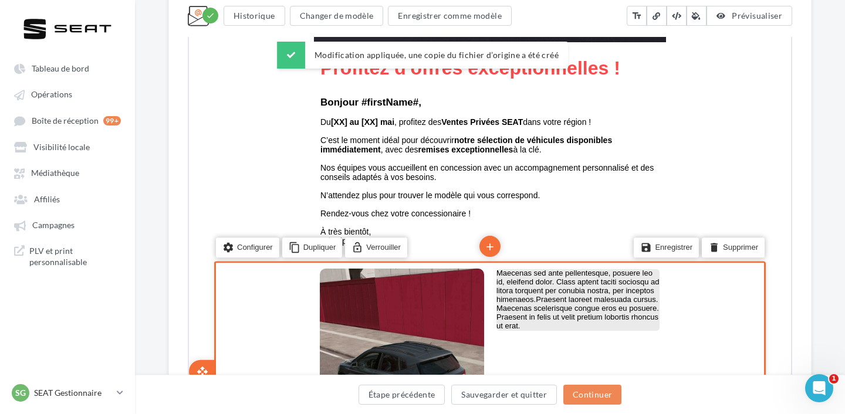
scroll to position [484, 0]
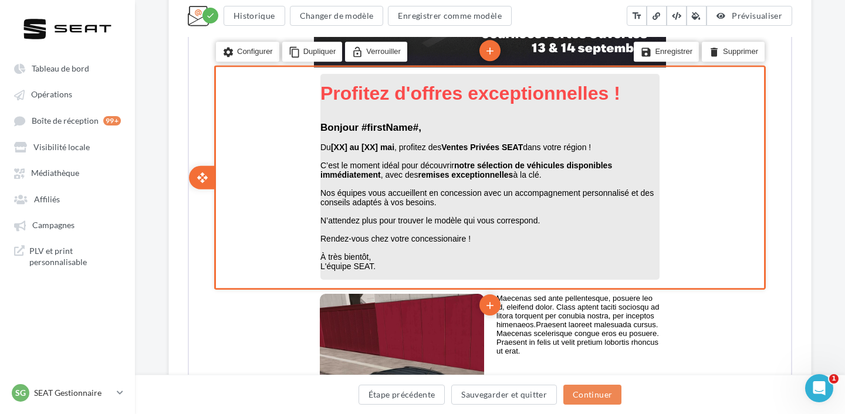
click at [430, 92] on span "Profitez d'offres exceptionnelles !" at bounding box center [469, 92] width 300 height 21
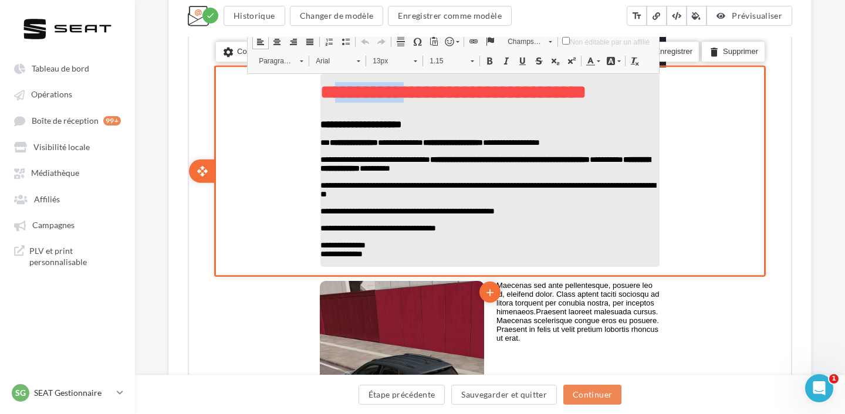
drag, startPoint x: 414, startPoint y: 93, endPoint x: 338, endPoint y: 93, distance: 75.7
click at [338, 93] on span "**********" at bounding box center [452, 91] width 266 height 19
copy span "*********"
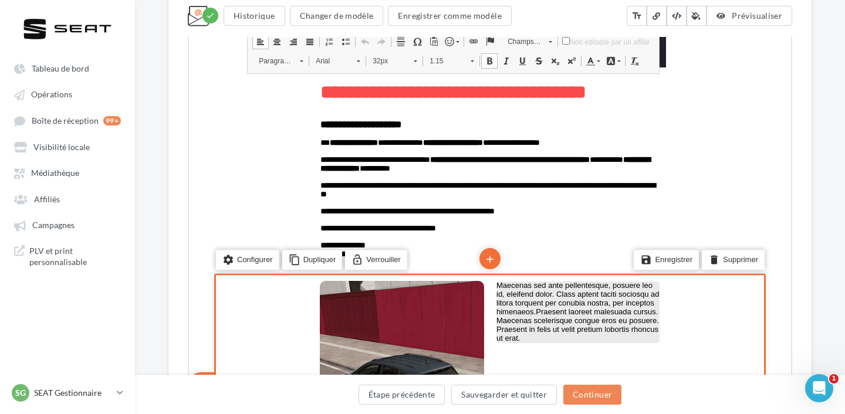
click at [567, 314] on p "Maecenas sed ante pellentesque, posuere leo id, eleifend dolor. Class aptent ta…" at bounding box center [576, 311] width 163 height 62
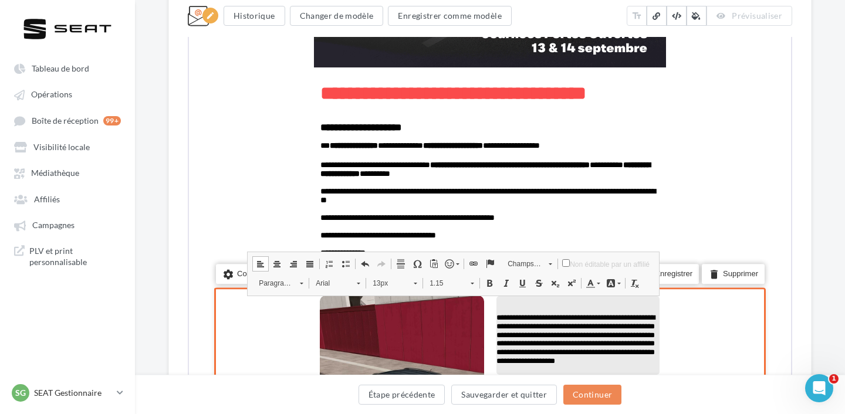
click at [509, 300] on p "false" at bounding box center [576, 299] width 163 height 9
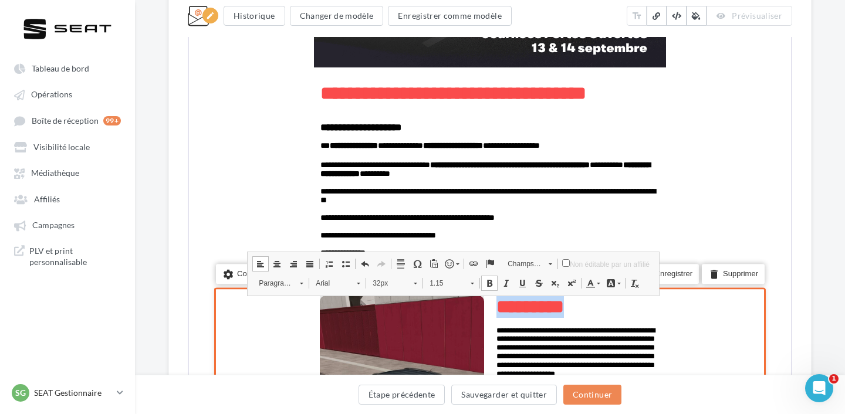
drag, startPoint x: 567, startPoint y: 316, endPoint x: 483, endPoint y: 299, distance: 85.5
click at [483, 299] on td "**********" at bounding box center [489, 398] width 352 height 218
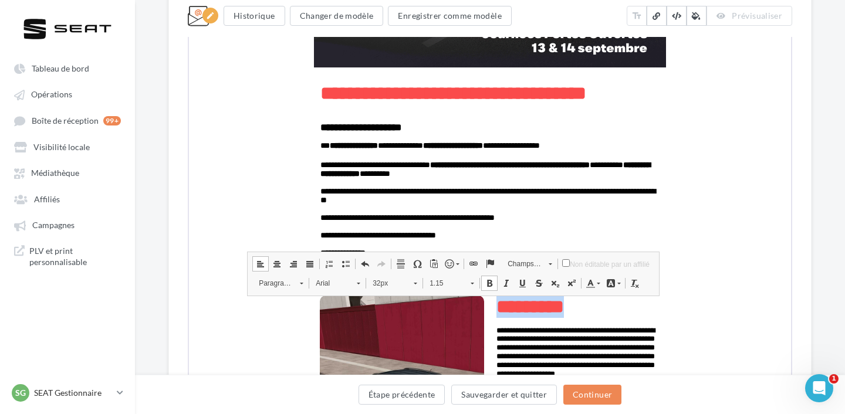
click at [401, 282] on span "32px" at bounding box center [385, 281] width 41 height 15
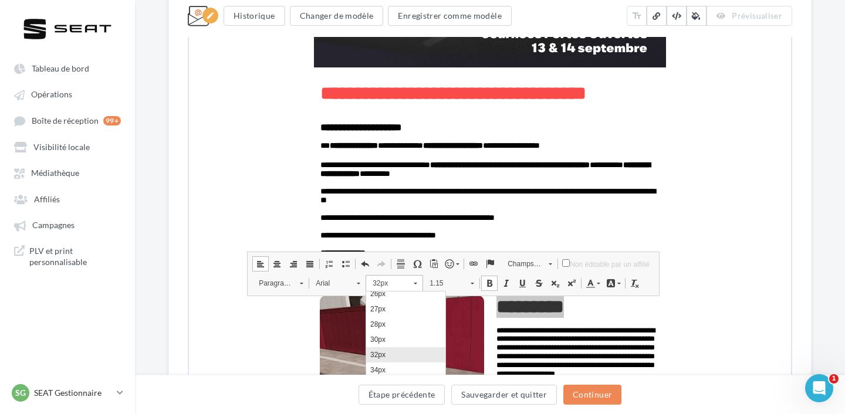
scroll to position [256, 0]
click at [398, 306] on link "24px" at bounding box center [405, 301] width 79 height 15
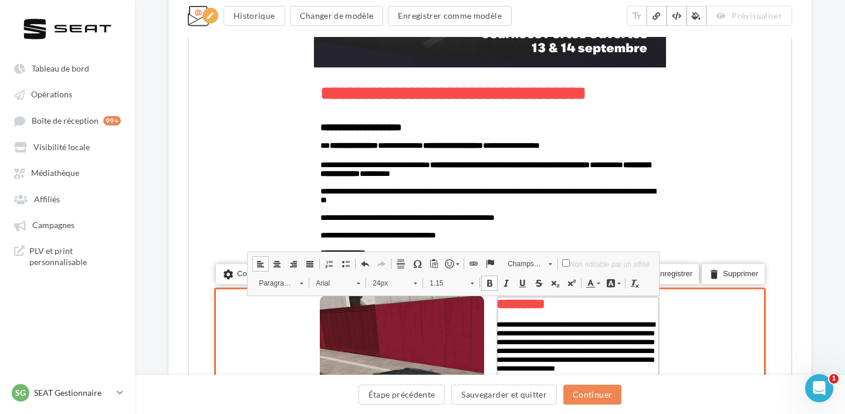
scroll to position [0, 0]
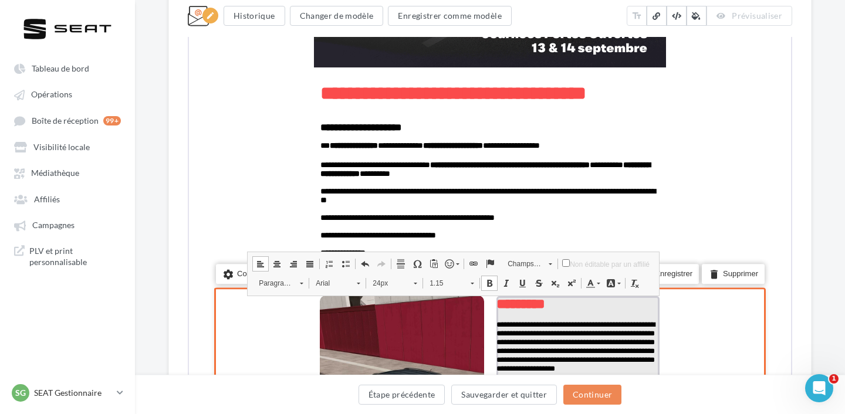
click at [569, 310] on p "*********" at bounding box center [576, 303] width 163 height 16
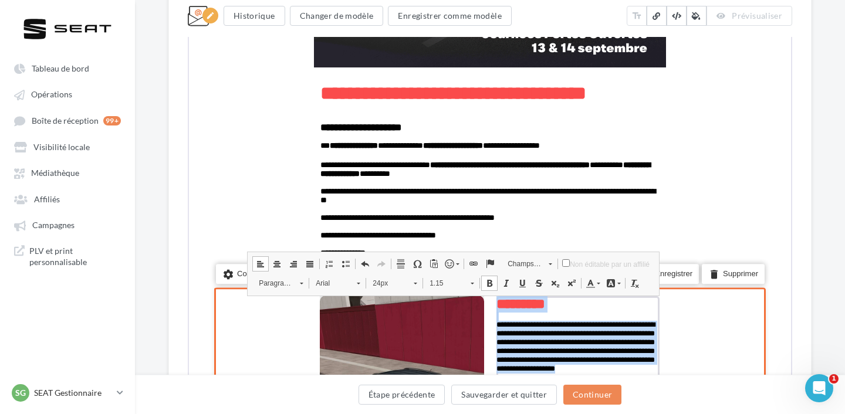
drag, startPoint x: 557, startPoint y: 304, endPoint x: 479, endPoint y: 304, distance: 78.0
click at [479, 304] on td "**********" at bounding box center [489, 398] width 352 height 218
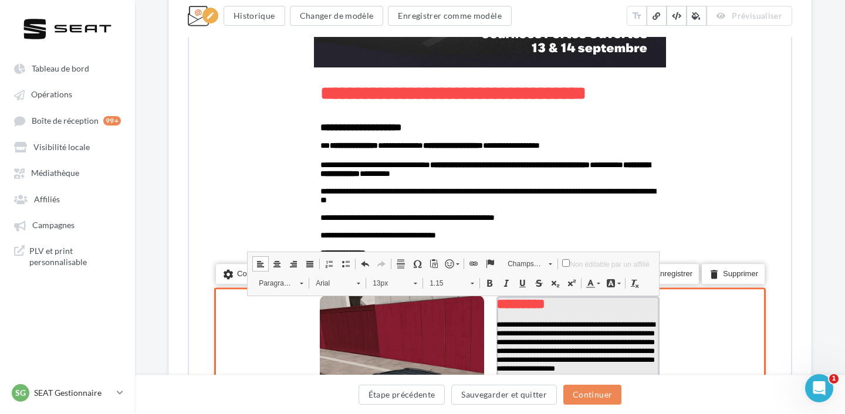
click at [559, 299] on p "*********" at bounding box center [576, 303] width 163 height 16
drag, startPoint x: 552, startPoint y: 300, endPoint x: 494, endPoint y: 300, distance: 58.1
click at [495, 300] on p "*********" at bounding box center [576, 303] width 163 height 16
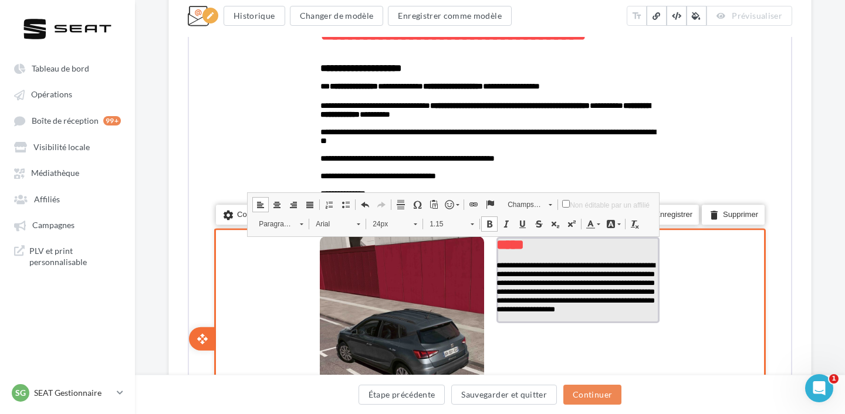
scroll to position [544, 0]
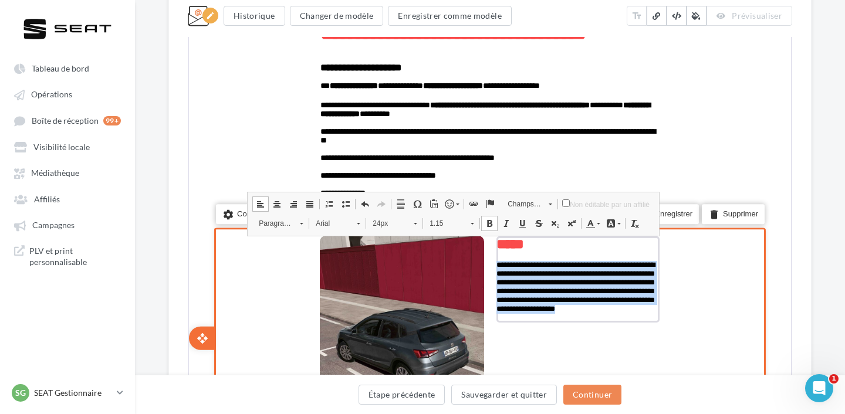
drag, startPoint x: 523, startPoint y: 315, endPoint x: 493, endPoint y: 265, distance: 58.1
click at [493, 265] on td "**********" at bounding box center [577, 278] width 176 height 99
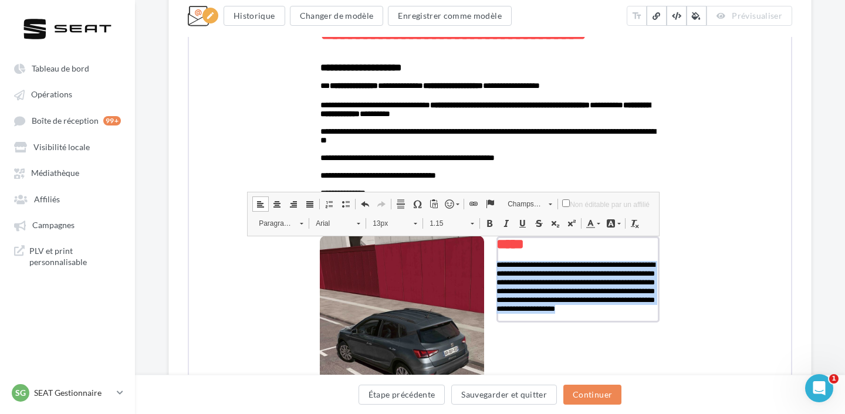
click at [375, 221] on span "13px" at bounding box center [385, 222] width 41 height 15
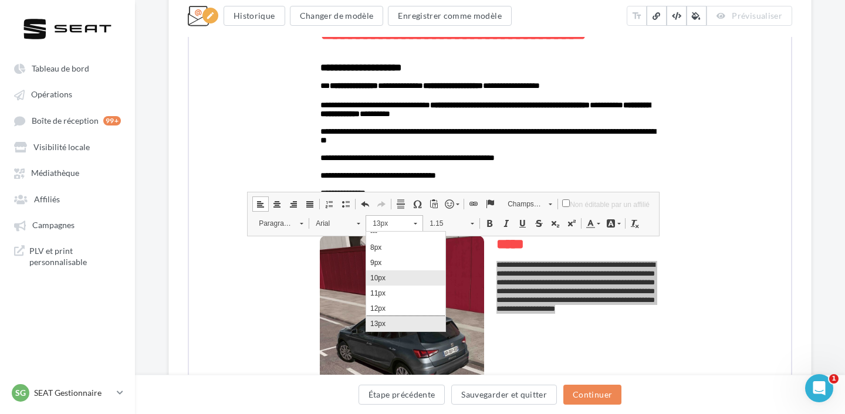
scroll to position [40, 0]
click at [387, 309] on link "14px" at bounding box center [405, 305] width 79 height 15
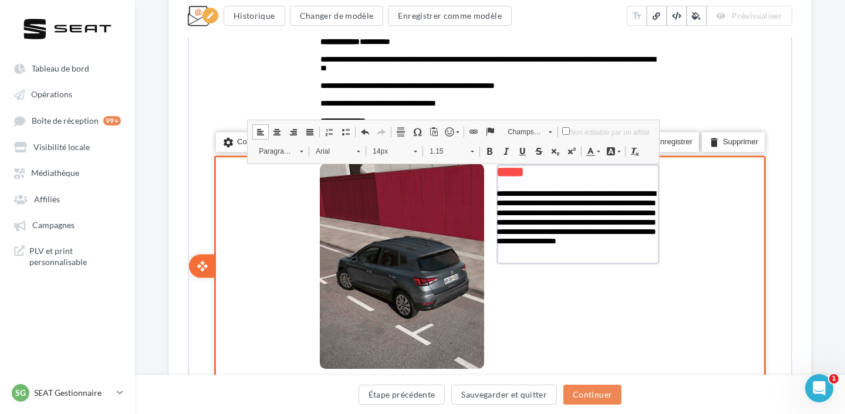
scroll to position [615, 0]
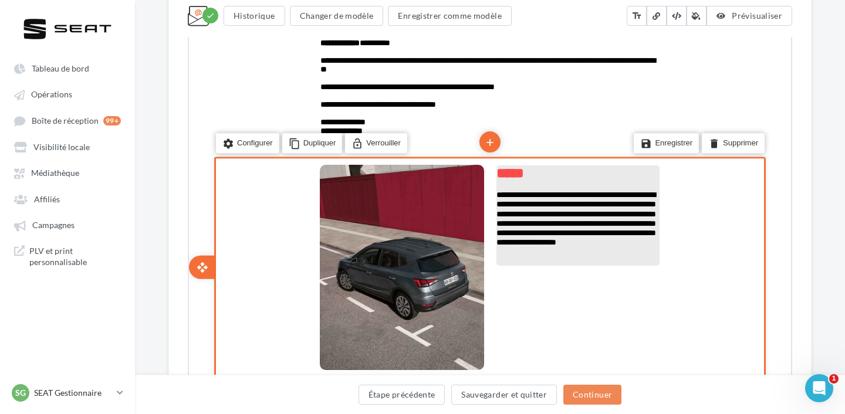
click at [534, 236] on span "**********" at bounding box center [575, 216] width 160 height 55
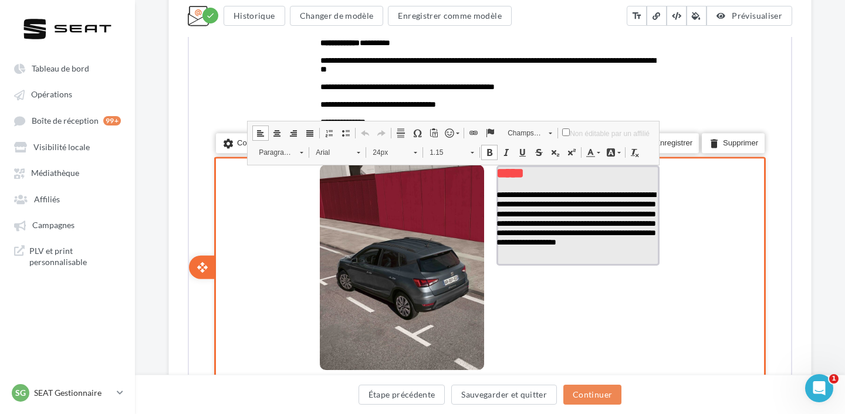
click at [556, 246] on p "**********" at bounding box center [576, 217] width 163 height 57
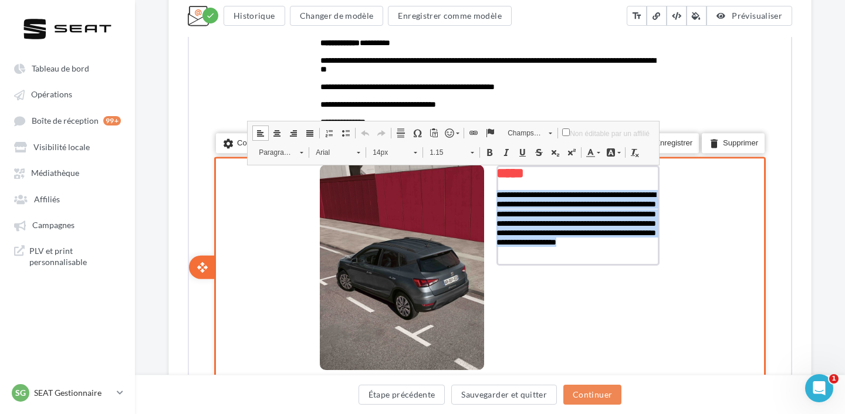
drag, startPoint x: 556, startPoint y: 262, endPoint x: 494, endPoint y: 196, distance: 90.9
click at [494, 196] on td "**********" at bounding box center [577, 214] width 176 height 113
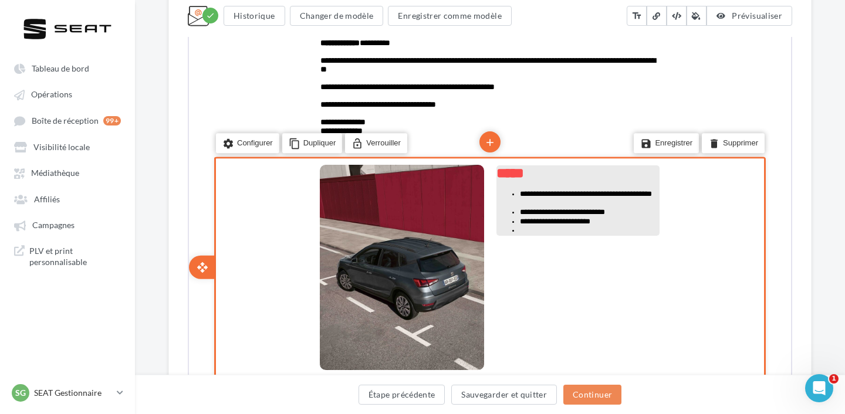
click at [524, 227] on li at bounding box center [588, 229] width 140 height 9
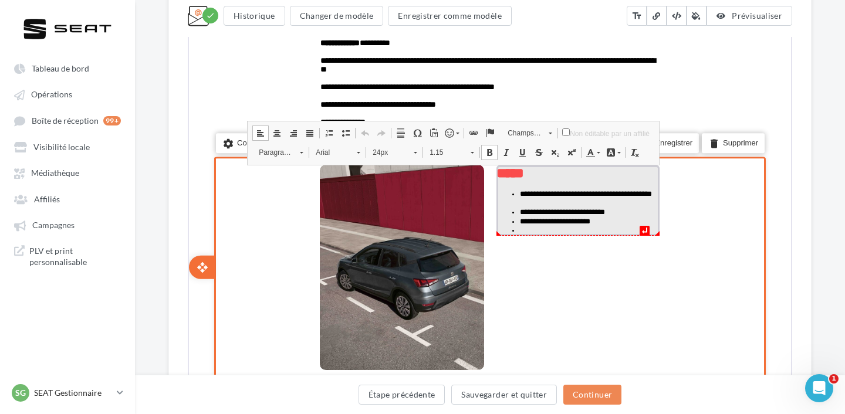
click at [532, 228] on li "false" at bounding box center [588, 229] width 140 height 8
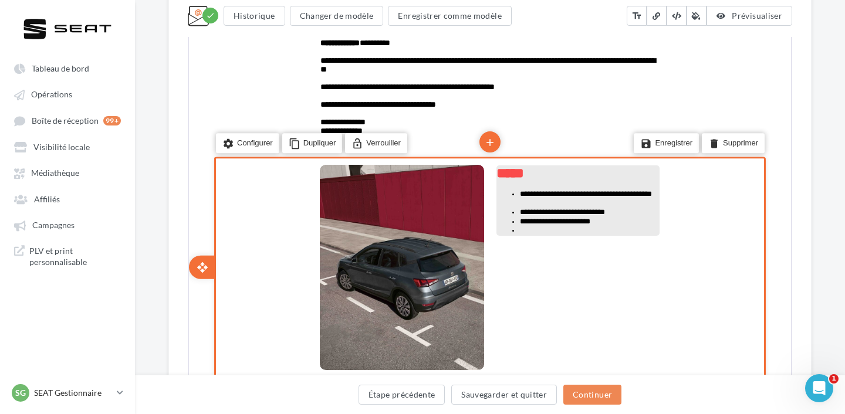
click at [550, 228] on li at bounding box center [588, 229] width 140 height 9
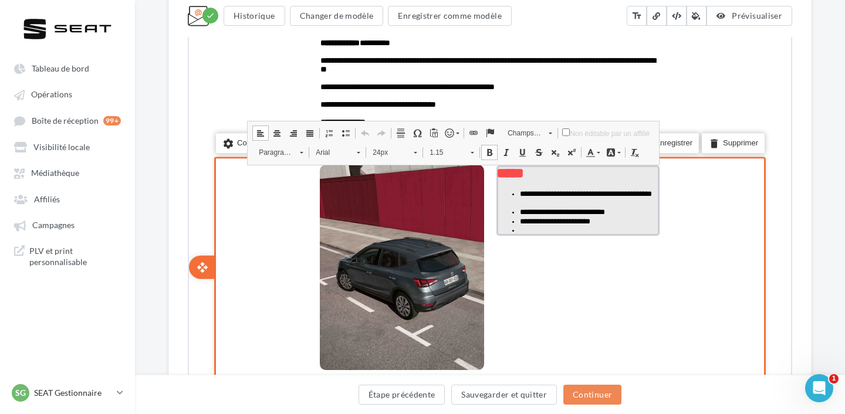
click at [550, 228] on li "false" at bounding box center [588, 229] width 140 height 8
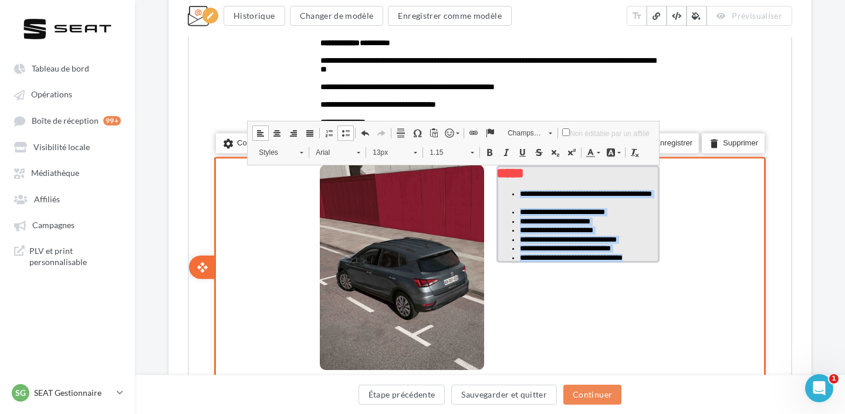
drag, startPoint x: 650, startPoint y: 257, endPoint x: 516, endPoint y: 192, distance: 149.0
click at [516, 192] on ul "**********" at bounding box center [576, 225] width 163 height 73
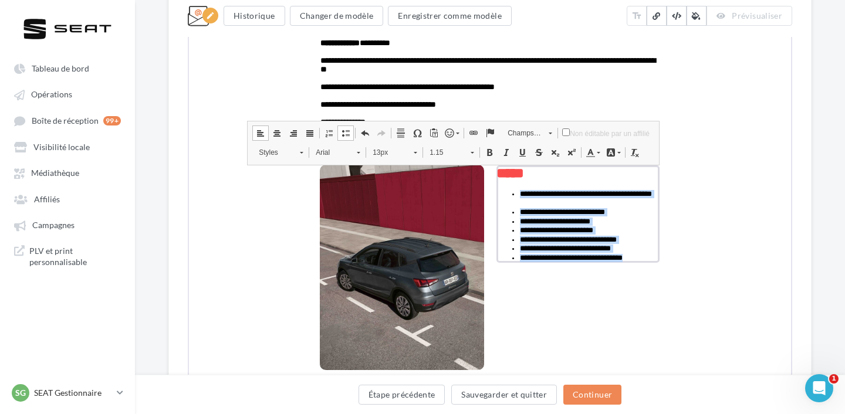
click at [391, 150] on span "13px" at bounding box center [385, 151] width 41 height 15
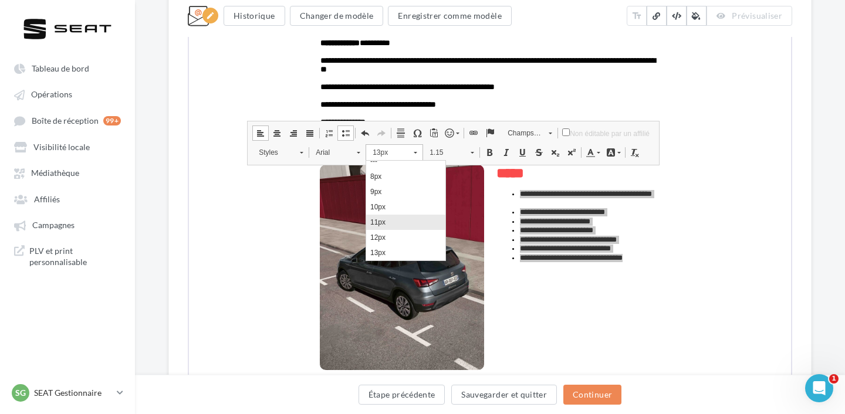
scroll to position [36, 0]
click at [398, 238] on link "14px" at bounding box center [405, 237] width 79 height 15
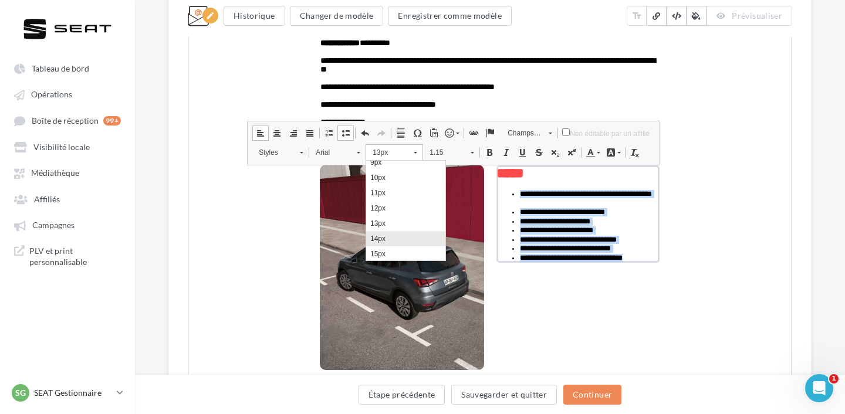
scroll to position [0, 0]
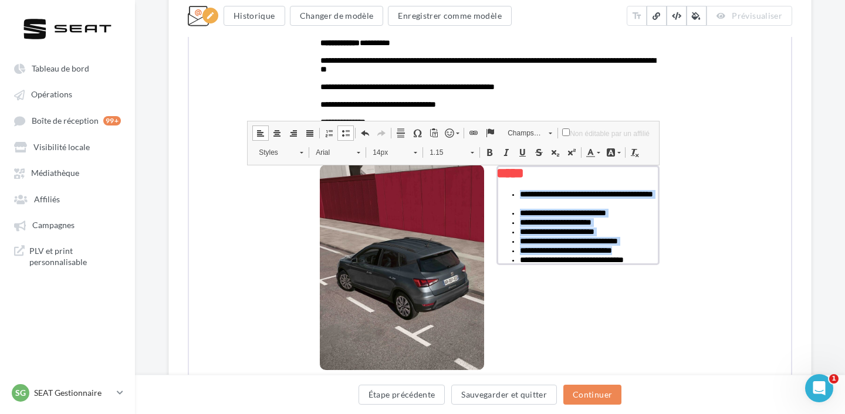
click at [447, 150] on span "1.15" at bounding box center [442, 151] width 41 height 15
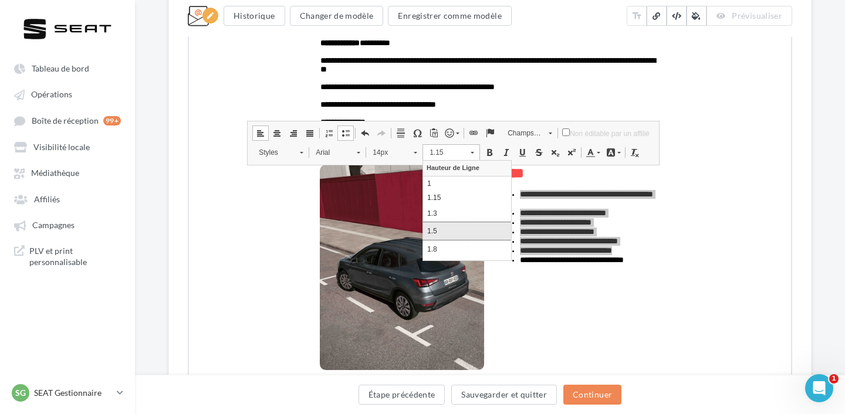
click at [455, 225] on p "1.5" at bounding box center [467, 230] width 80 height 11
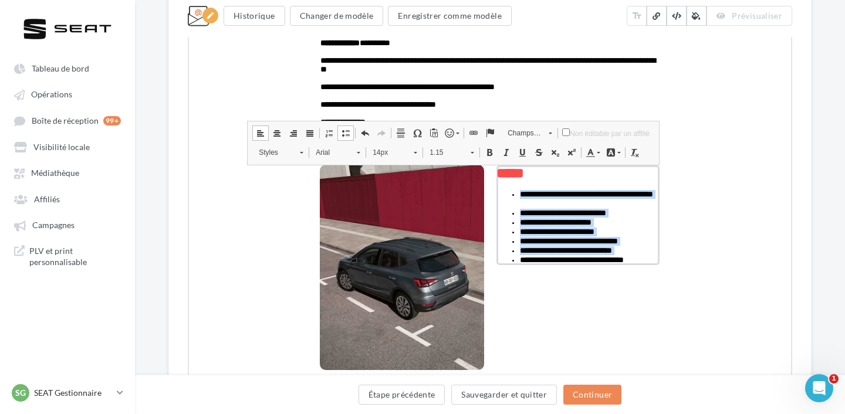
click at [449, 147] on span "1.15" at bounding box center [442, 151] width 41 height 15
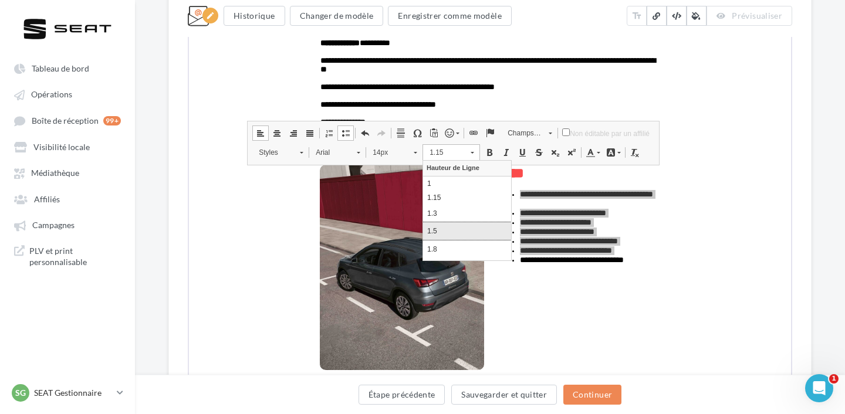
click at [458, 231] on p "1.5" at bounding box center [467, 230] width 80 height 11
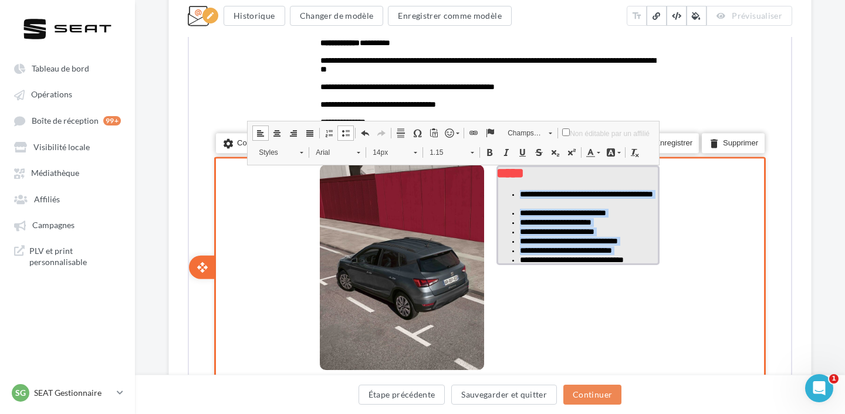
click at [563, 238] on span "**********" at bounding box center [567, 240] width 98 height 8
drag, startPoint x: 520, startPoint y: 195, endPoint x: 652, endPoint y: 263, distance: 148.2
click at [652, 263] on ul "**********" at bounding box center [576, 226] width 163 height 75
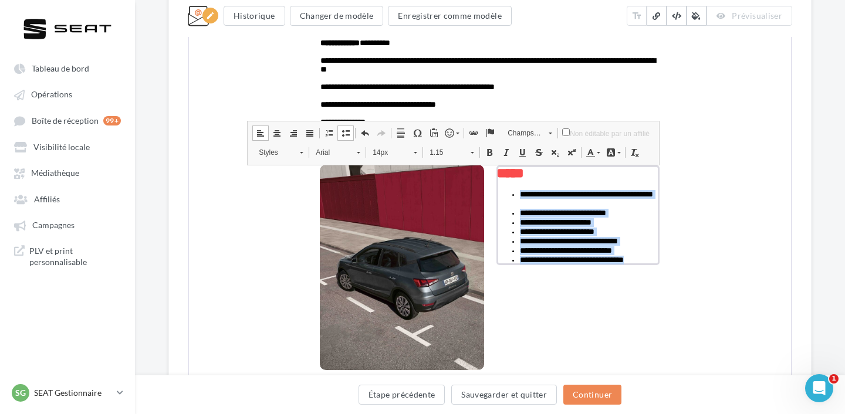
click at [433, 151] on span "1.15" at bounding box center [442, 151] width 41 height 15
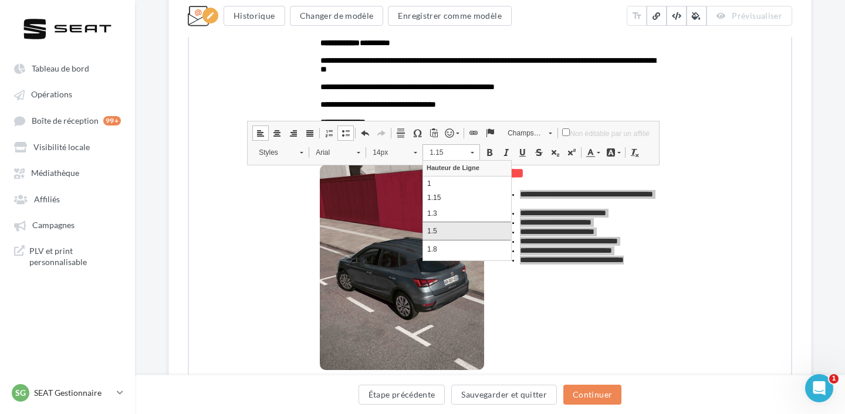
click at [452, 224] on link "1.5" at bounding box center [467, 231] width 88 height 18
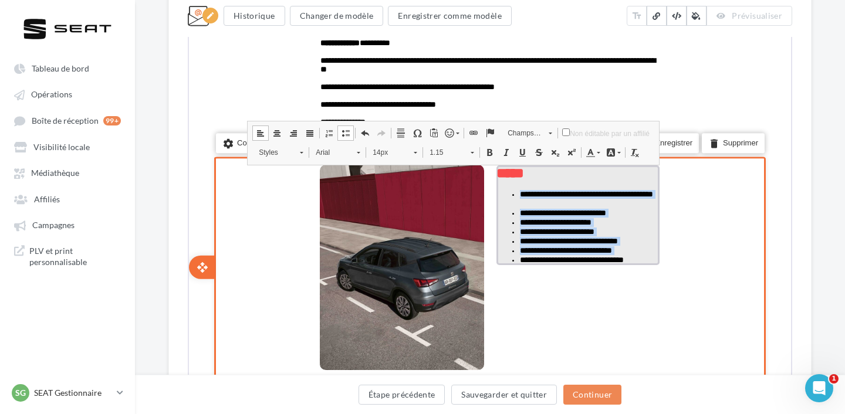
click at [561, 205] on li "**********" at bounding box center [588, 198] width 140 height 19
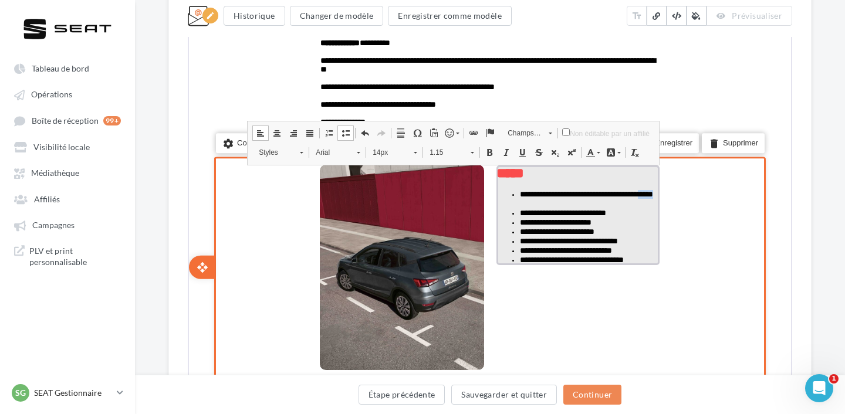
drag, startPoint x: 559, startPoint y: 206, endPoint x: 528, endPoint y: 200, distance: 32.2
click at [528, 200] on li "**********" at bounding box center [588, 198] width 140 height 19
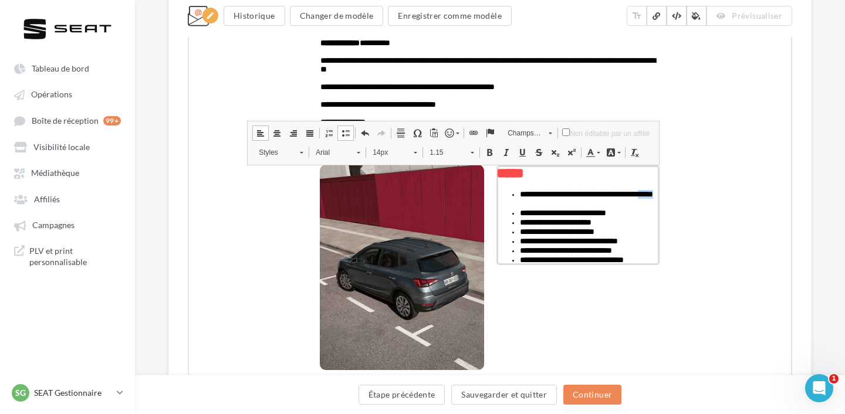
click at [447, 158] on span "1.15" at bounding box center [442, 151] width 41 height 15
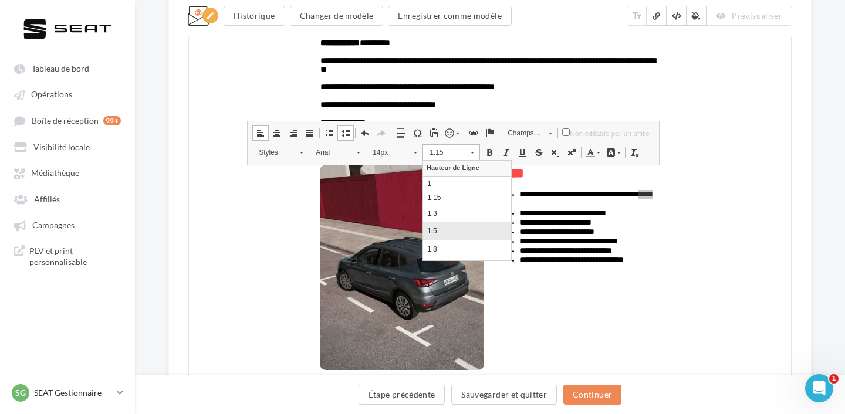
click at [458, 228] on p "1.5" at bounding box center [467, 230] width 80 height 11
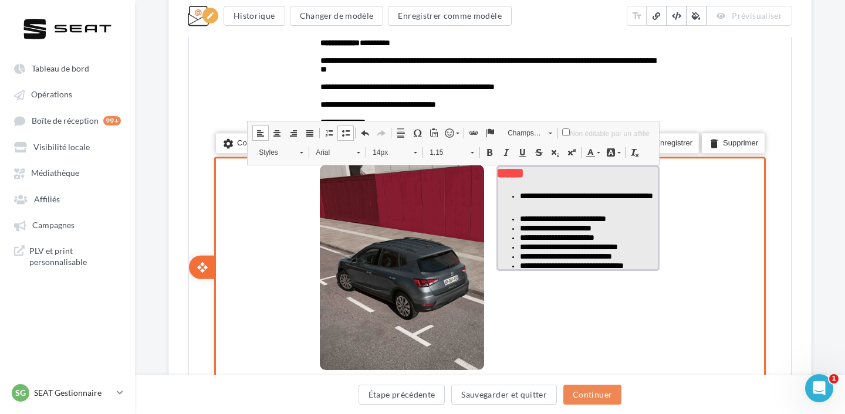
click at [617, 238] on li "**********" at bounding box center [588, 236] width 140 height 9
click at [633, 218] on li "**********" at bounding box center [588, 217] width 140 height 9
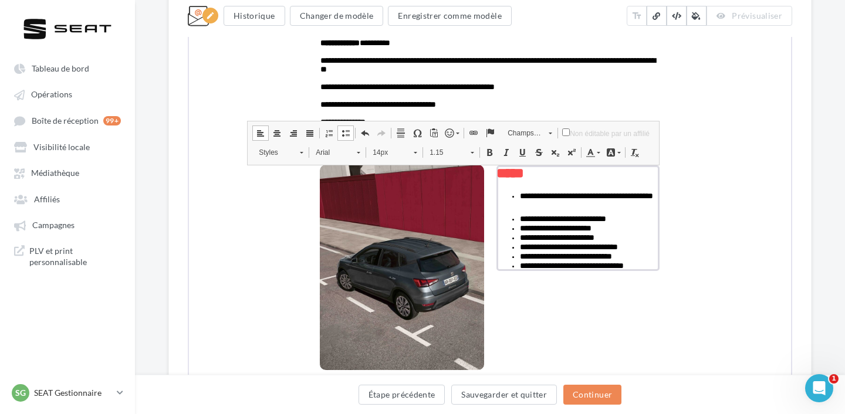
click at [432, 154] on span "1.15" at bounding box center [442, 151] width 41 height 15
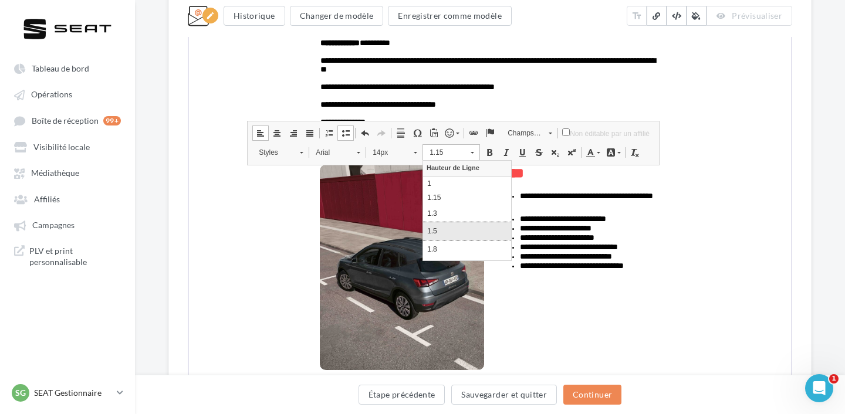
click at [460, 225] on p "1.5" at bounding box center [467, 230] width 80 height 11
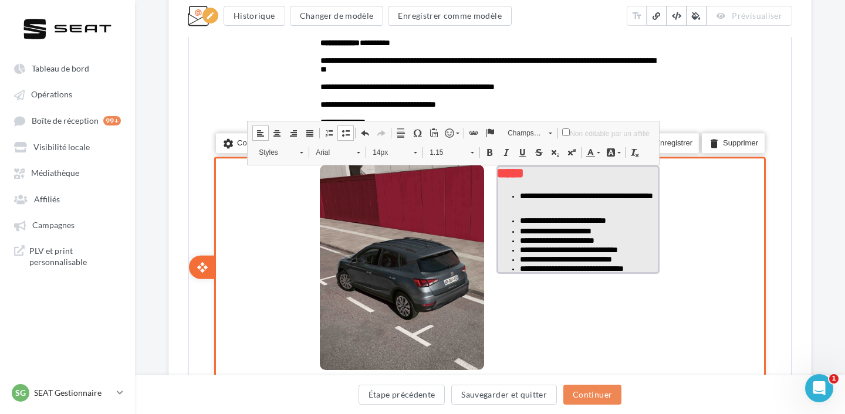
click at [623, 229] on li "**********" at bounding box center [588, 230] width 140 height 9
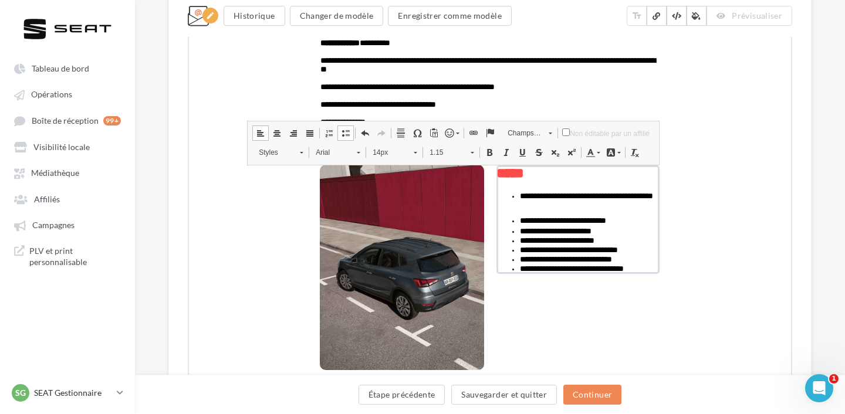
click at [433, 152] on span "1.15" at bounding box center [442, 151] width 41 height 15
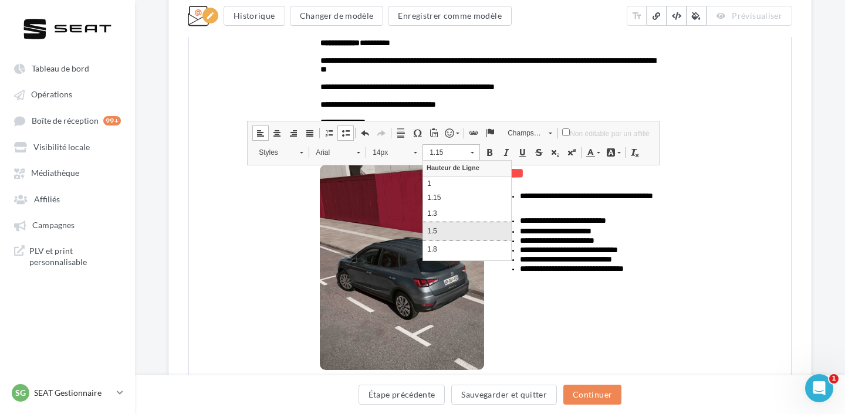
click at [462, 227] on p "1.5" at bounding box center [467, 230] width 80 height 11
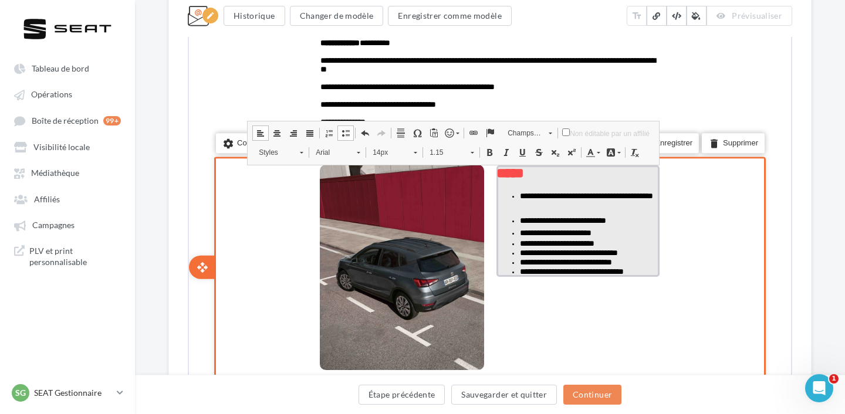
click at [634, 239] on li "**********" at bounding box center [588, 242] width 140 height 9
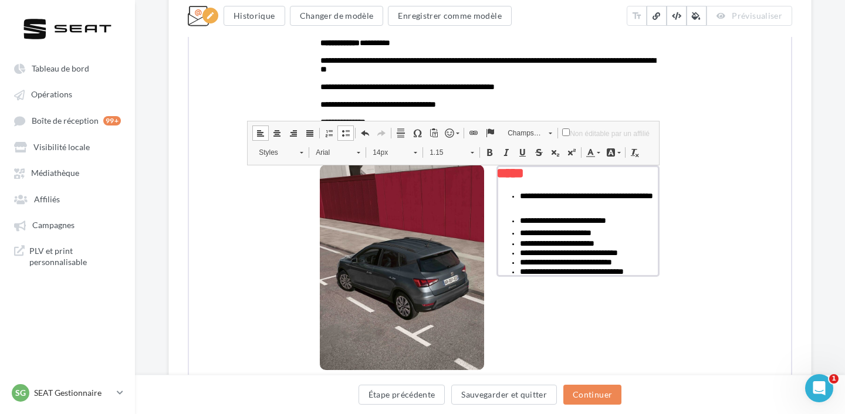
click at [441, 152] on span "1.15" at bounding box center [442, 151] width 41 height 15
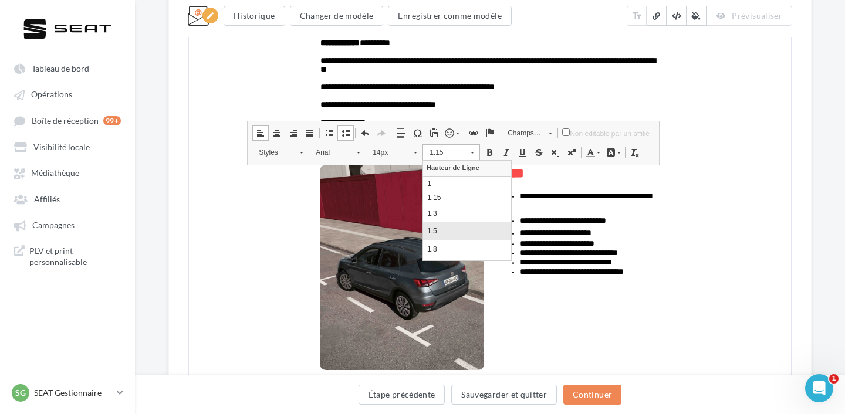
click at [456, 228] on p "1.5" at bounding box center [467, 230] width 80 height 11
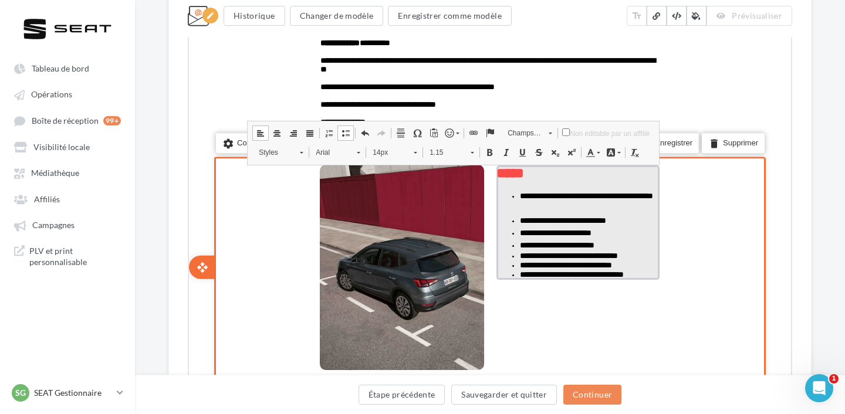
click at [652, 256] on li "**********" at bounding box center [588, 254] width 140 height 9
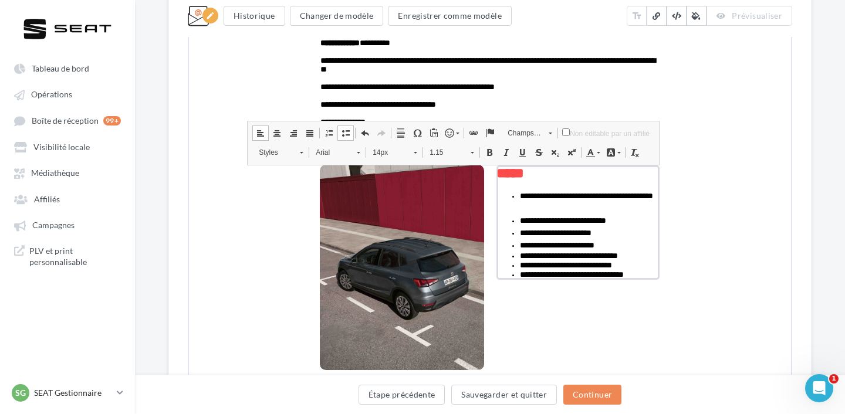
click at [450, 154] on span "1.15" at bounding box center [442, 151] width 41 height 15
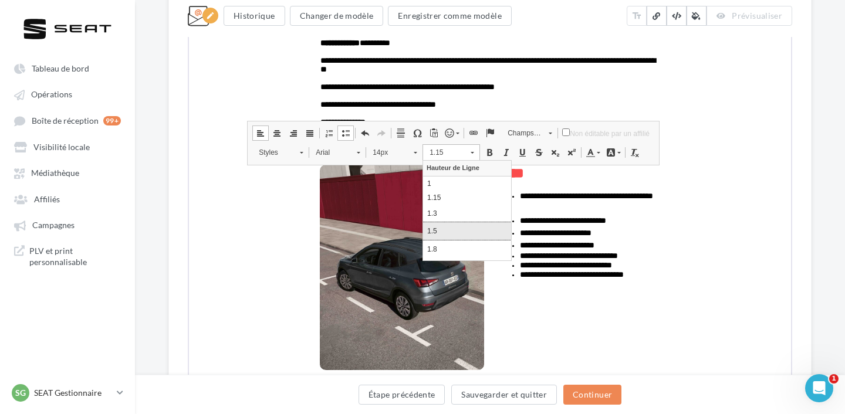
click at [444, 223] on link "1.5" at bounding box center [467, 231] width 88 height 18
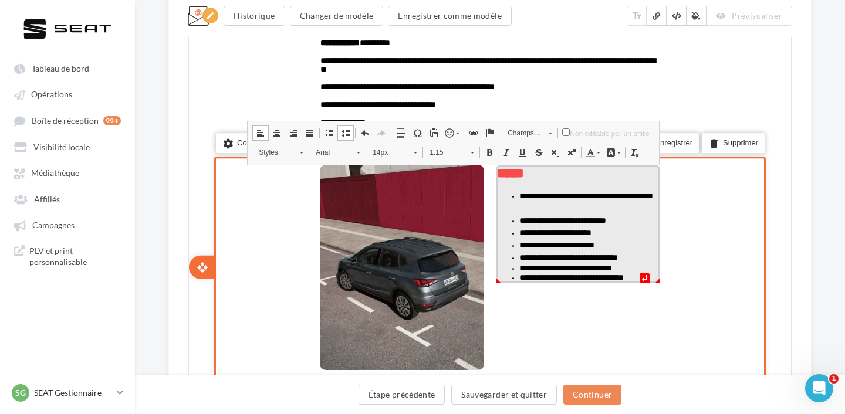
click at [645, 266] on li "**********" at bounding box center [588, 267] width 140 height 9
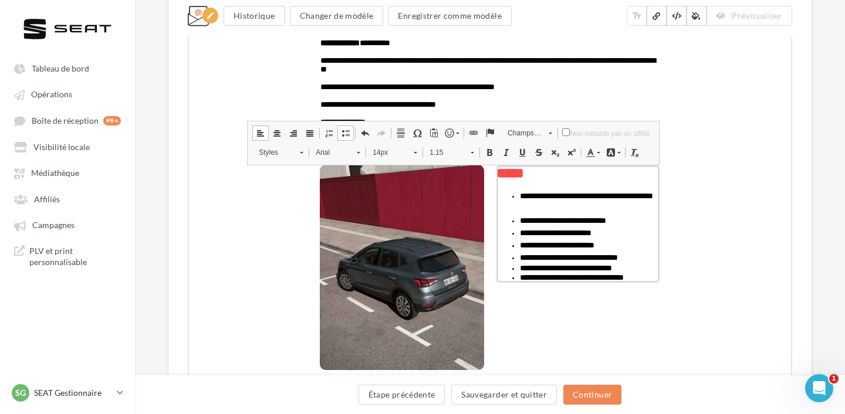
click at [452, 148] on span "1.15" at bounding box center [442, 151] width 41 height 15
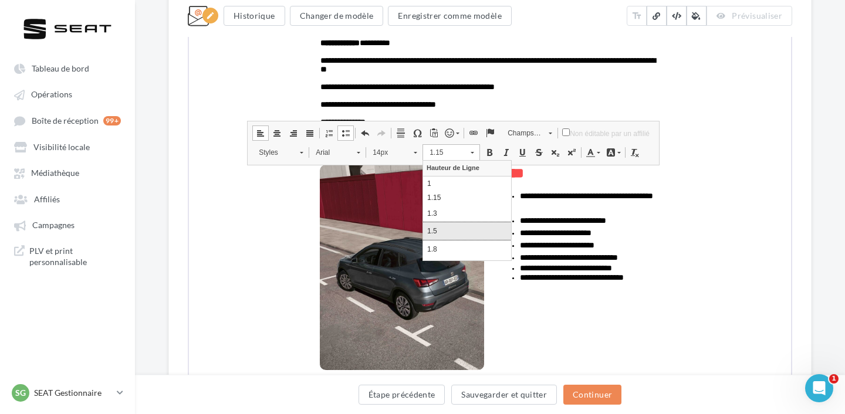
click at [459, 228] on p "1.5" at bounding box center [467, 230] width 80 height 11
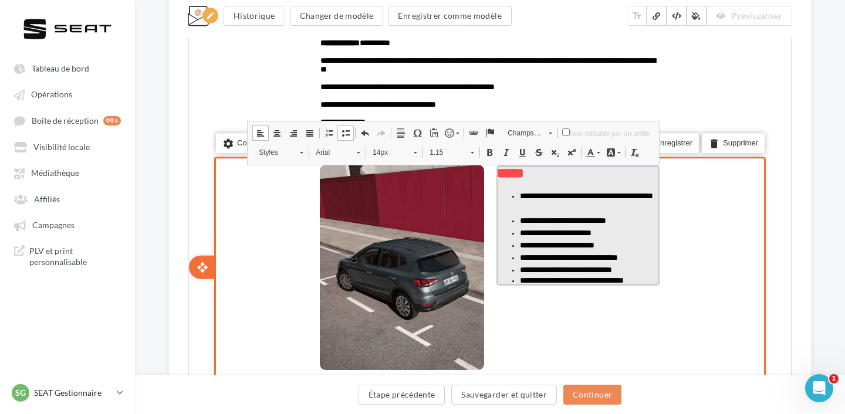
click at [622, 276] on span "**********" at bounding box center [570, 279] width 104 height 8
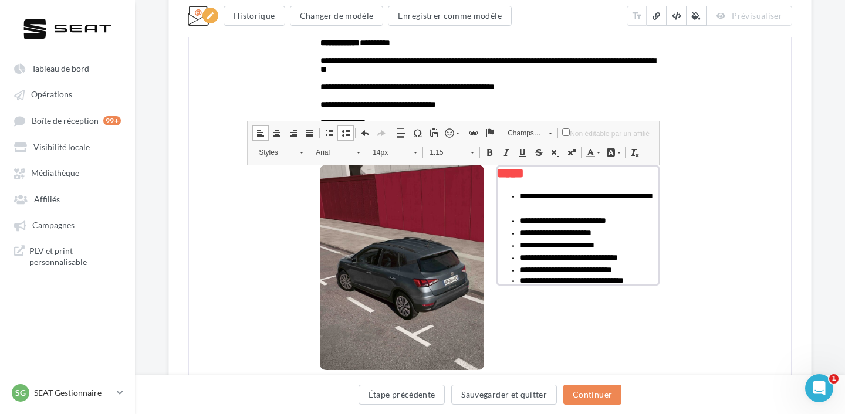
click at [440, 154] on span "1.15" at bounding box center [442, 151] width 41 height 15
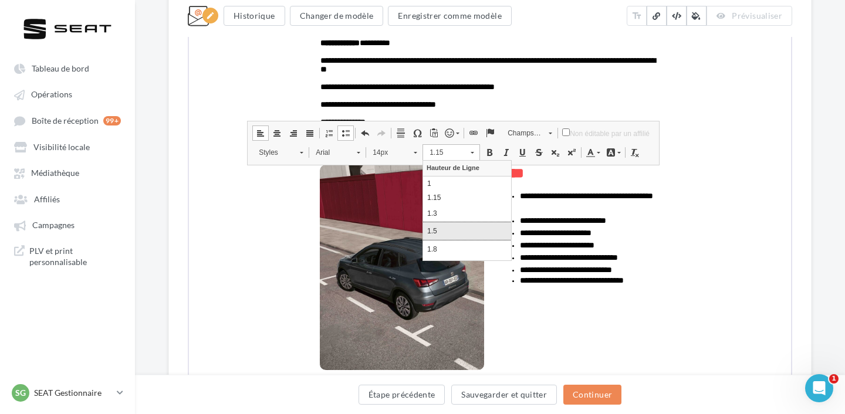
click at [470, 223] on link "1.5" at bounding box center [467, 231] width 88 height 18
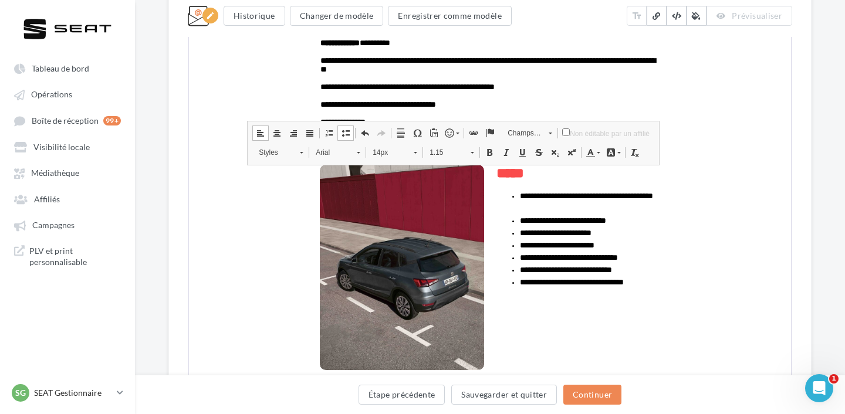
click at [828, 279] on div "**********" at bounding box center [490, 127] width 710 height 1287
click at [828, 281] on div "**********" at bounding box center [490, 127] width 710 height 1287
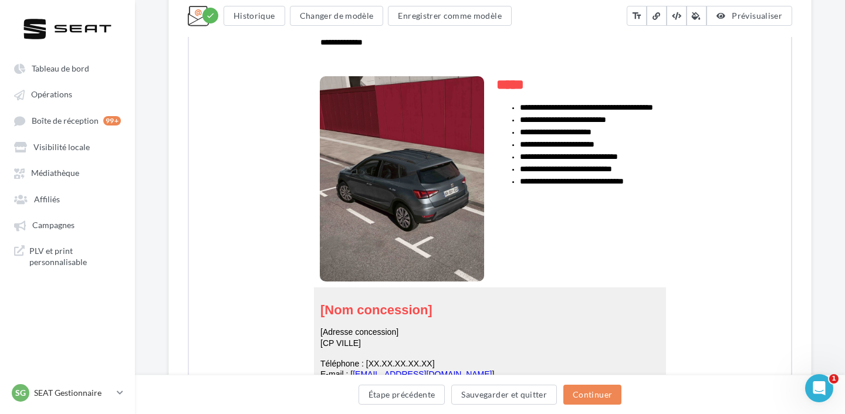
scroll to position [707, 0]
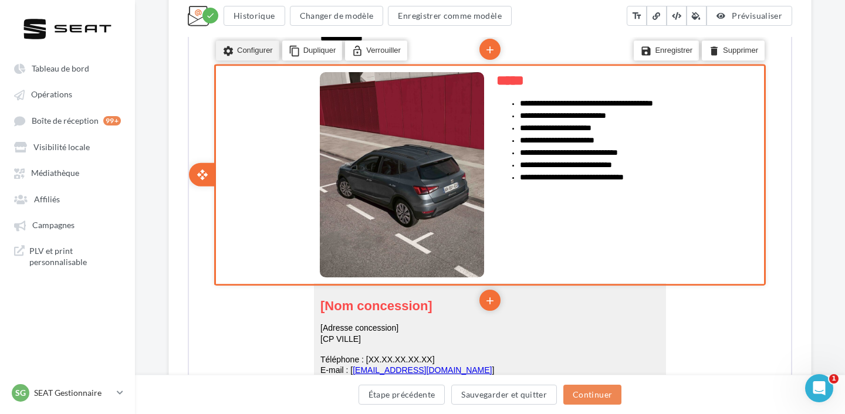
click at [256, 54] on li "settings Configurer" at bounding box center [246, 49] width 63 height 20
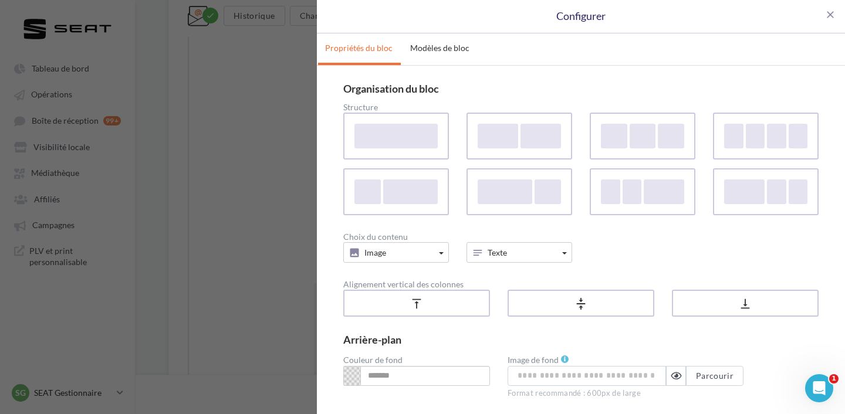
scroll to position [84, 0]
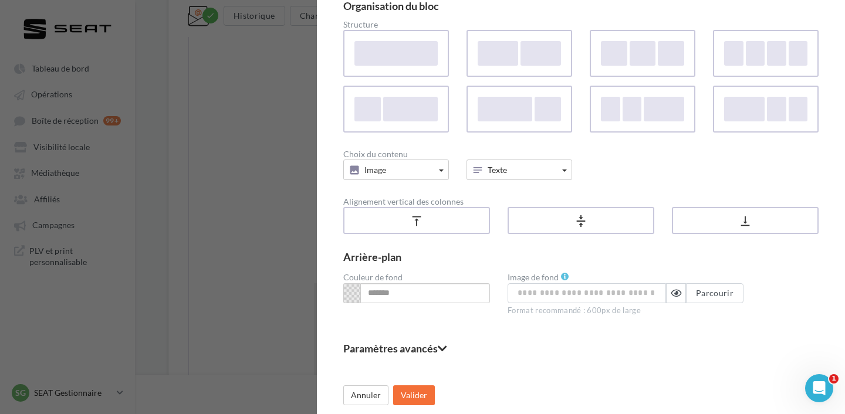
click at [381, 348] on fieldset "Paramètres avancés" at bounding box center [580, 348] width 475 height 11
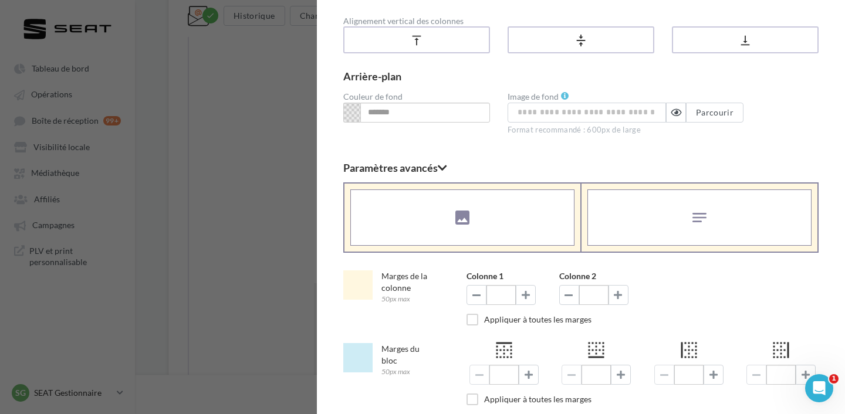
scroll to position [324, 0]
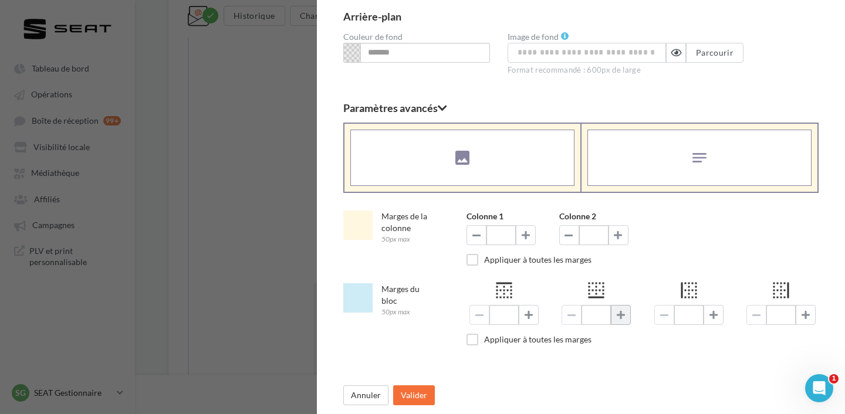
click at [616, 316] on span at bounding box center [620, 314] width 8 height 9
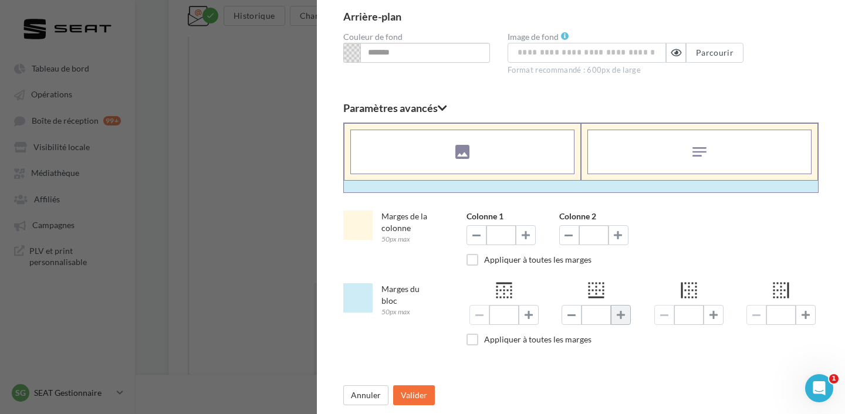
click at [616, 316] on span at bounding box center [620, 314] width 8 height 9
type input "**"
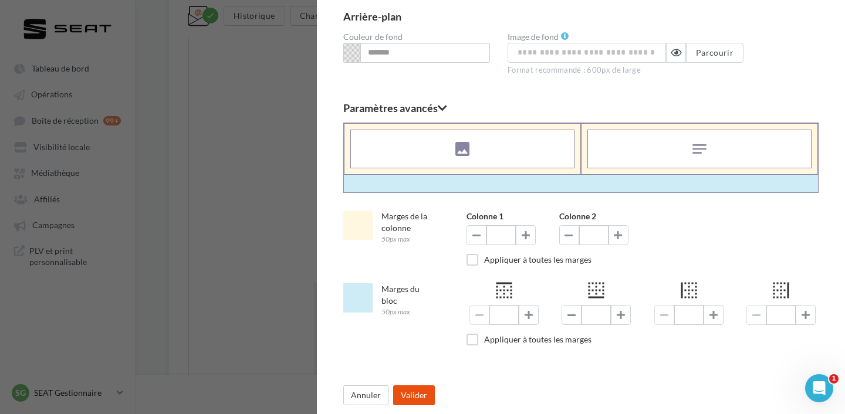
click at [430, 388] on button "Valider" at bounding box center [414, 395] width 42 height 20
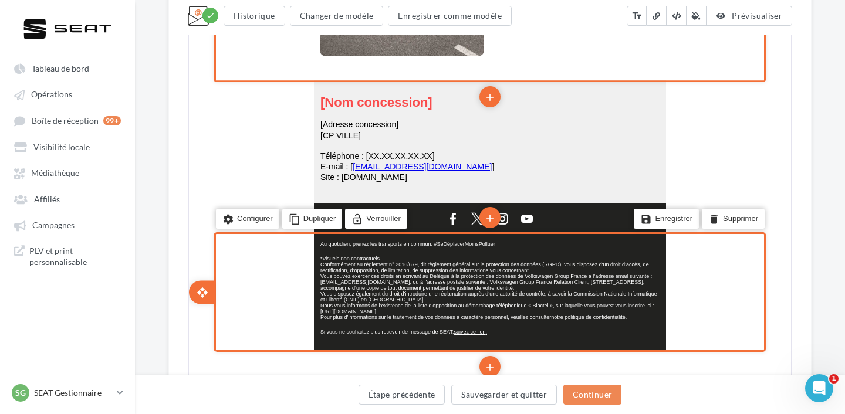
scroll to position [935, 0]
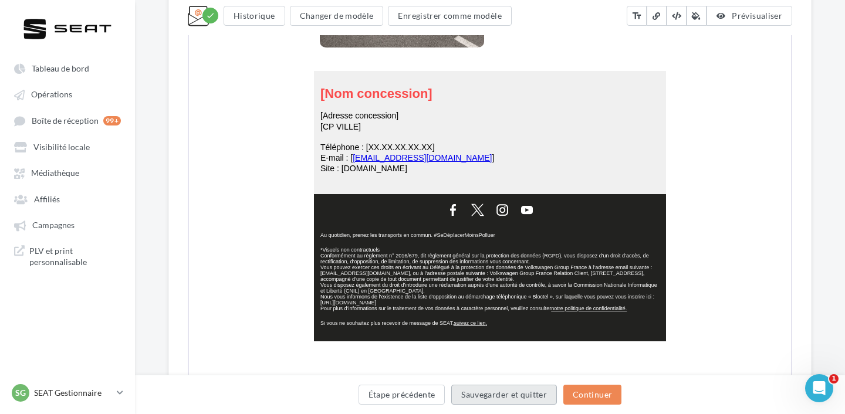
click at [523, 391] on button "Sauvegarder et quitter" at bounding box center [504, 395] width 106 height 20
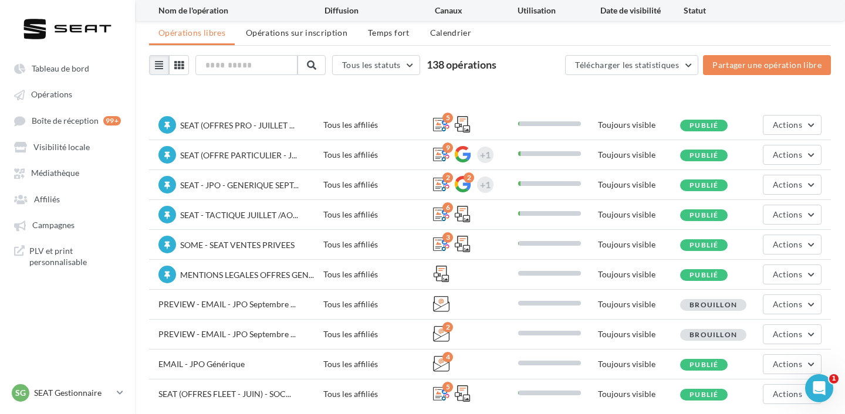
scroll to position [78, 0]
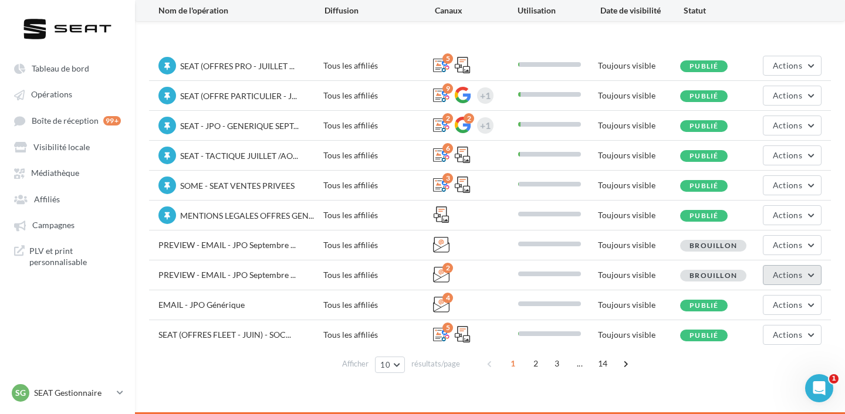
click at [780, 281] on button "Actions" at bounding box center [791, 275] width 59 height 20
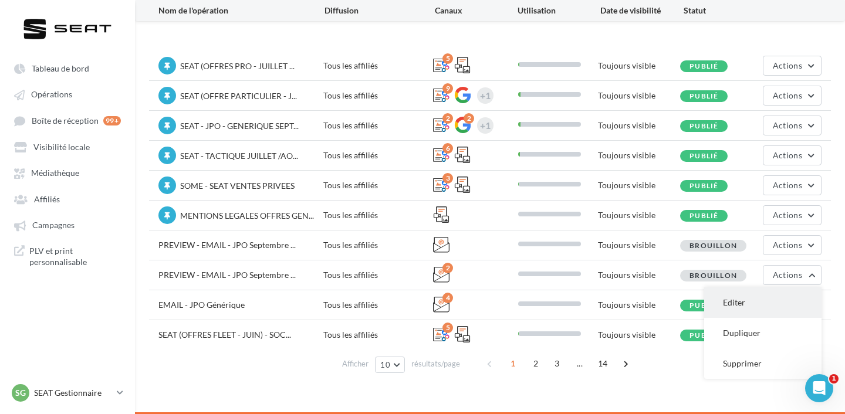
click at [762, 300] on button "Editer" at bounding box center [762, 302] width 117 height 30
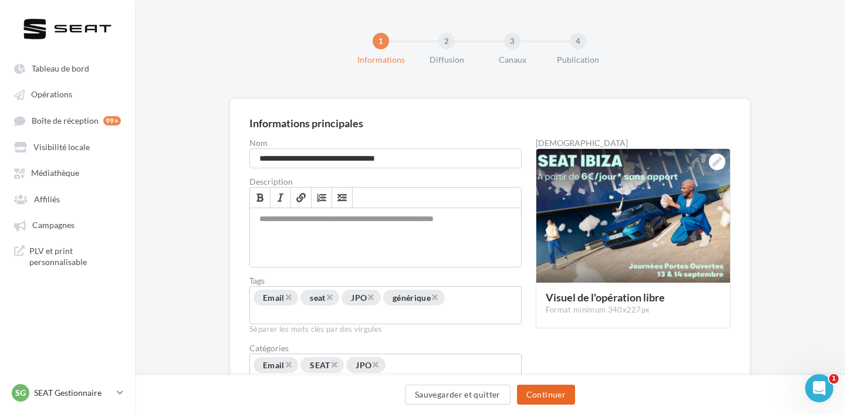
click at [554, 395] on button "Continuer" at bounding box center [546, 395] width 58 height 20
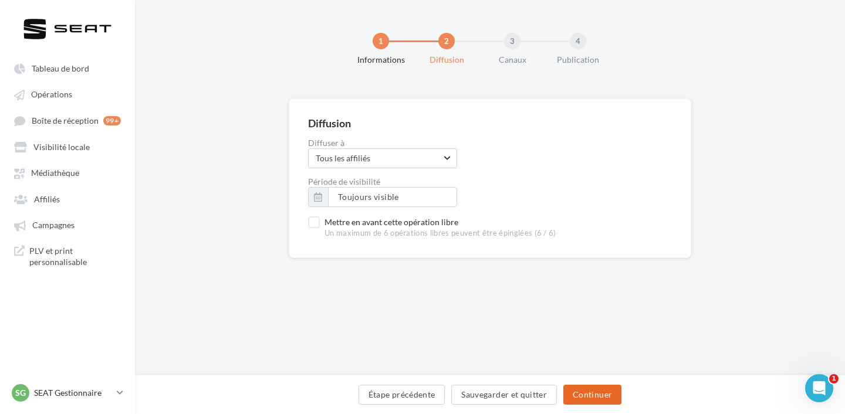
click at [577, 393] on button "Continuer" at bounding box center [592, 395] width 58 height 20
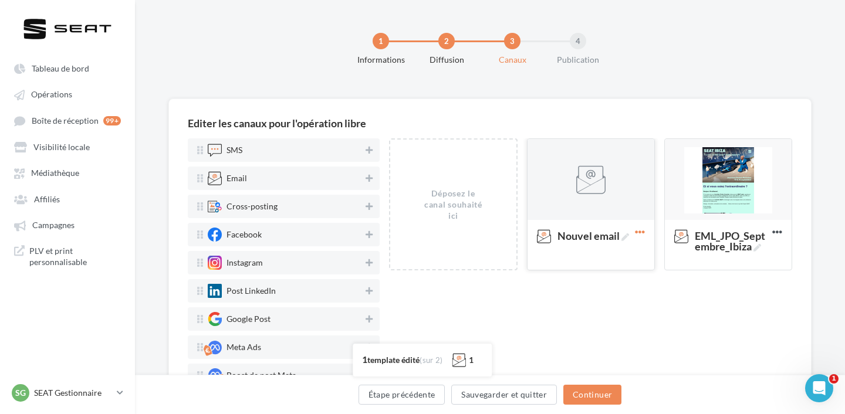
click at [642, 225] on icon at bounding box center [639, 232] width 29 height 29
click at [646, 251] on button "Supprimer" at bounding box center [690, 258] width 117 height 30
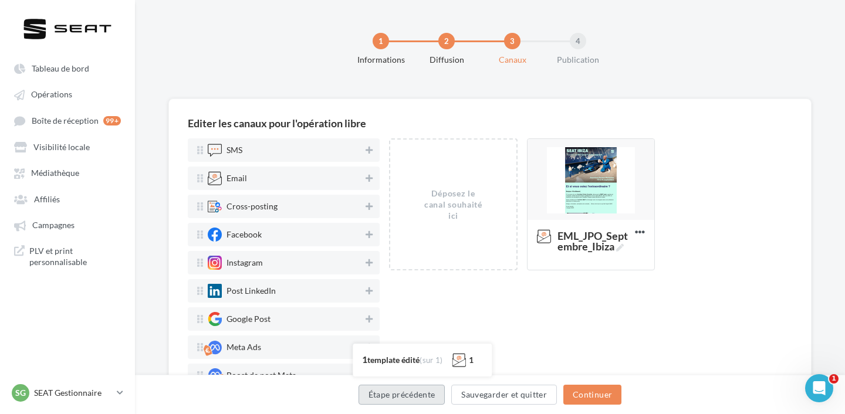
click at [378, 402] on button "Étape précédente" at bounding box center [401, 395] width 87 height 20
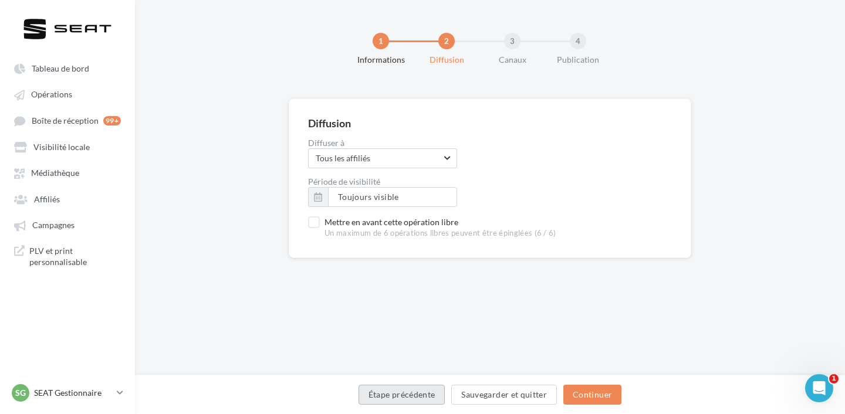
click at [378, 402] on button "Étape précédente" at bounding box center [401, 395] width 87 height 20
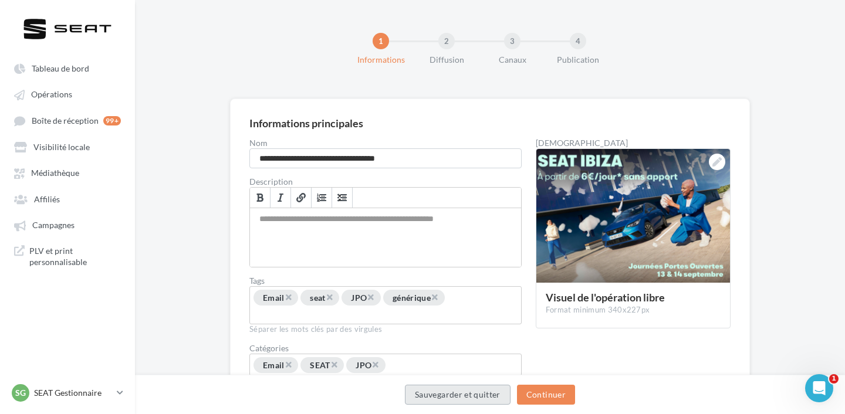
click at [481, 394] on button "Sauvegarder et quitter" at bounding box center [458, 395] width 106 height 20
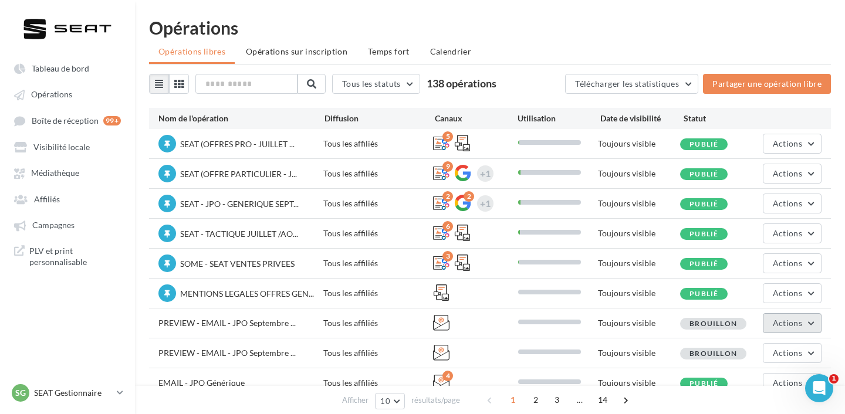
click at [764, 325] on button "Actions" at bounding box center [791, 323] width 59 height 20
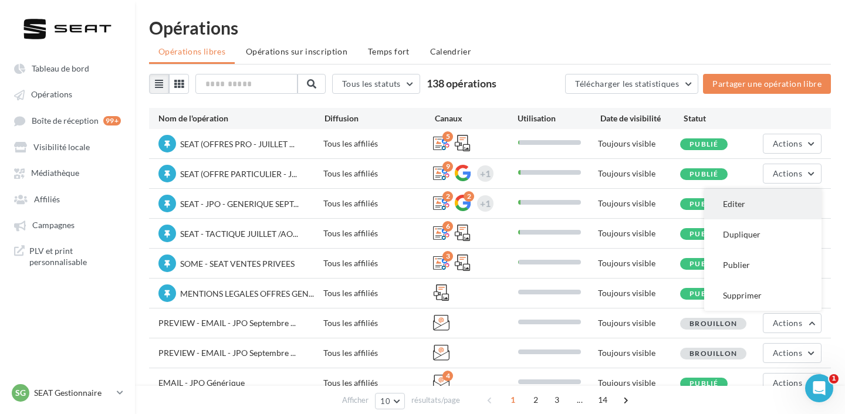
click at [752, 202] on button "Editer" at bounding box center [762, 204] width 117 height 30
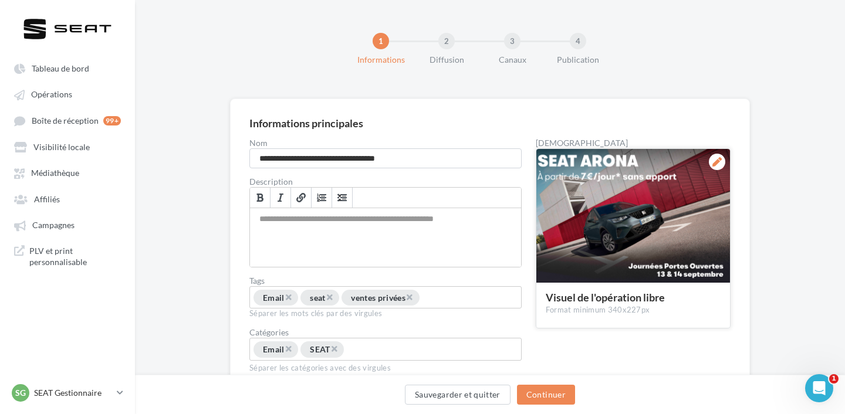
click at [719, 160] on icon at bounding box center [716, 161] width 9 height 9
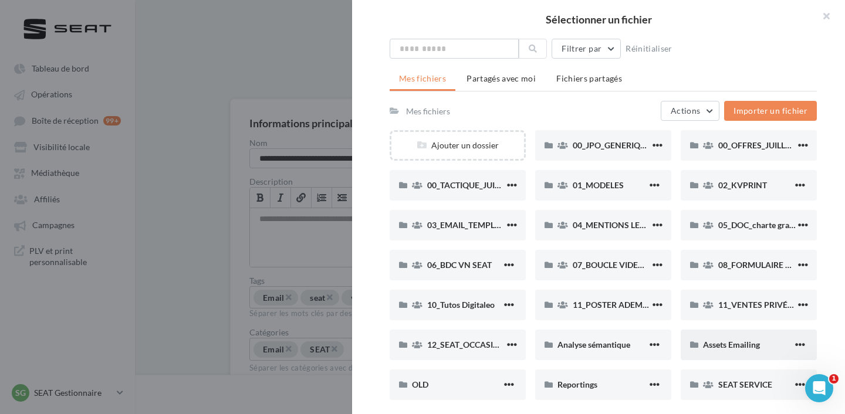
click at [750, 339] on div "Assets Emailing" at bounding box center [748, 345] width 136 height 30
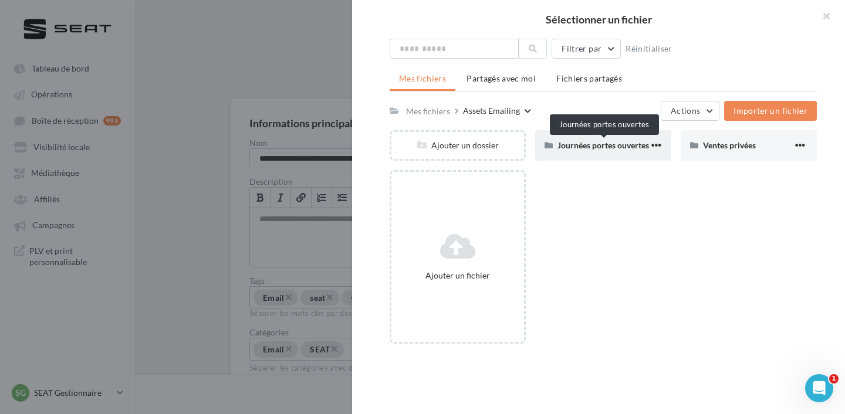
click at [616, 141] on span "Journées portes ouvertes" at bounding box center [602, 145] width 91 height 10
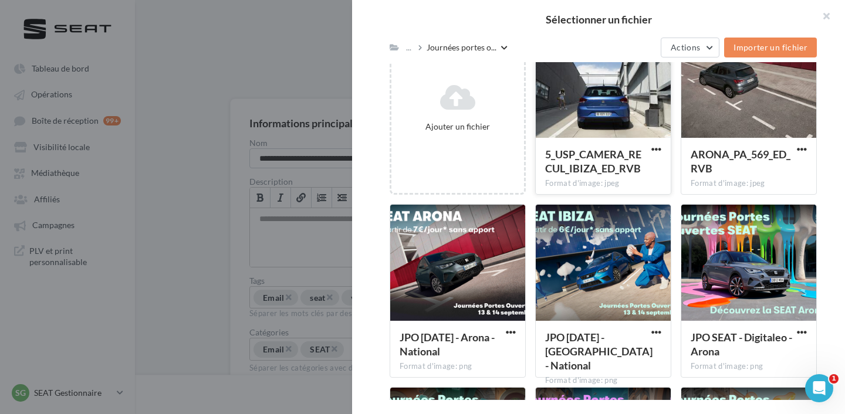
scroll to position [150, 0]
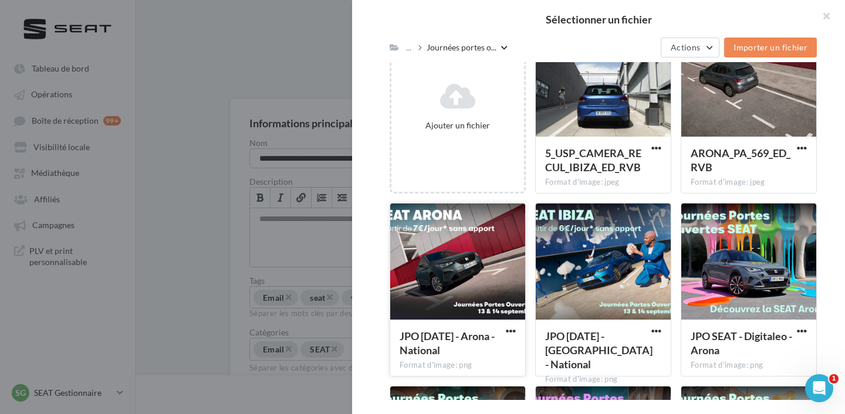
click at [487, 247] on div at bounding box center [457, 262] width 135 height 117
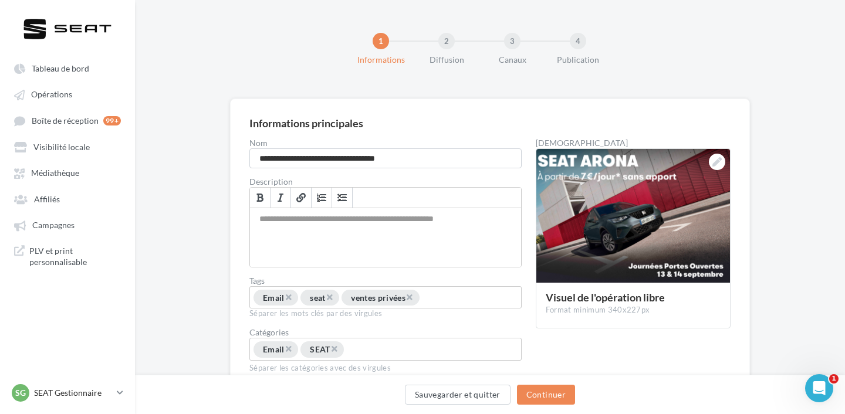
click at [537, 383] on div "Sauvegarder et quitter Continuer" at bounding box center [490, 394] width 710 height 39
click at [540, 395] on button "Continuer" at bounding box center [546, 395] width 58 height 20
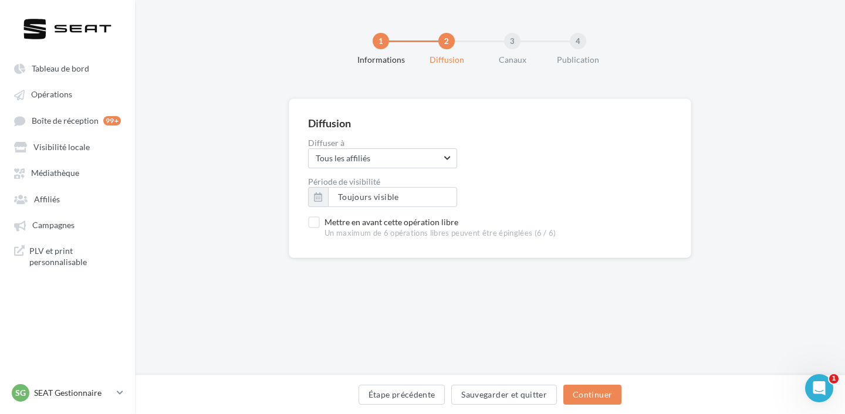
click at [589, 382] on div "Étape précédente Sauvegarder et quitter Continuer" at bounding box center [490, 394] width 710 height 39
click at [591, 408] on div "Étape précédente Sauvegarder et quitter Continuer" at bounding box center [489, 397] width 691 height 25
click at [589, 398] on button "Continuer" at bounding box center [592, 395] width 58 height 20
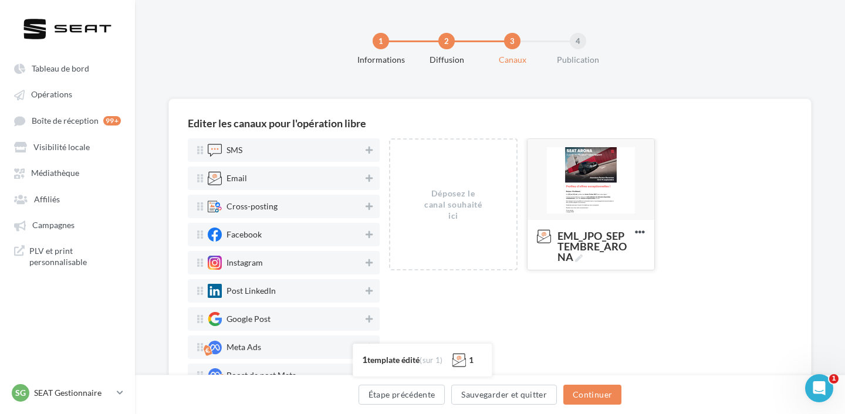
click at [588, 161] on div at bounding box center [590, 180] width 127 height 82
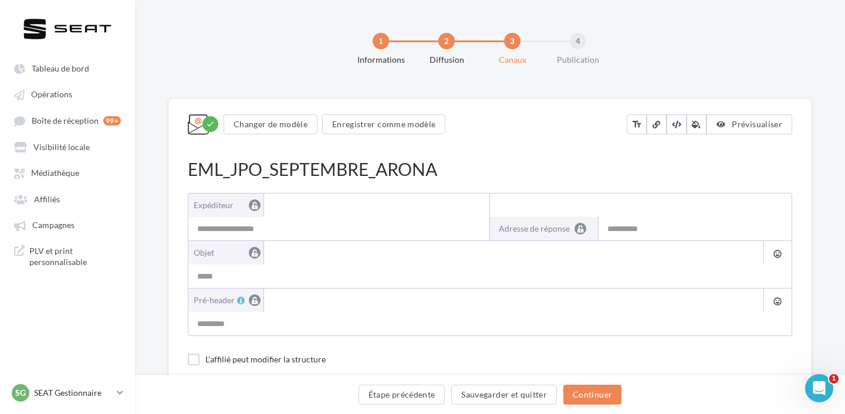
type input "**********"
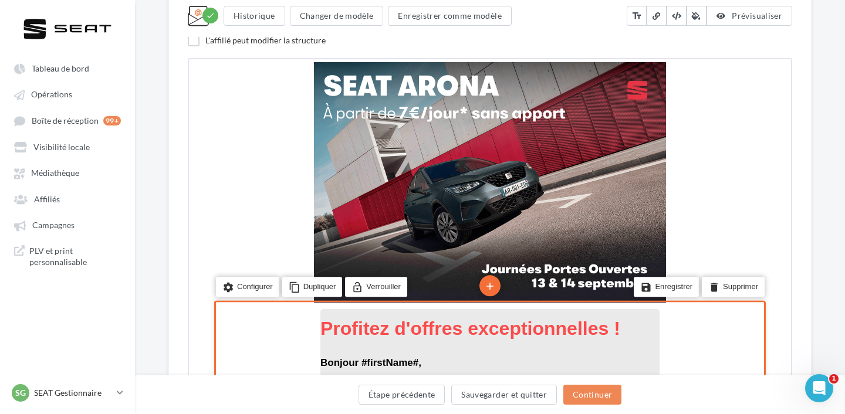
scroll to position [244, 0]
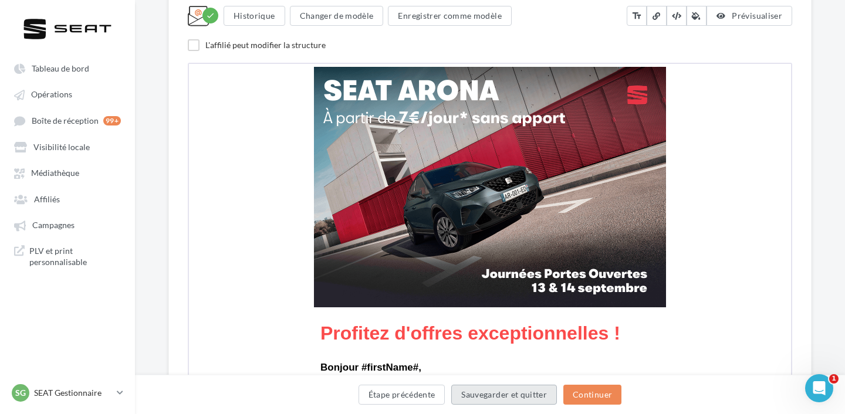
click at [524, 402] on button "Sauvegarder et quitter" at bounding box center [504, 395] width 106 height 20
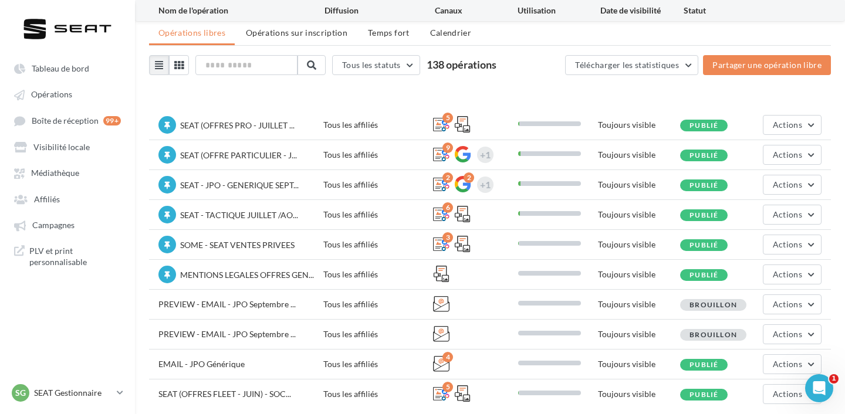
scroll to position [78, 0]
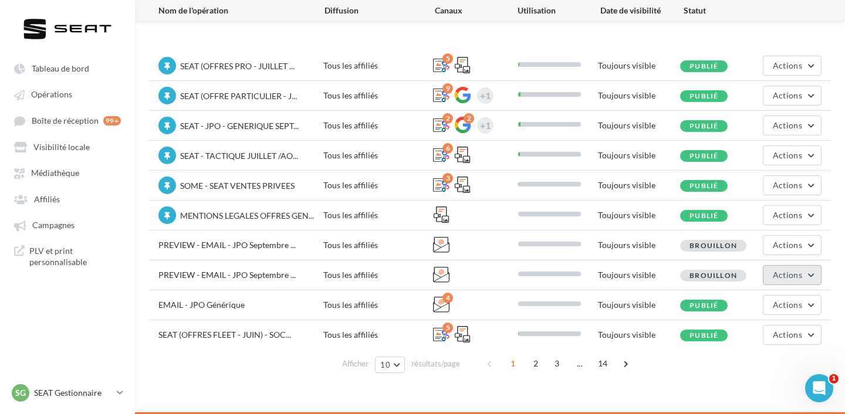
click at [776, 274] on span "Actions" at bounding box center [786, 275] width 29 height 10
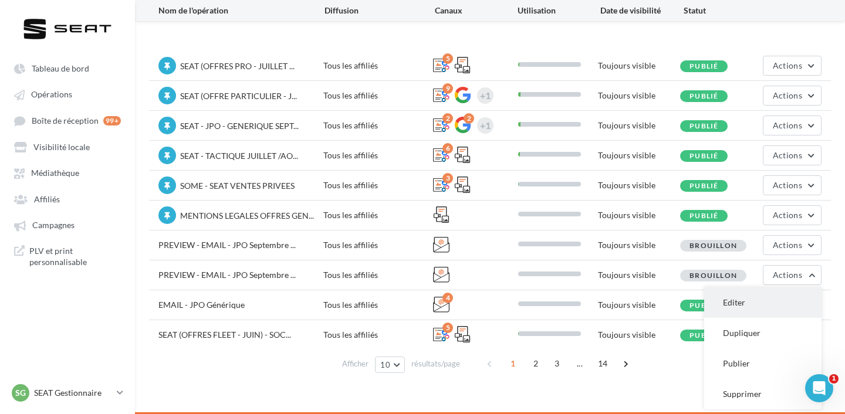
click at [757, 299] on button "Editer" at bounding box center [762, 302] width 117 height 30
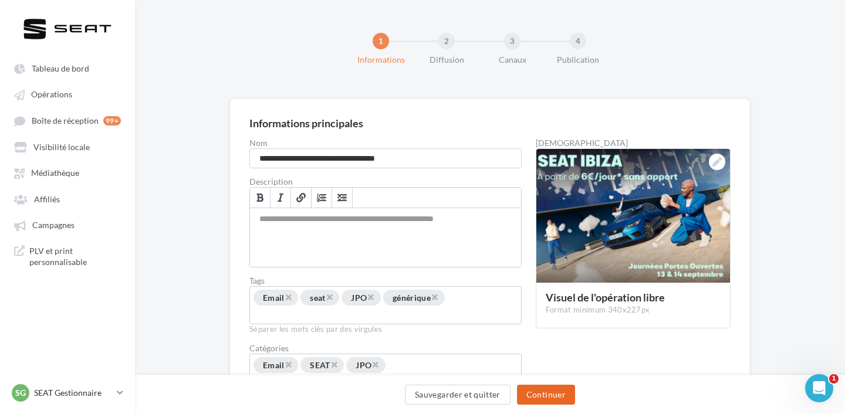
click at [539, 392] on button "Continuer" at bounding box center [546, 395] width 58 height 20
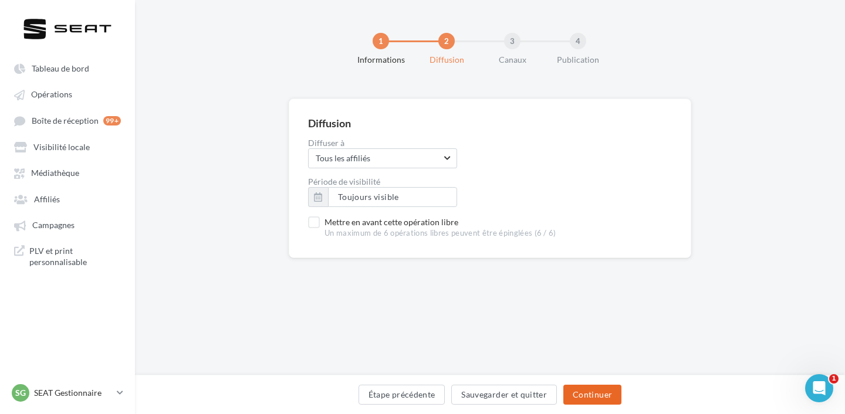
click at [601, 402] on button "Continuer" at bounding box center [592, 395] width 58 height 20
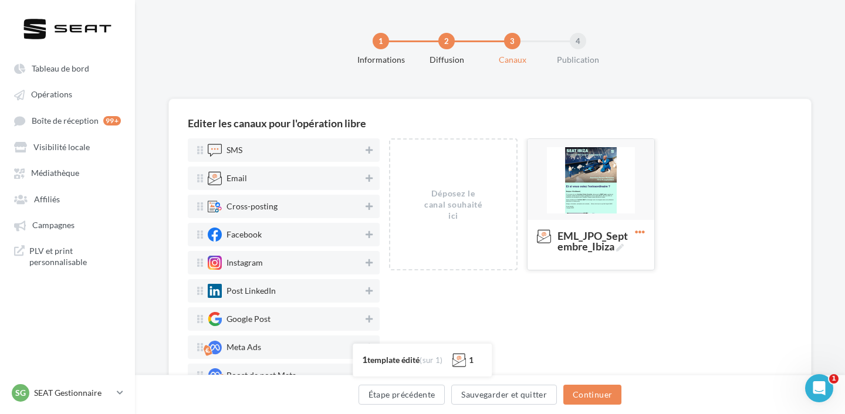
click at [636, 236] on icon at bounding box center [639, 232] width 29 height 29
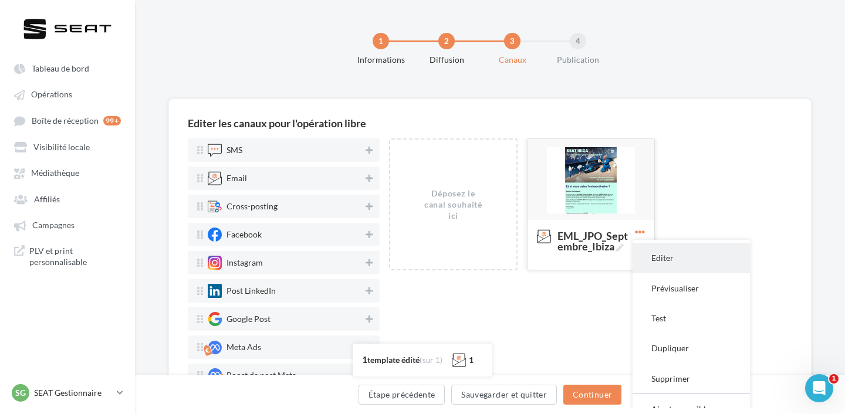
click at [649, 259] on button "Editer" at bounding box center [690, 258] width 117 height 30
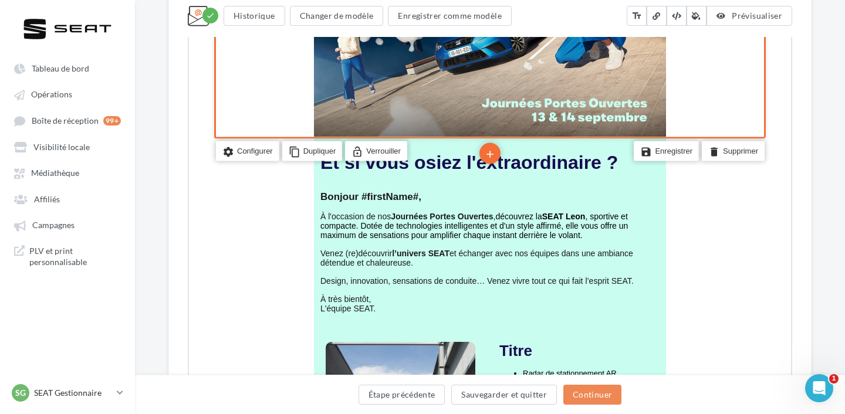
scroll to position [418, 0]
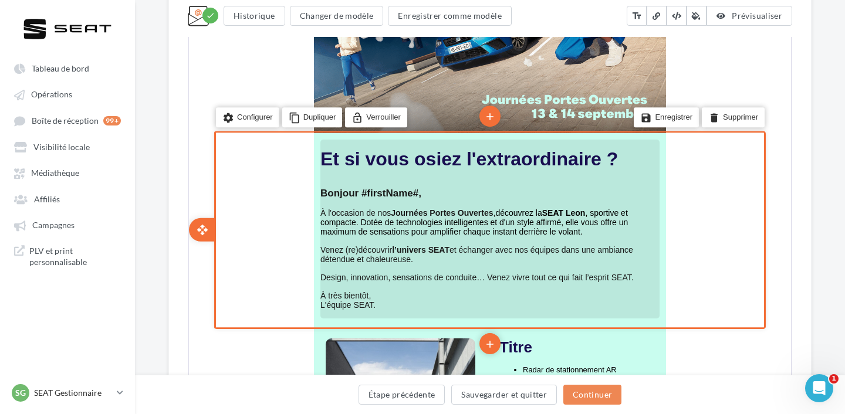
click at [478, 229] on span "découvrez la SEAT Leon , sportive et compacte. Dotée de technologies intelligen…" at bounding box center [472, 221] width 307 height 28
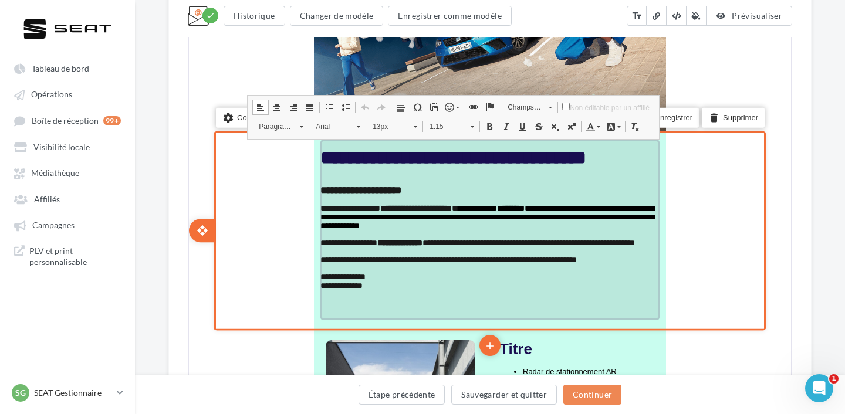
click at [405, 209] on strong "**********" at bounding box center [415, 207] width 72 height 8
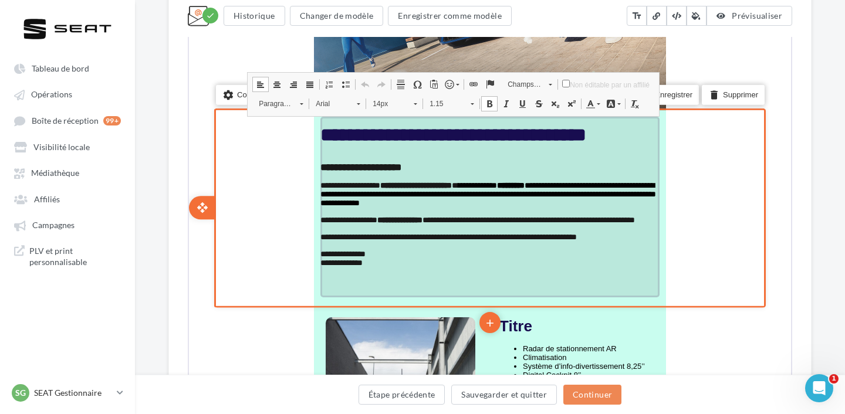
scroll to position [446, 0]
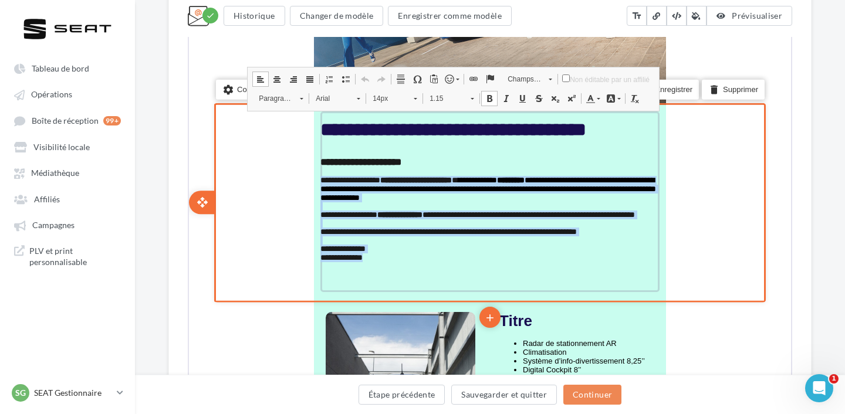
drag, startPoint x: 378, startPoint y: 279, endPoint x: 316, endPoint y: 187, distance: 111.1
click at [316, 187] on td "**********" at bounding box center [489, 201] width 352 height 195
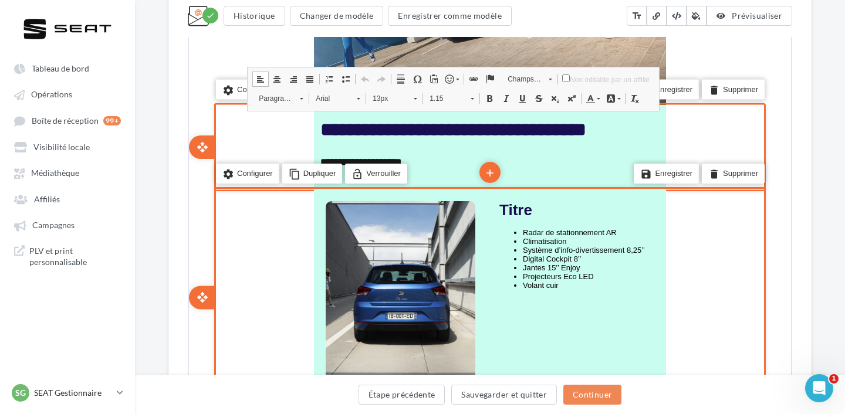
click at [424, 168] on div "settings Configurer content_copy Dupliquer lock_open Verrouiller" at bounding box center [332, 174] width 235 height 44
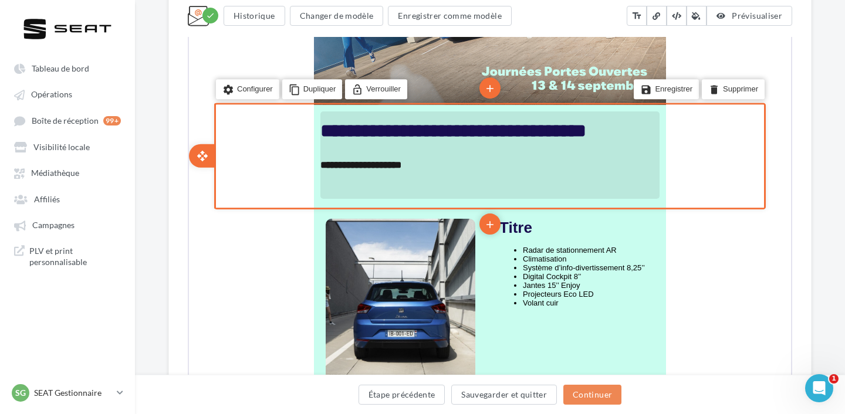
click at [410, 184] on p at bounding box center [488, 182] width 339 height 9
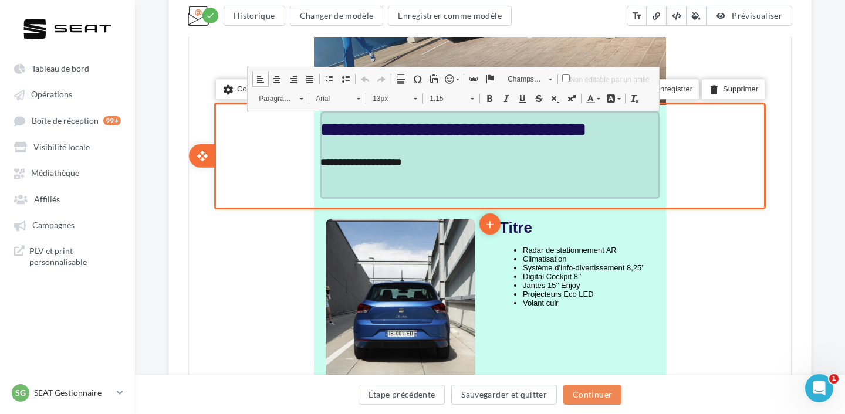
click at [410, 183] on p "false" at bounding box center [488, 179] width 339 height 8
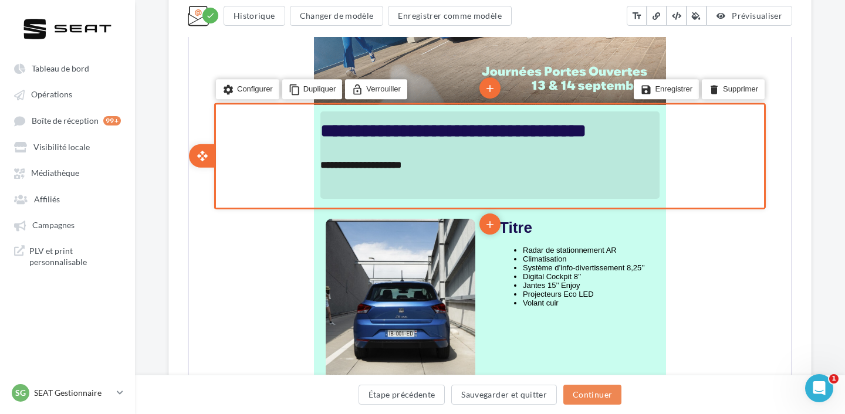
click at [352, 166] on strong "**********" at bounding box center [359, 164] width 81 height 10
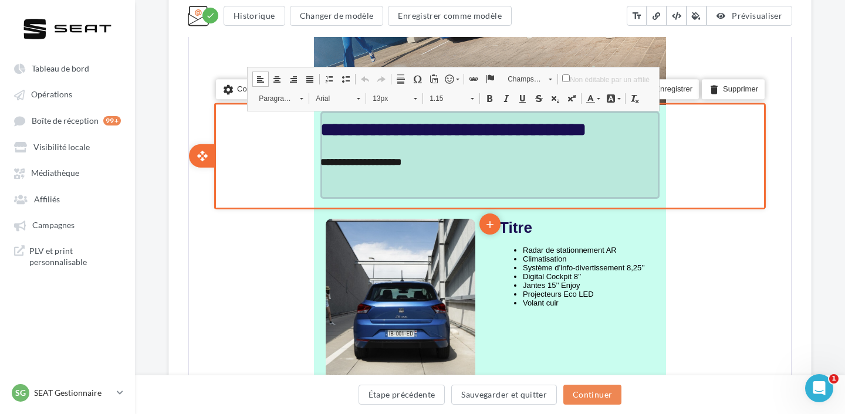
click at [348, 181] on p "false" at bounding box center [488, 179] width 339 height 8
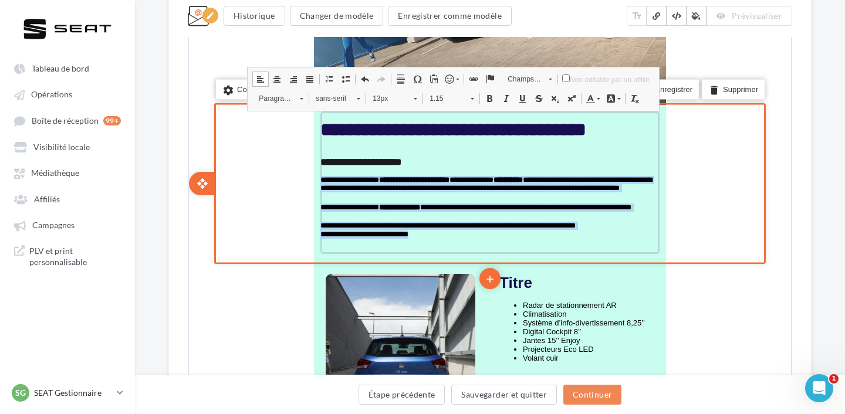
drag, startPoint x: 428, startPoint y: 237, endPoint x: 318, endPoint y: 182, distance: 123.3
click at [318, 182] on td "**********" at bounding box center [488, 182] width 340 height 145
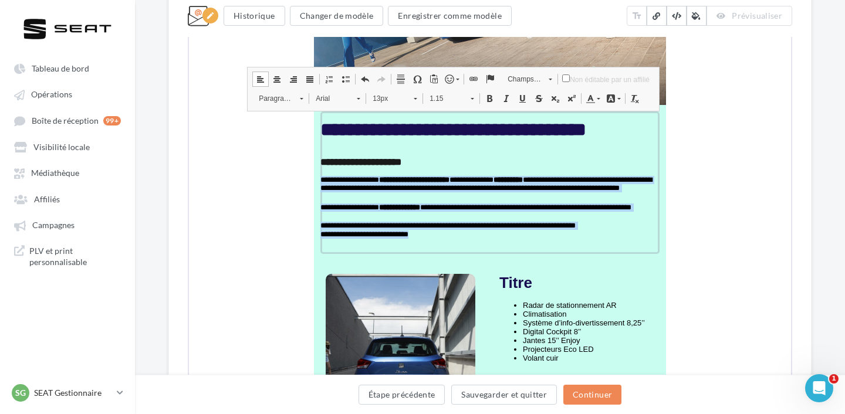
click at [386, 100] on span "13px" at bounding box center [385, 97] width 41 height 15
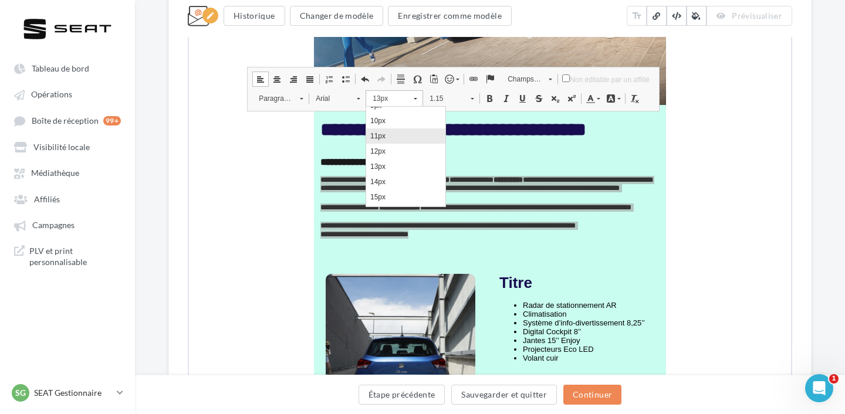
scroll to position [42, 0]
click at [400, 179] on link "14px" at bounding box center [405, 178] width 79 height 15
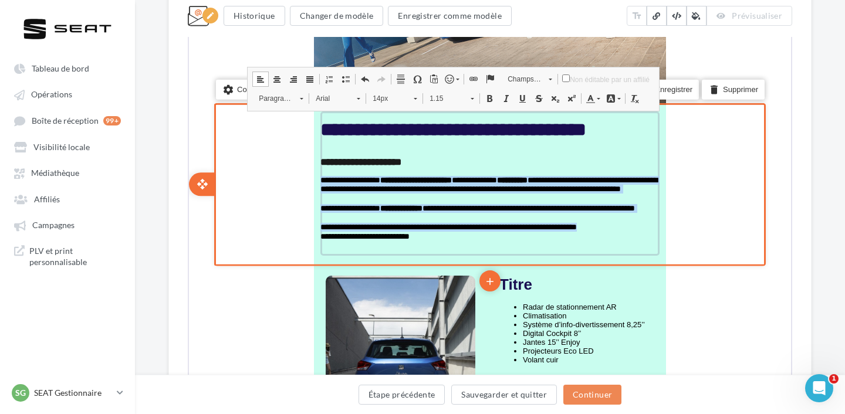
scroll to position [0, 0]
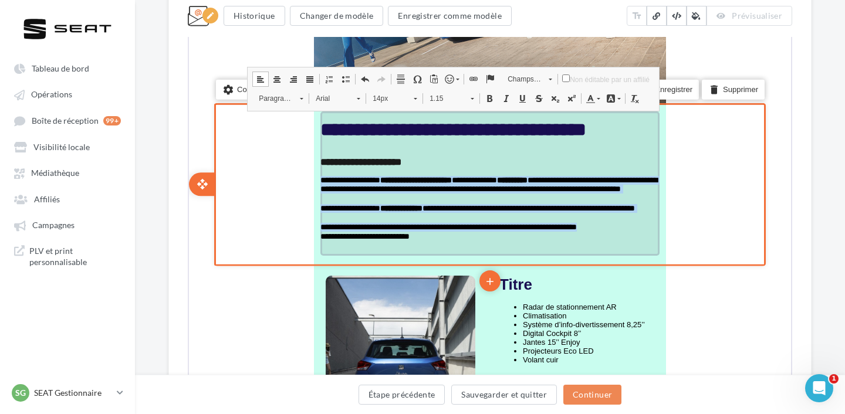
click at [481, 199] on p "**********" at bounding box center [488, 189] width 339 height 28
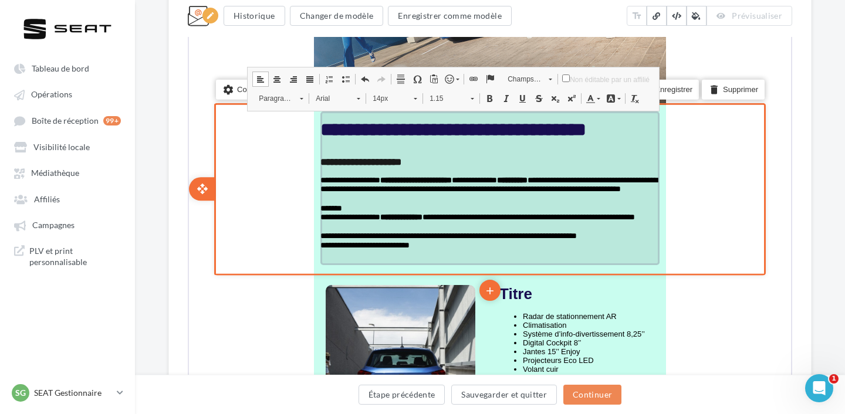
click at [494, 185] on span "**********" at bounding box center [487, 183] width 337 height 17
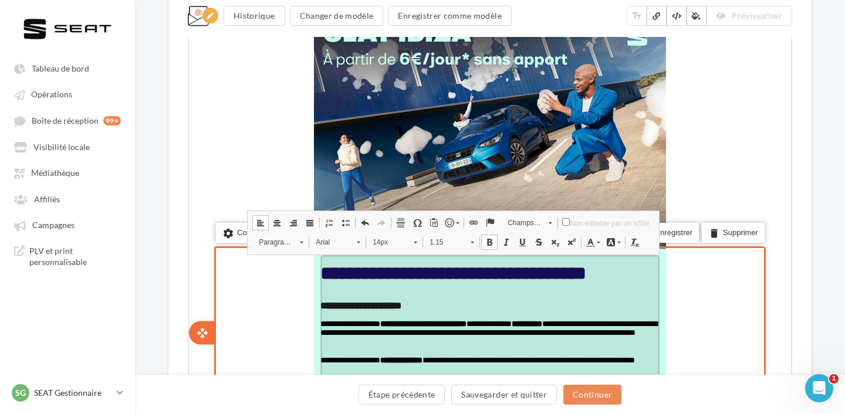
scroll to position [296, 0]
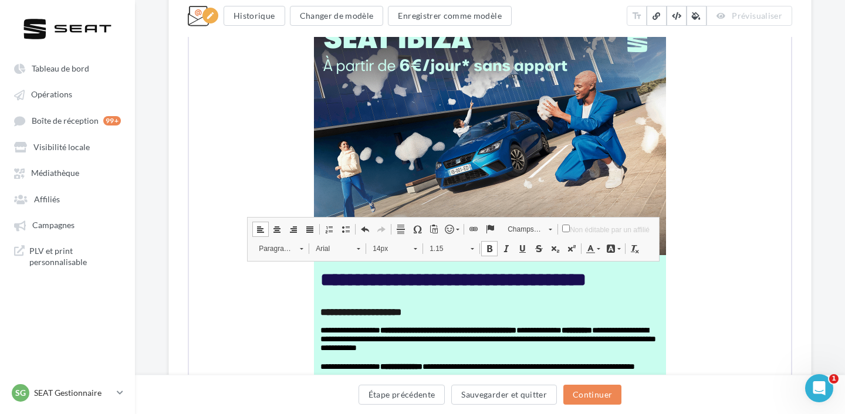
click at [805, 168] on div "**********" at bounding box center [489, 408] width 643 height 1213
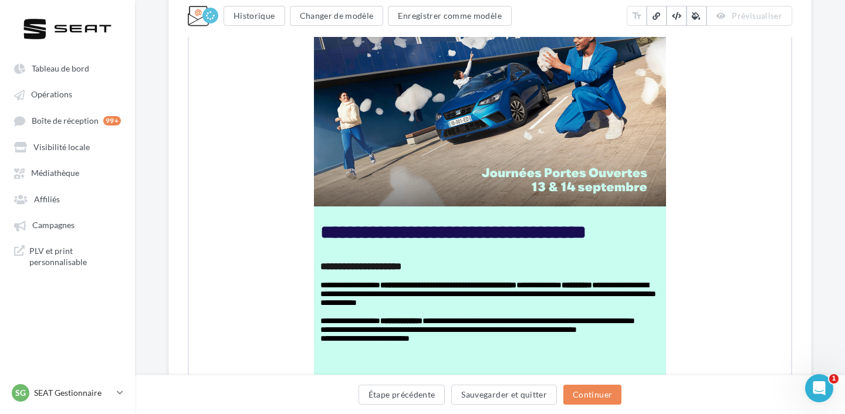
scroll to position [380, 0]
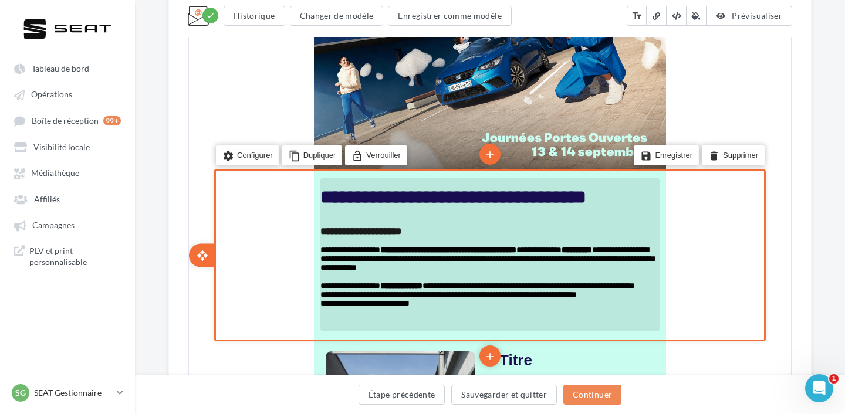
click at [395, 262] on span "**********" at bounding box center [486, 258] width 335 height 26
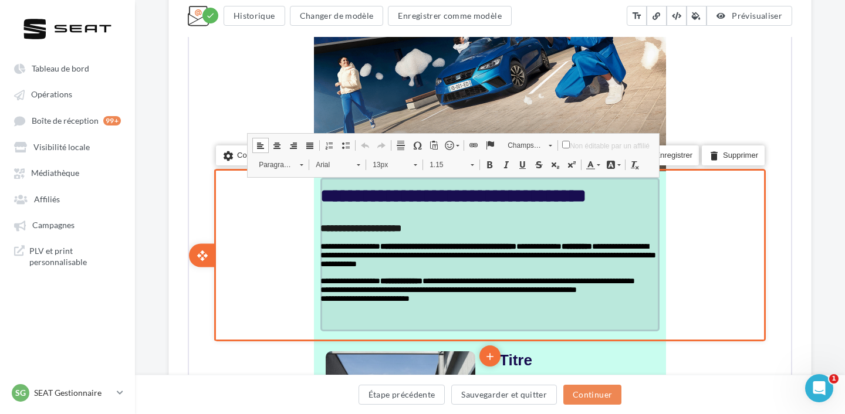
click at [338, 260] on span "**********" at bounding box center [486, 254] width 335 height 26
click at [438, 293] on span "**********" at bounding box center [447, 288] width 256 height 8
click at [320, 301] on span "**********" at bounding box center [363, 297] width 89 height 8
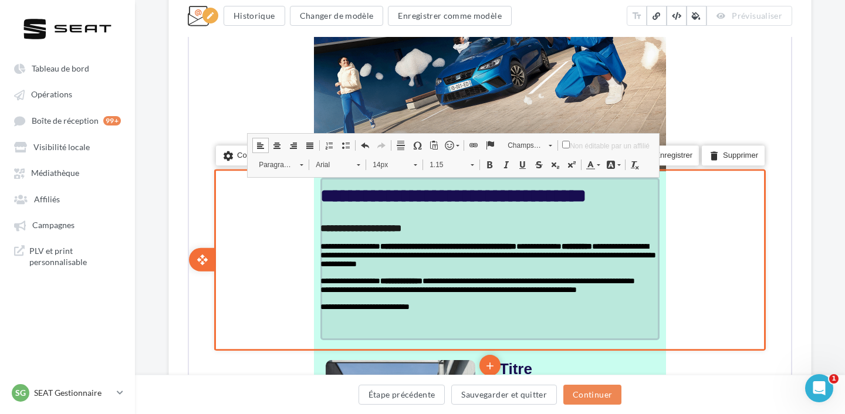
click at [372, 310] on span "**********" at bounding box center [363, 305] width 89 height 8
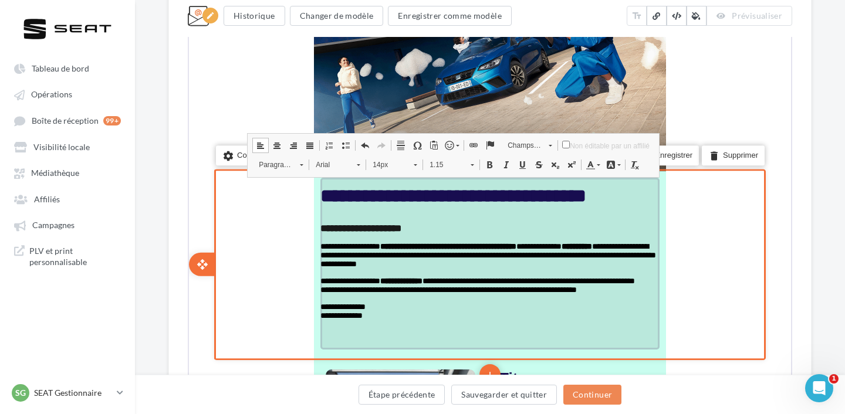
click at [319, 293] on span "**********" at bounding box center [447, 288] width 256 height 8
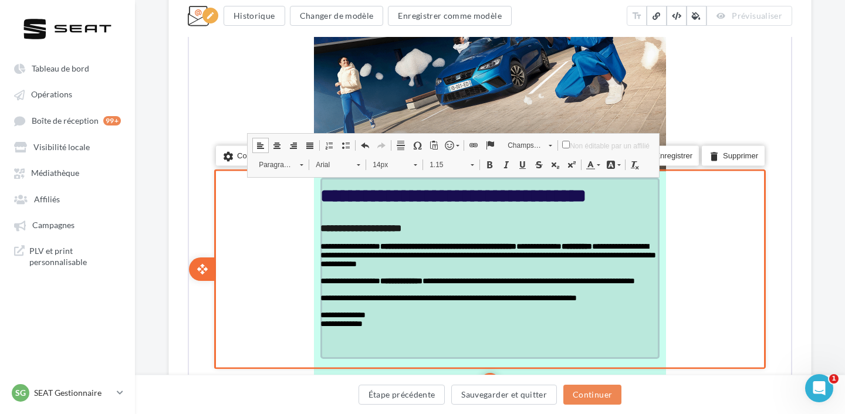
click at [571, 260] on span "**********" at bounding box center [486, 254] width 335 height 26
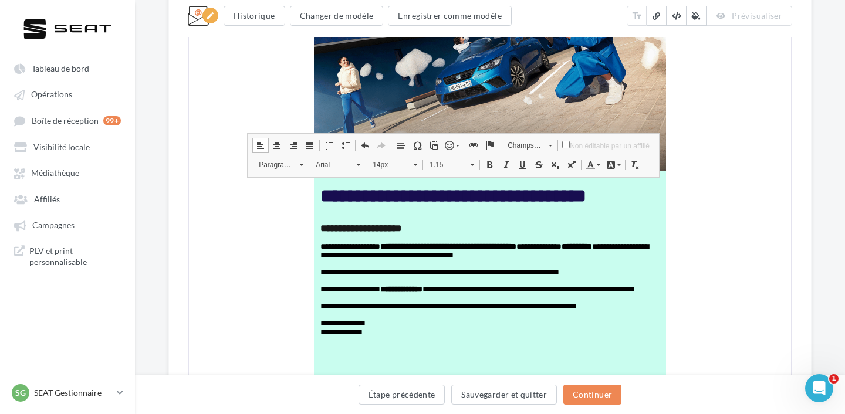
click at [808, 310] on div "**********" at bounding box center [489, 311] width 643 height 1186
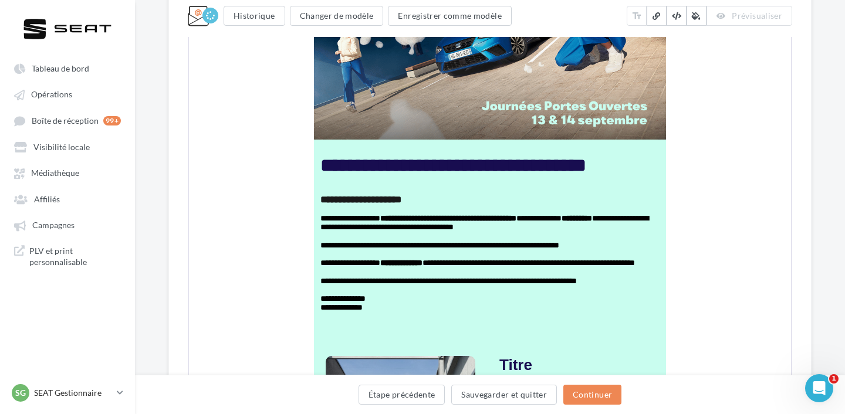
scroll to position [415, 0]
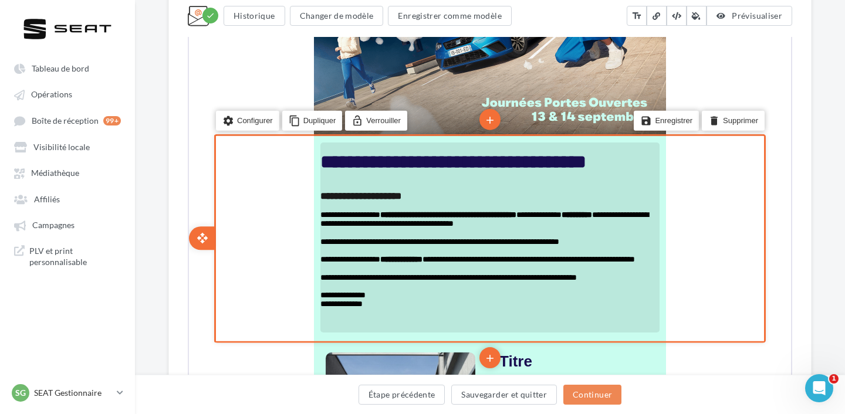
click at [619, 225] on p "**********" at bounding box center [488, 218] width 339 height 18
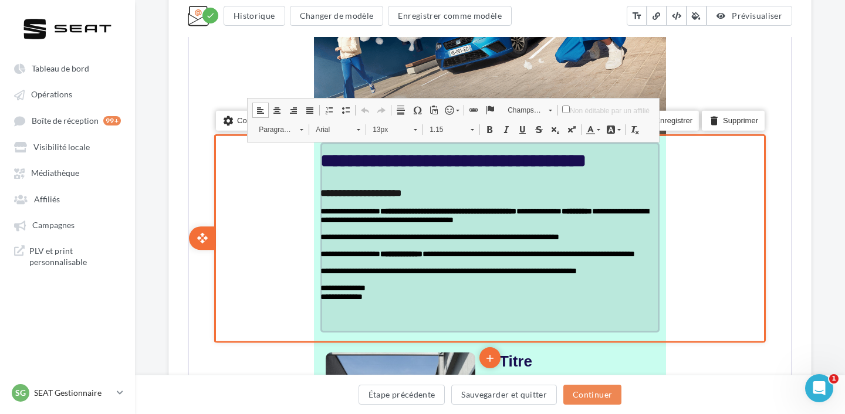
click at [617, 223] on p "**********" at bounding box center [488, 215] width 339 height 18
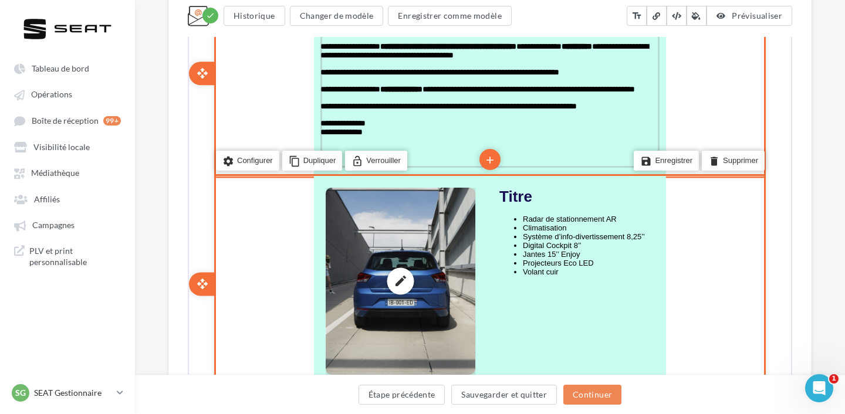
scroll to position [628, 0]
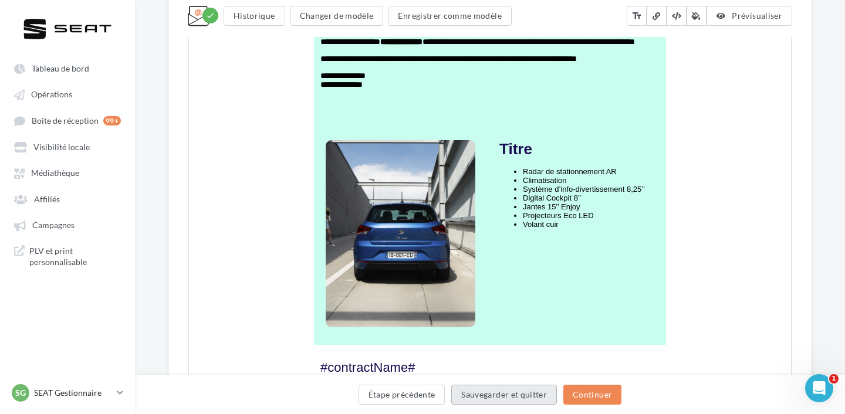
click at [487, 396] on button "Sauvegarder et quitter" at bounding box center [504, 395] width 106 height 20
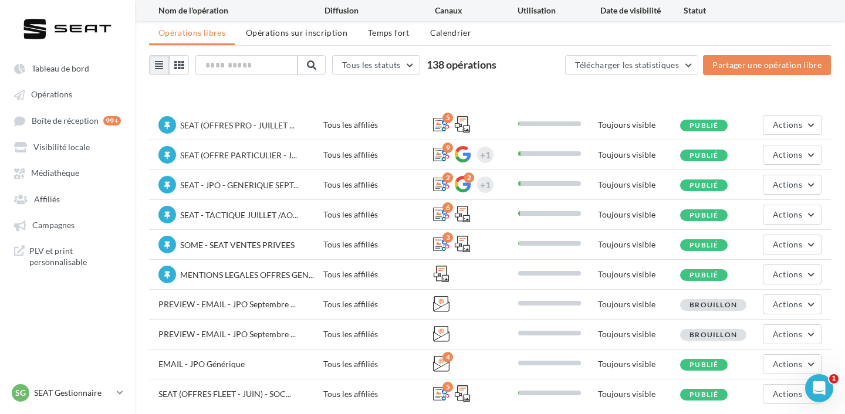
scroll to position [78, 0]
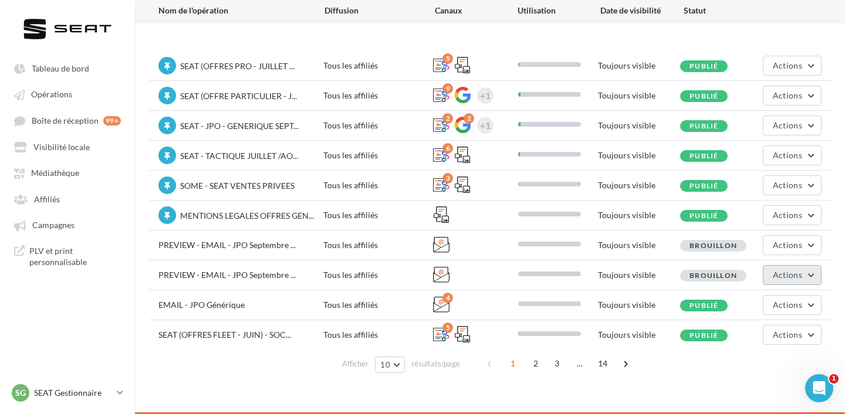
click at [768, 272] on button "Actions" at bounding box center [791, 275] width 59 height 20
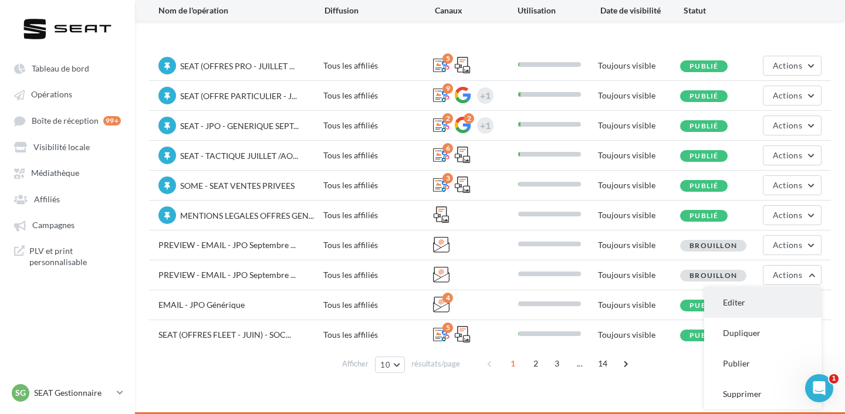
click at [752, 297] on button "Editer" at bounding box center [762, 302] width 117 height 30
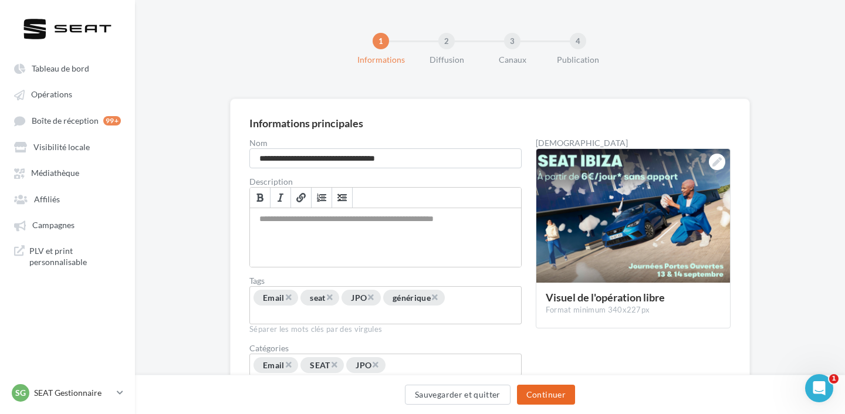
click at [551, 396] on button "Continuer" at bounding box center [546, 395] width 58 height 20
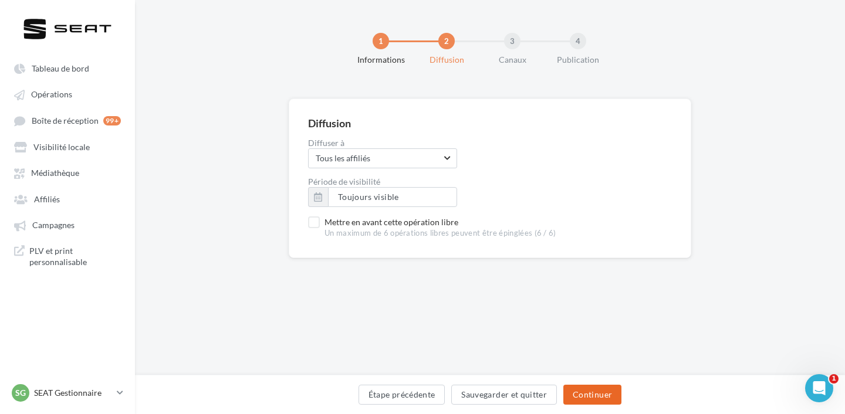
click at [601, 388] on button "Continuer" at bounding box center [592, 395] width 58 height 20
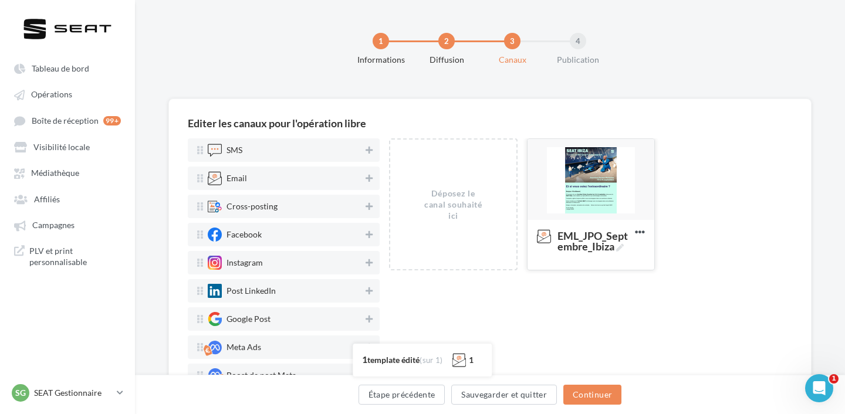
click at [577, 170] on div at bounding box center [590, 180] width 127 height 82
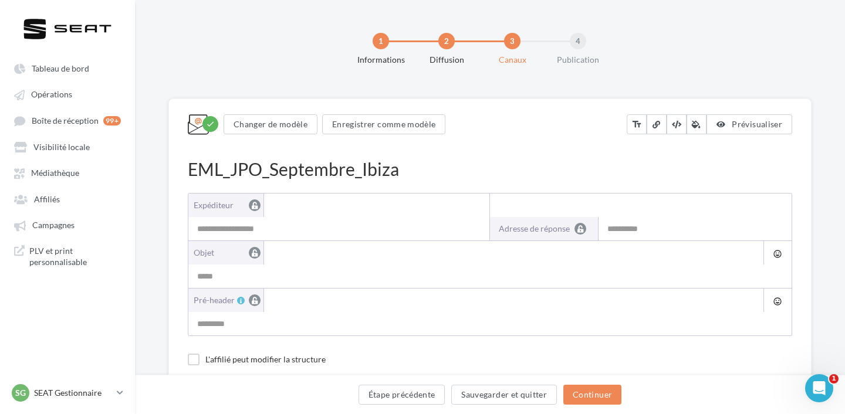
type input "**********"
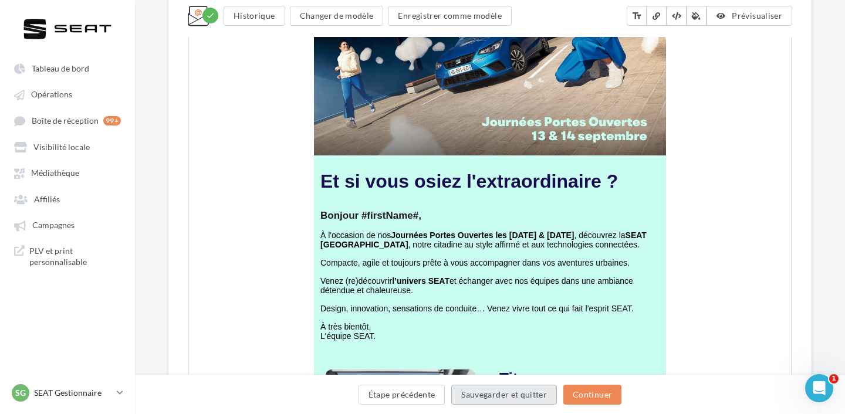
click at [478, 392] on button "Sauvegarder et quitter" at bounding box center [504, 395] width 106 height 20
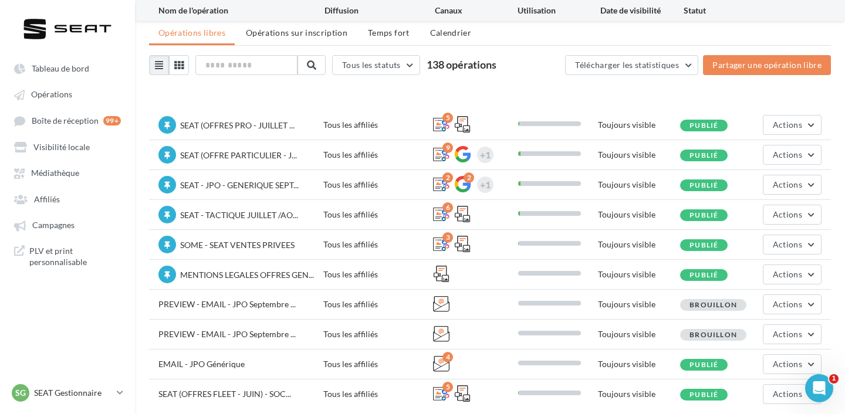
scroll to position [78, 0]
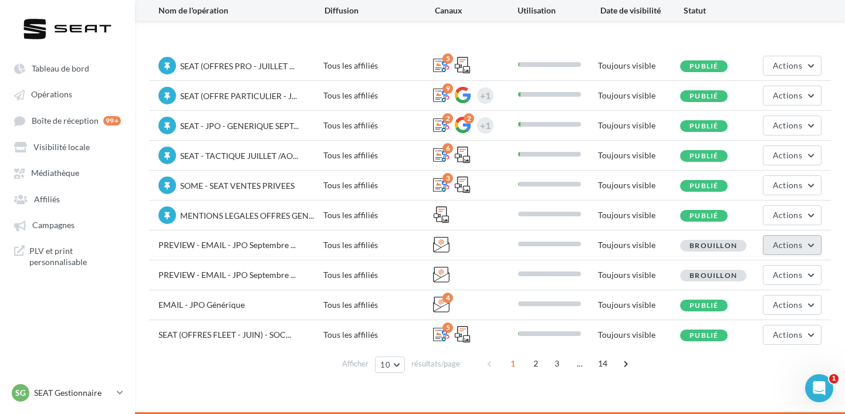
click at [772, 240] on span "Actions" at bounding box center [786, 245] width 29 height 10
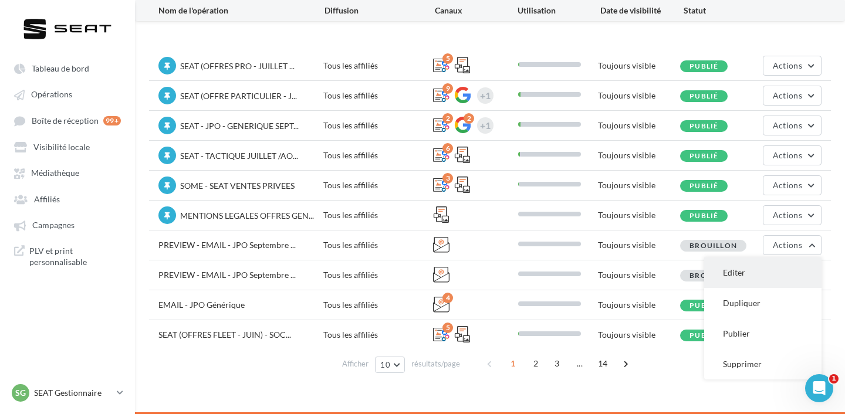
click at [765, 269] on button "Editer" at bounding box center [762, 272] width 117 height 30
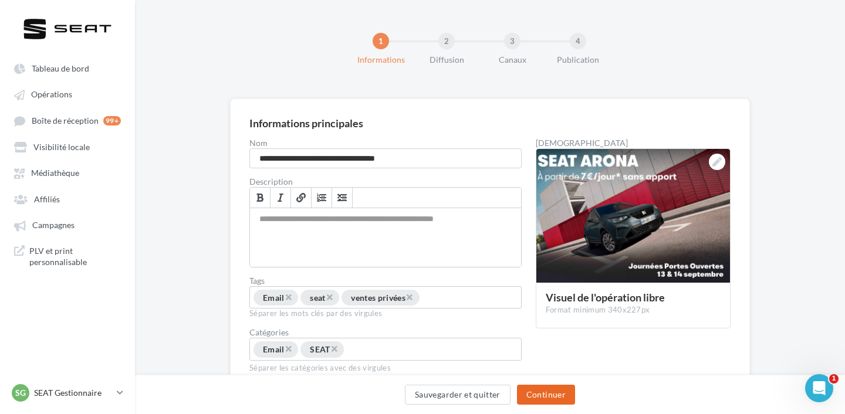
click at [555, 400] on button "Continuer" at bounding box center [546, 395] width 58 height 20
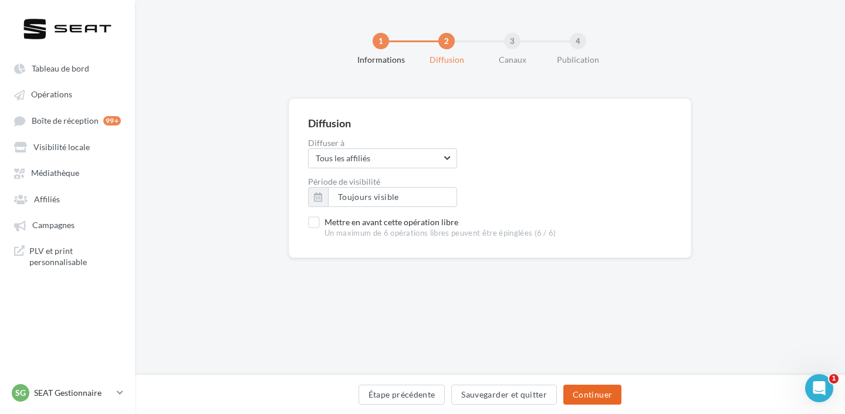
click at [589, 395] on button "Continuer" at bounding box center [592, 395] width 58 height 20
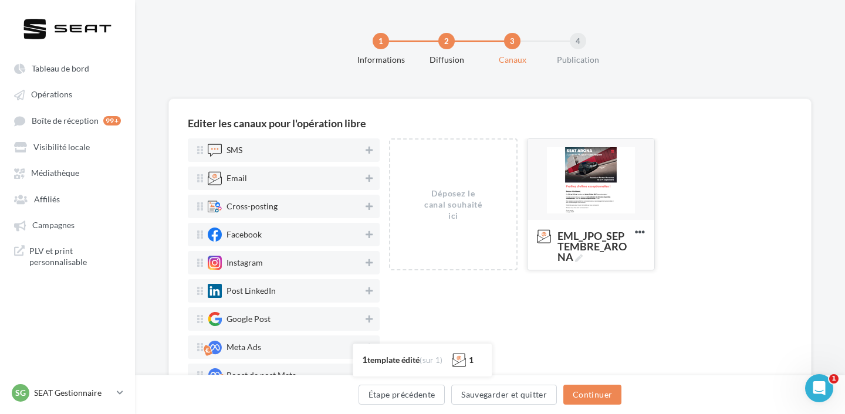
click at [561, 150] on div at bounding box center [590, 180] width 127 height 82
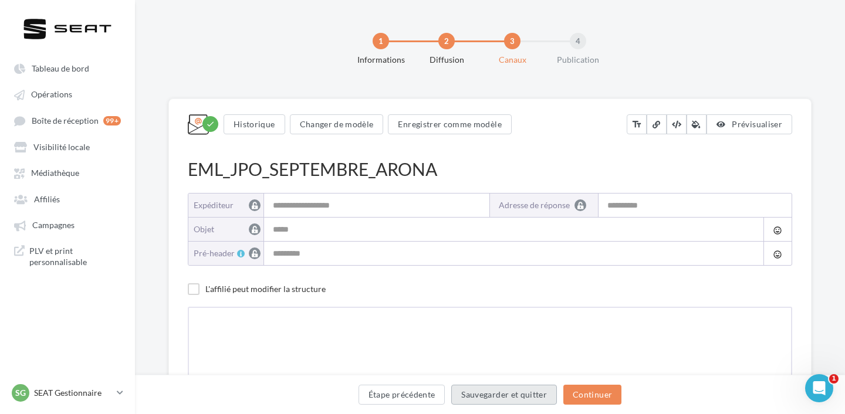
type input "**********"
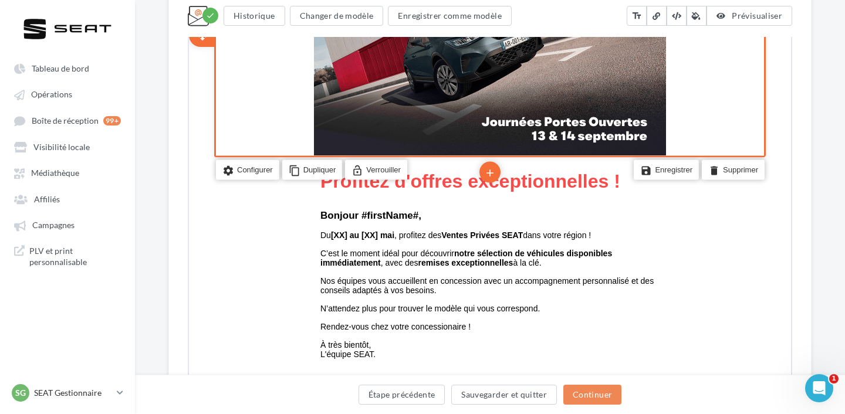
scroll to position [408, 0]
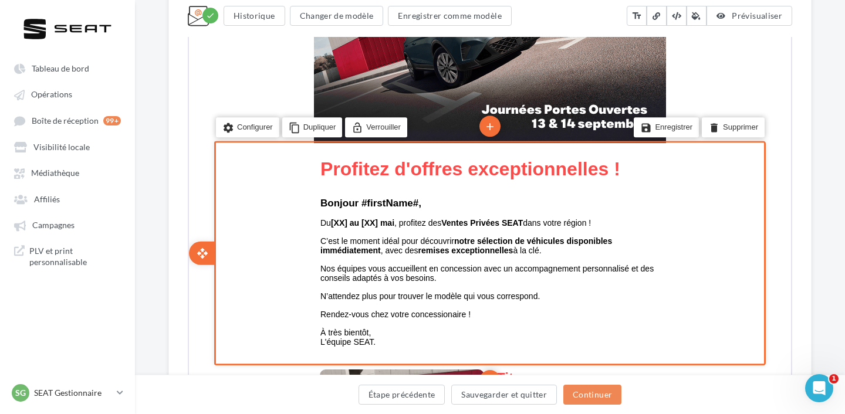
click at [405, 245] on span "C’est le moment idéal pour découvrir notre sélection de véhicules disponibles i…" at bounding box center [464, 244] width 291 height 19
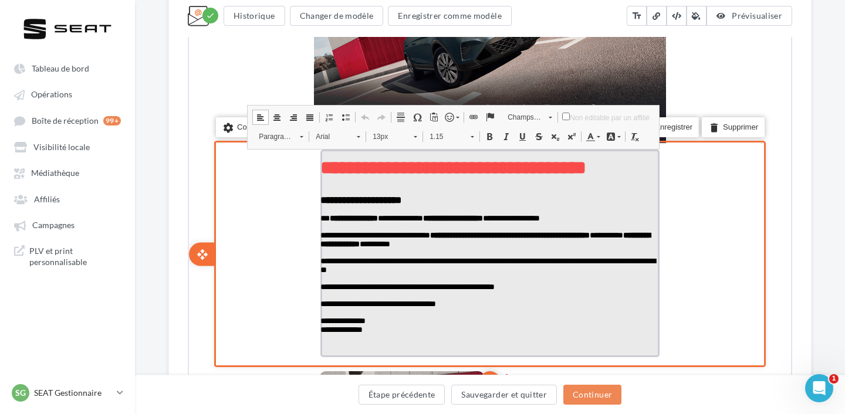
click at [391, 241] on span "**********" at bounding box center [484, 238] width 330 height 17
click at [382, 282] on p "false" at bounding box center [488, 277] width 339 height 8
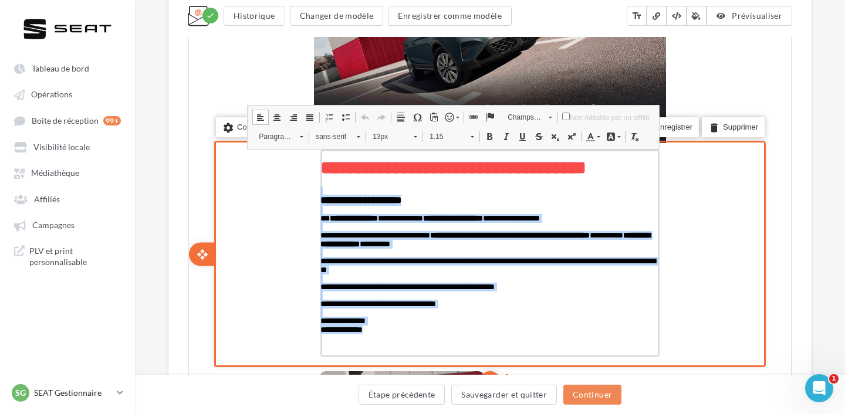
drag, startPoint x: 384, startPoint y: 341, endPoint x: 314, endPoint y: 197, distance: 160.3
click at [314, 197] on td "**********" at bounding box center [489, 253] width 352 height 222
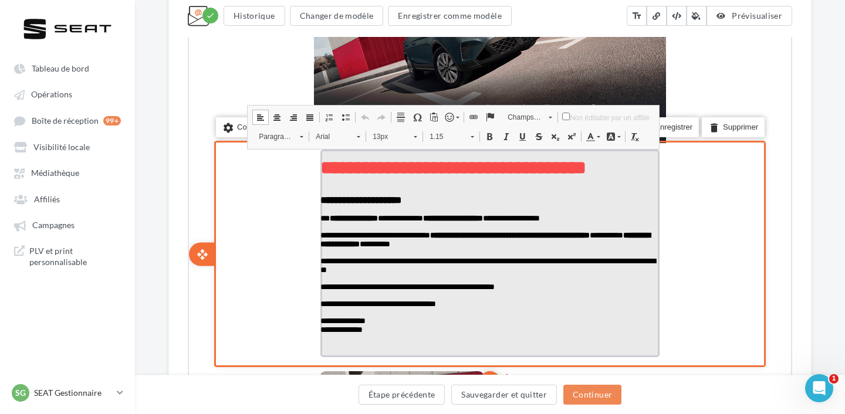
click at [410, 256] on p "false" at bounding box center [488, 251] width 339 height 8
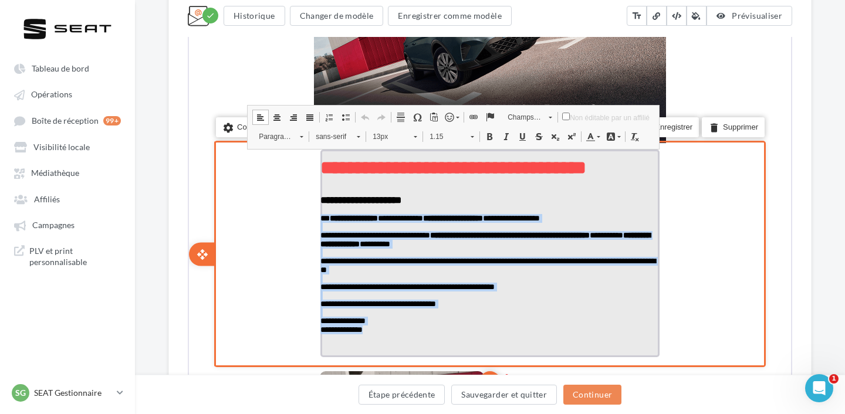
drag, startPoint x: 380, startPoint y: 344, endPoint x: 319, endPoint y: 224, distance: 134.8
click at [319, 224] on div "**********" at bounding box center [488, 252] width 339 height 208
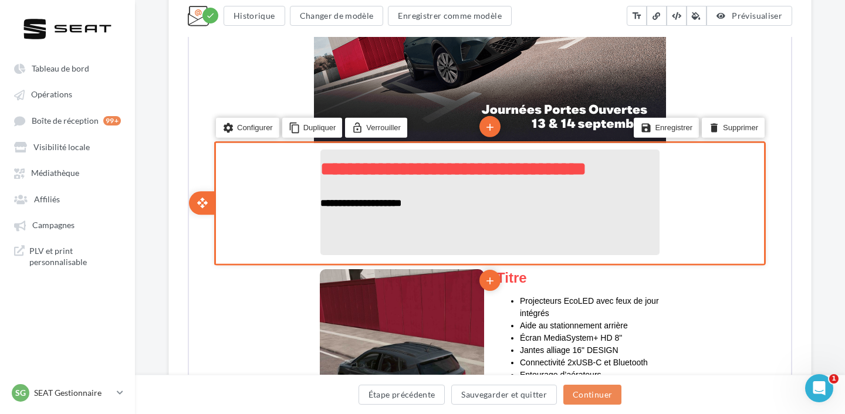
click at [333, 222] on p at bounding box center [488, 220] width 339 height 9
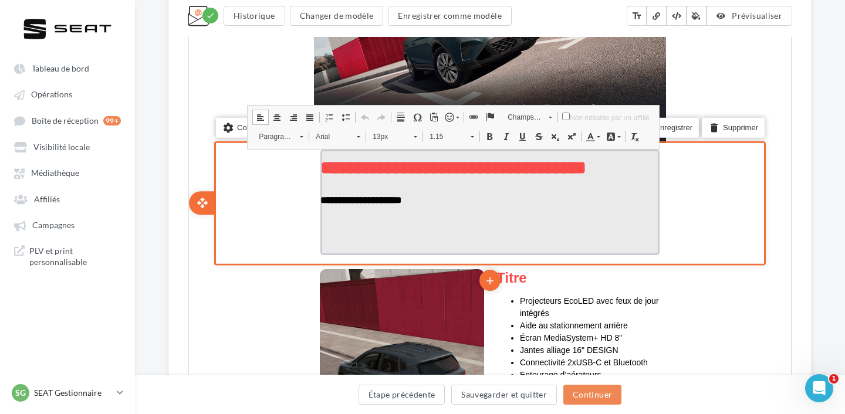
click at [344, 221] on p "false" at bounding box center [488, 217] width 339 height 8
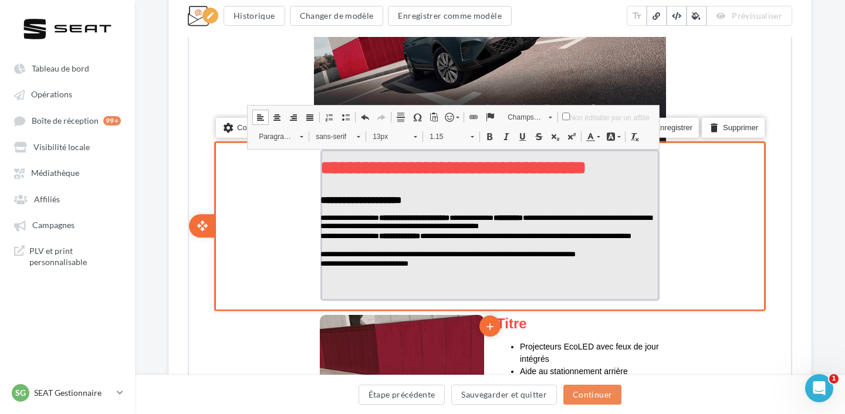
click at [589, 230] on p "**********" at bounding box center [488, 222] width 339 height 18
click at [448, 221] on strong "**********" at bounding box center [413, 217] width 70 height 8
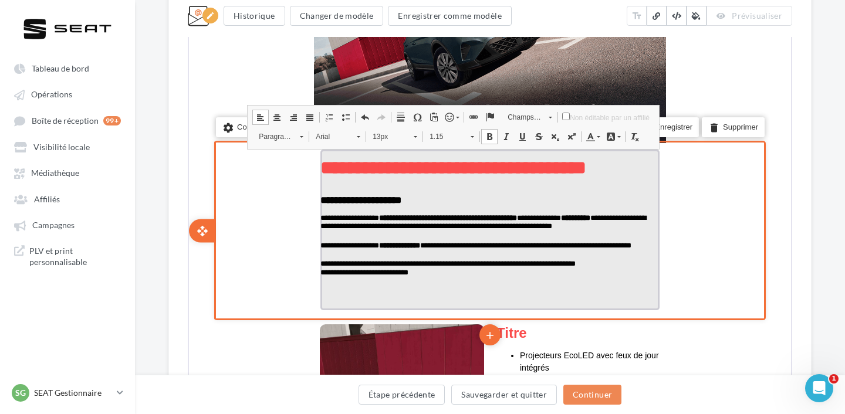
click at [352, 240] on p "**********" at bounding box center [488, 227] width 339 height 28
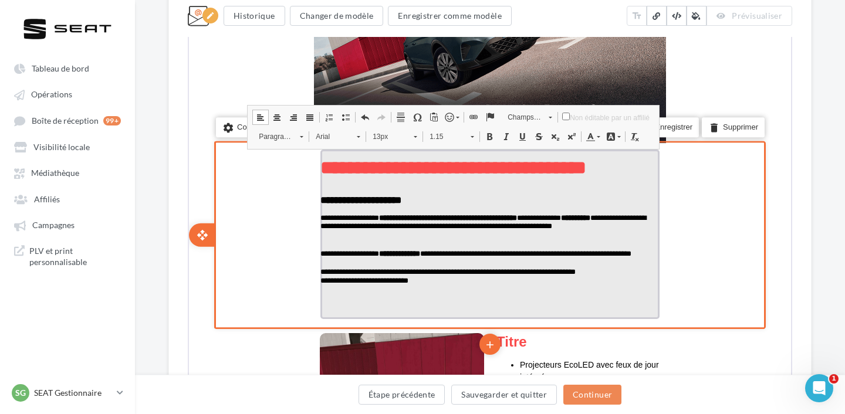
click at [373, 265] on p "**********" at bounding box center [488, 258] width 339 height 18
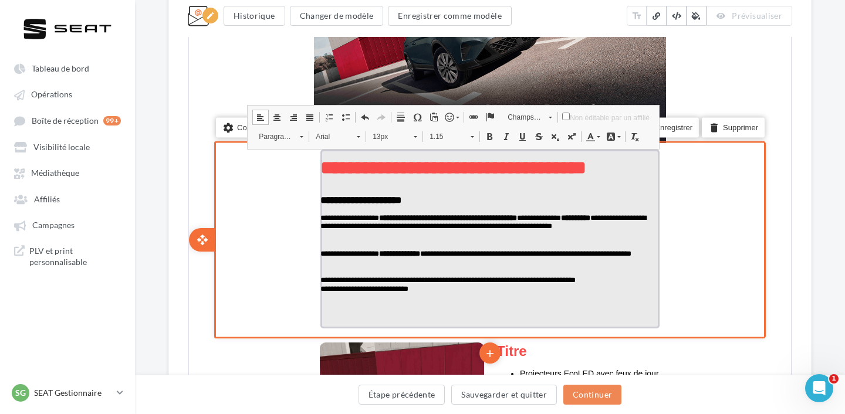
click at [320, 293] on p "**********" at bounding box center [488, 288] width 339 height 9
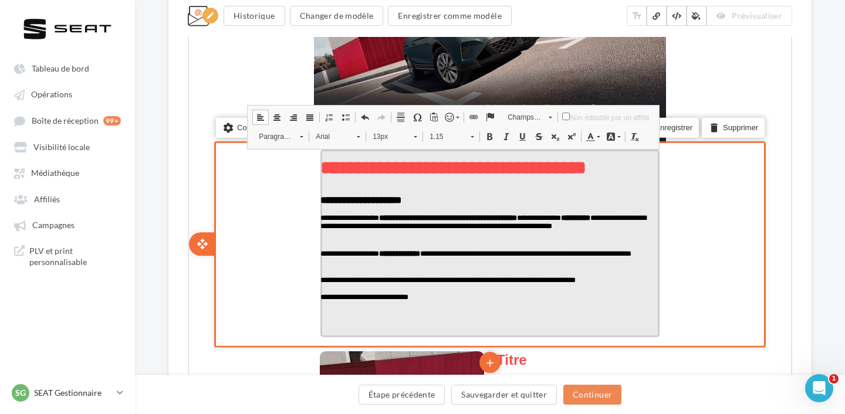
click at [368, 300] on p "**********" at bounding box center [488, 296] width 339 height 9
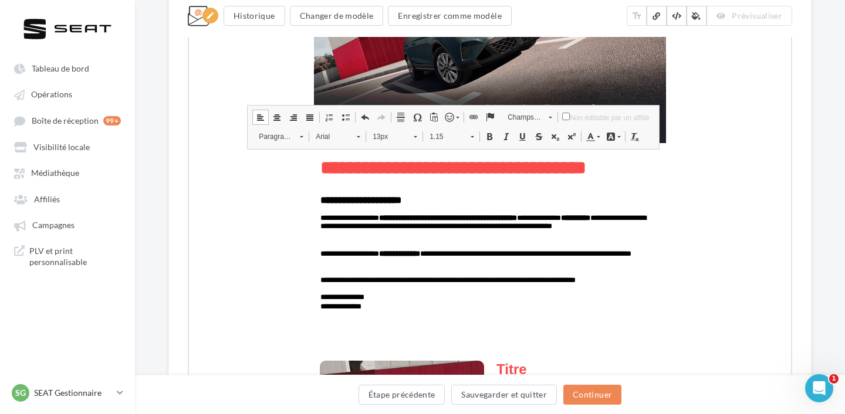
click at [830, 216] on div "**********" at bounding box center [490, 291] width 710 height 1202
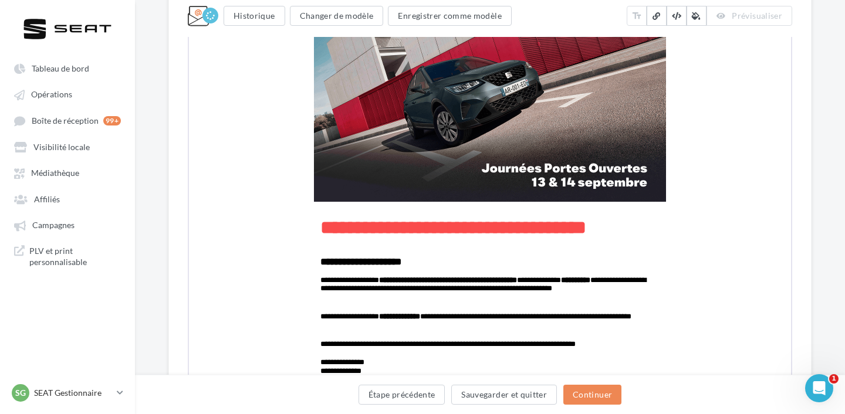
scroll to position [349, 0]
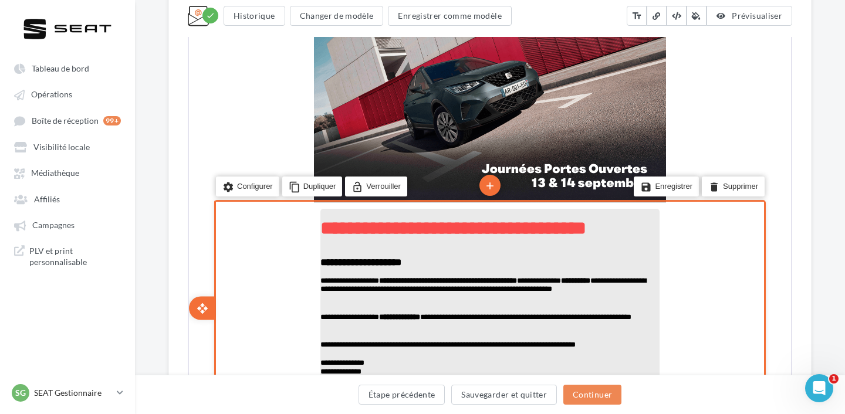
click at [476, 305] on p at bounding box center [488, 307] width 339 height 9
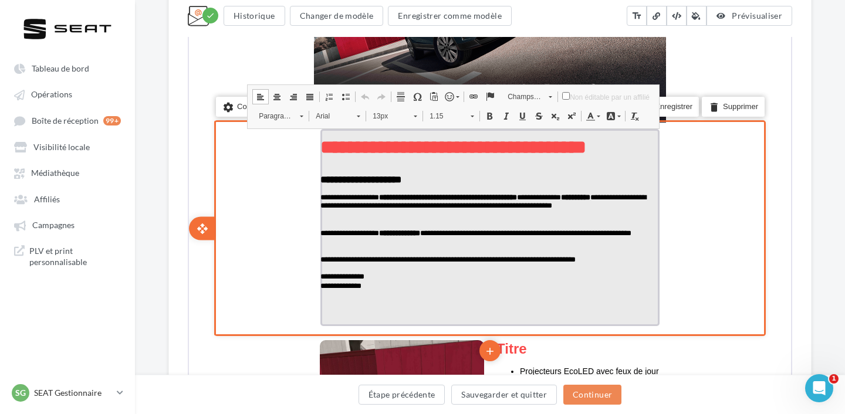
scroll to position [436, 0]
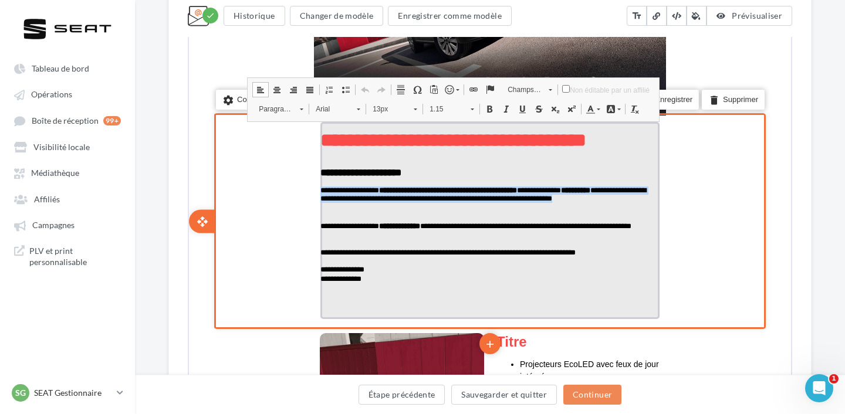
drag, startPoint x: 335, startPoint y: 213, endPoint x: 319, endPoint y: 196, distance: 23.7
click at [319, 196] on p "**********" at bounding box center [488, 199] width 339 height 28
copy p "**********"
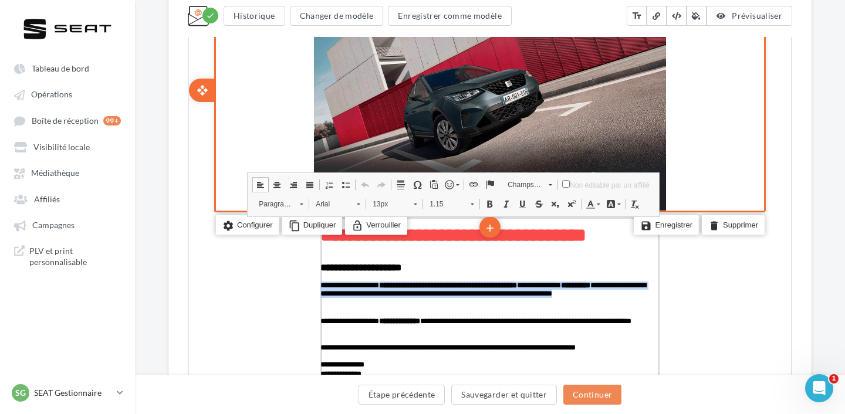
scroll to position [337, 0]
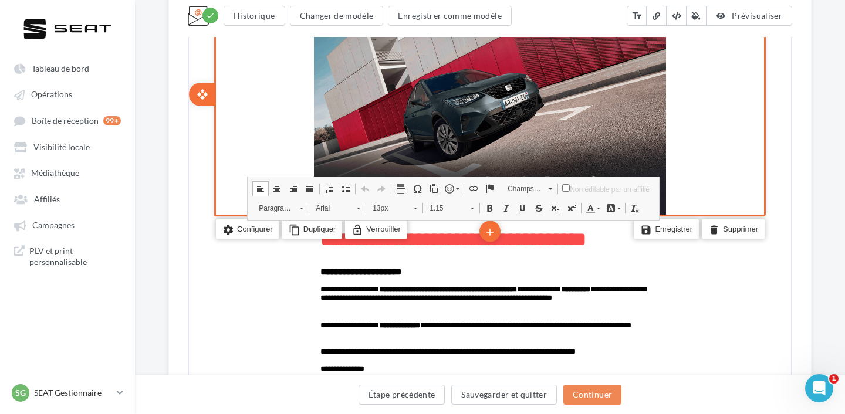
click at [786, 104] on div "edit photo_library rounded_corner crop link style settings Configurer content_c…" at bounding box center [488, 93] width 598 height 240
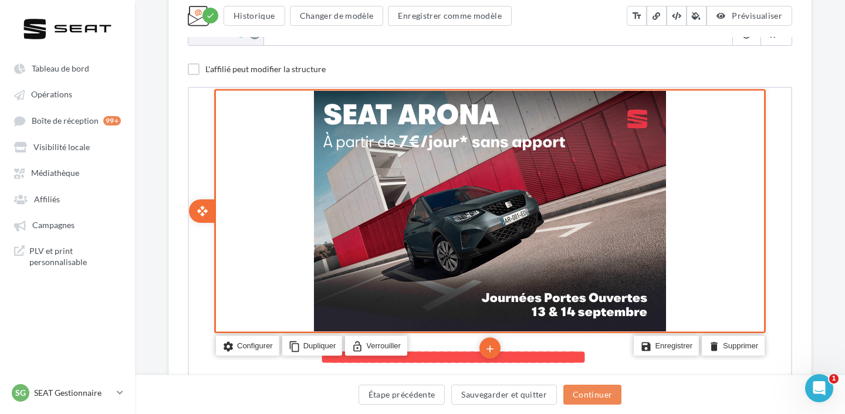
scroll to position [218, 0]
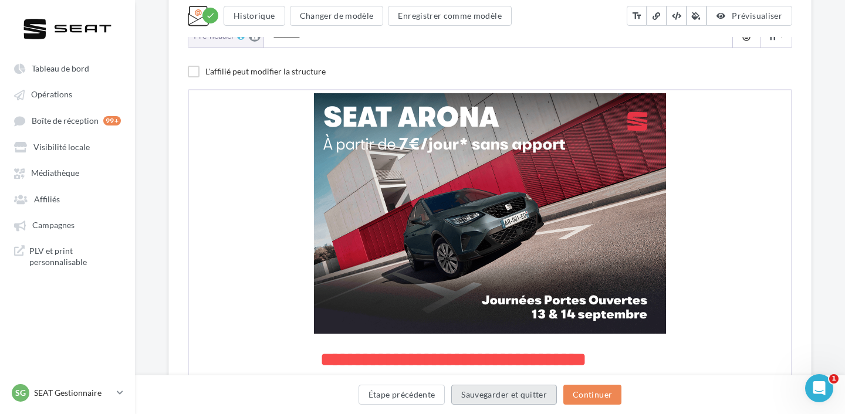
click at [480, 399] on button "Sauvegarder et quitter" at bounding box center [504, 395] width 106 height 20
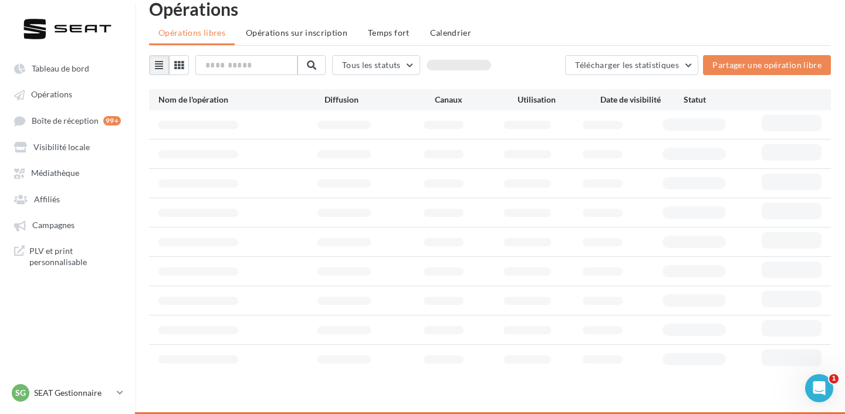
scroll to position [78, 0]
